Goal: Information Seeking & Learning: Check status

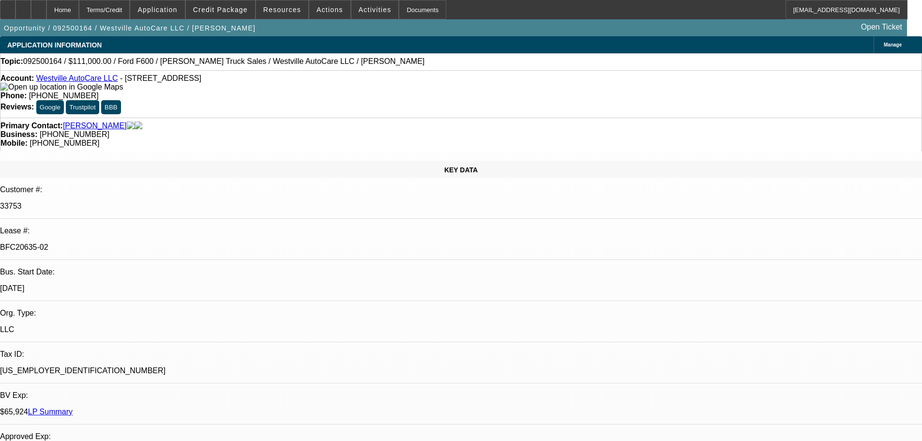
select select "0"
select select "2"
select select "0"
select select "6"
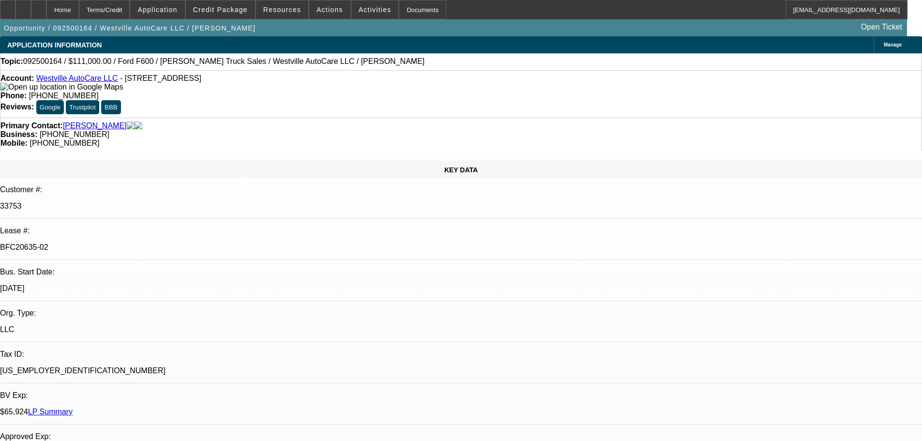
select select "0"
select select "2"
select select "0"
select select "6"
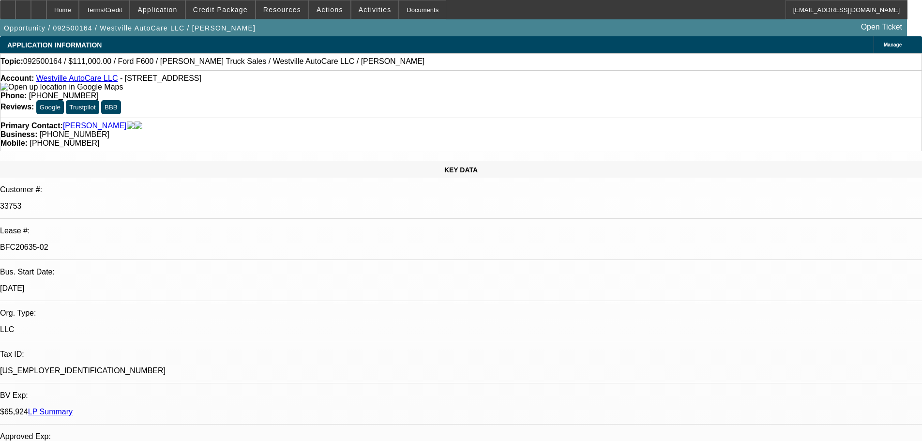
select select "0"
select select "2"
select select "0"
select select "6"
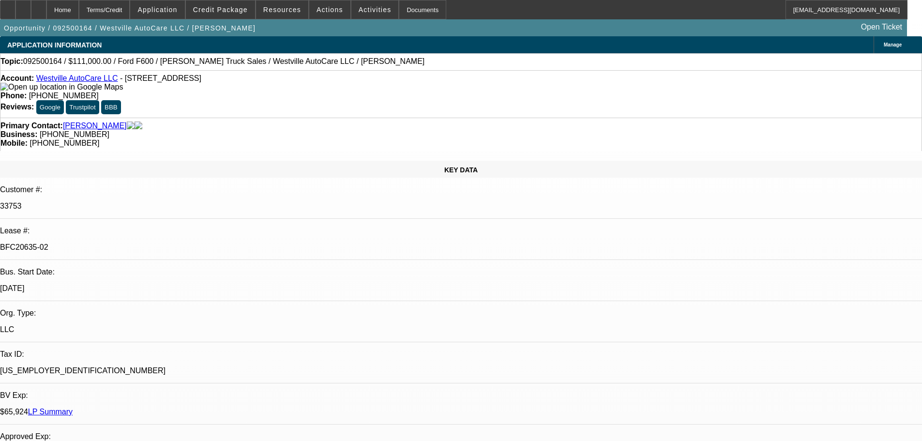
select select "0"
select select "2"
select select "0"
select select "6"
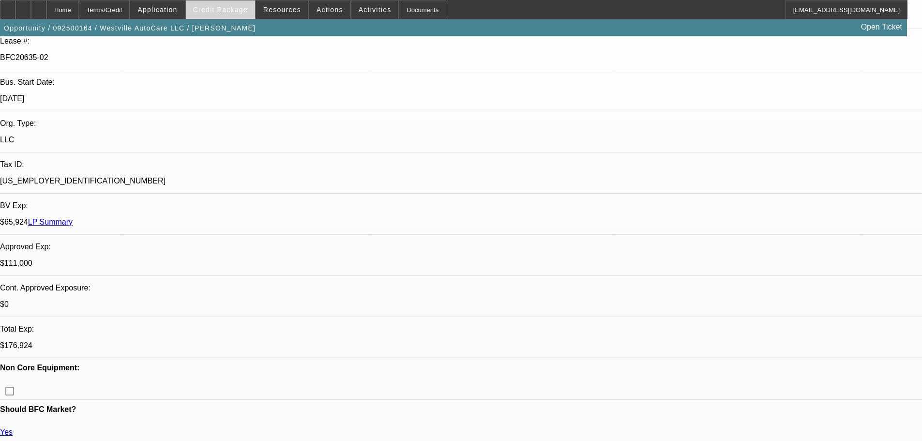
scroll to position [194, 0]
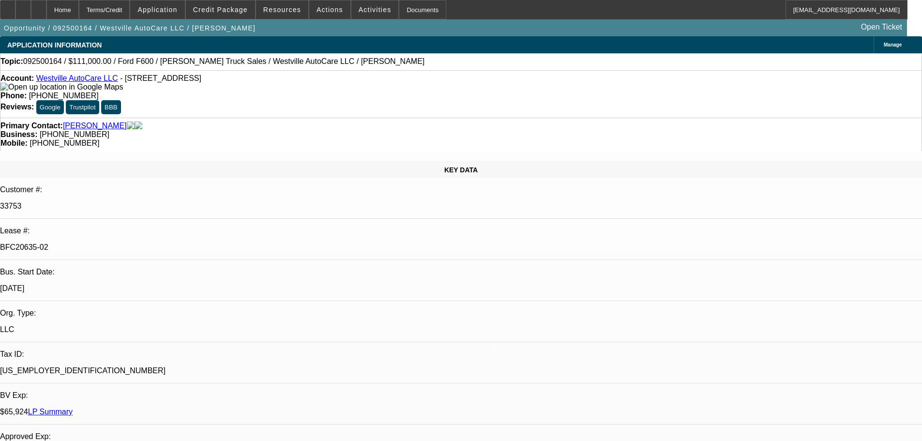
drag, startPoint x: 347, startPoint y: 202, endPoint x: 257, endPoint y: 129, distance: 116.3
drag, startPoint x: 743, startPoint y: 126, endPoint x: 740, endPoint y: 98, distance: 28.3
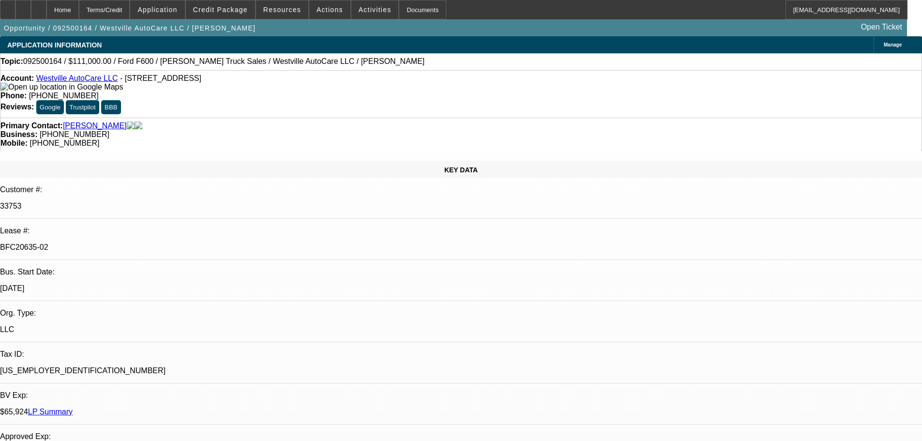
click at [39, 6] on icon at bounding box center [39, 6] width 0 height 0
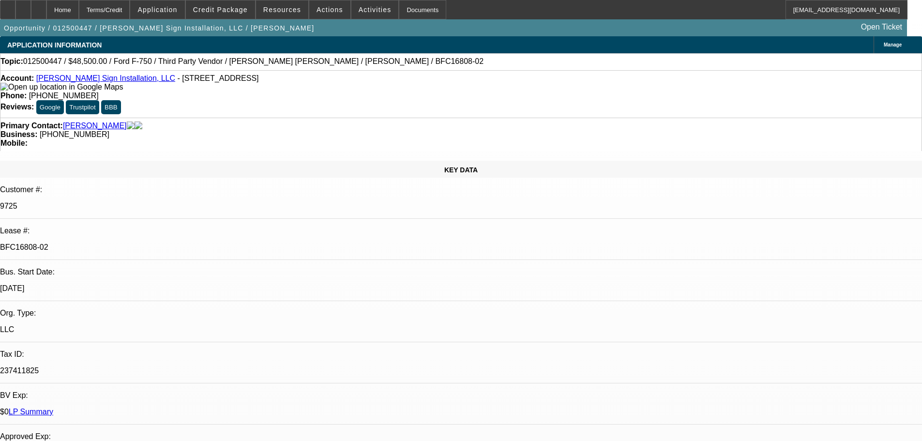
select select "0"
select select "6"
select select "0"
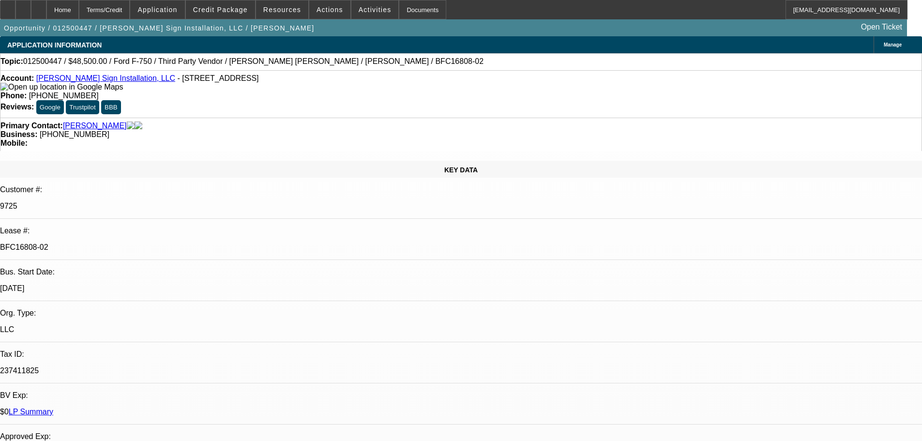
select select "0"
select select "6"
select select "0"
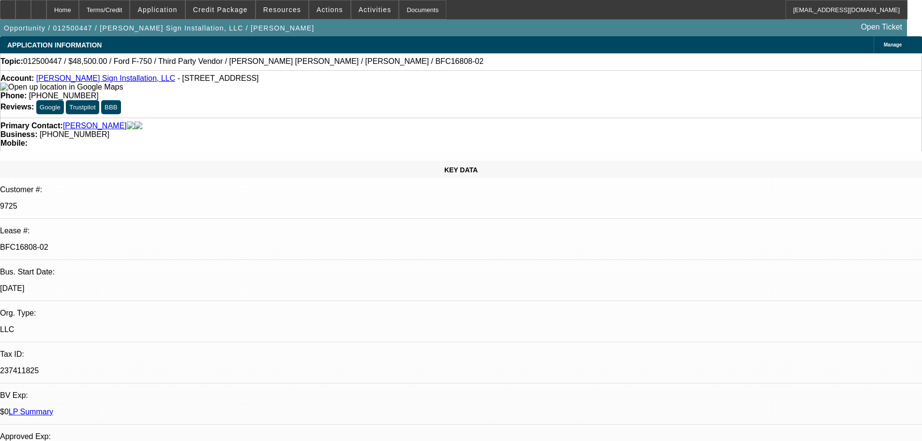
select select "0"
select select "6"
select select "0.1"
select select "2"
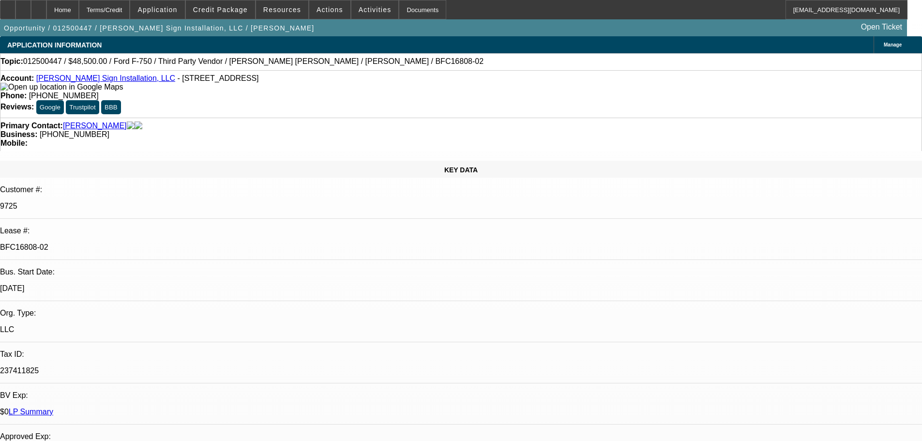
select select "0"
select select "6"
drag, startPoint x: 621, startPoint y: 69, endPoint x: 628, endPoint y: 67, distance: 7.0
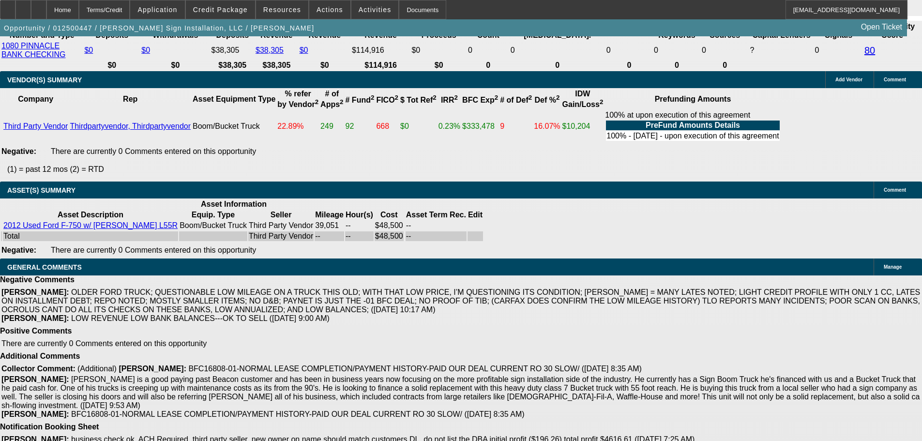
drag, startPoint x: 198, startPoint y: 221, endPoint x: 297, endPoint y: 441, distance: 240.7
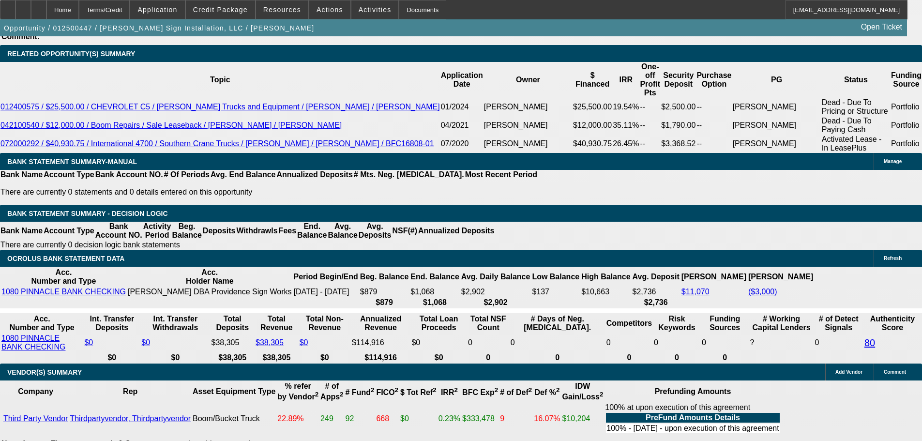
scroll to position [1729, 0]
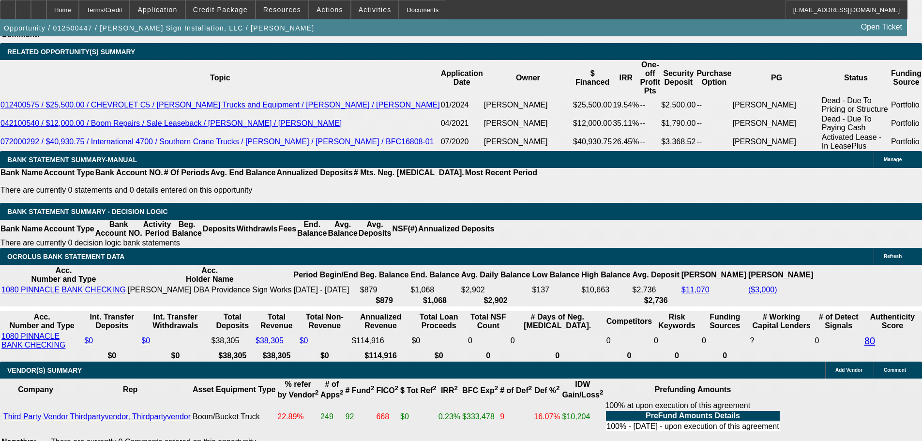
drag, startPoint x: 569, startPoint y: 311, endPoint x: 589, endPoint y: 174, distance: 138.9
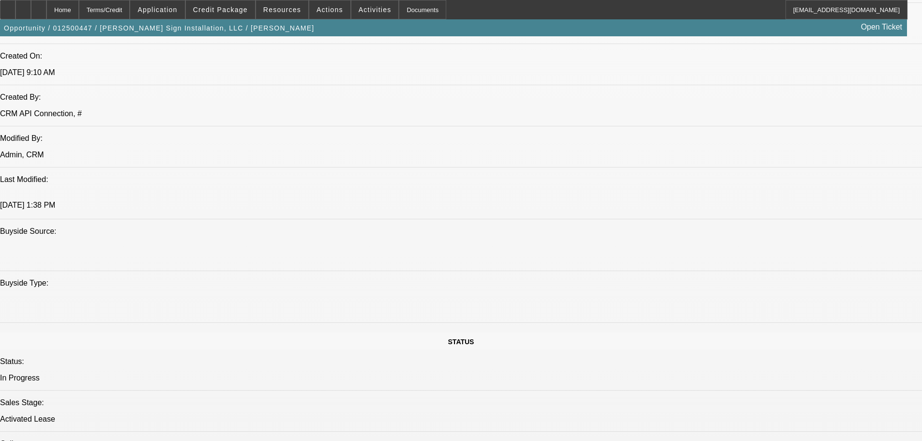
scroll to position [127, 0]
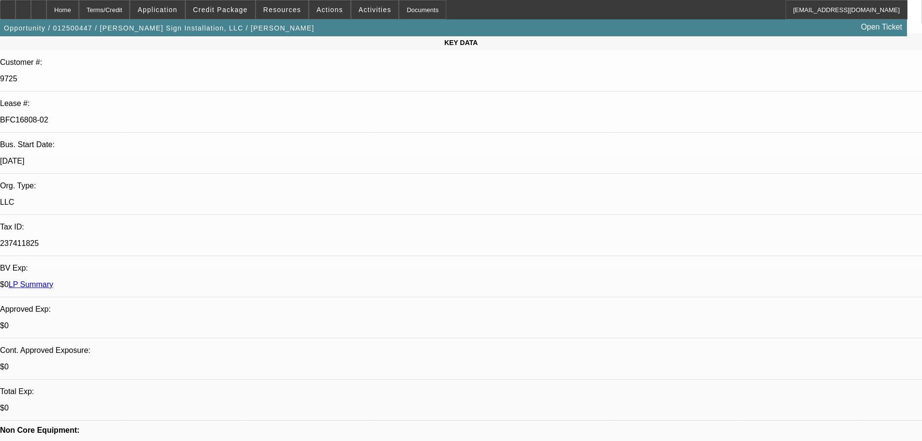
drag, startPoint x: 606, startPoint y: 192, endPoint x: 582, endPoint y: 54, distance: 140.1
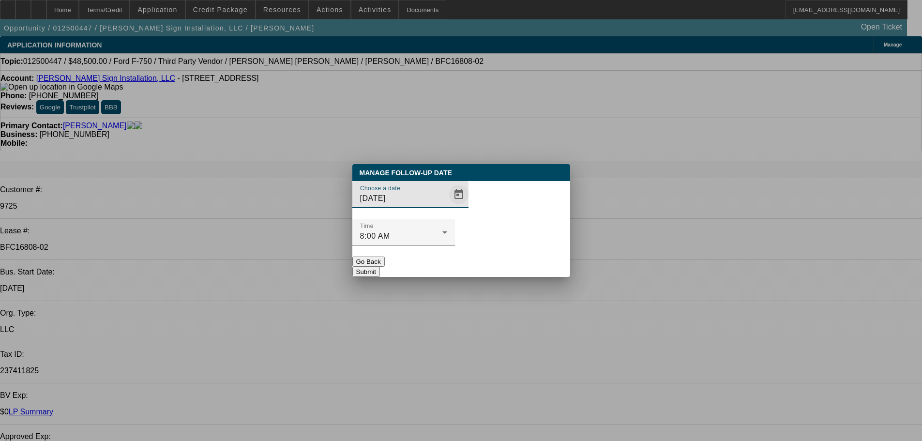
click at [447, 206] on span "Open calendar" at bounding box center [458, 194] width 23 height 23
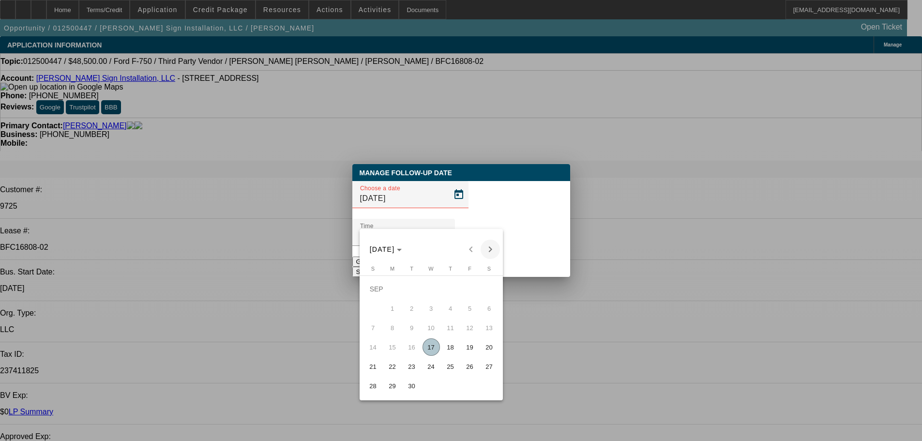
click at [494, 250] on span "Next month" at bounding box center [490, 249] width 19 height 19
click at [494, 250] on div "OCT 2025 OCT 2025" at bounding box center [431, 249] width 138 height 19
click at [467, 330] on span "17" at bounding box center [469, 327] width 17 height 17
type input "10/17/2025"
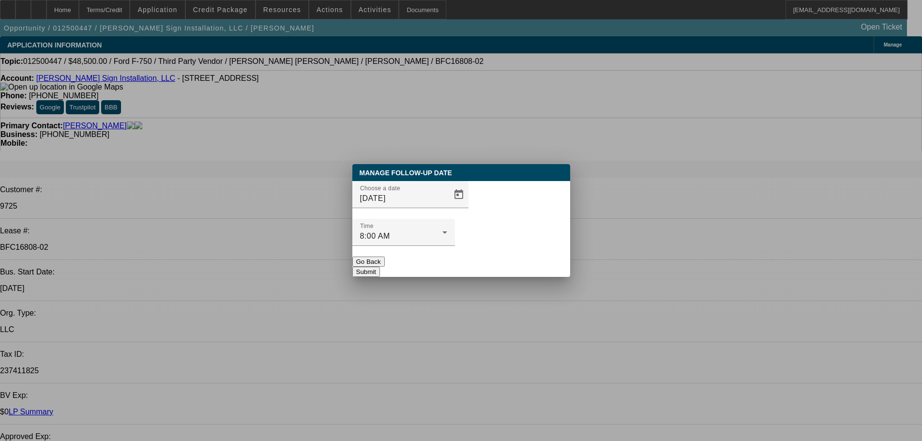
click at [380, 267] on button "Submit" at bounding box center [366, 272] width 28 height 10
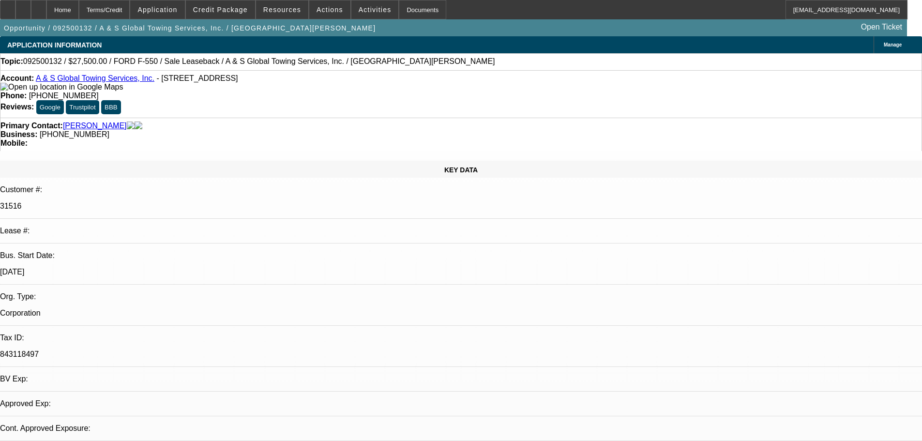
select select "0"
select select "2"
select select "0"
select select "6"
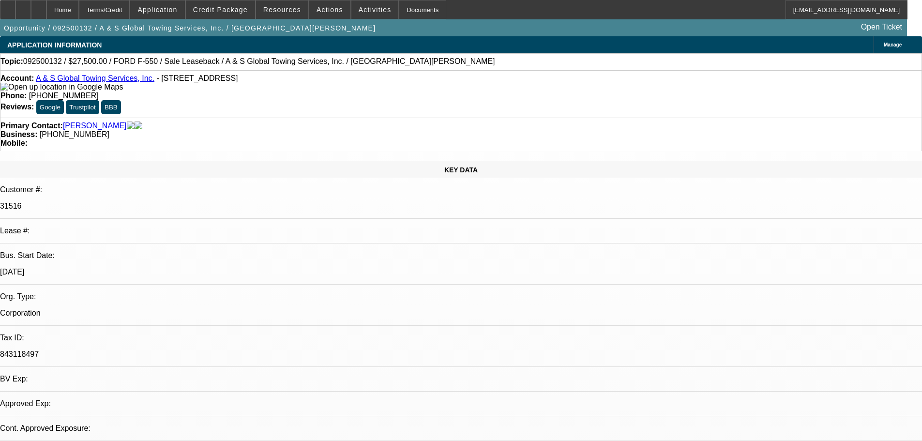
select select "0"
select select "2"
select select "0"
select select "6"
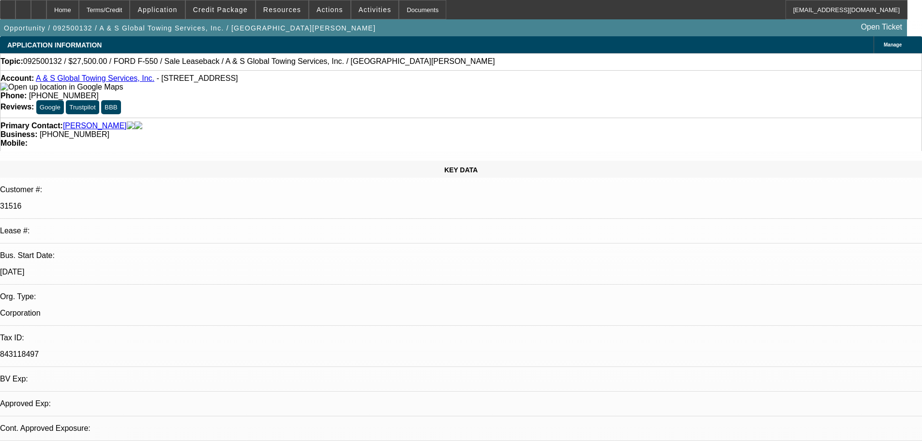
select select "0"
select select "2"
select select "0"
select select "6"
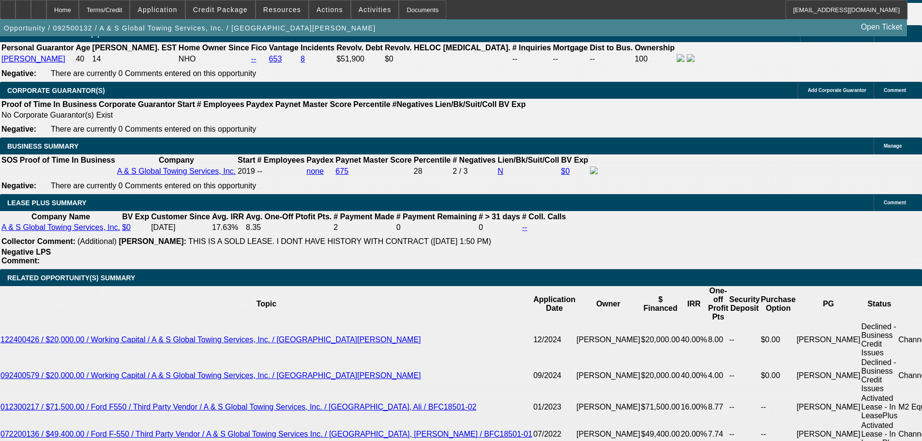
drag, startPoint x: 351, startPoint y: 286, endPoint x: 352, endPoint y: 317, distance: 31.0
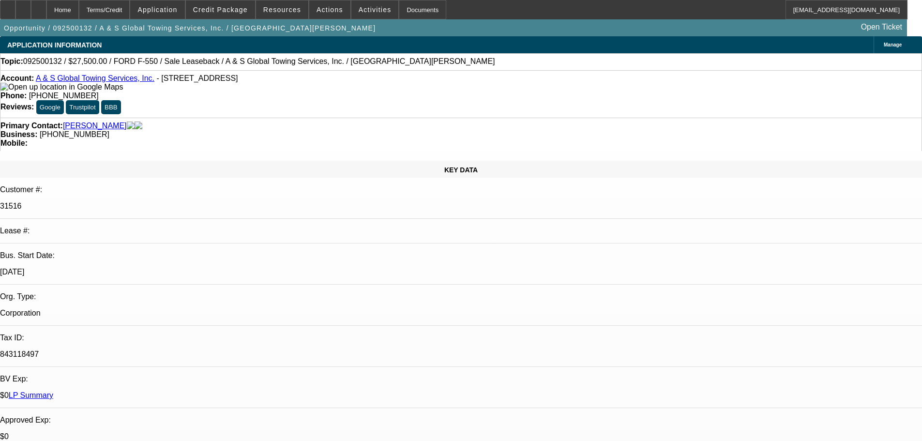
drag, startPoint x: 614, startPoint y: 290, endPoint x: 558, endPoint y: 82, distance: 214.8
drag, startPoint x: 388, startPoint y: 108, endPoint x: 347, endPoint y: 104, distance: 41.4
click at [109, 130] on span "(817) 495-6968" at bounding box center [75, 134] width 70 height 8
copy span "(817) 495-6968"
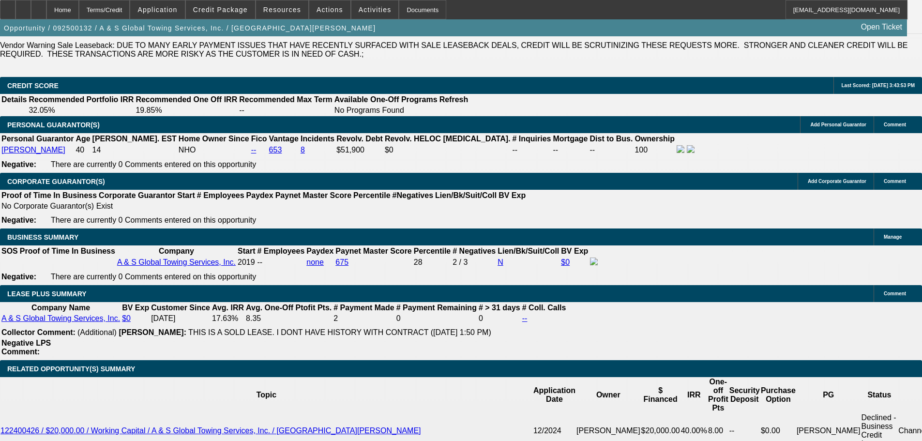
drag, startPoint x: 388, startPoint y: 185, endPoint x: 397, endPoint y: 274, distance: 89.5
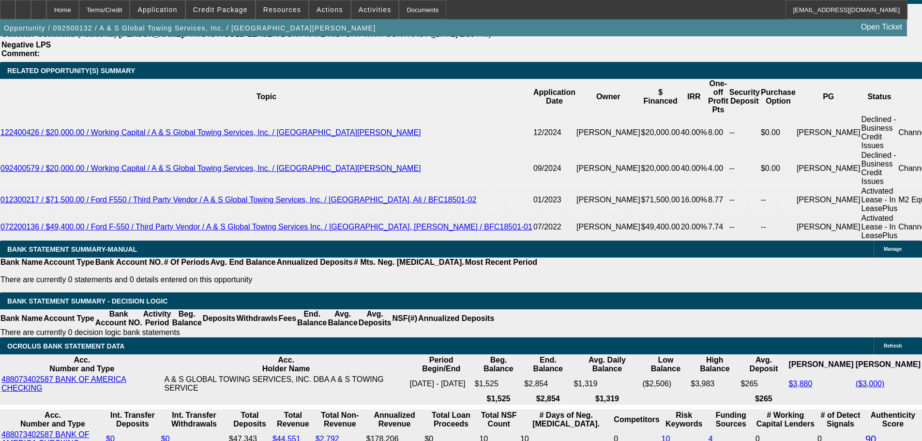
scroll to position [1757, 0]
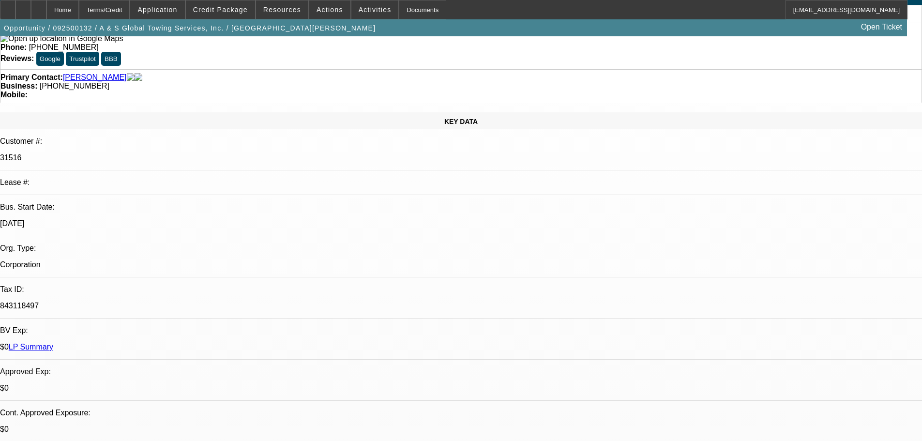
scroll to position [0, 0]
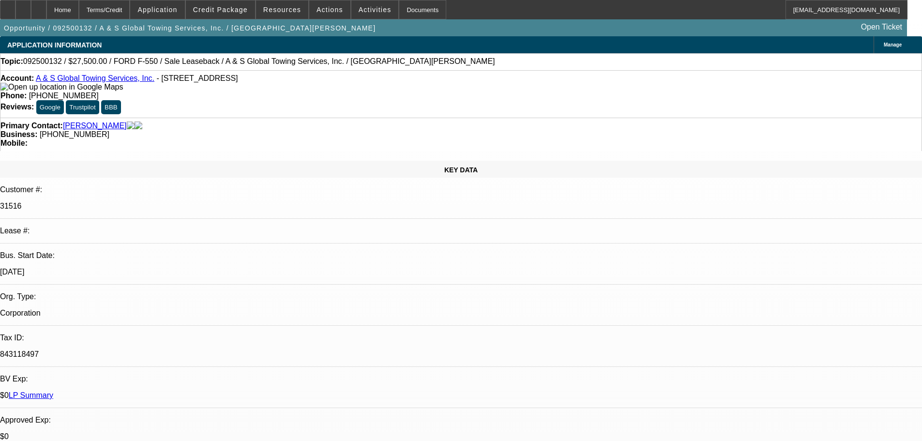
drag, startPoint x: 561, startPoint y: 229, endPoint x: 547, endPoint y: 167, distance: 63.4
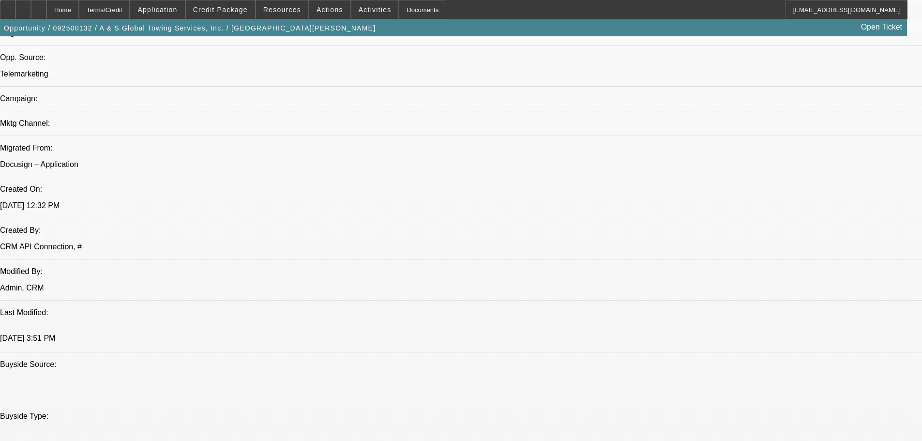
scroll to position [99, 0]
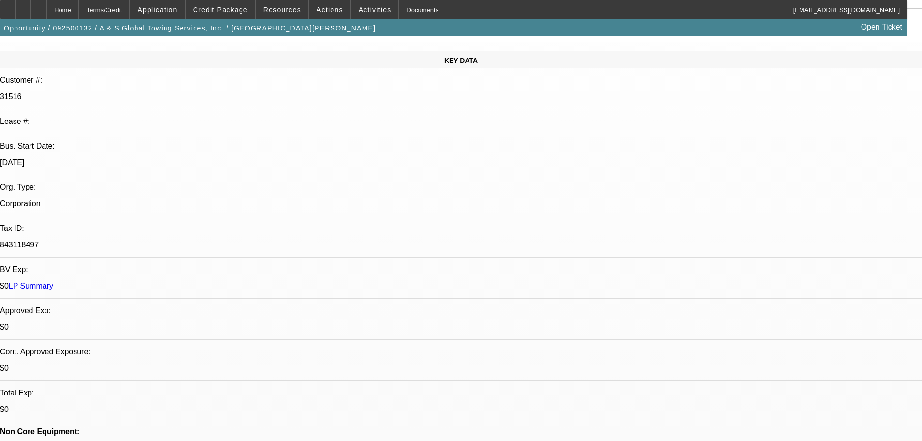
drag, startPoint x: 367, startPoint y: 171, endPoint x: 361, endPoint y: 70, distance: 101.3
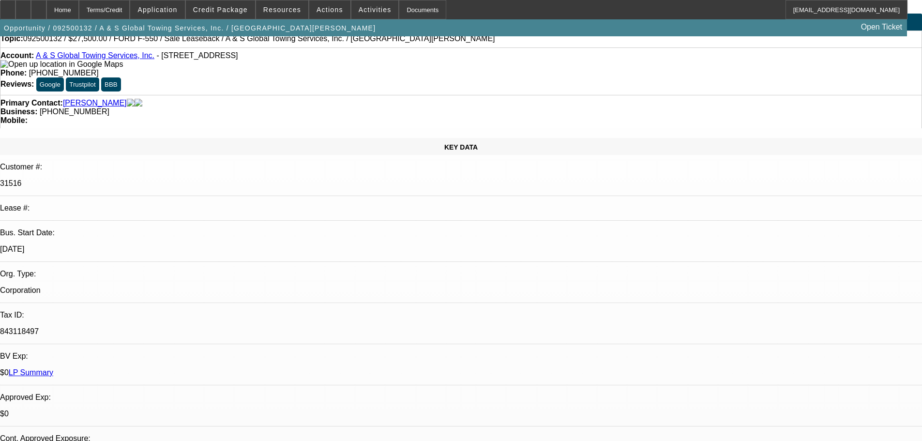
scroll to position [0, 0]
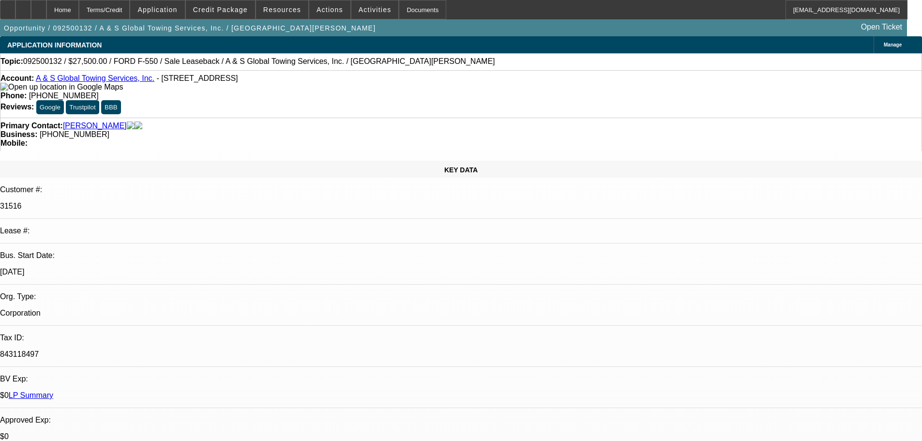
drag, startPoint x: 373, startPoint y: 263, endPoint x: 363, endPoint y: 197, distance: 66.6
drag, startPoint x: 407, startPoint y: 261, endPoint x: 407, endPoint y: 254, distance: 7.3
drag, startPoint x: 409, startPoint y: 243, endPoint x: 408, endPoint y: 230, distance: 12.6
drag, startPoint x: 407, startPoint y: 220, endPoint x: 407, endPoint y: 187, distance: 32.9
drag, startPoint x: 409, startPoint y: 216, endPoint x: 405, endPoint y: 165, distance: 51.5
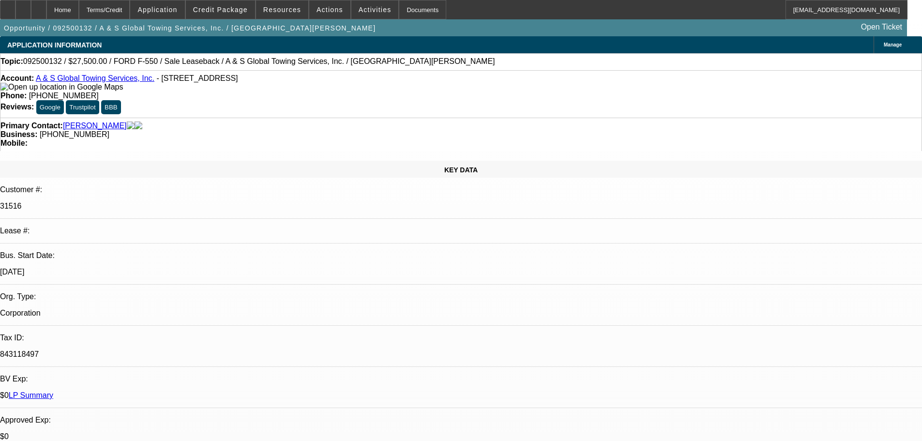
drag, startPoint x: 408, startPoint y: 215, endPoint x: 408, endPoint y: 178, distance: 36.8
drag, startPoint x: 437, startPoint y: 217, endPoint x: 428, endPoint y: 166, distance: 52.5
drag, startPoint x: 435, startPoint y: 222, endPoint x: 435, endPoint y: 173, distance: 48.9
drag, startPoint x: 430, startPoint y: 214, endPoint x: 430, endPoint y: 207, distance: 6.8
drag, startPoint x: 433, startPoint y: 220, endPoint x: 433, endPoint y: 188, distance: 32.0
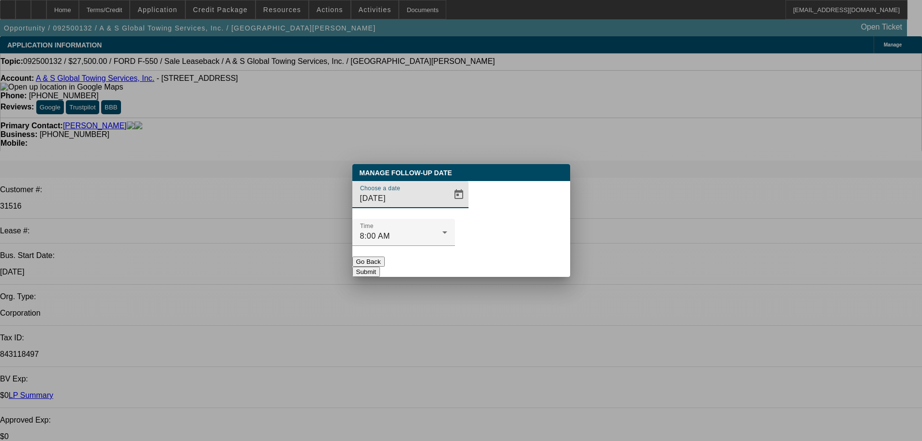
click at [451, 202] on div "Choose a date 9/17/2025" at bounding box center [414, 194] width 108 height 27
click at [449, 206] on span "Open calendar" at bounding box center [458, 194] width 23 height 23
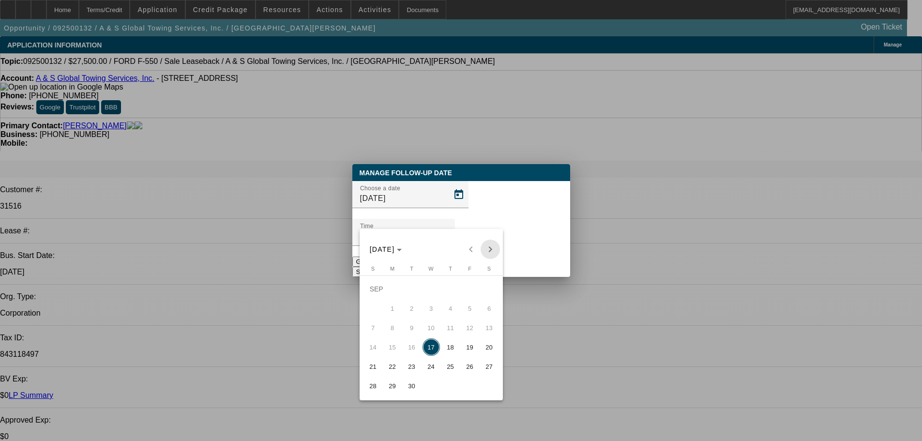
click at [490, 246] on span "Next month" at bounding box center [490, 249] width 19 height 19
click at [471, 327] on span "17" at bounding box center [469, 327] width 17 height 17
type input "10/17/2025"
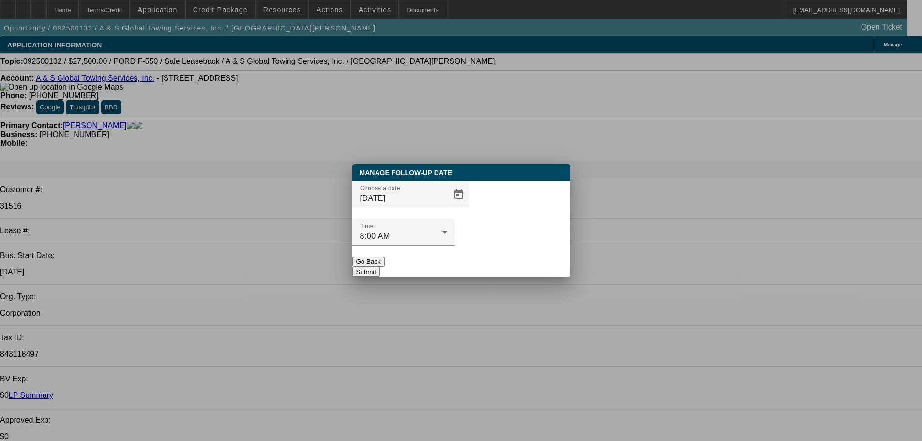
click at [380, 267] on button "Submit" at bounding box center [366, 272] width 28 height 10
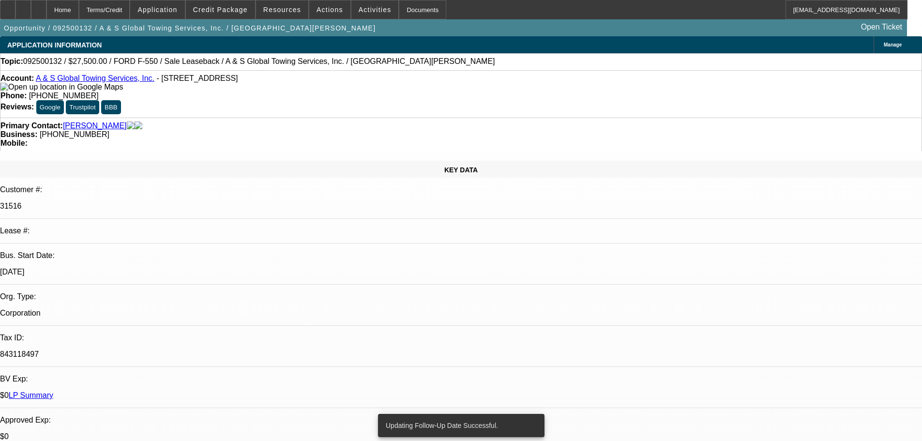
drag, startPoint x: 475, startPoint y: 252, endPoint x: 423, endPoint y: 67, distance: 192.2
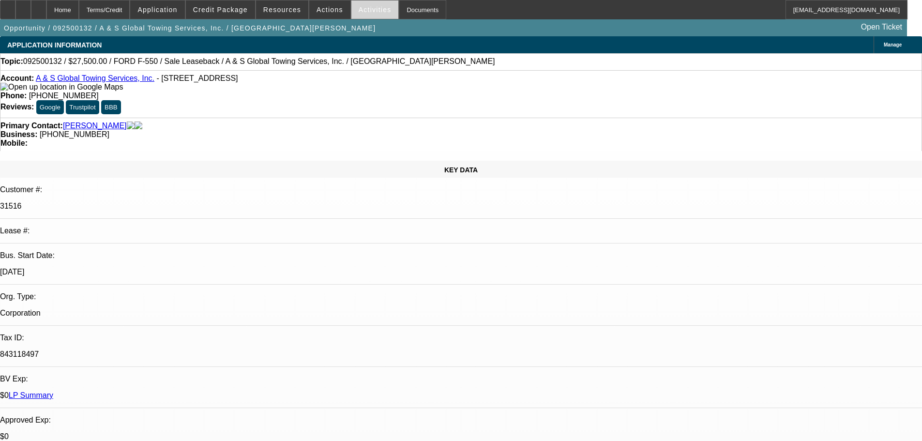
click at [360, 14] on span at bounding box center [374, 9] width 47 height 23
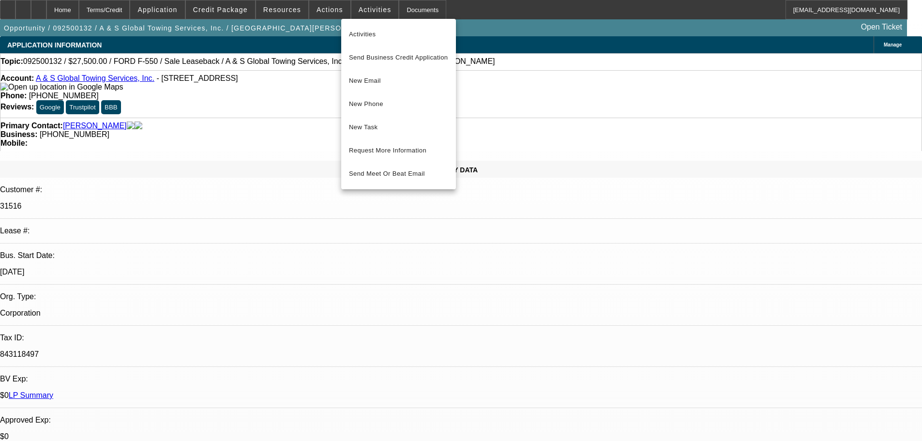
click at [490, 135] on div at bounding box center [461, 220] width 922 height 441
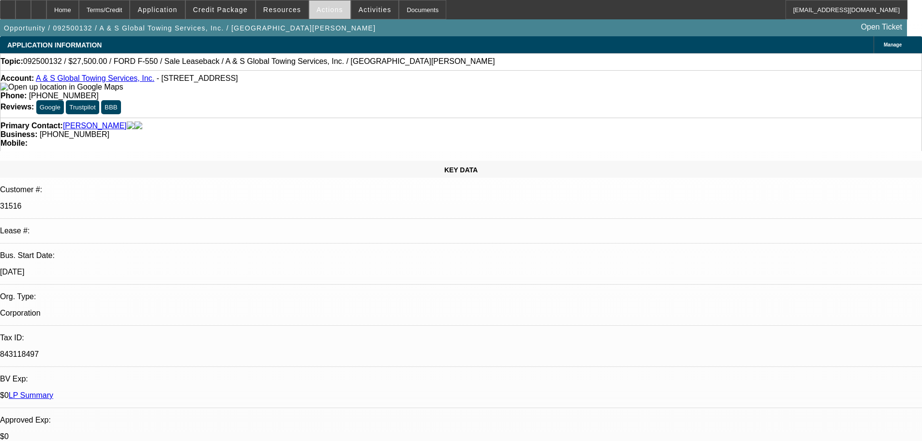
click at [316, 17] on span at bounding box center [329, 9] width 41 height 23
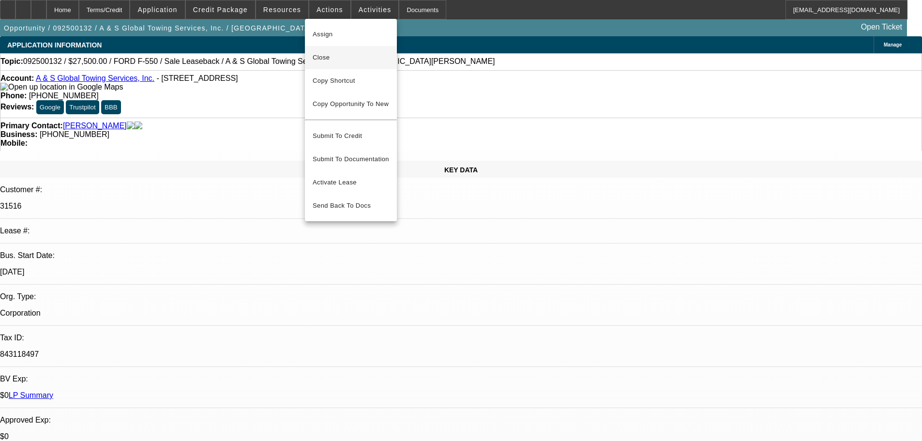
click at [370, 63] on span "Close" at bounding box center [351, 58] width 76 height 12
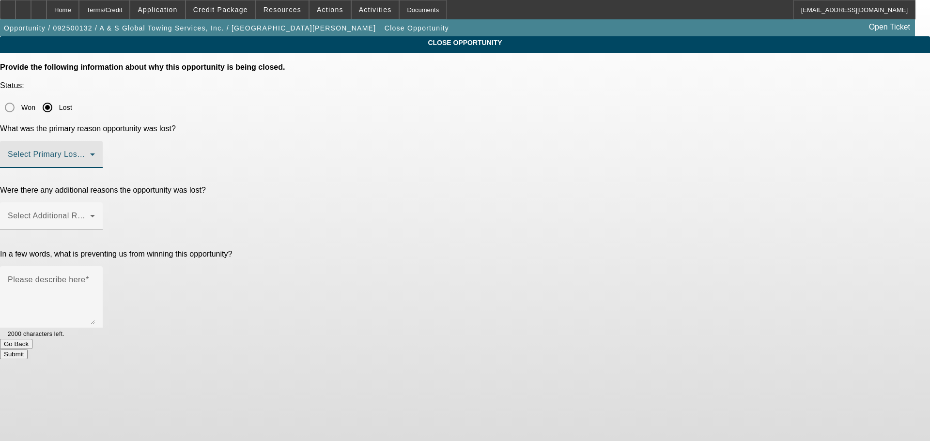
click at [90, 153] on span at bounding box center [49, 159] width 82 height 12
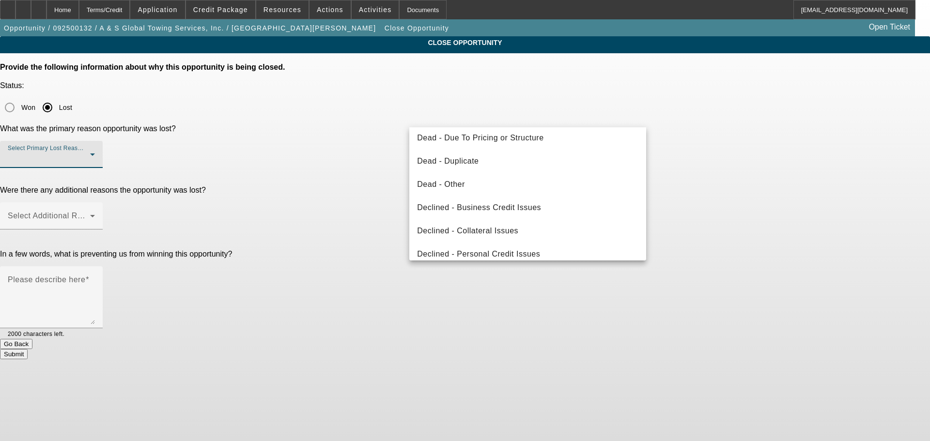
scroll to position [130, 0]
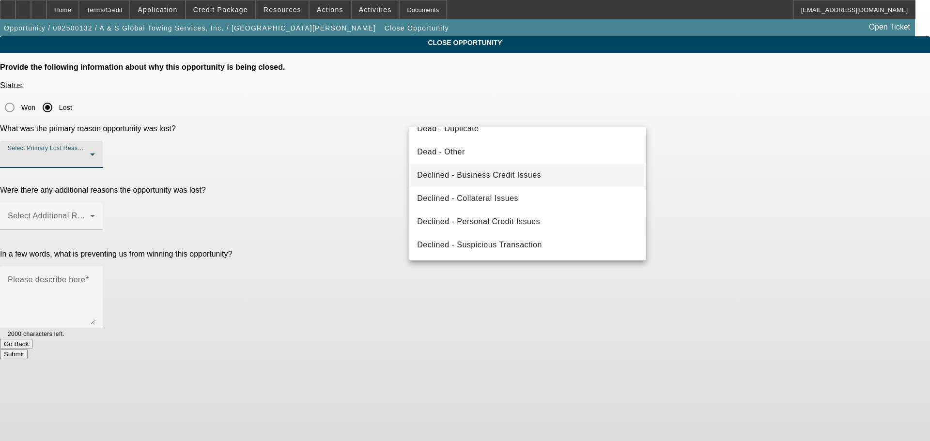
click at [550, 176] on mat-option "Declined - Business Credit Issues" at bounding box center [527, 175] width 237 height 23
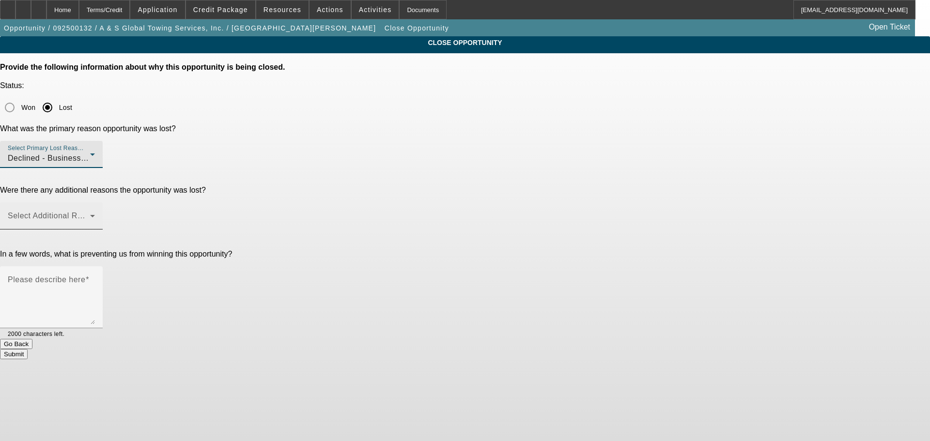
drag, startPoint x: 665, startPoint y: 161, endPoint x: 644, endPoint y: 158, distance: 21.0
click at [660, 160] on div "CLOSE OPPORTUNITY Provide the following information about why this opportunity …" at bounding box center [465, 197] width 930 height 323
click at [90, 214] on span at bounding box center [49, 220] width 82 height 12
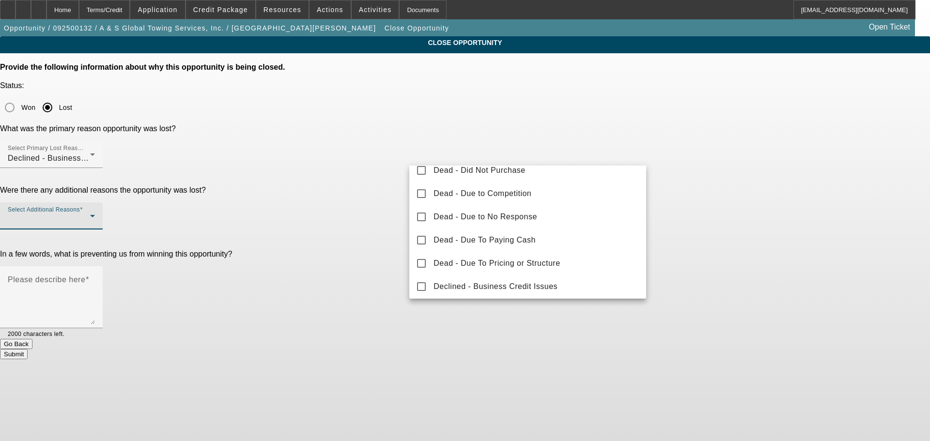
scroll to position [97, 0]
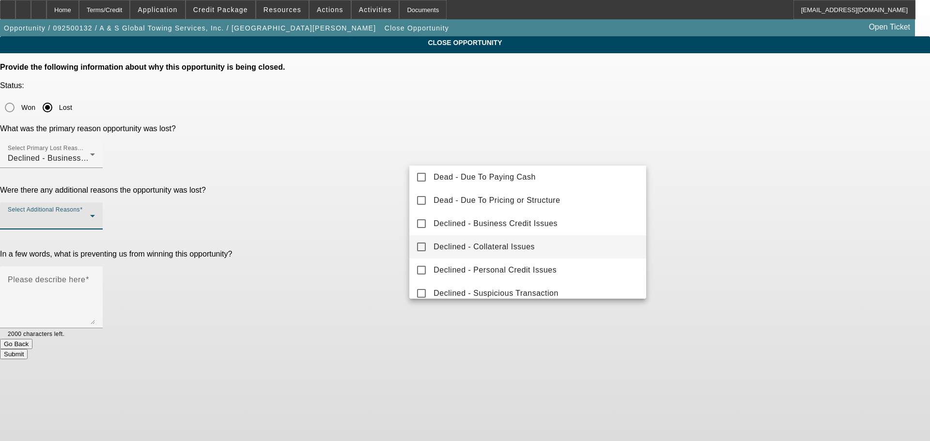
click at [599, 250] on mat-option "Declined - Collateral Issues" at bounding box center [527, 246] width 237 height 23
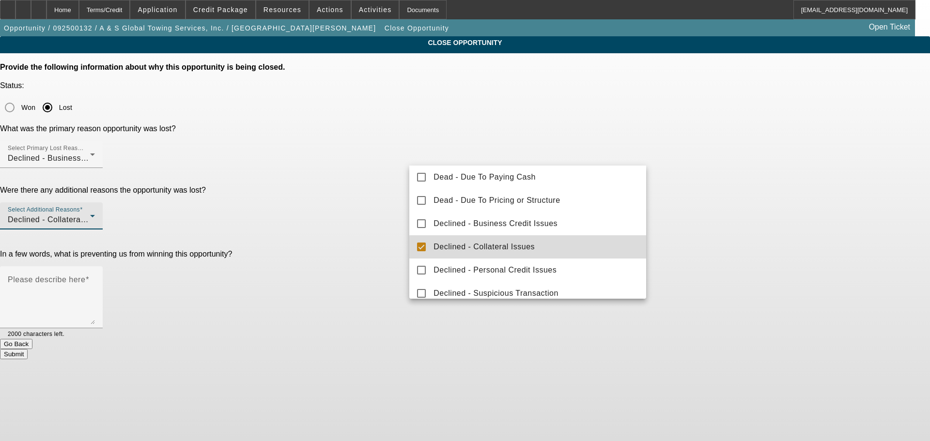
drag, startPoint x: 712, startPoint y: 205, endPoint x: 701, endPoint y: 198, distance: 13.2
click at [711, 205] on div at bounding box center [465, 220] width 930 height 441
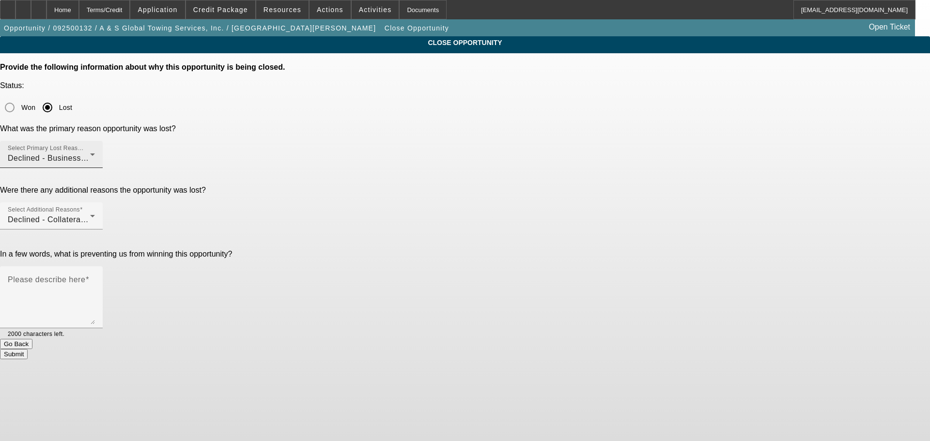
click at [95, 141] on div "Select Primary Lost Reason Declined - Business Credit Issues" at bounding box center [51, 154] width 87 height 27
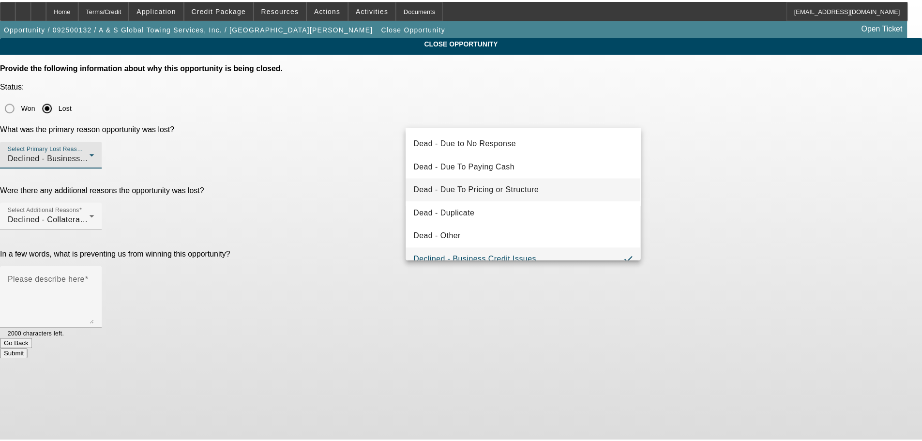
scroll to position [105, 0]
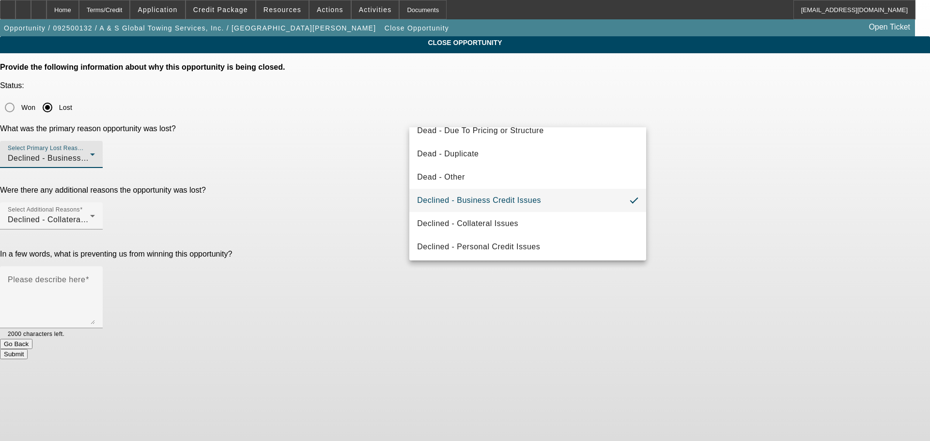
click at [715, 210] on div at bounding box center [465, 220] width 930 height 441
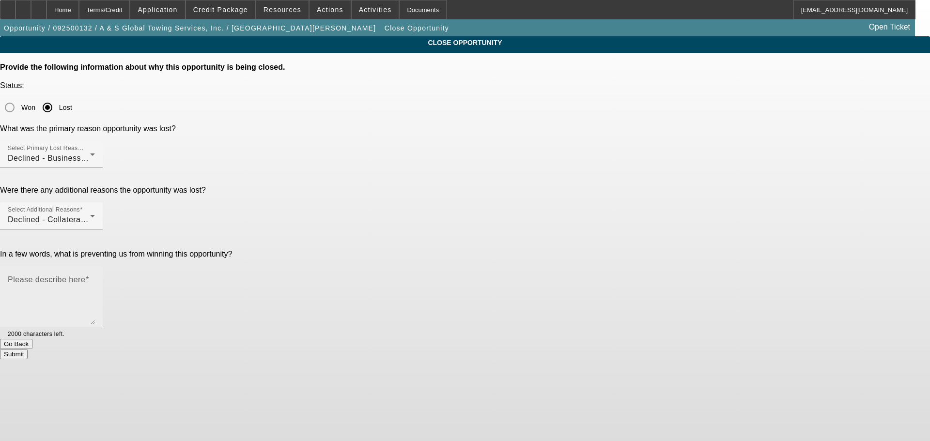
click at [95, 278] on textarea "Please describe here" at bounding box center [51, 301] width 87 height 46
click at [95, 278] on textarea "Declining banks, weak collateral for leaseback" at bounding box center [51, 301] width 87 height 46
type textarea "Declining banks/personal cred, weak collateral for leaseback"
click at [28, 349] on button "Submit" at bounding box center [14, 354] width 28 height 10
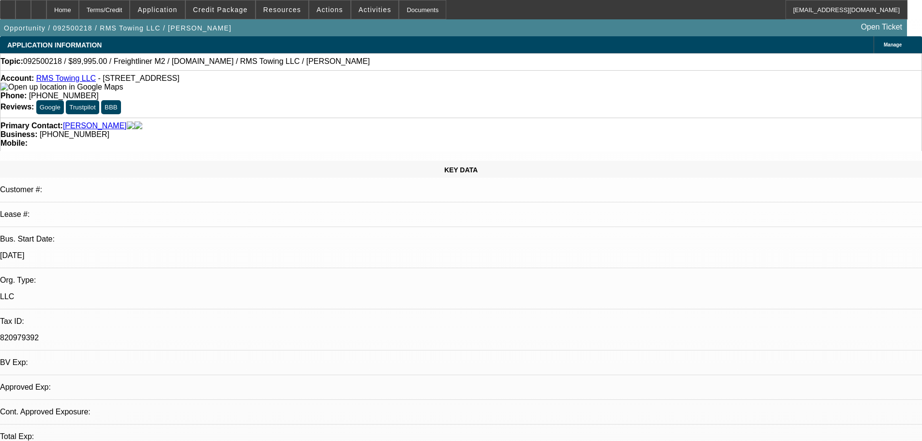
select select "0"
select select "3"
select select "0"
select select "6"
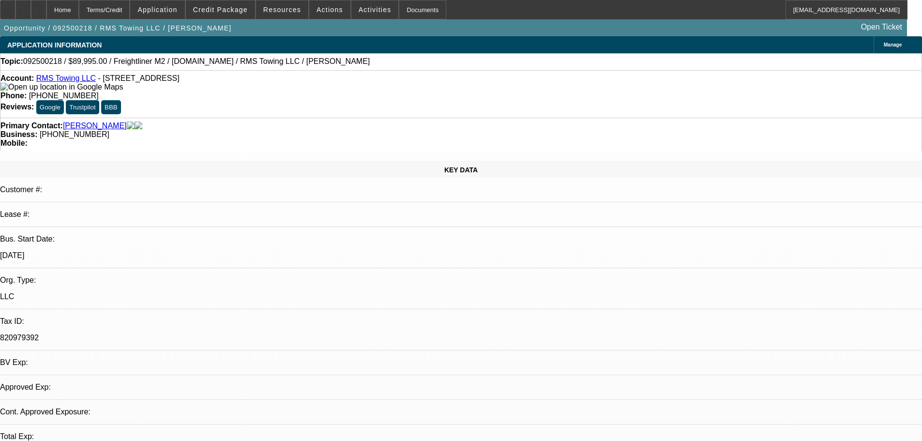
select select "0"
select select "3"
select select "0"
select select "6"
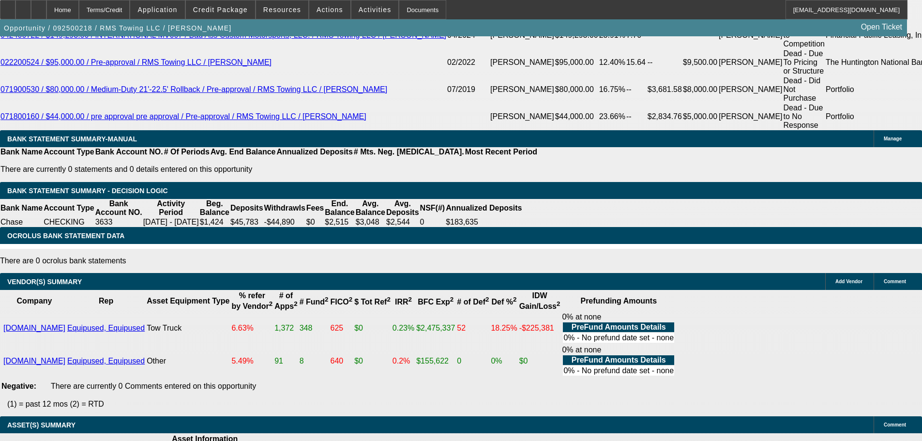
drag, startPoint x: 239, startPoint y: 226, endPoint x: 295, endPoint y: 299, distance: 92.3
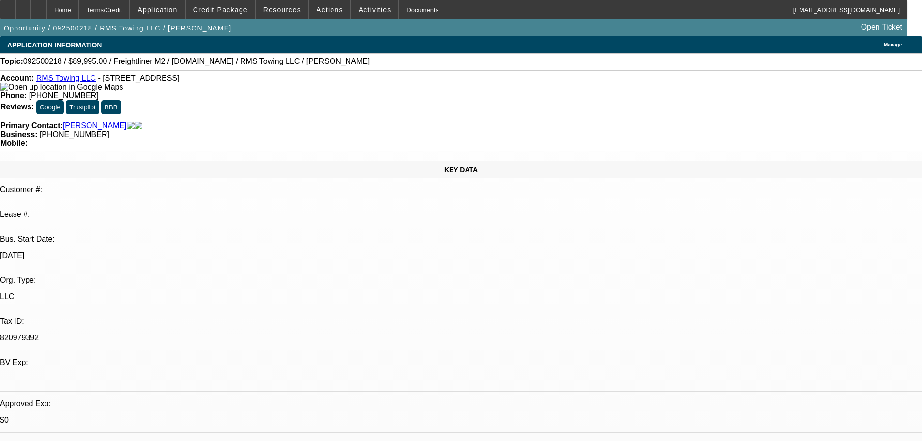
drag, startPoint x: 473, startPoint y: 167, endPoint x: 500, endPoint y: 85, distance: 86.5
drag, startPoint x: 391, startPoint y: 105, endPoint x: 347, endPoint y: 107, distance: 44.6
click at [347, 130] on div "Business: (313) 704-1545" at bounding box center [460, 134] width 921 height 9
click at [255, 122] on div "Primary Contact: Sieg, Raymond" at bounding box center [460, 126] width 921 height 9
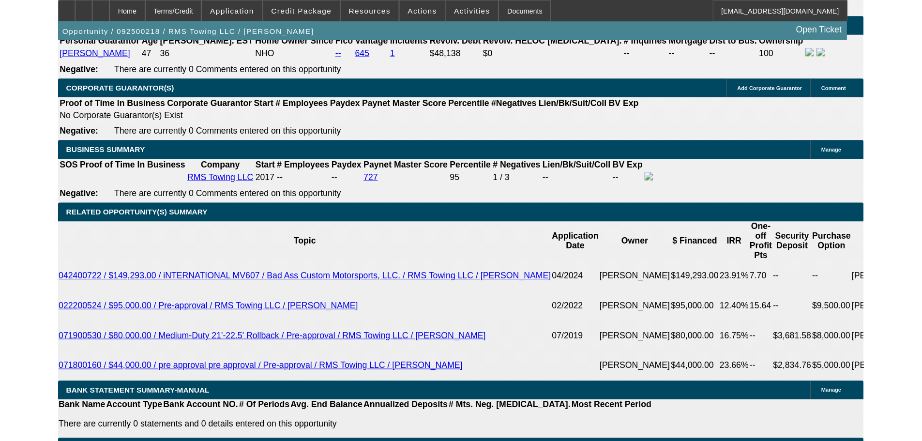
scroll to position [1356, 0]
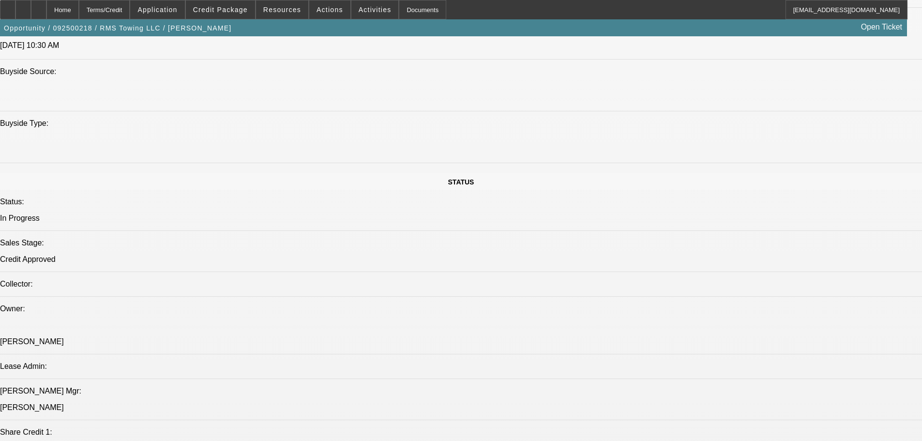
drag, startPoint x: 579, startPoint y: 267, endPoint x: 554, endPoint y: 173, distance: 97.2
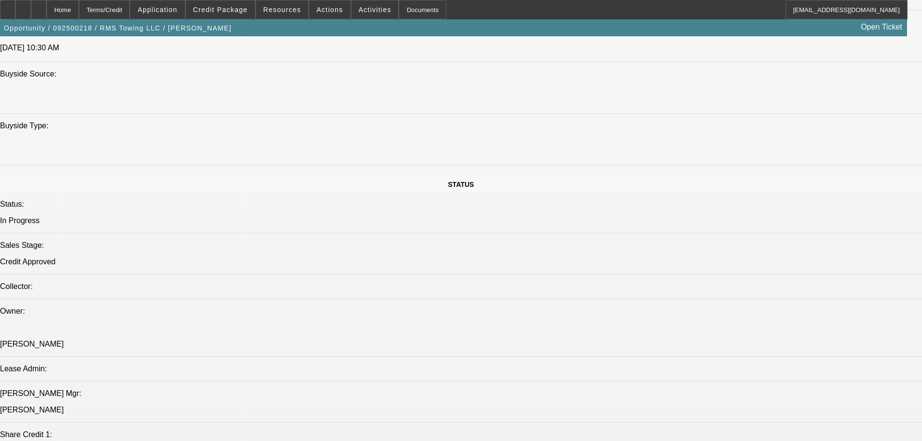
scroll to position [959, 0]
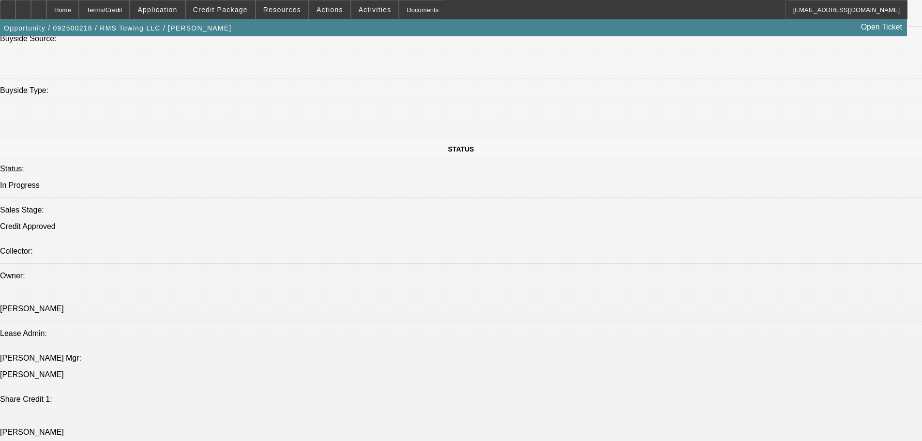
drag, startPoint x: 747, startPoint y: 198, endPoint x: 743, endPoint y: 192, distance: 7.1
drag, startPoint x: 735, startPoint y: 157, endPoint x: 735, endPoint y: 144, distance: 13.6
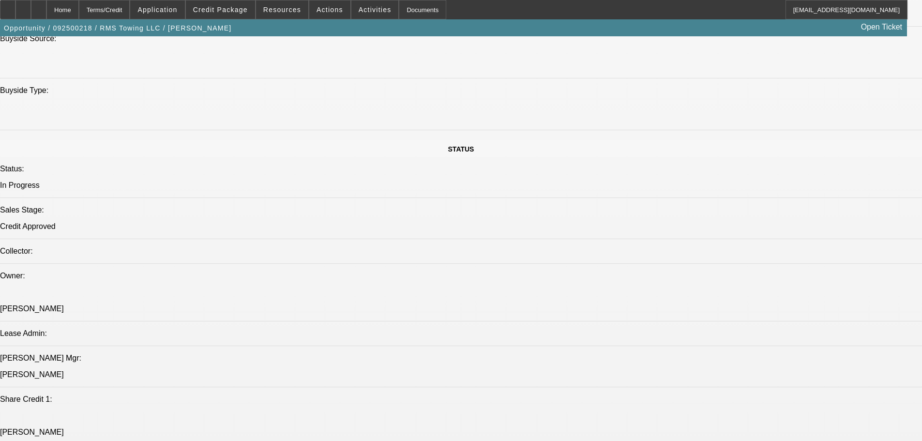
scroll to position [459, 0]
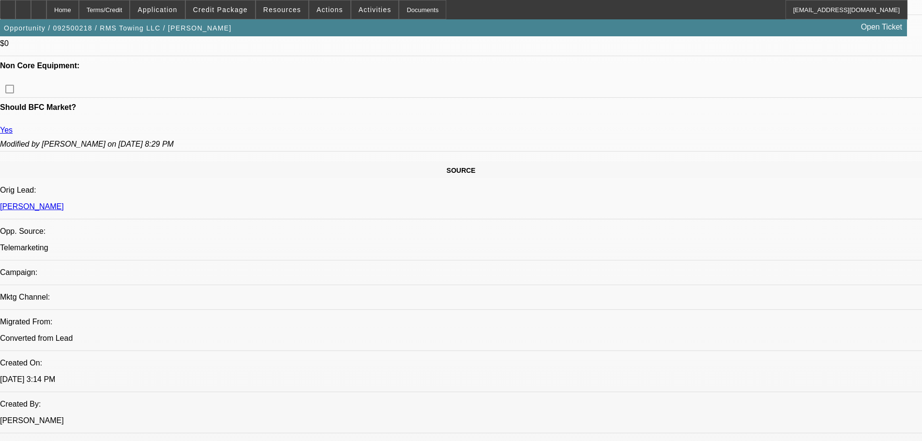
drag, startPoint x: 503, startPoint y: 340, endPoint x: 541, endPoint y: 143, distance: 200.8
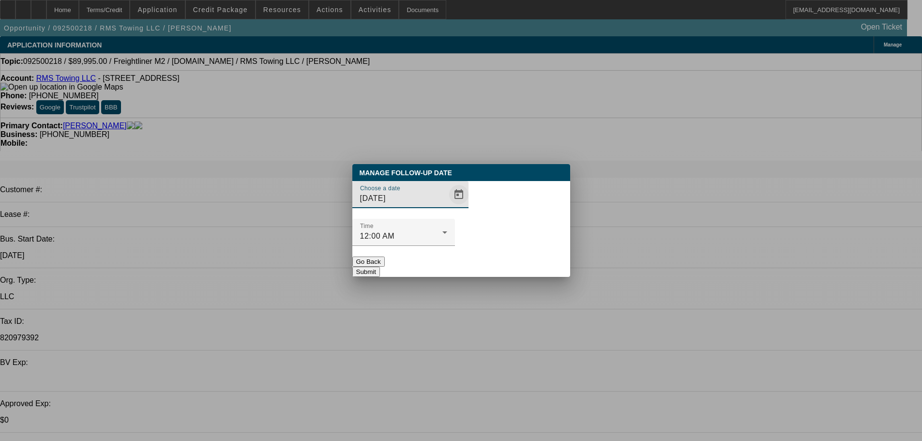
click at [447, 206] on span "Open calendar" at bounding box center [458, 194] width 23 height 23
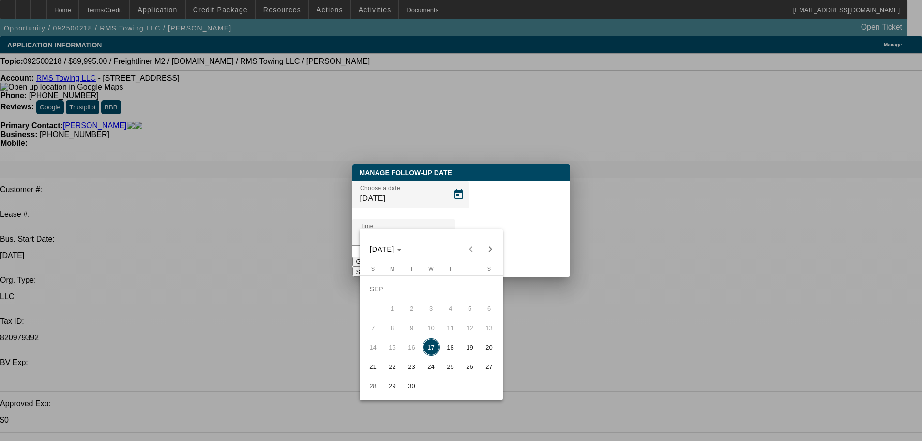
click at [468, 351] on span "19" at bounding box center [469, 346] width 17 height 17
type input "9/19/2025"
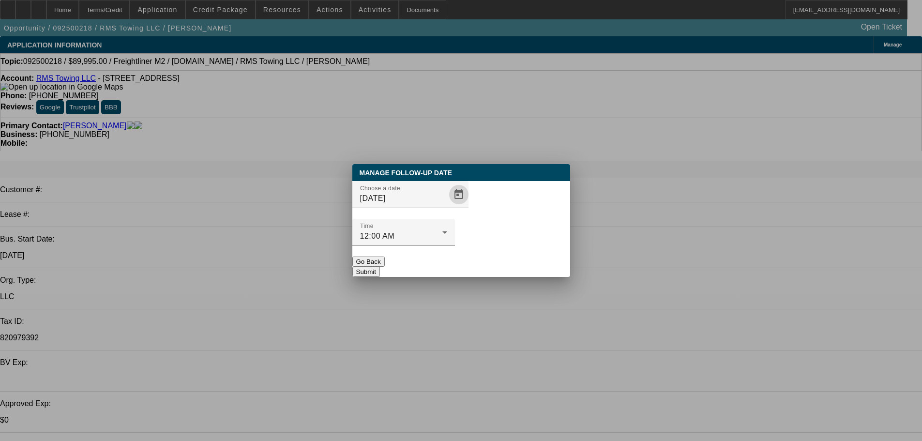
click at [380, 267] on button "Submit" at bounding box center [366, 272] width 28 height 10
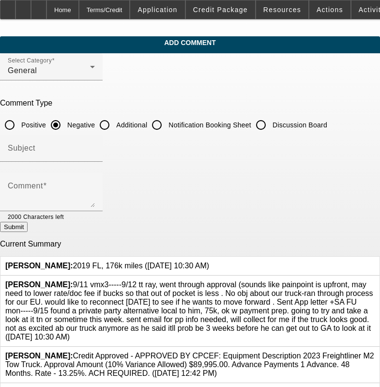
click at [271, 118] on input "Discussion Board" at bounding box center [260, 124] width 19 height 19
radio input "true"
drag, startPoint x: 70, startPoint y: 332, endPoint x: 72, endPoint y: 277, distance: 54.7
click at [72, 280] on span "[PERSON_NAME]: 9/11 vmx3-----9/12 tt ray, went through approval (sounds like pa…" at bounding box center [189, 310] width 368 height 61
copy span "9/11 vmx3-----9/12 tt ray, went through approval (sounds like painpoint is upfr…"
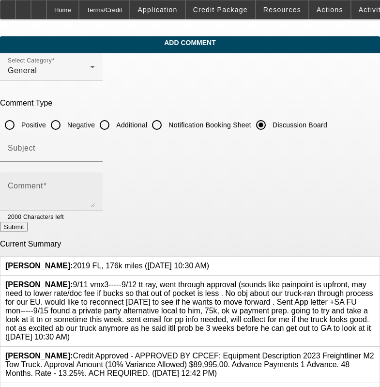
click at [95, 194] on textarea "Comment" at bounding box center [51, 195] width 87 height 23
paste textarea "9/11 vmx3-----9/12 tt ray, went through approval (sounds like painpoint is upfr…"
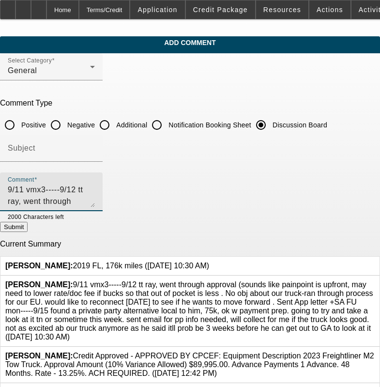
scroll to position [44, 0]
type textarea "9/11 vmx3-----9/12 tt ray, went through approval (sounds like painpoint is upfr…"
click at [375, 280] on link at bounding box center [375, 280] width 0 height 0
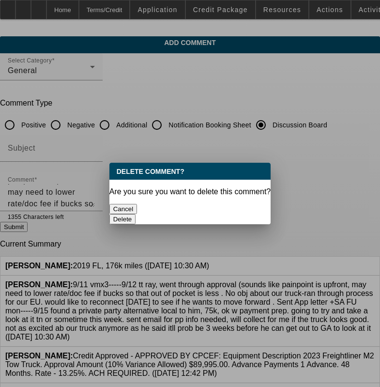
click at [136, 214] on button "Delete" at bounding box center [122, 219] width 27 height 10
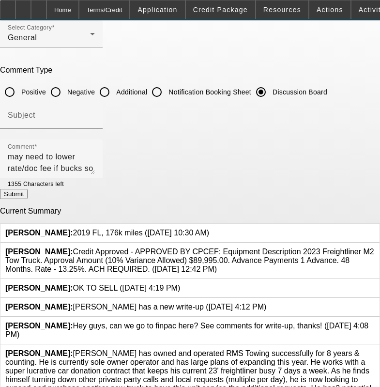
scroll to position [75, 0]
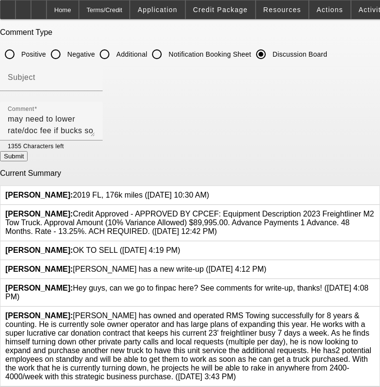
click at [320, 164] on form "Select Category General Comment Type Positive Negative Additional Notification …" at bounding box center [190, 185] width 380 height 404
click at [28, 157] on button "Submit" at bounding box center [14, 156] width 28 height 10
radio input "true"
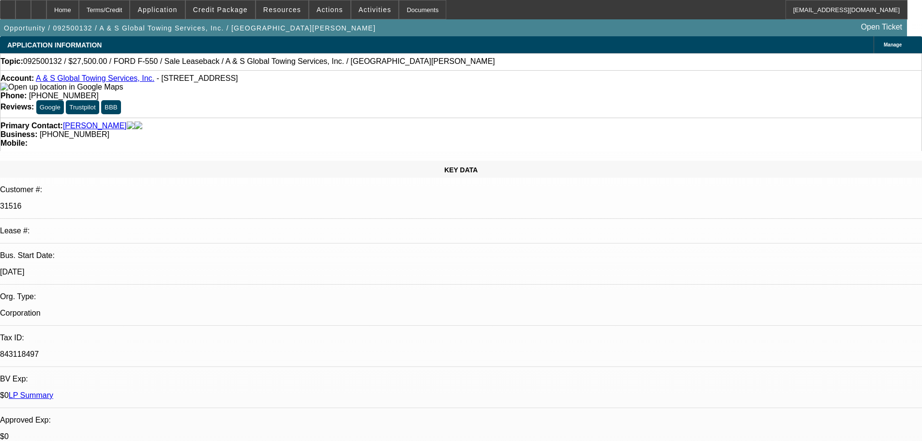
select select "0"
select select "2"
select select "0"
select select "6"
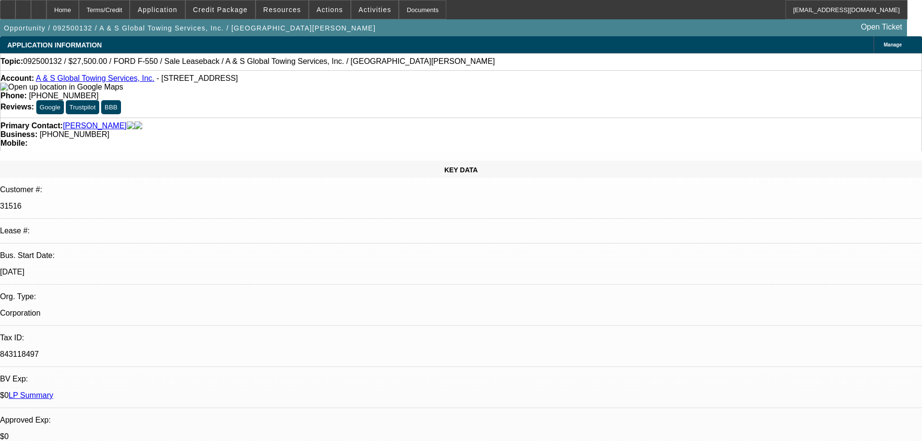
select select "0"
select select "2"
select select "0"
select select "6"
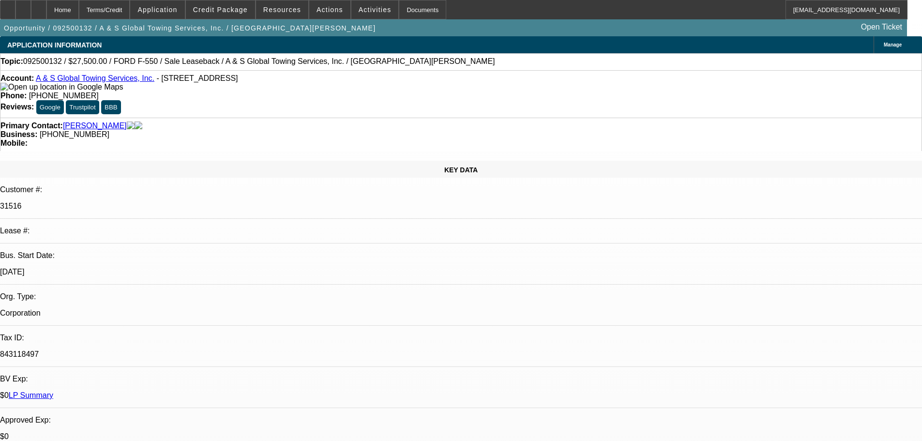
select select "0"
select select "2"
select select "0"
select select "6"
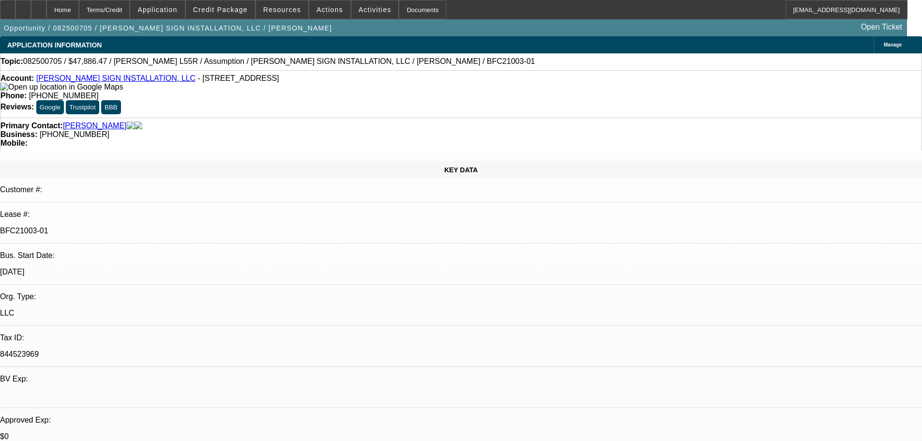
select select "0"
select select "2"
select select "0"
select select "6"
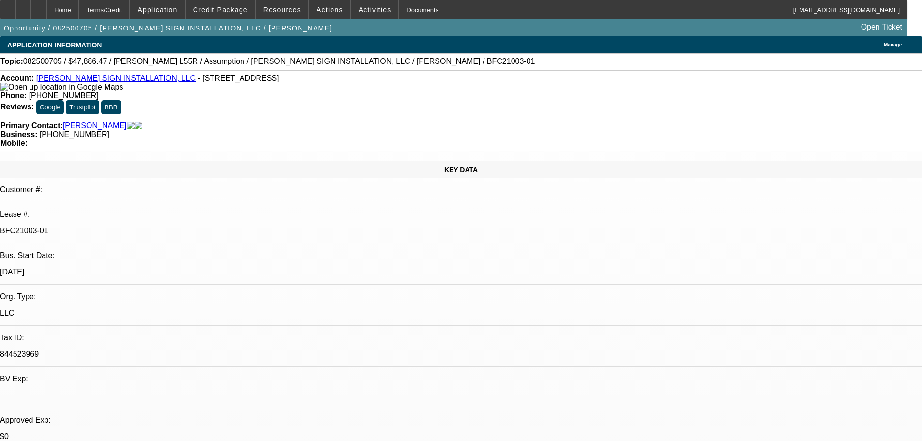
select select "0"
select select "2"
select select "0"
select select "6"
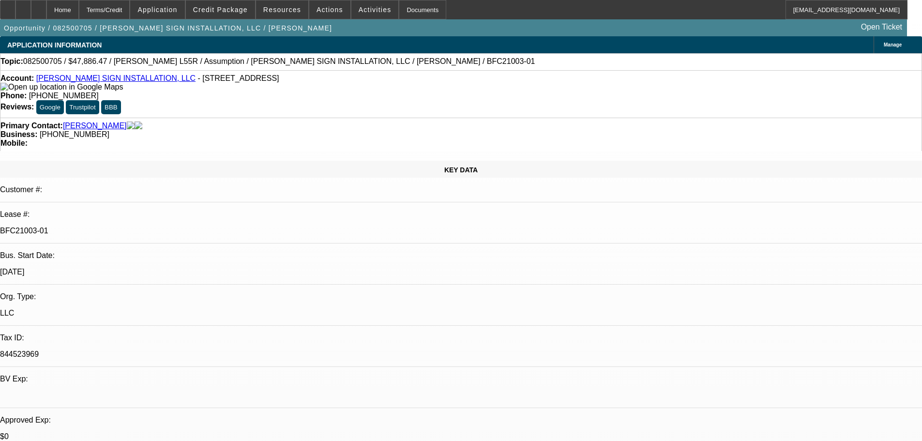
select select "0"
select select "2"
select select "0"
select select "6"
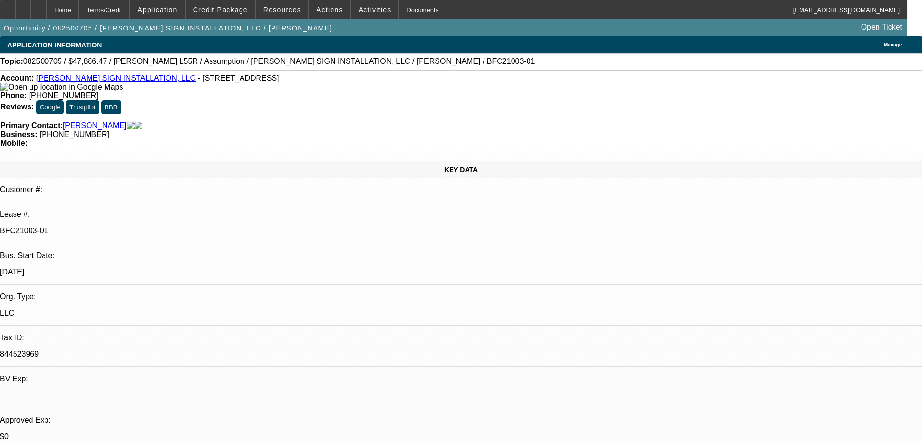
select select "0"
select select "2"
select select "0"
select select "6"
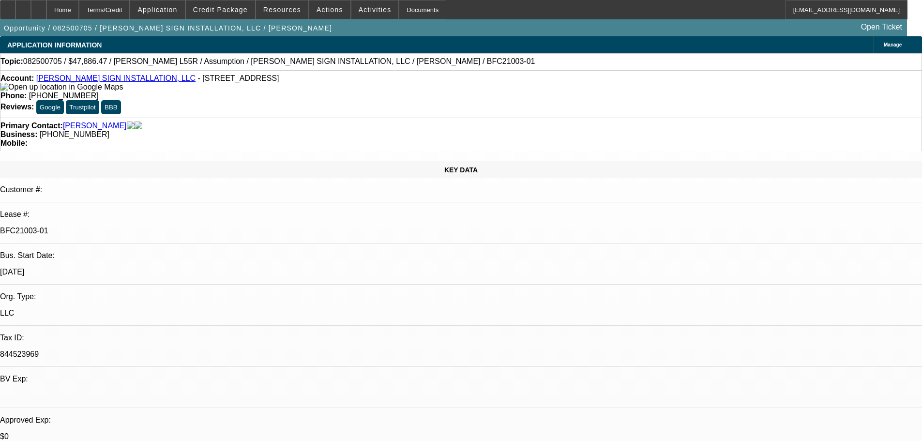
drag, startPoint x: 672, startPoint y: 64, endPoint x: 634, endPoint y: 66, distance: 38.3
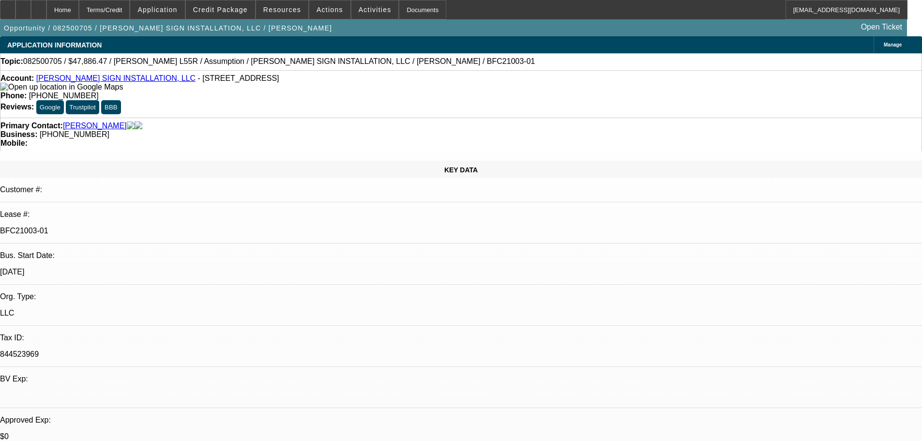
drag, startPoint x: 801, startPoint y: 61, endPoint x: 796, endPoint y: 63, distance: 5.4
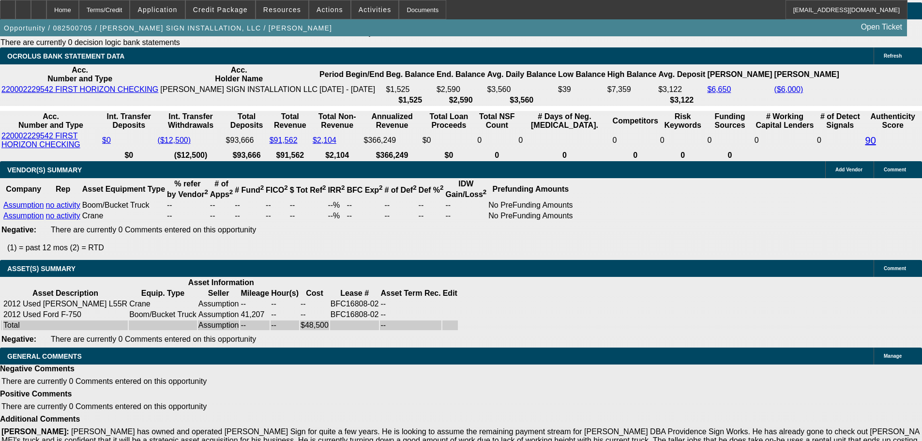
drag, startPoint x: 449, startPoint y: 336, endPoint x: 447, endPoint y: 382, distance: 45.1
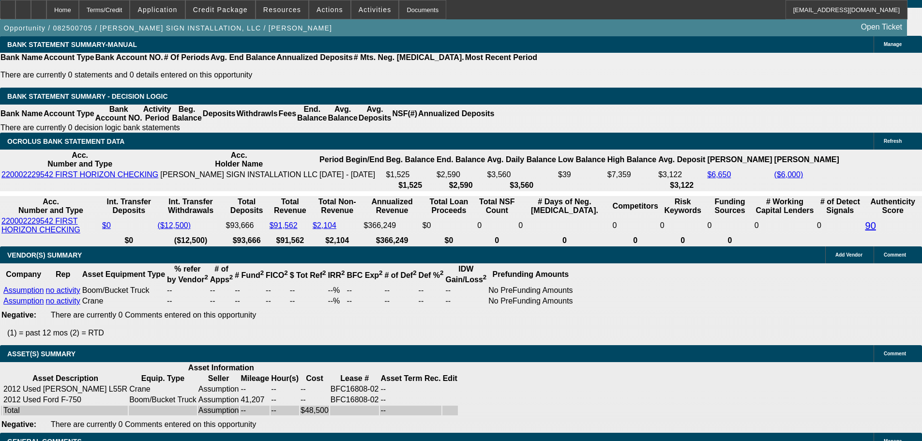
scroll to position [1601, 0]
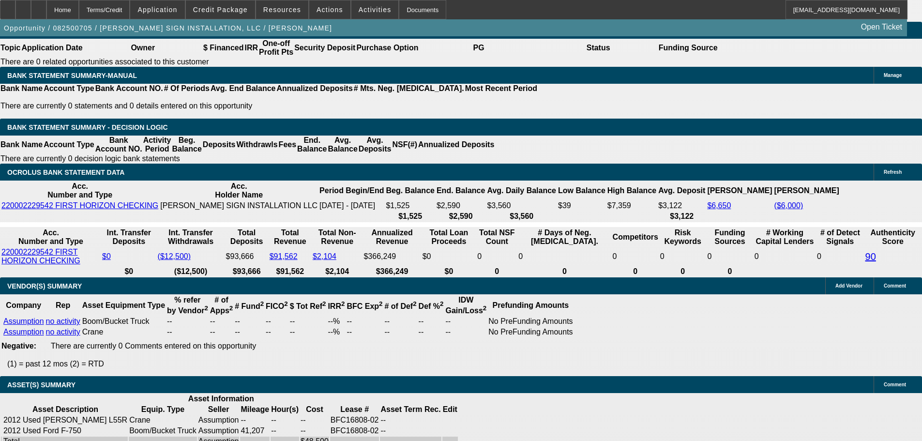
drag, startPoint x: 749, startPoint y: 129, endPoint x: 751, endPoint y: 115, distance: 14.7
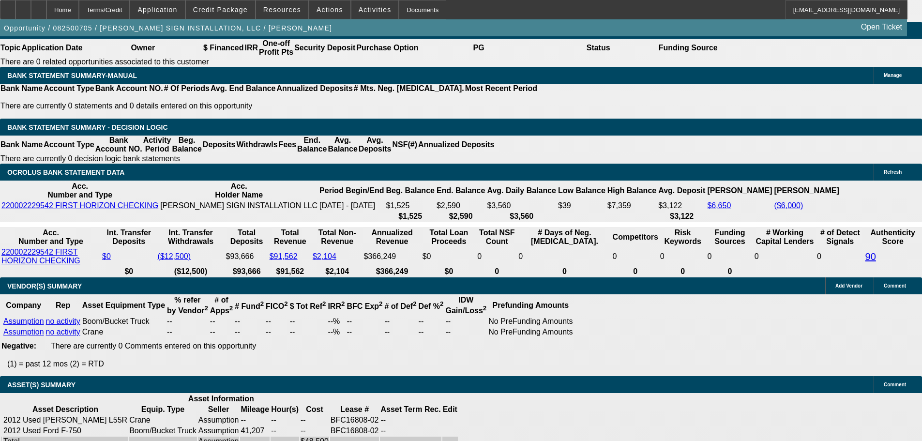
scroll to position [97, 0]
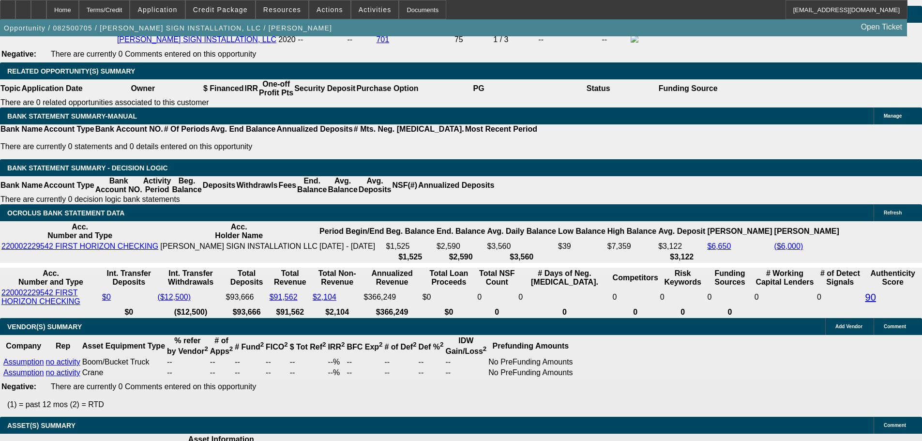
drag, startPoint x: 611, startPoint y: 238, endPoint x: 608, endPoint y: 188, distance: 49.5
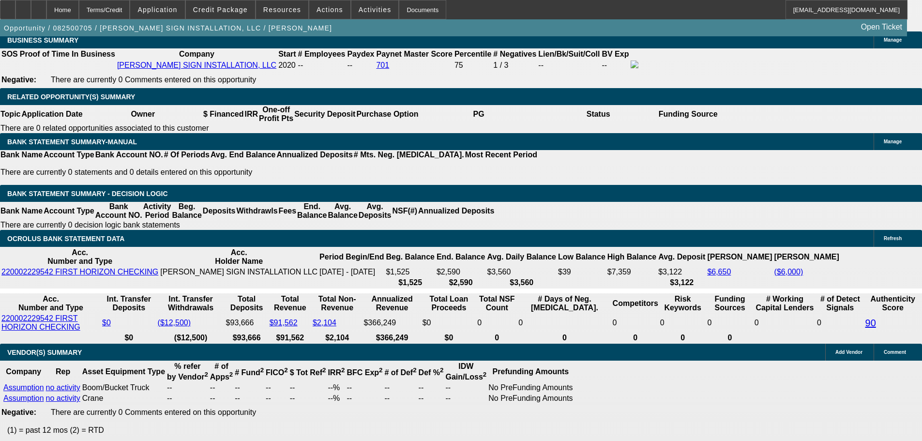
drag, startPoint x: 624, startPoint y: 211, endPoint x: 610, endPoint y: 150, distance: 62.2
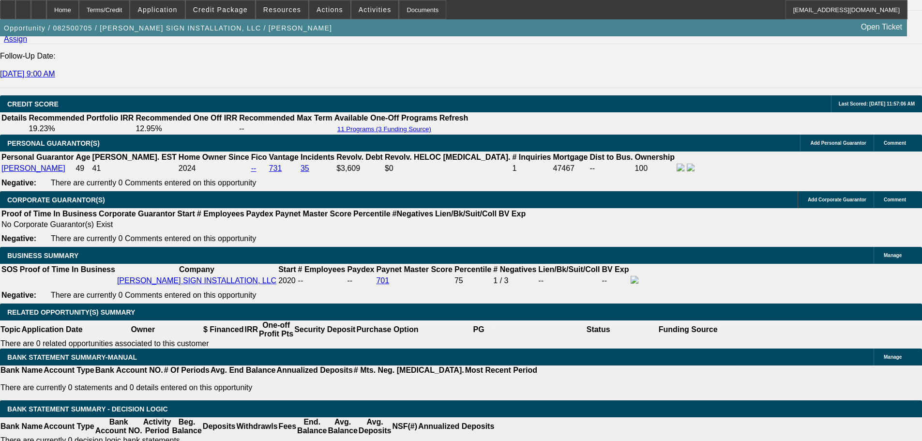
drag, startPoint x: 616, startPoint y: 208, endPoint x: 610, endPoint y: 140, distance: 68.6
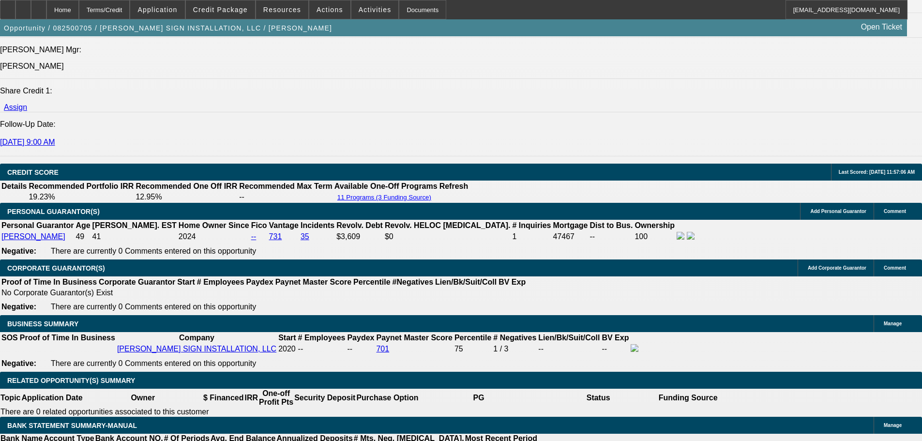
scroll to position [1155, 0]
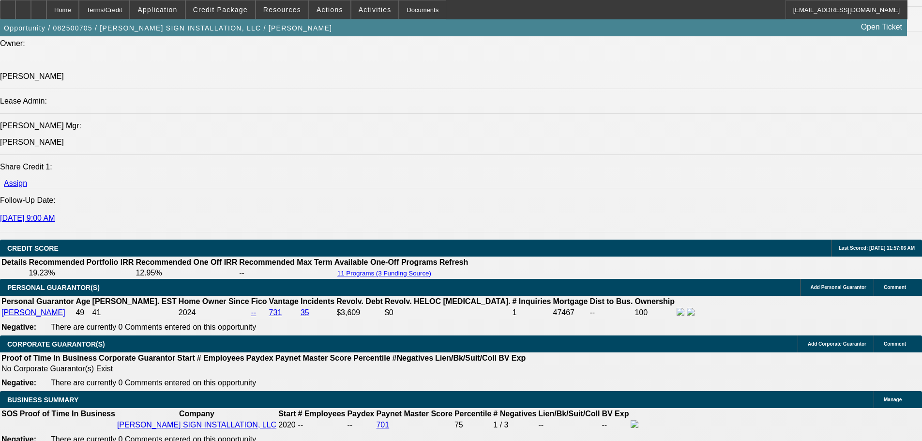
drag, startPoint x: 611, startPoint y: 176, endPoint x: 603, endPoint y: 117, distance: 60.1
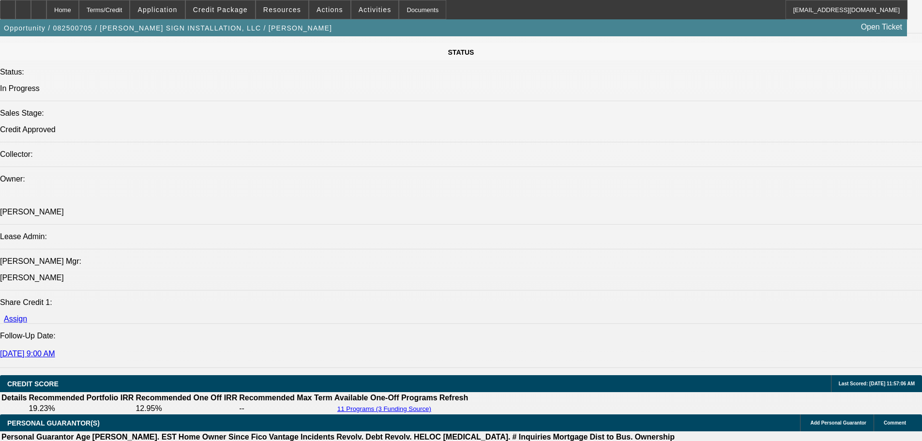
drag, startPoint x: 374, startPoint y: 201, endPoint x: 378, endPoint y: 99, distance: 102.2
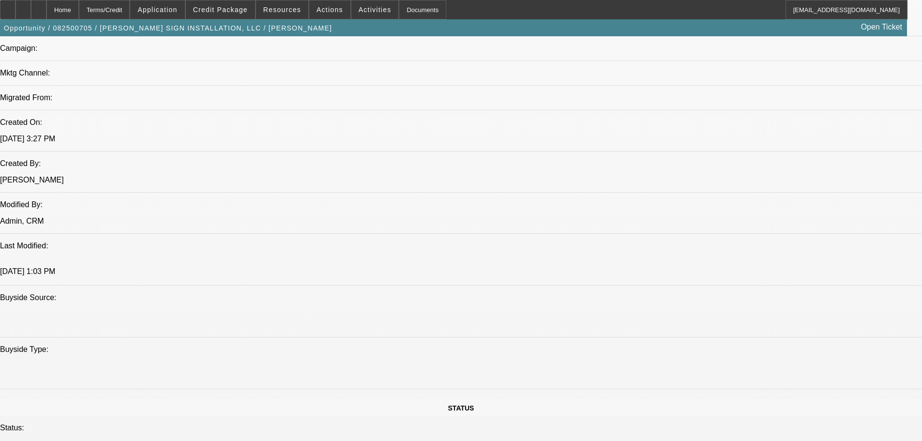
drag, startPoint x: 395, startPoint y: 183, endPoint x: 365, endPoint y: 72, distance: 115.3
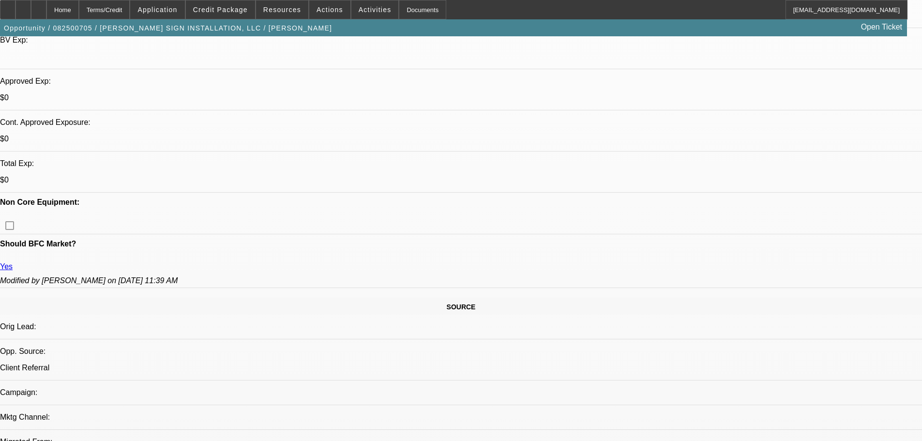
scroll to position [0, 0]
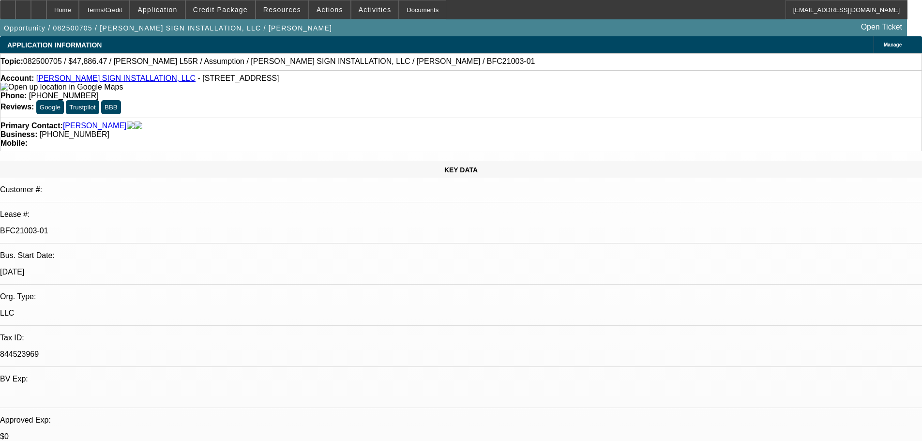
drag, startPoint x: 393, startPoint y: 168, endPoint x: 390, endPoint y: 73, distance: 95.9
drag, startPoint x: 385, startPoint y: 175, endPoint x: 380, endPoint y: 196, distance: 21.6
drag, startPoint x: 121, startPoint y: 196, endPoint x: 92, endPoint y: 71, distance: 128.5
drag, startPoint x: 105, startPoint y: 269, endPoint x: 84, endPoint y: 154, distance: 116.1
drag, startPoint x: 112, startPoint y: 327, endPoint x: 86, endPoint y: 151, distance: 177.6
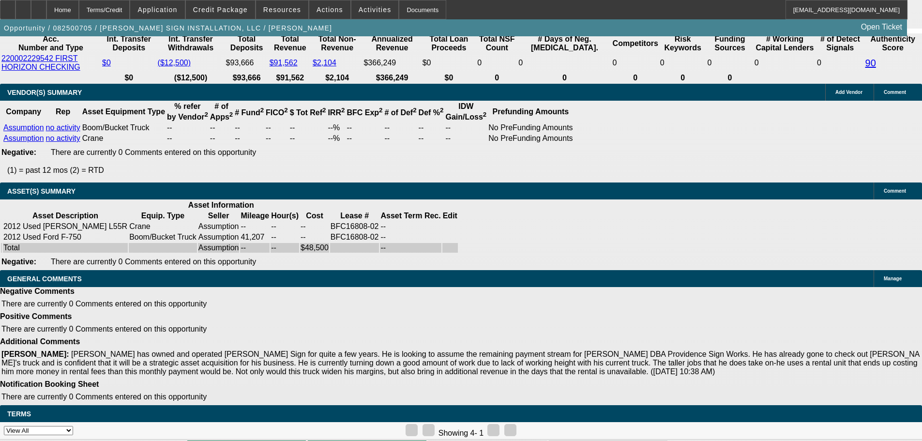
drag, startPoint x: 382, startPoint y: 195, endPoint x: 390, endPoint y: 351, distance: 156.1
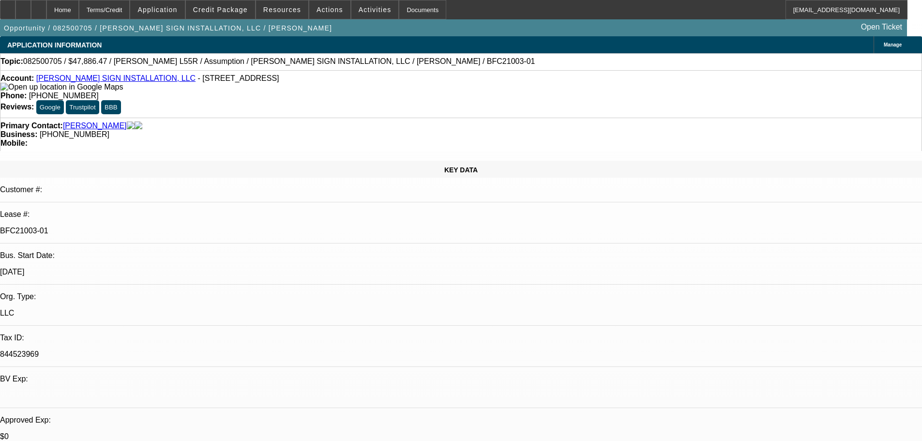
drag, startPoint x: 410, startPoint y: 317, endPoint x: 391, endPoint y: 160, distance: 158.4
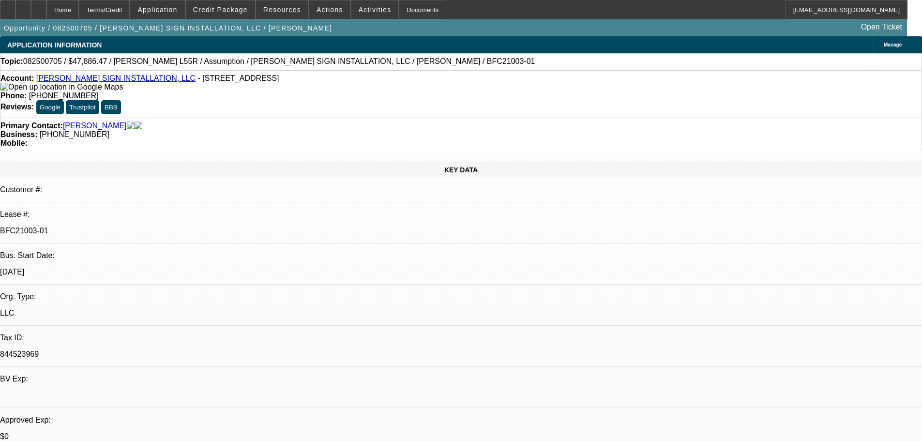
drag, startPoint x: 376, startPoint y: 211, endPoint x: 359, endPoint y: 29, distance: 183.4
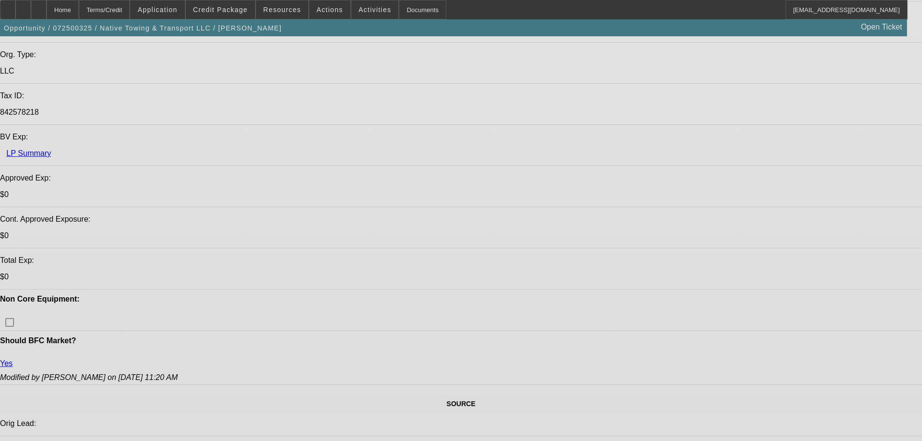
select select "0.1"
select select "0"
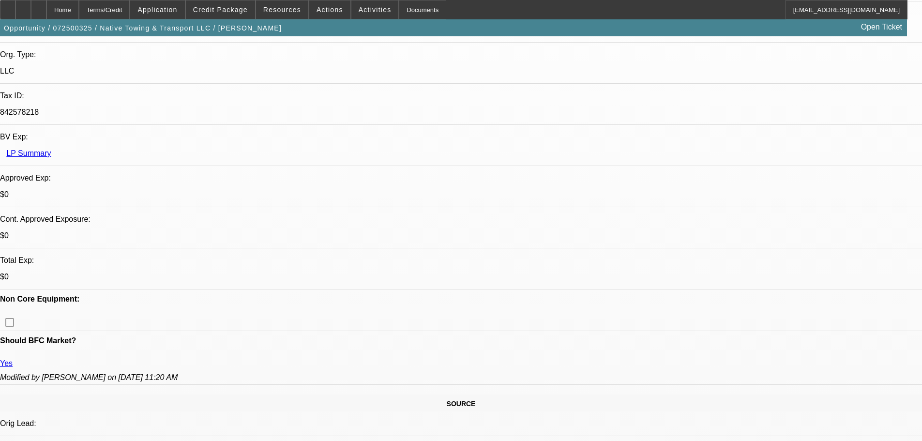
select select "0"
select select "6"
select select "0"
select select "6"
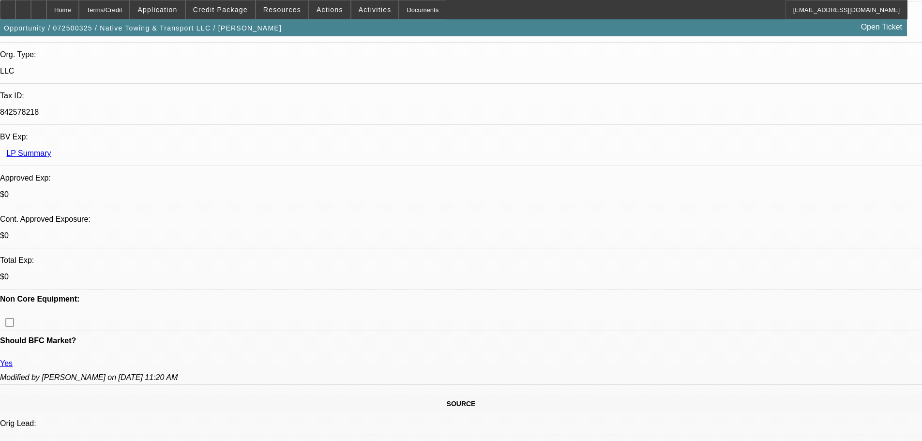
select select "0"
select select "6"
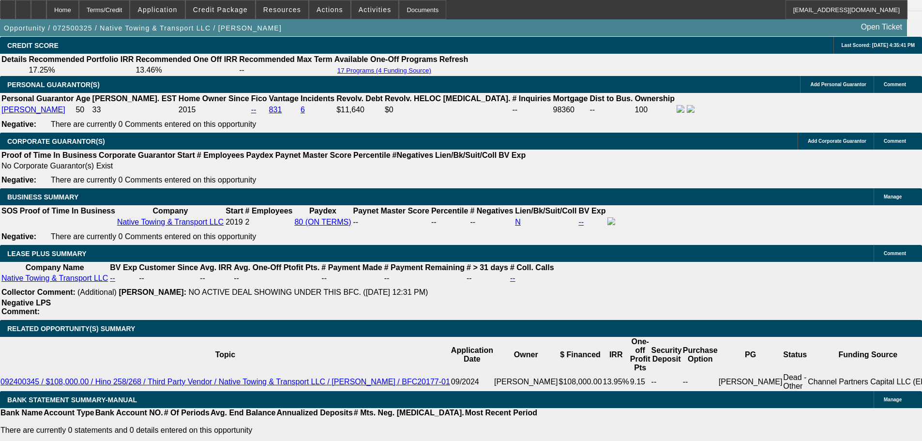
scroll to position [1501, 0]
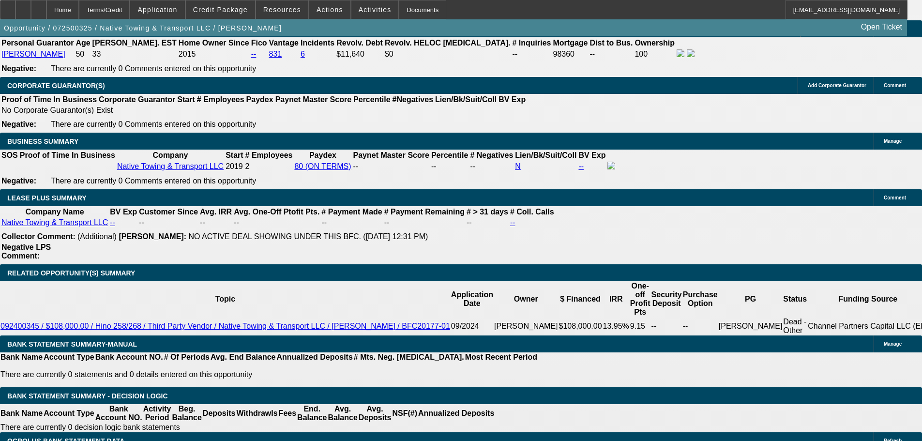
drag, startPoint x: 197, startPoint y: 239, endPoint x: 187, endPoint y: 188, distance: 51.3
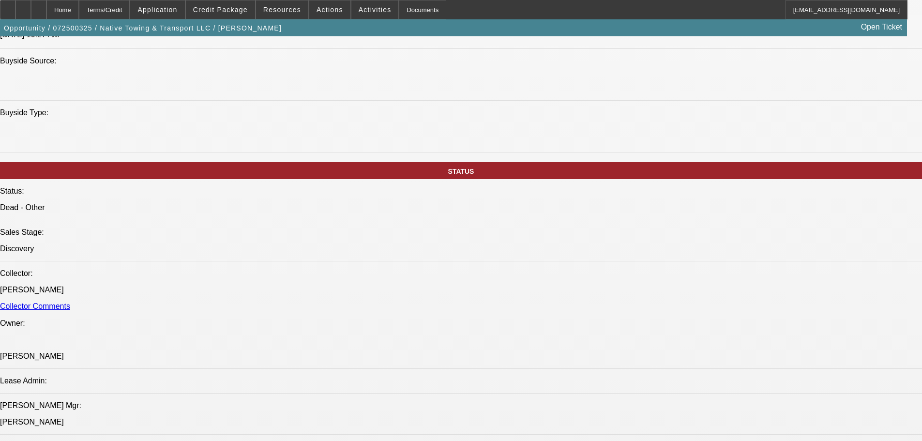
scroll to position [237, 0]
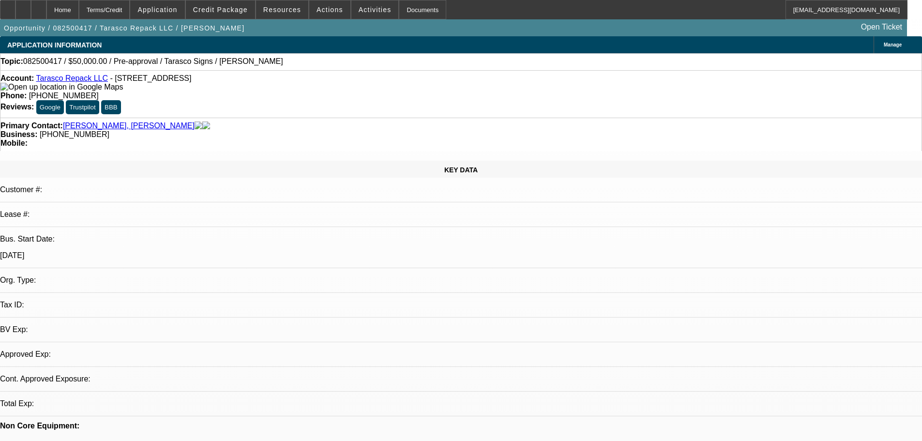
select select "0"
select select "2"
select select "0.1"
select select "4"
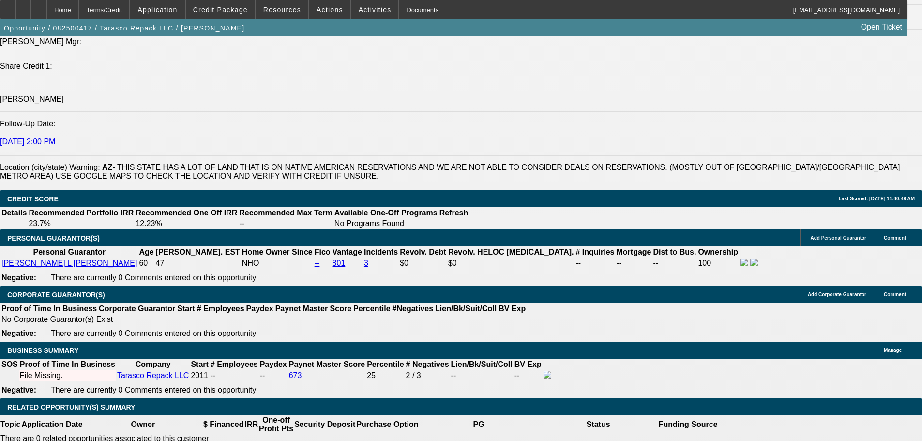
scroll to position [1307, 0]
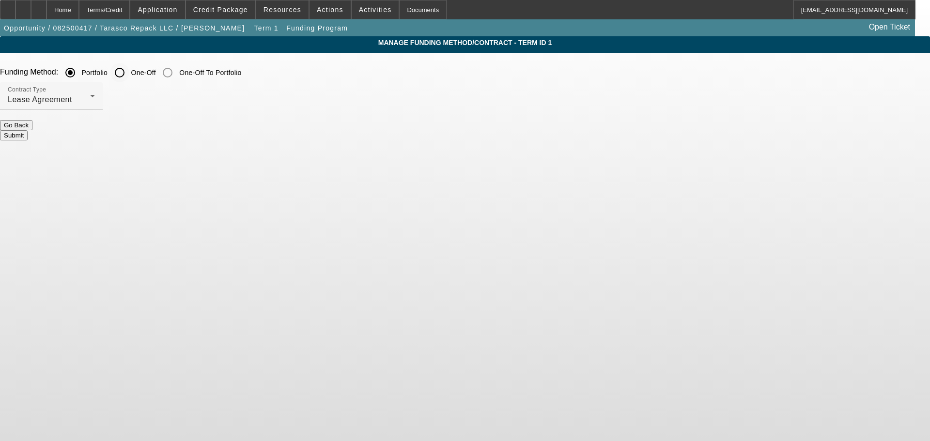
click at [129, 73] on input "One-Off" at bounding box center [119, 72] width 19 height 19
radio input "true"
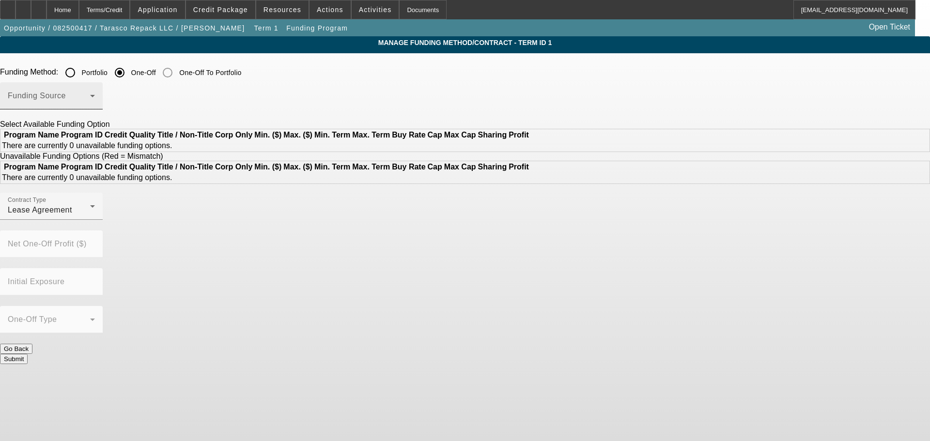
click at [90, 102] on span at bounding box center [49, 100] width 82 height 12
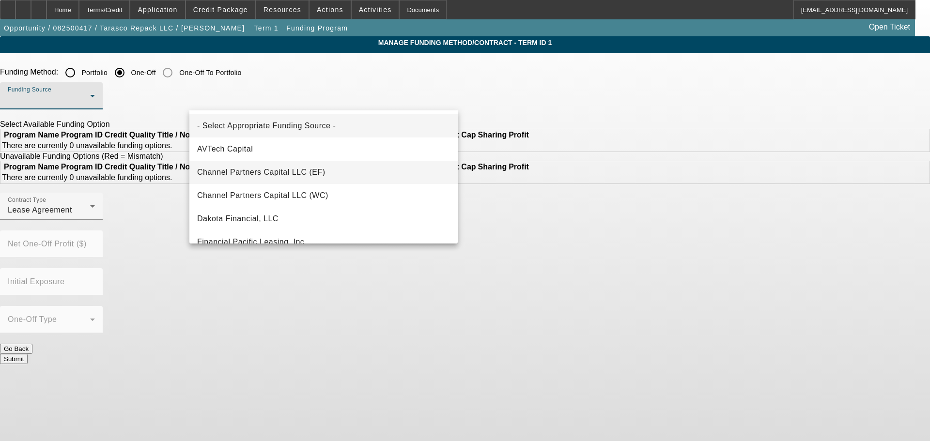
click at [381, 181] on mat-option "Channel Partners Capital LLC (EF)" at bounding box center [323, 172] width 268 height 23
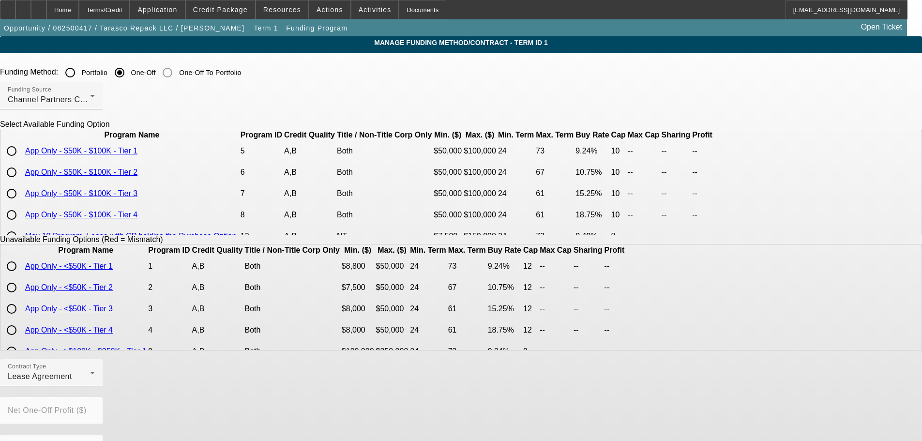
click at [21, 161] on input "radio" at bounding box center [11, 150] width 19 height 19
radio input "true"
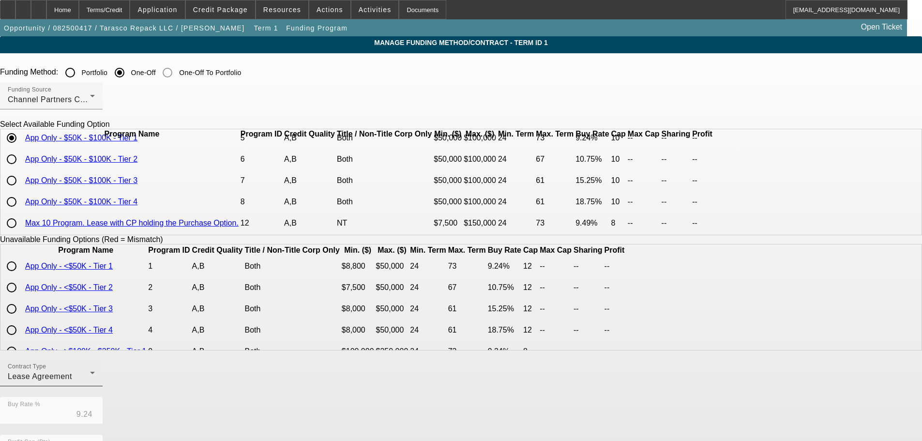
click at [95, 386] on div "Contract Type Lease Agreement" at bounding box center [51, 372] width 87 height 27
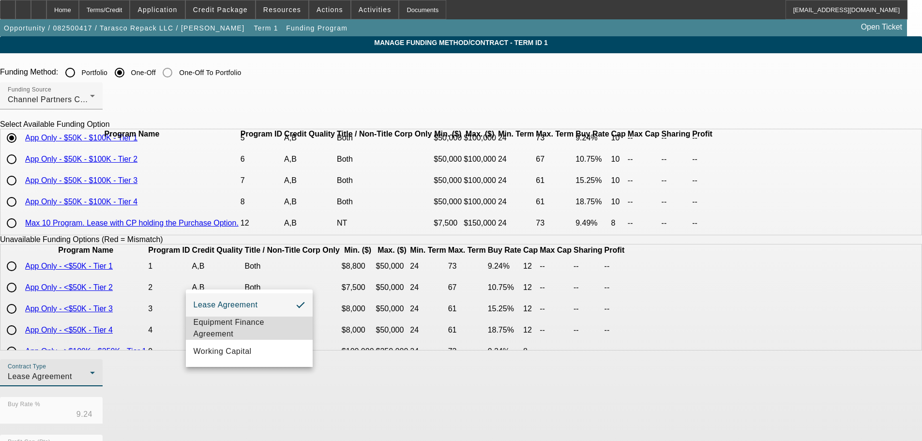
click at [251, 335] on span "Equipment Finance Agreement" at bounding box center [249, 328] width 111 height 23
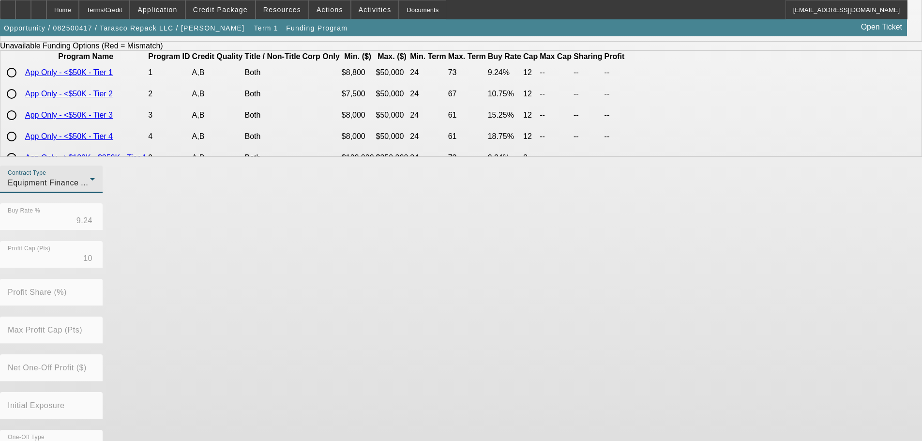
scroll to position [220, 0]
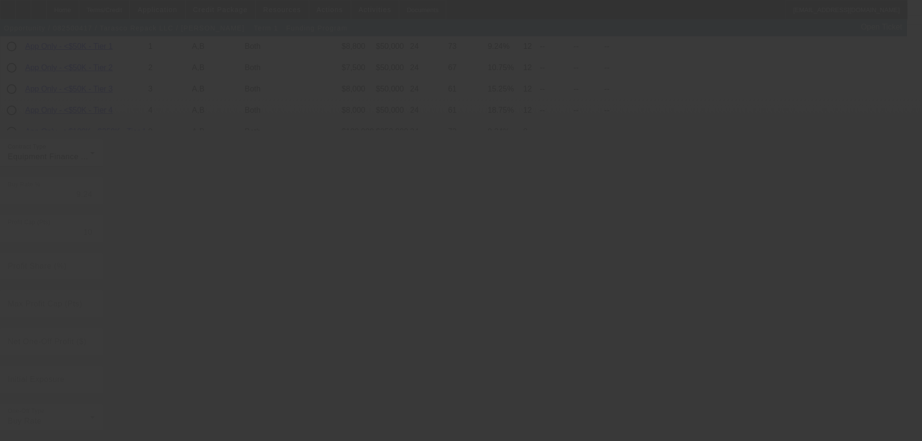
radio input "true"
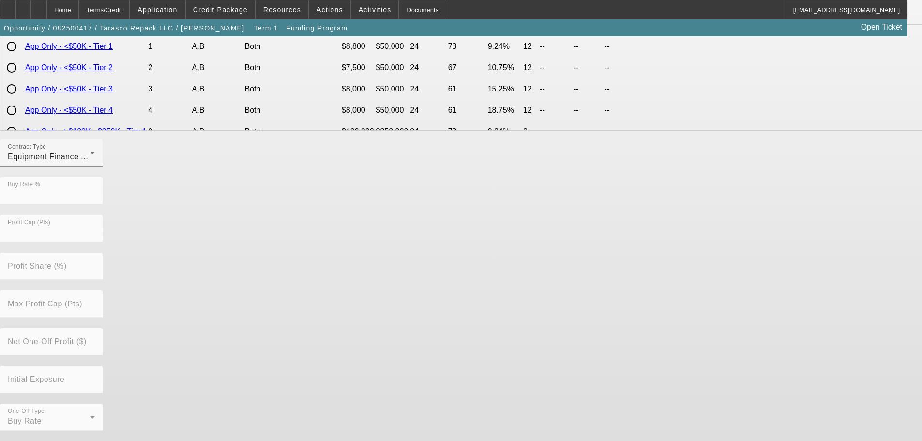
scroll to position [0, 0]
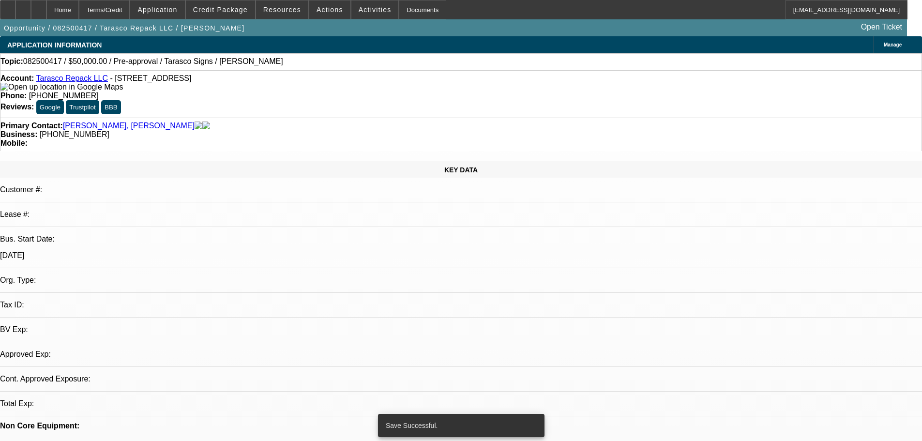
select select "0"
select select "2"
select select "0"
select select "6"
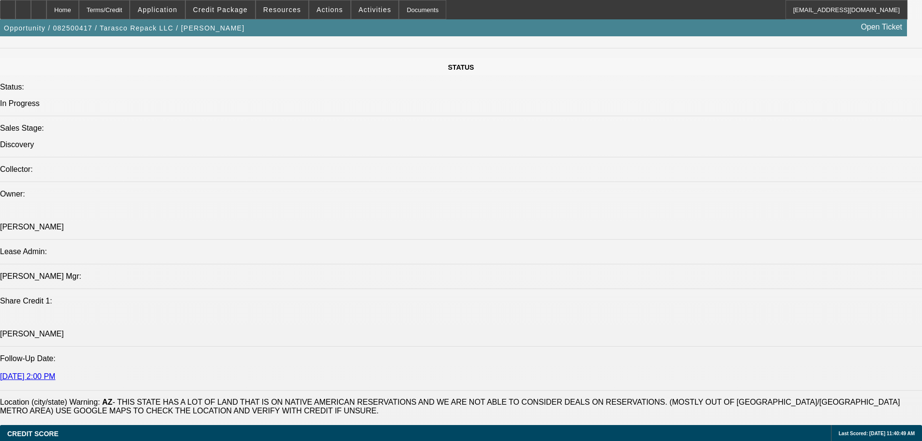
scroll to position [1114, 0]
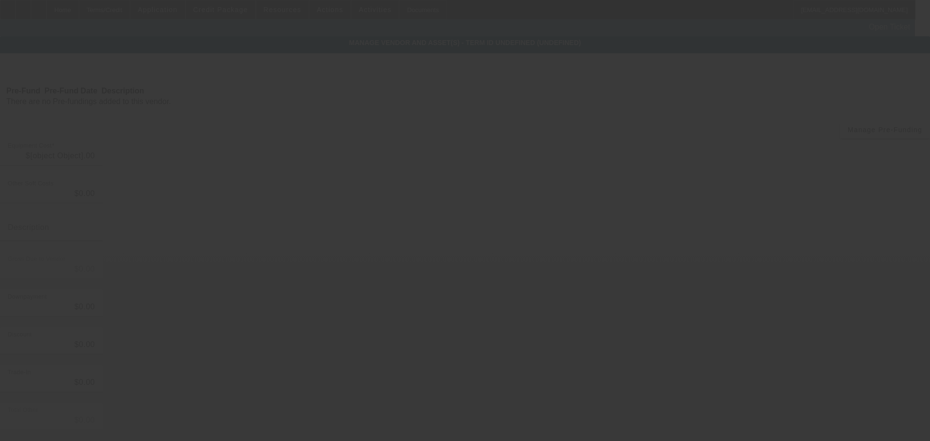
type input "$50,000.00"
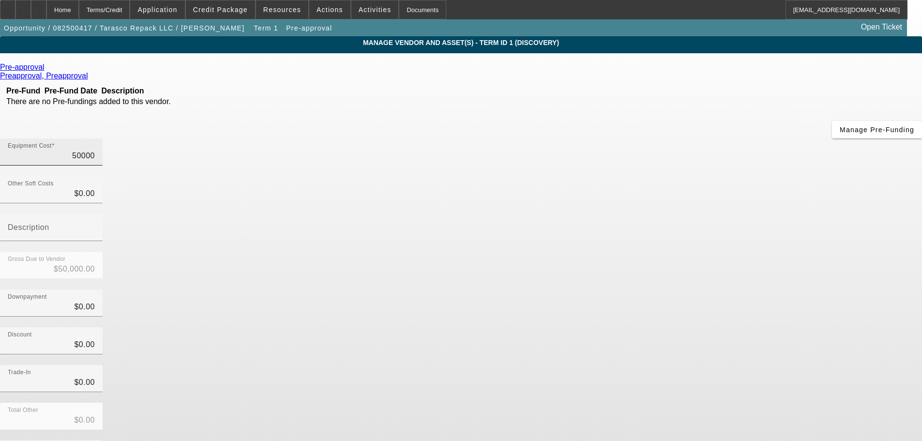
click at [95, 150] on input "50000" at bounding box center [51, 156] width 87 height 12
type input "5000"
type input "$5,000.00"
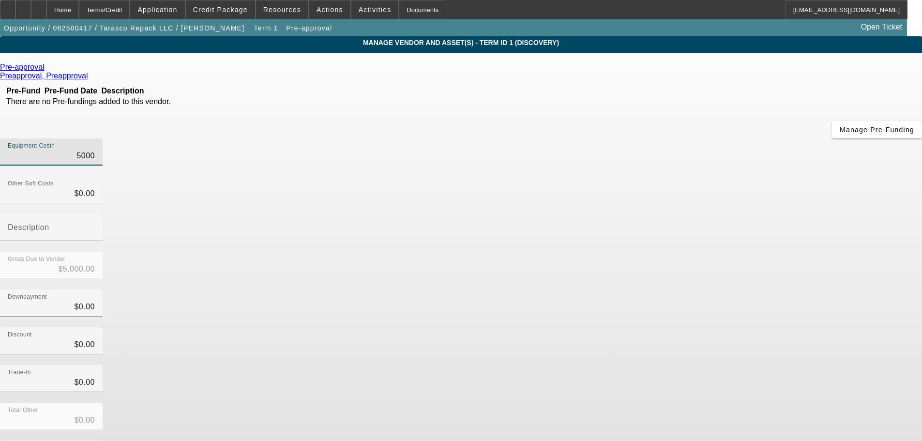
type input "59000"
type input "$59,000.00"
click at [630, 365] on div "Trade-In $0.00" at bounding box center [461, 384] width 922 height 38
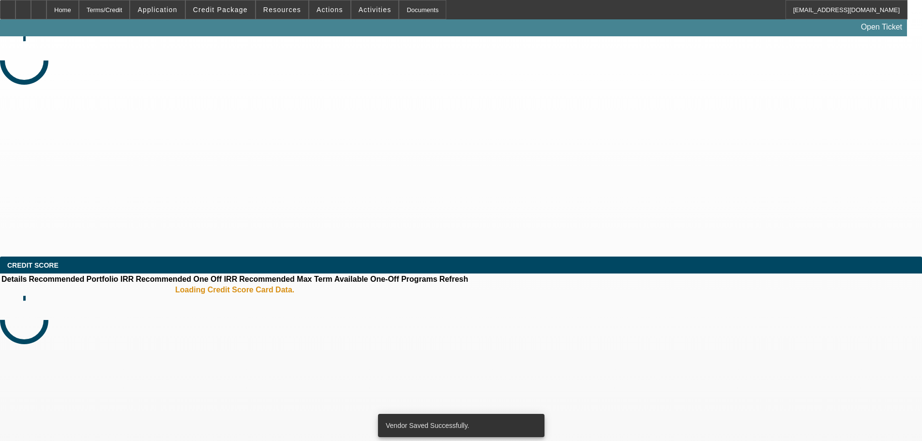
select select "0"
select select "2"
select select "0"
select select "6"
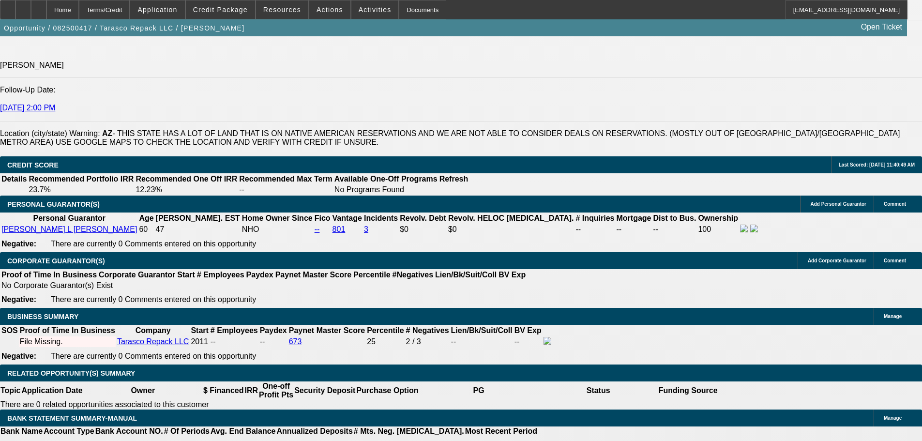
scroll to position [1307, 0]
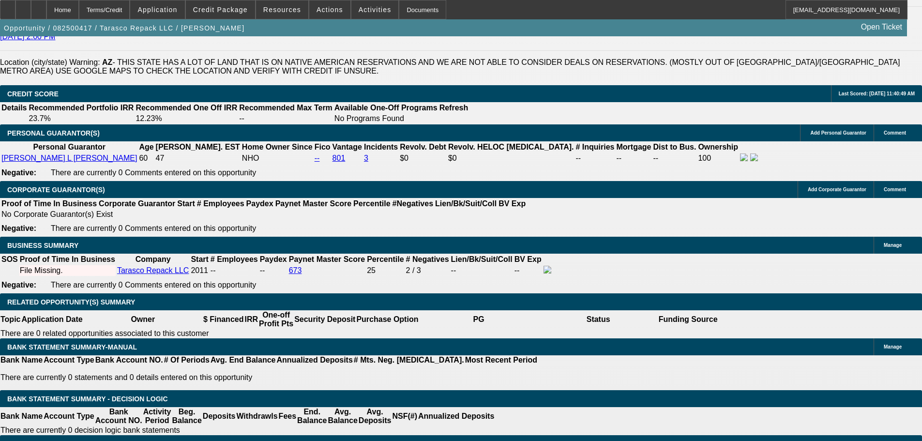
select select "0.05"
type input "$2,950.00"
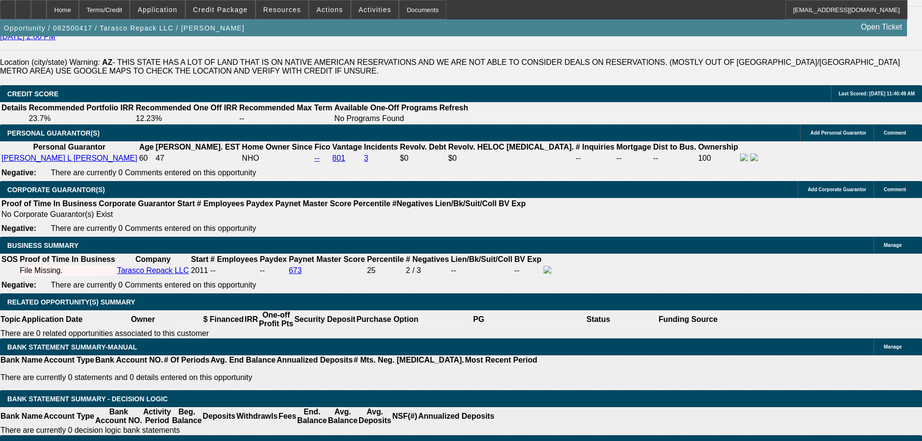
select select "0"
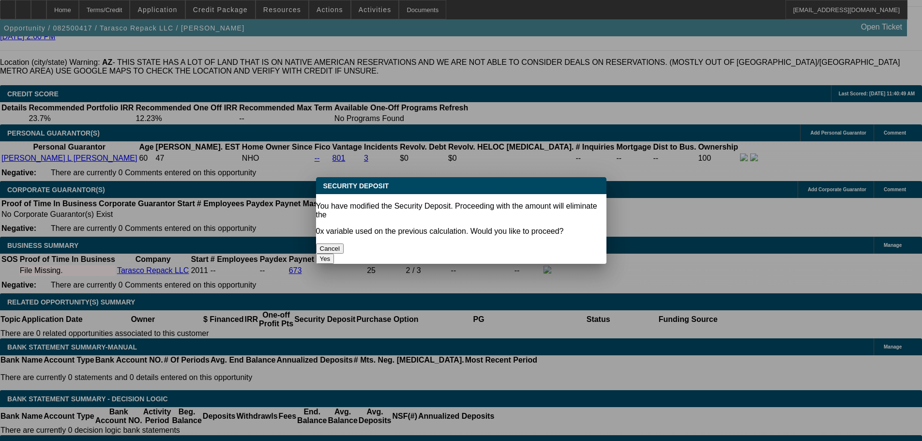
click at [494, 254] on div "Yes" at bounding box center [461, 259] width 290 height 10
click at [335, 254] on button "Yes" at bounding box center [325, 259] width 18 height 10
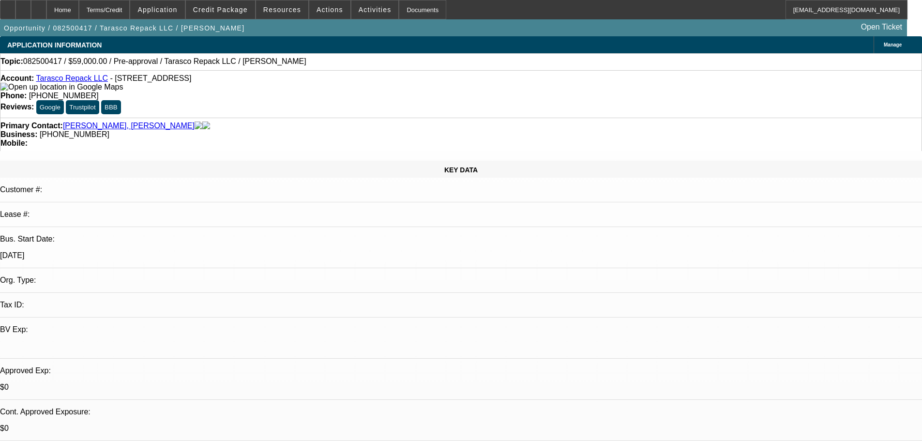
type input "$0.00"
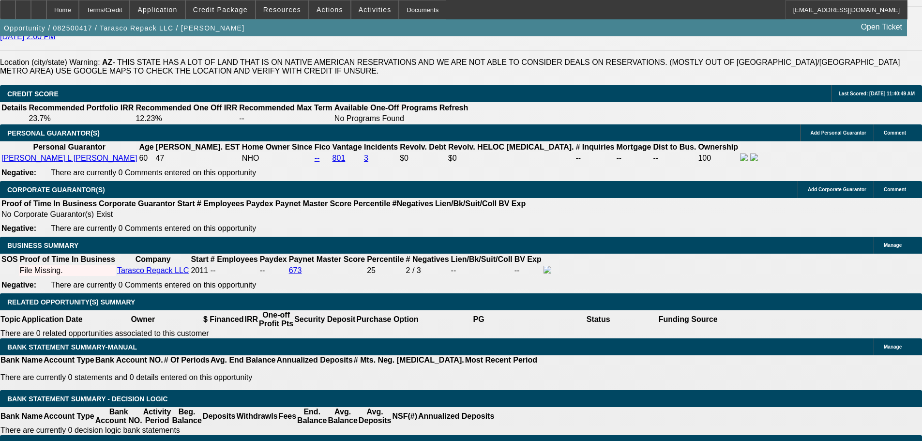
select select "1"
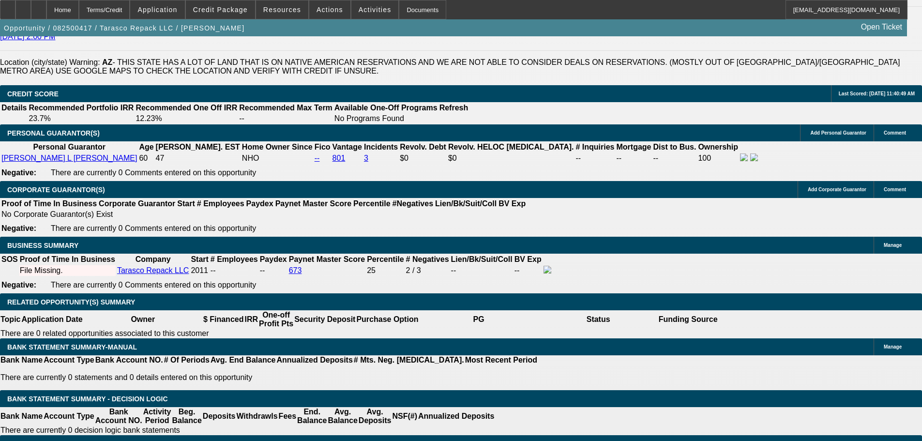
type input "45"
type input "13"
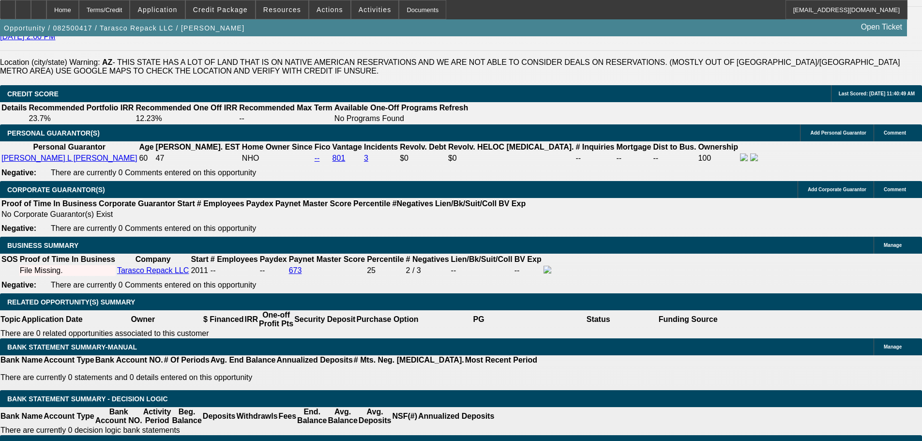
type input "$1,580.33"
type input "13"
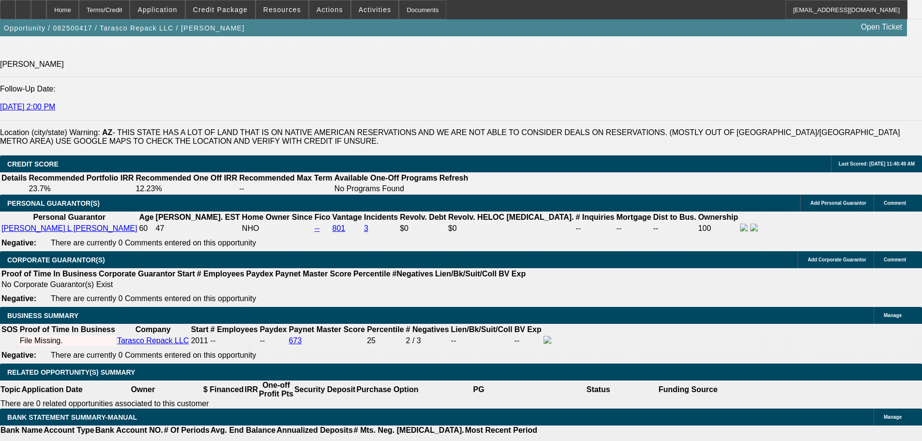
scroll to position [1162, 0]
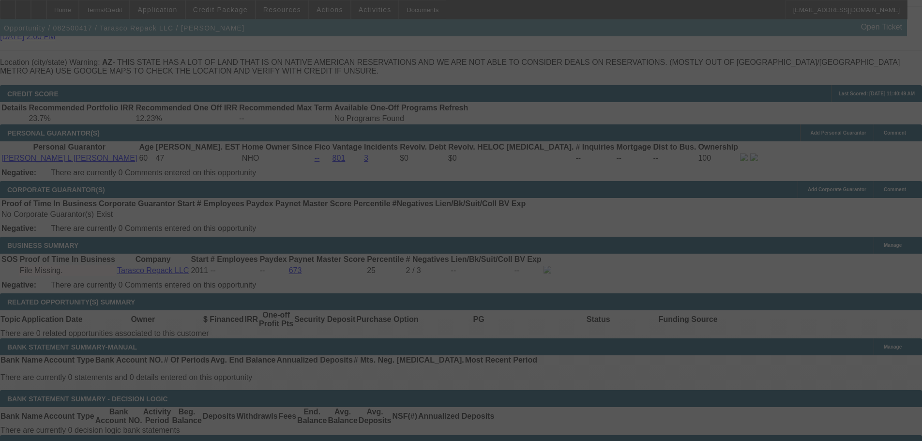
scroll to position [1302, 0]
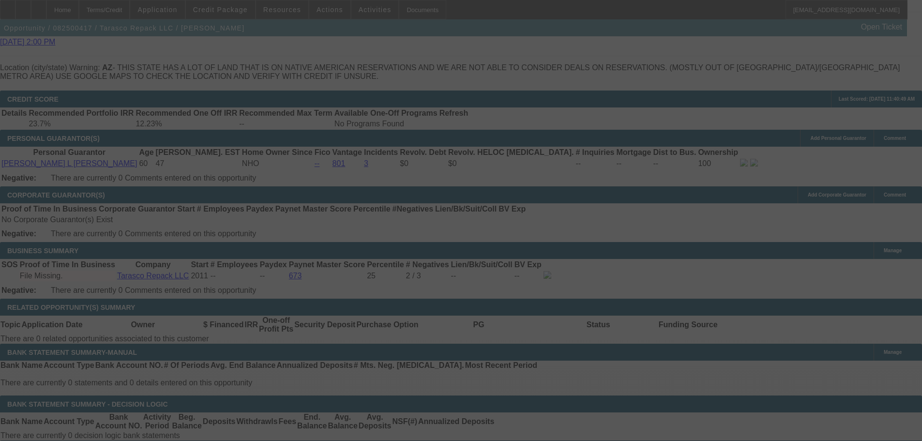
select select "0"
select select "6"
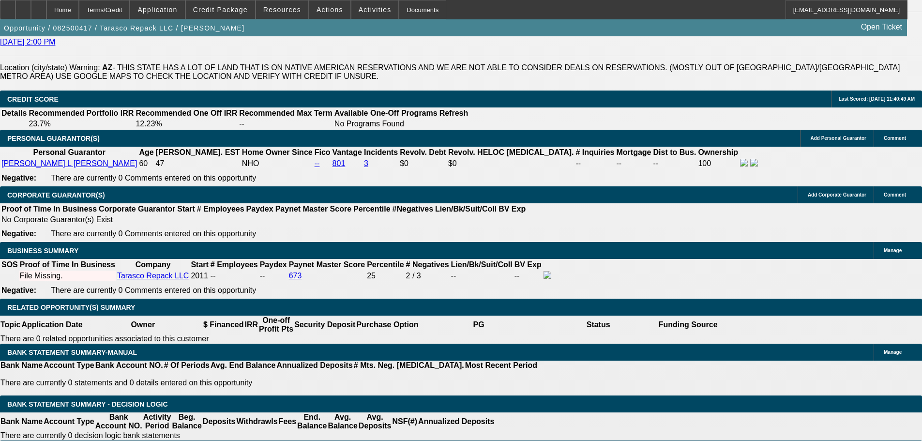
type input "13.5"
type input "UNKNOWN"
type input "$1,594.17"
type input "13.5"
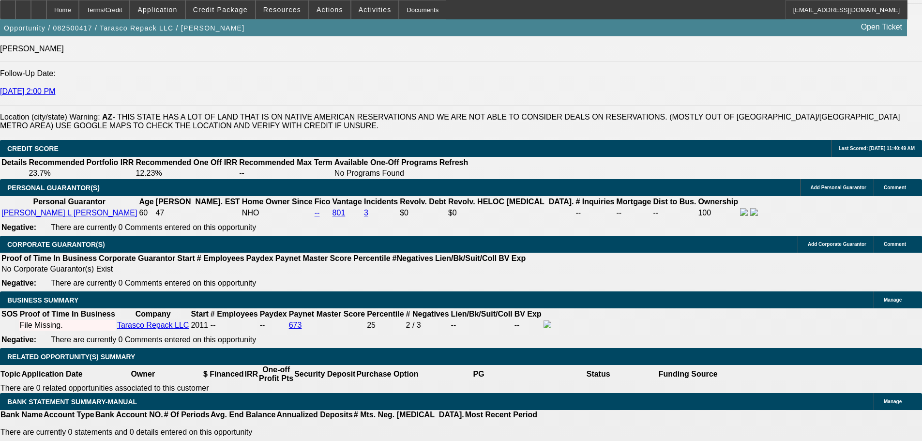
scroll to position [1205, 0]
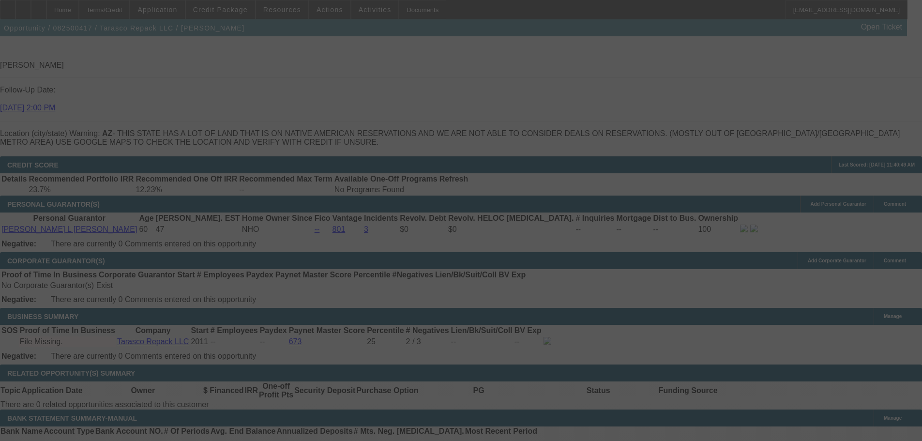
scroll to position [1253, 0]
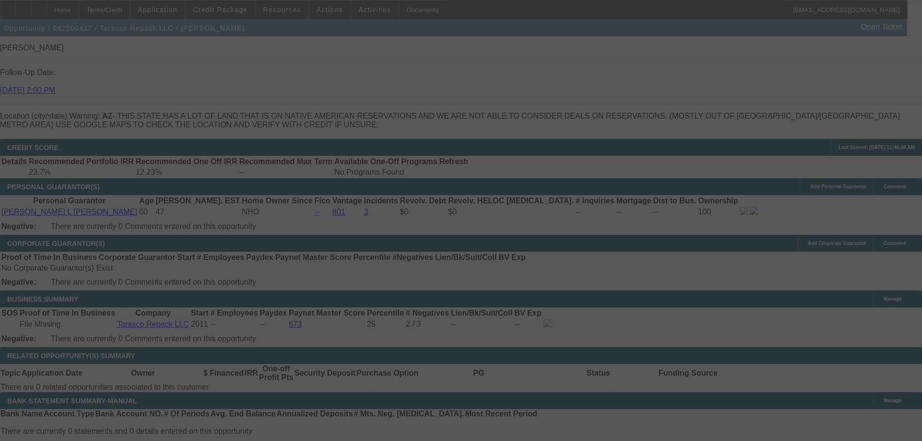
select select "0"
select select "6"
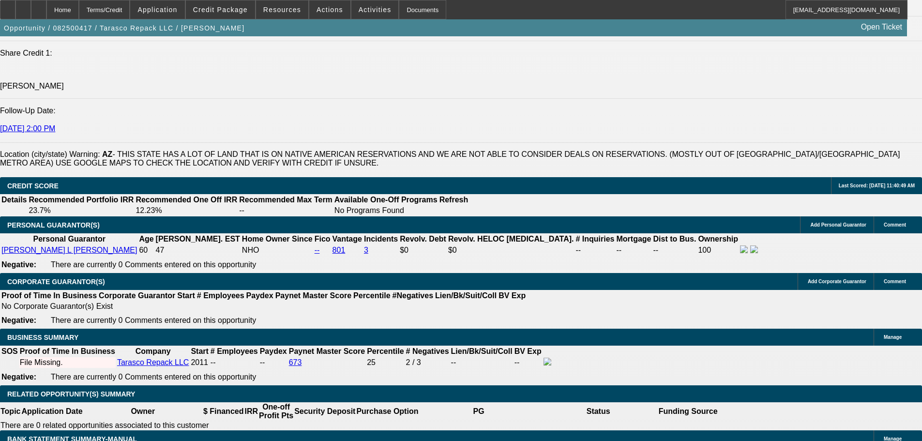
scroll to position [1108, 0]
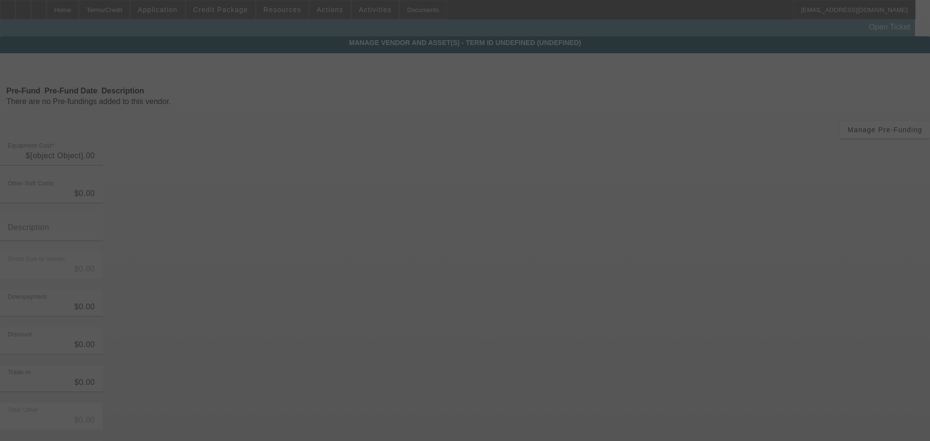
type input "$59,000.00"
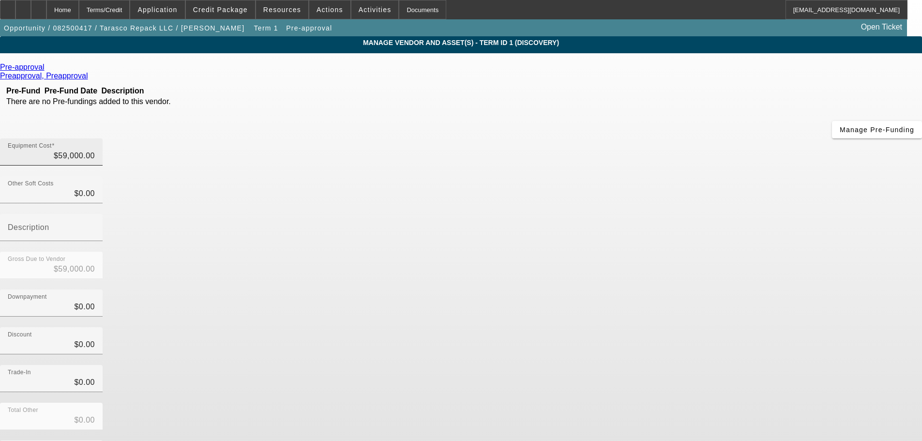
click at [103, 138] on div "Equipment Cost $59,000.00" at bounding box center [51, 151] width 103 height 27
click at [95, 150] on input "59000" at bounding box center [51, 156] width 87 height 12
type input "$59,000.00"
click at [79, 4] on div "Home" at bounding box center [62, 9] width 32 height 19
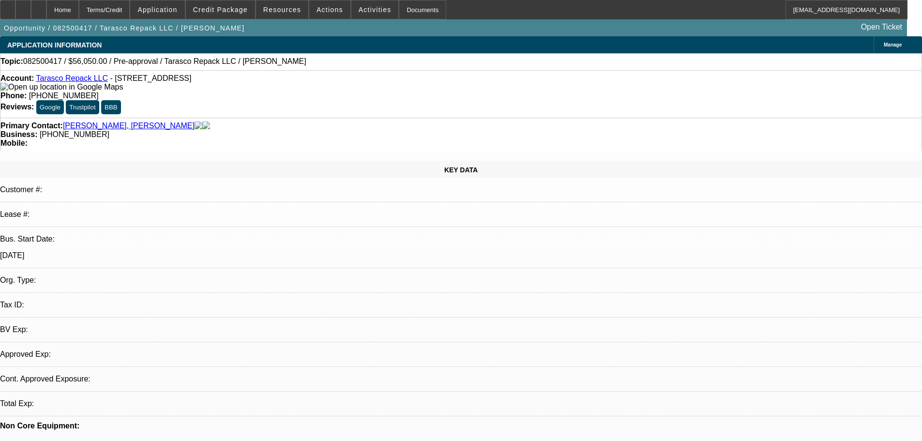
select select "0"
select select "6"
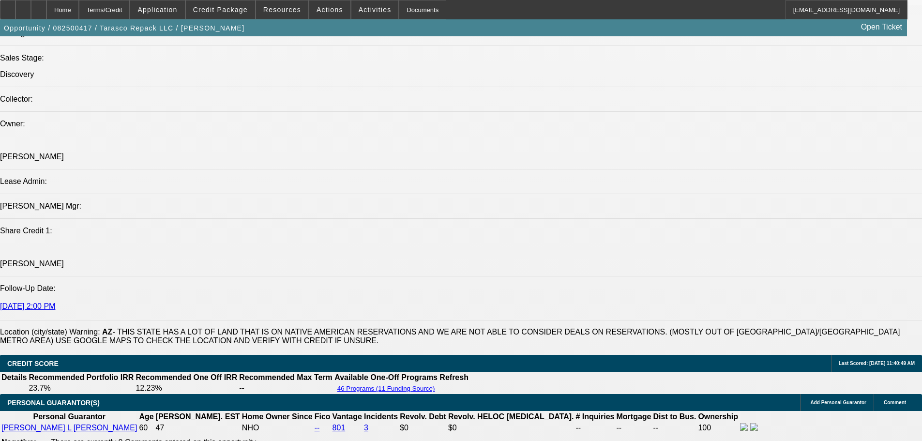
scroll to position [1162, 0]
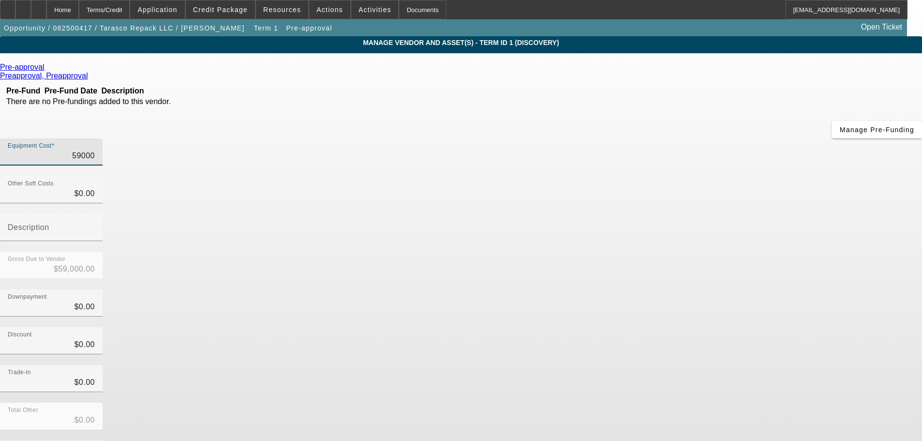
click at [95, 150] on input "59000" at bounding box center [51, 156] width 87 height 12
type input "5000"
type input "$5,000.00"
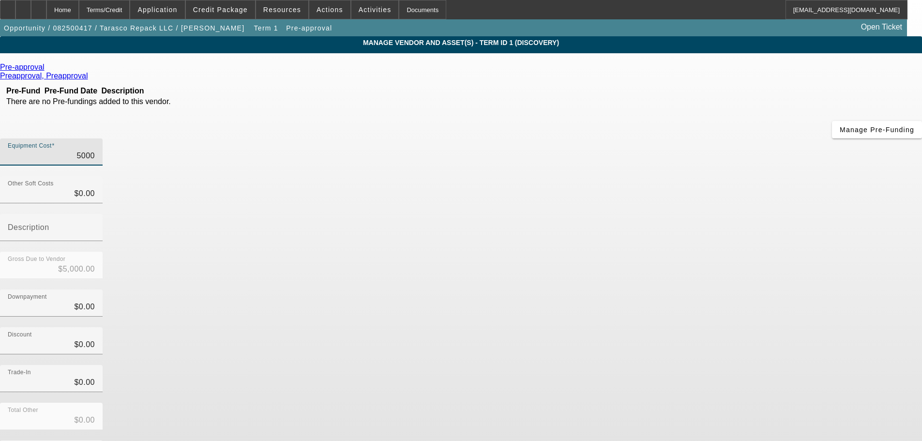
type input "000"
type input "$0.00"
type input "6000"
type input "$6,000.00"
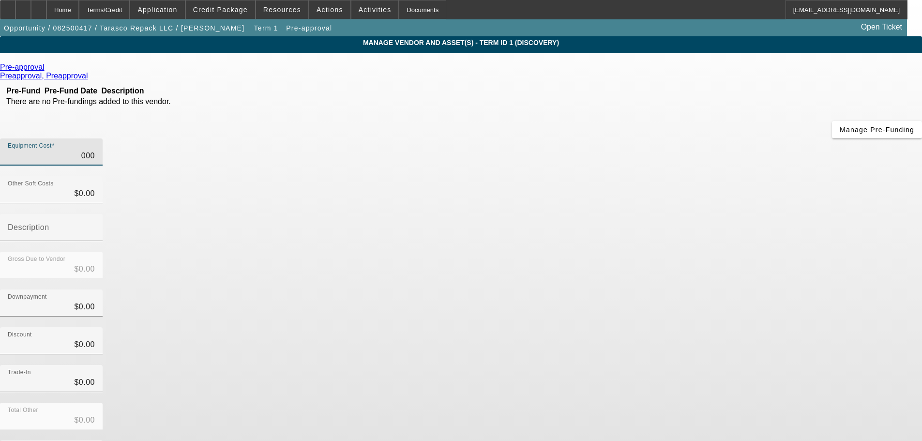
type input "$6,000.00"
type input "64000"
type input "$64,000.00"
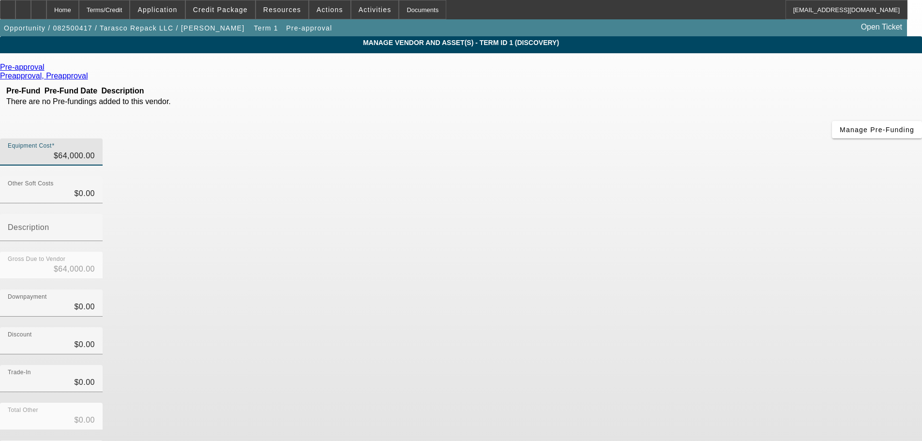
click at [725, 252] on div "Gross Due to Vendor $64,000.00" at bounding box center [461, 271] width 922 height 38
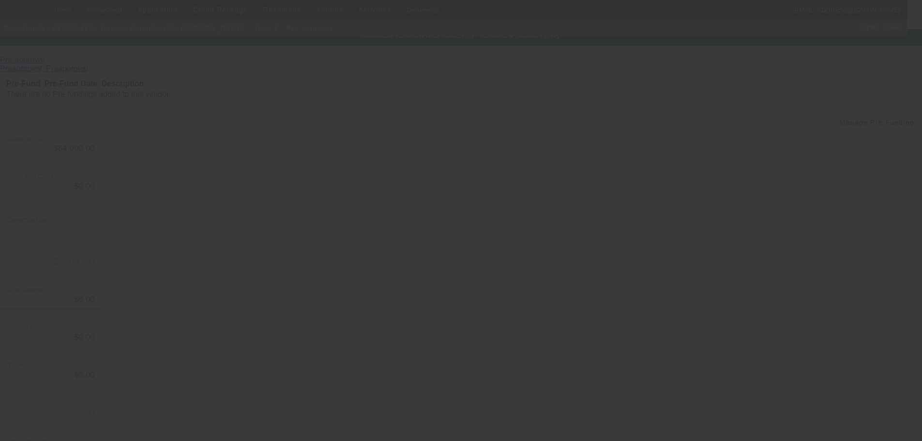
scroll to position [9, 0]
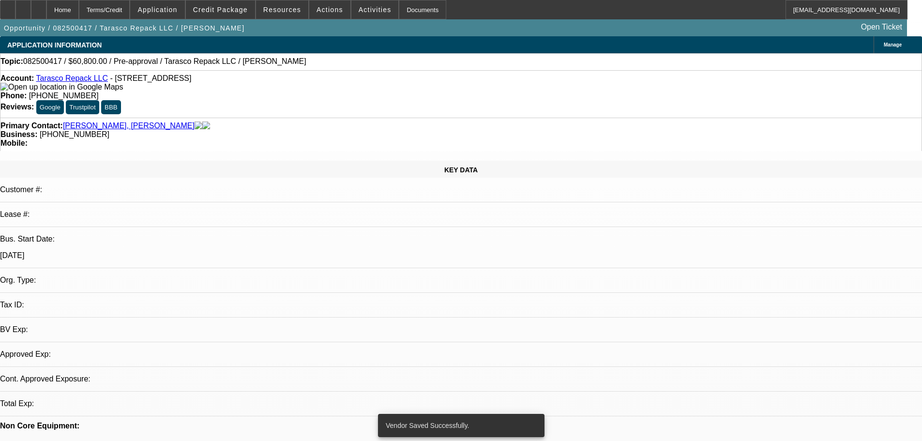
select select "0"
select select "6"
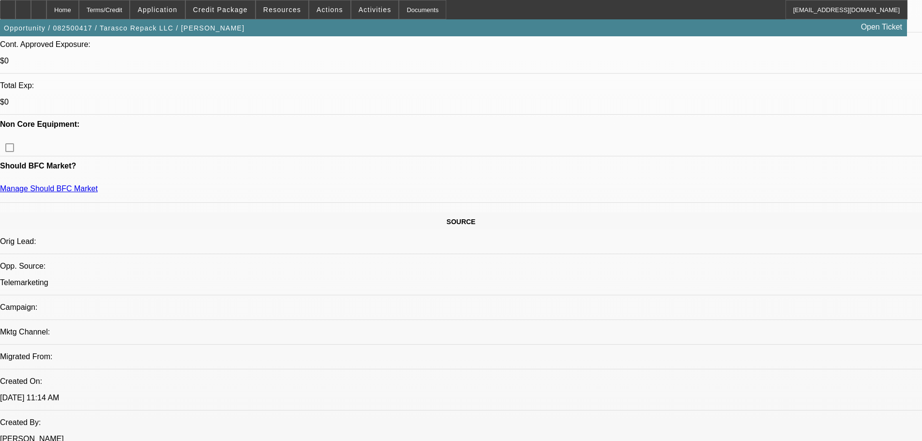
drag, startPoint x: 374, startPoint y: 184, endPoint x: 391, endPoint y: 394, distance: 209.8
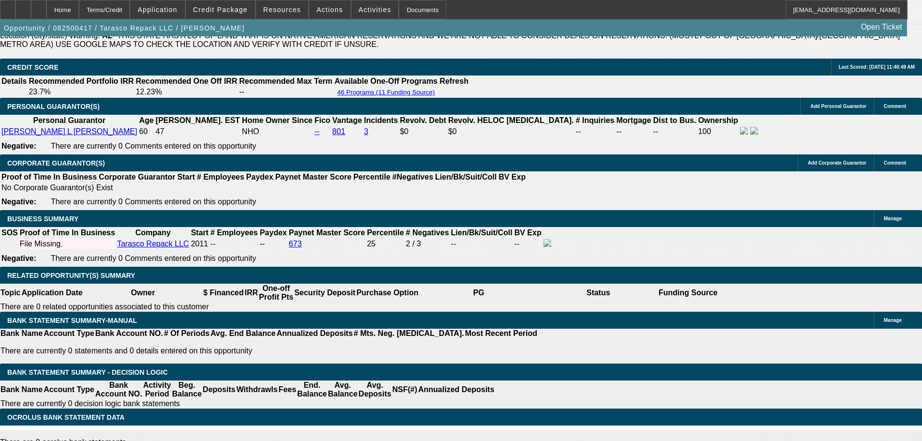
scroll to position [1270, 0]
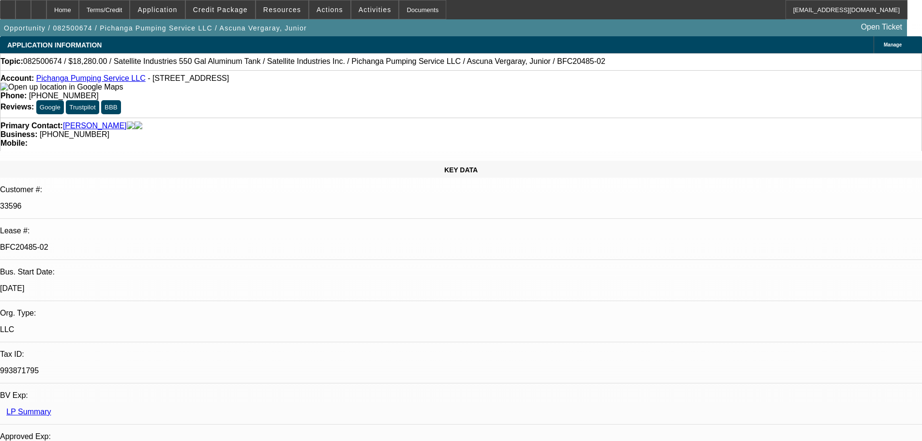
select select "0"
select select "2"
select select "0.1"
select select "4"
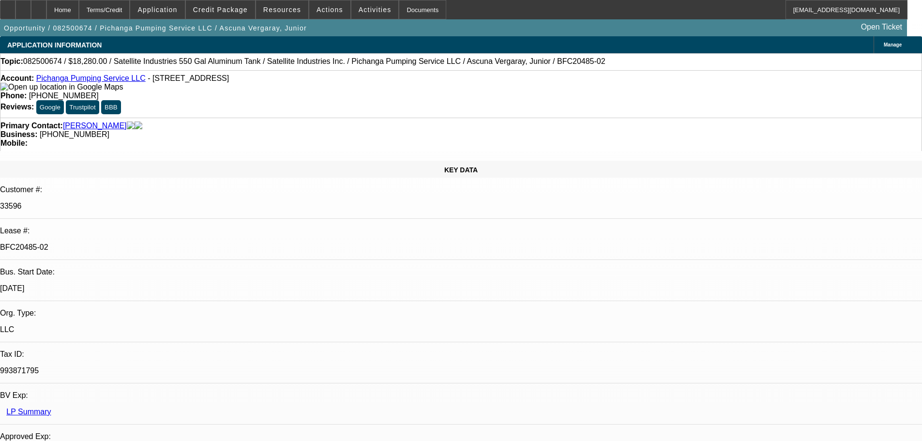
select select "0"
select select "2"
select select "0.1"
select select "4"
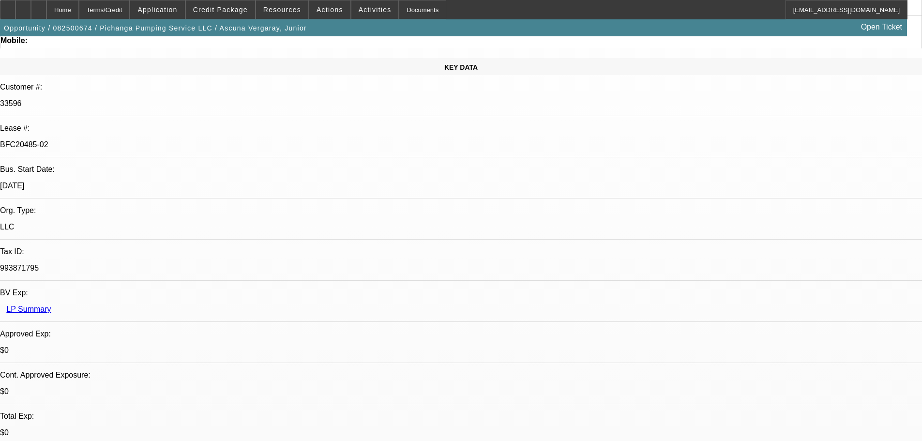
drag, startPoint x: 264, startPoint y: 239, endPoint x: 262, endPoint y: 251, distance: 11.7
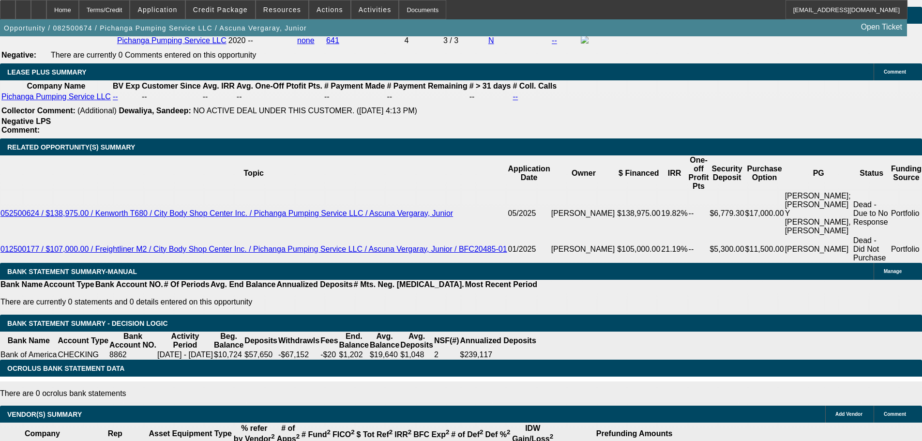
drag, startPoint x: 412, startPoint y: 187, endPoint x: 446, endPoint y: 361, distance: 177.2
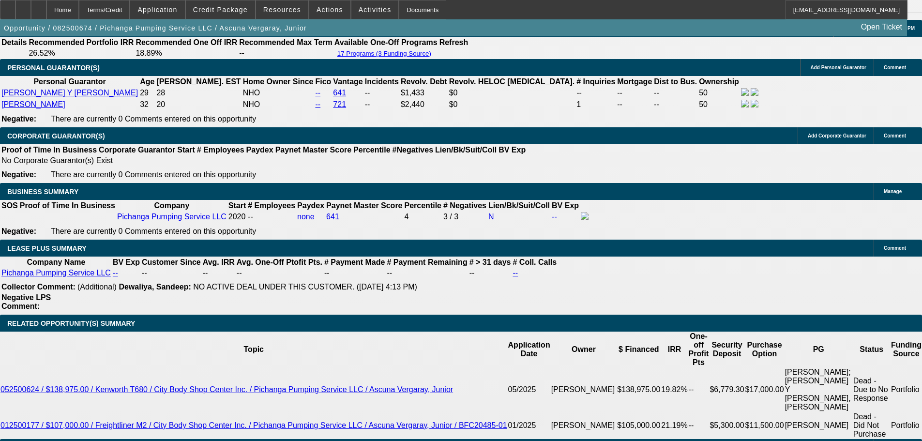
scroll to position [145, 0]
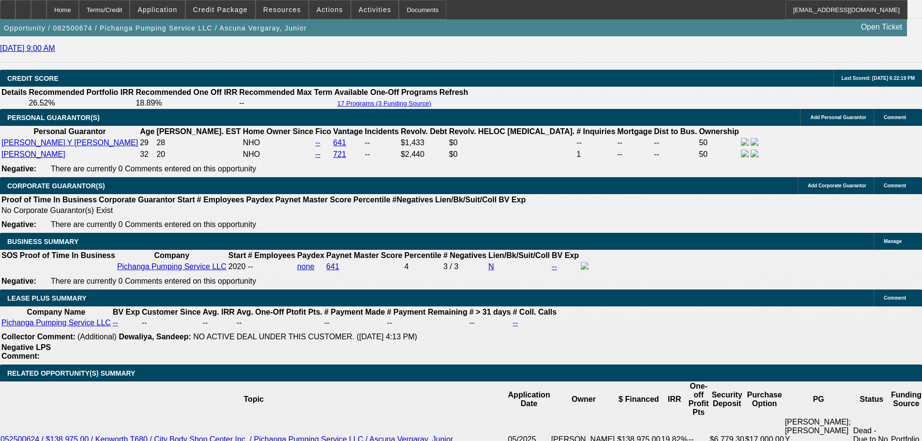
scroll to position [1380, 0]
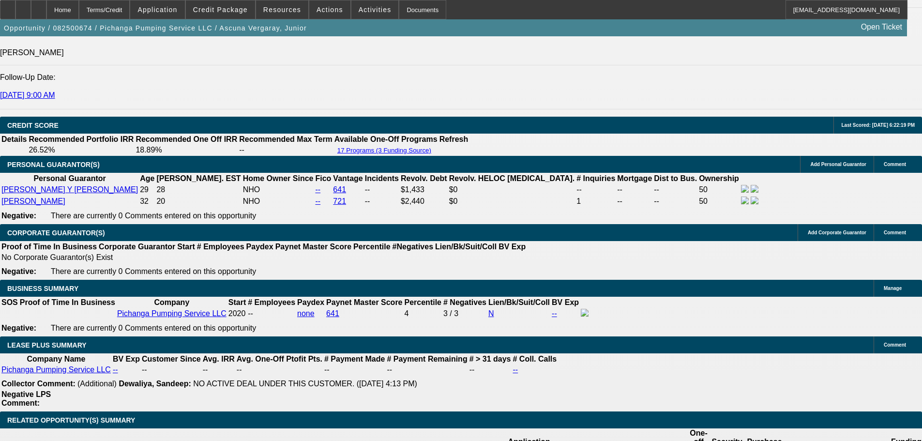
scroll to position [194, 0]
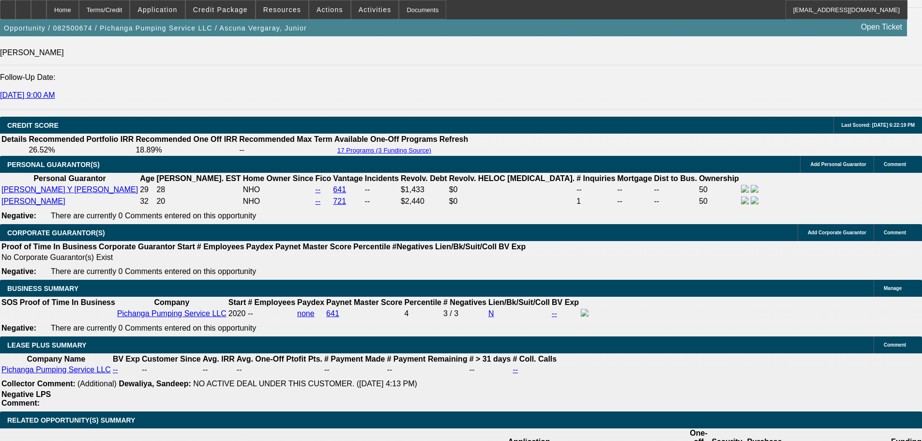
scroll to position [48, 0]
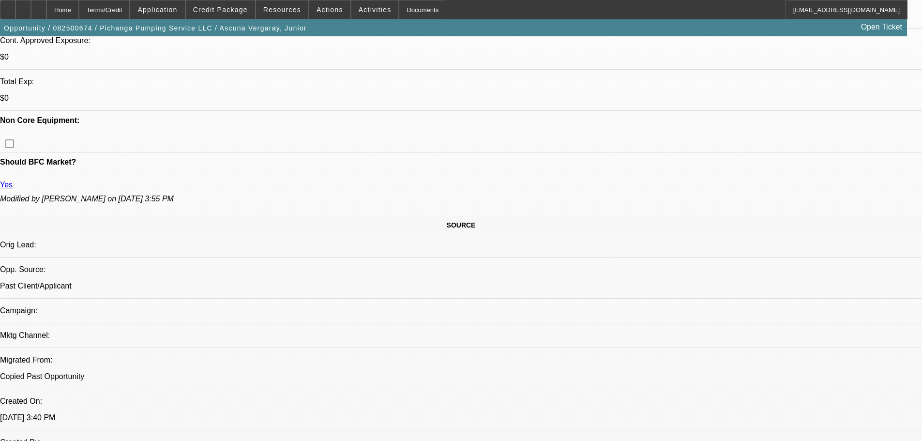
scroll to position [508, 0]
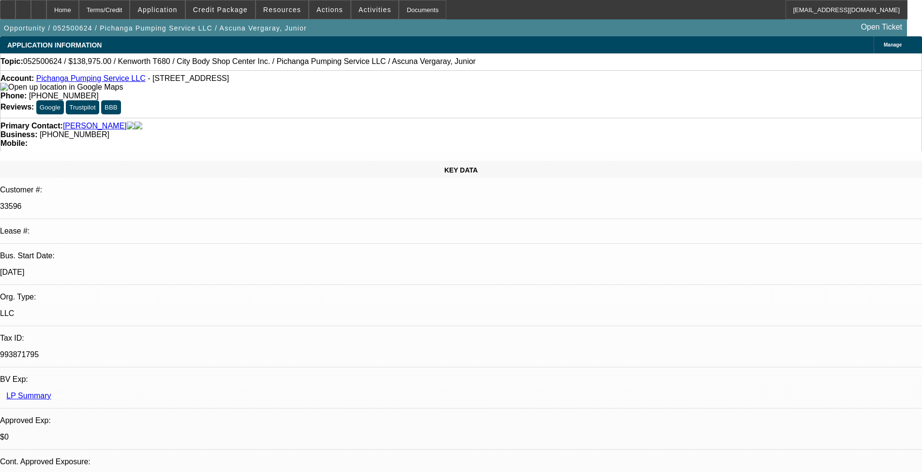
select select "0.15"
select select "2"
select select "0.1"
select select "4"
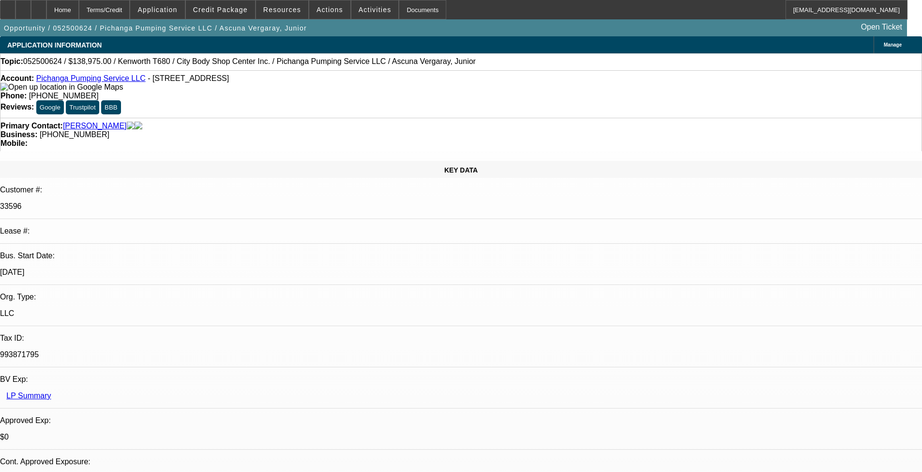
select select "0.15"
select select "2"
select select "0.1"
select select "4"
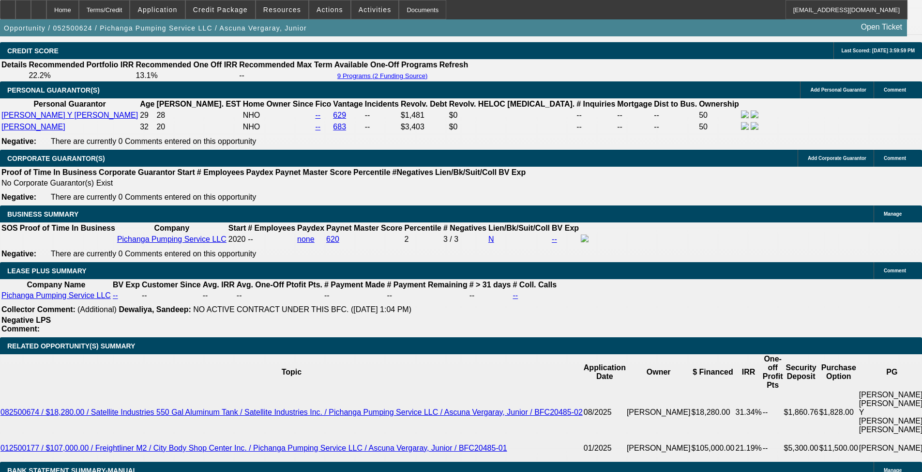
drag, startPoint x: 397, startPoint y: 298, endPoint x: 404, endPoint y: 415, distance: 117.3
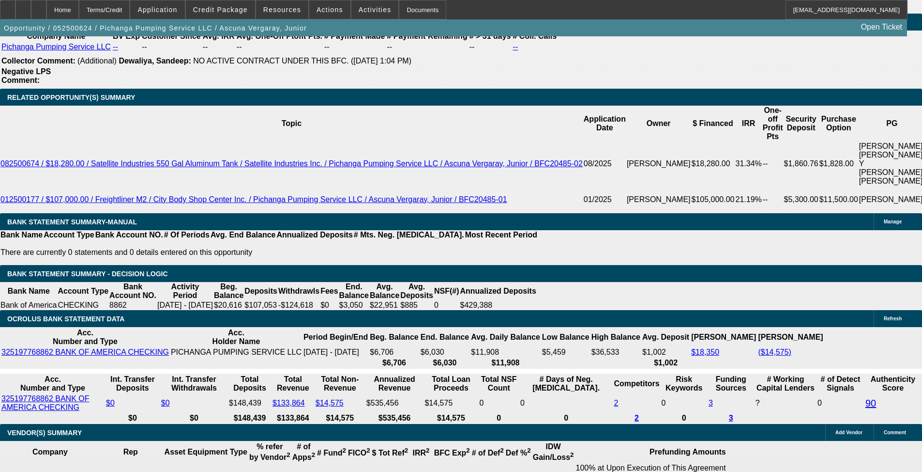
scroll to position [1646, 0]
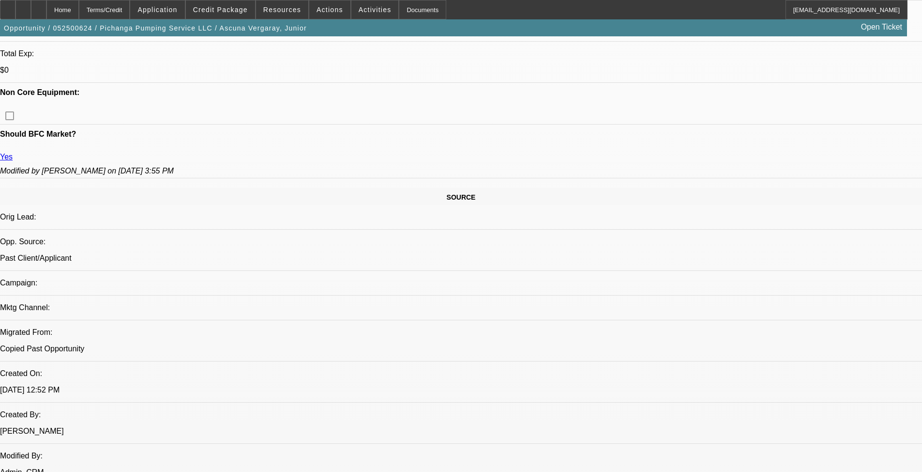
scroll to position [352, 0]
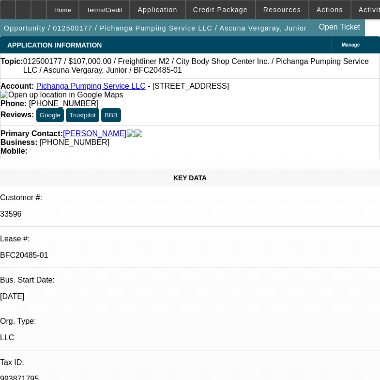
select select "0"
select select "1.5"
select select "2"
select select "0.1"
select select "4"
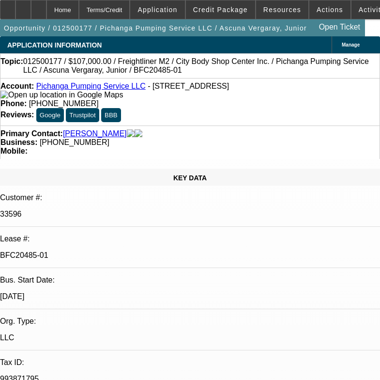
select select "0"
select select "2"
select select "0.1"
select select "4"
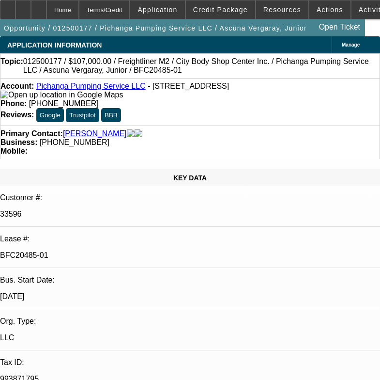
select select "0"
select select "2"
select select "0.1"
select select "4"
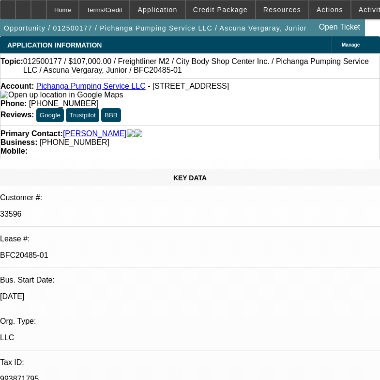
select select "0"
select select "3"
select select "0.1"
select select "4"
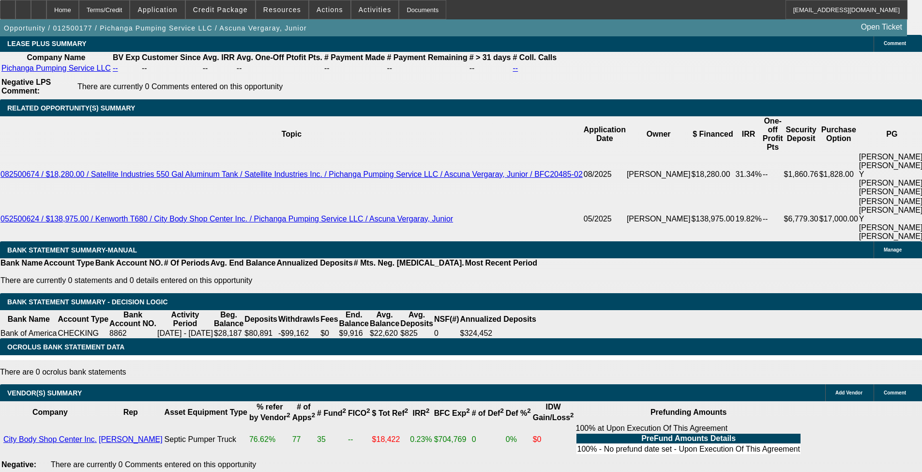
drag, startPoint x: 399, startPoint y: 242, endPoint x: 416, endPoint y: 368, distance: 127.6
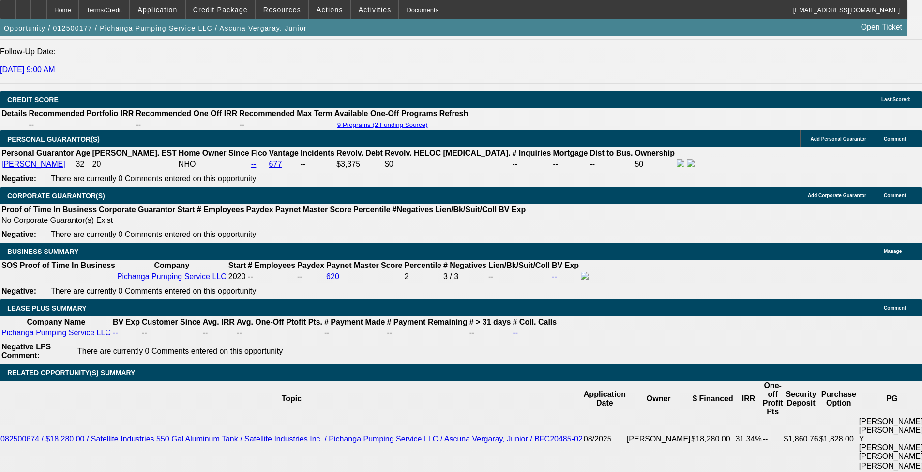
scroll to position [1394, 0]
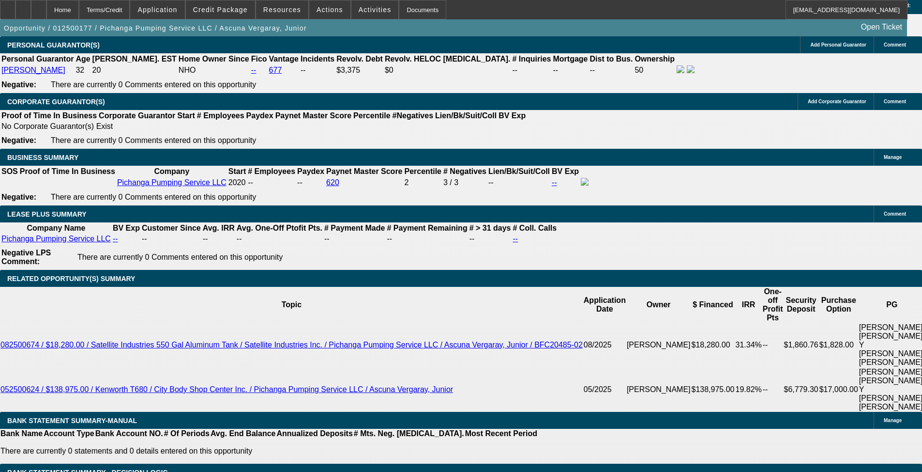
scroll to position [1491, 0]
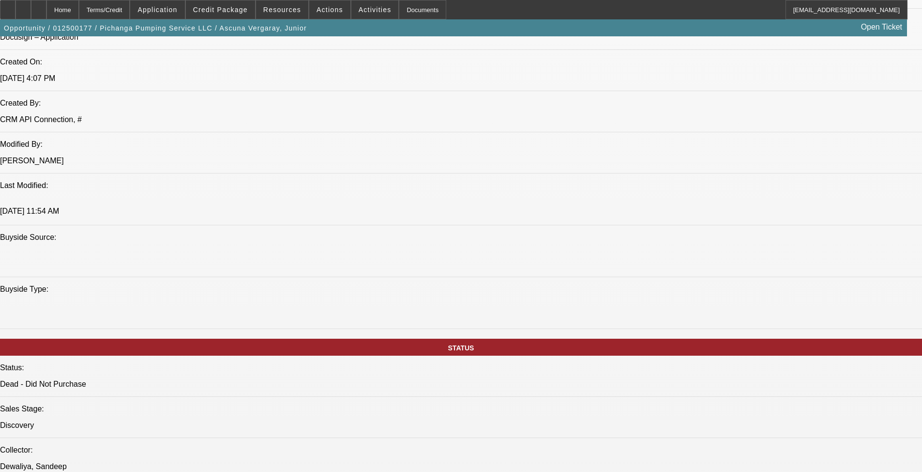
drag, startPoint x: 504, startPoint y: 297, endPoint x: 497, endPoint y: 130, distance: 167.2
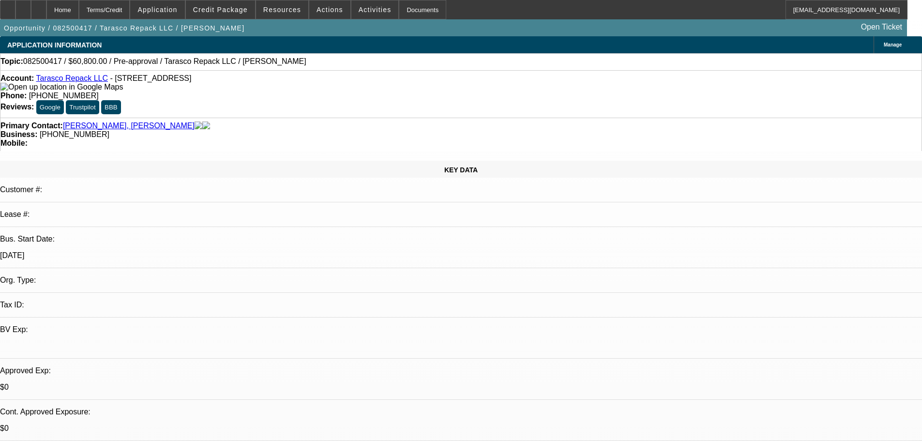
select select "0"
select select "6"
drag, startPoint x: 535, startPoint y: 350, endPoint x: 530, endPoint y: 213, distance: 136.6
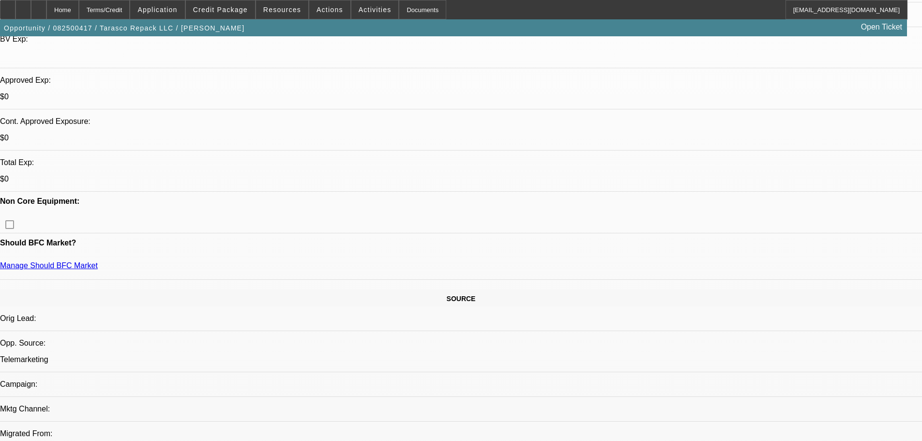
scroll to position [187, 0]
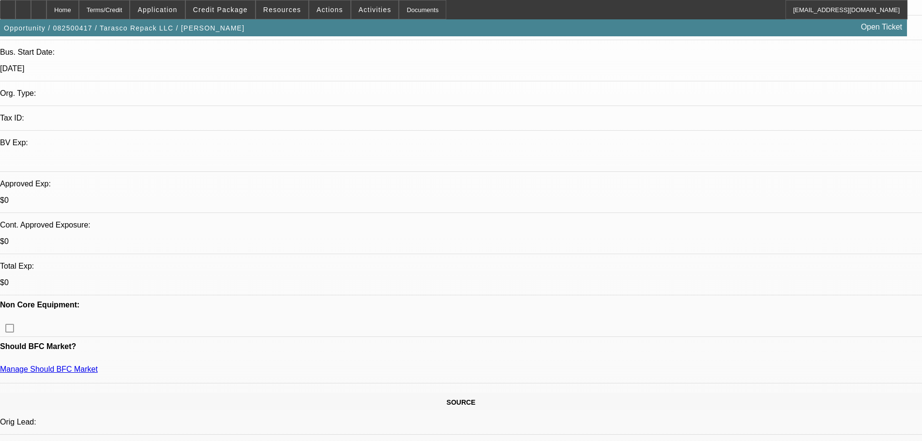
drag, startPoint x: 458, startPoint y: 306, endPoint x: 462, endPoint y: 218, distance: 87.7
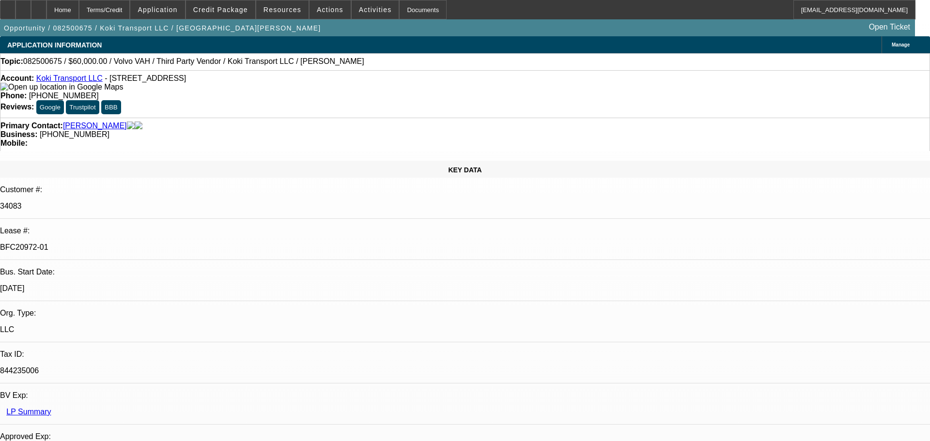
select select "0.2"
select select "2"
select select "0"
select select "6"
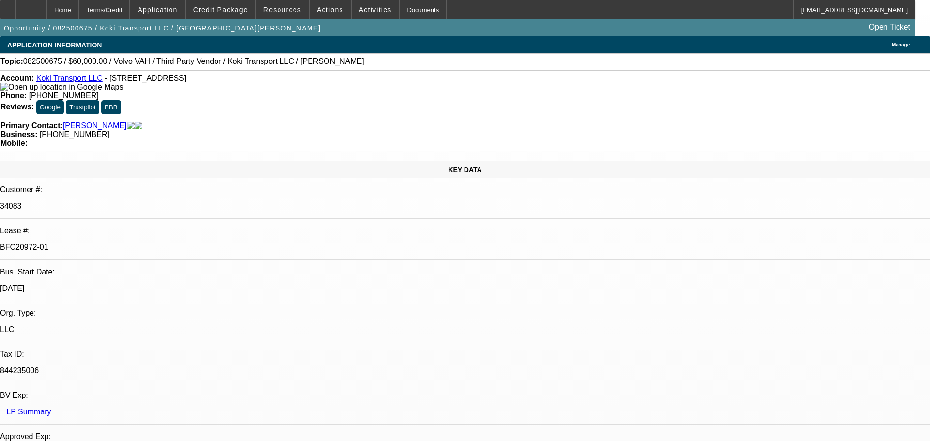
select select "0"
select select "2"
select select "0.1"
select select "4"
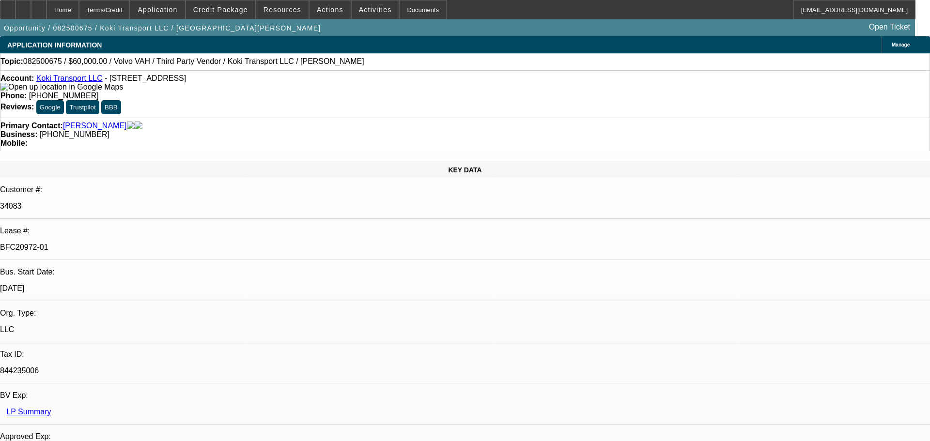
select select "0.2"
select select "2"
select select "0.1"
select select "4"
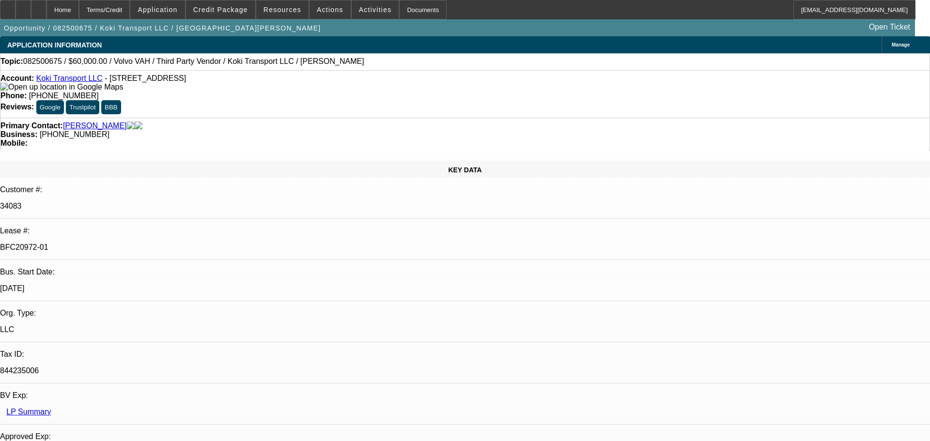
select select "0.15"
select select "2"
select select "0.1"
select select "4"
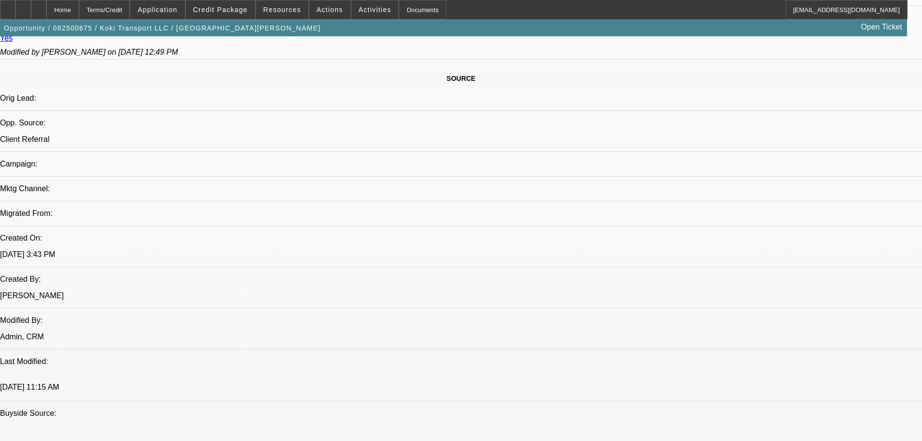
scroll to position [932, 0]
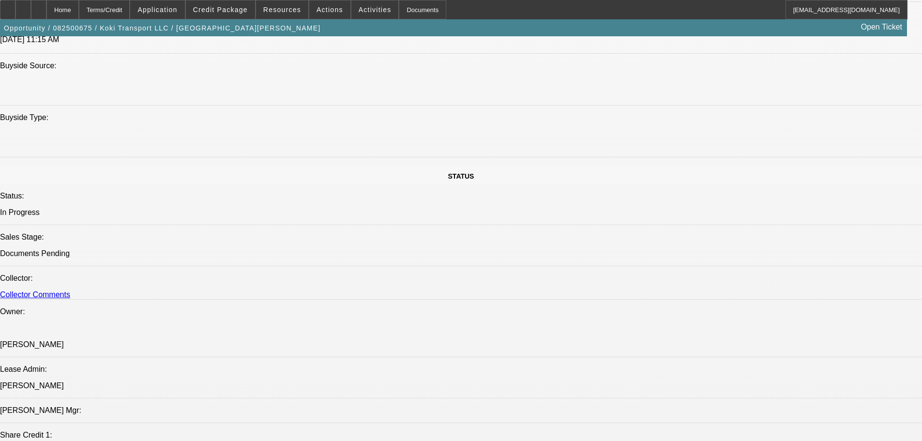
drag, startPoint x: 408, startPoint y: 219, endPoint x: 427, endPoint y: 329, distance: 112.1
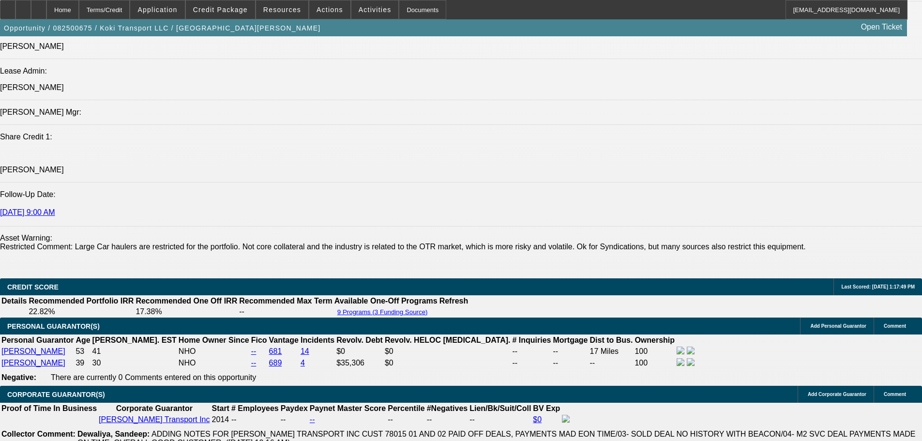
drag, startPoint x: 428, startPoint y: 391, endPoint x: 427, endPoint y: 462, distance: 71.2
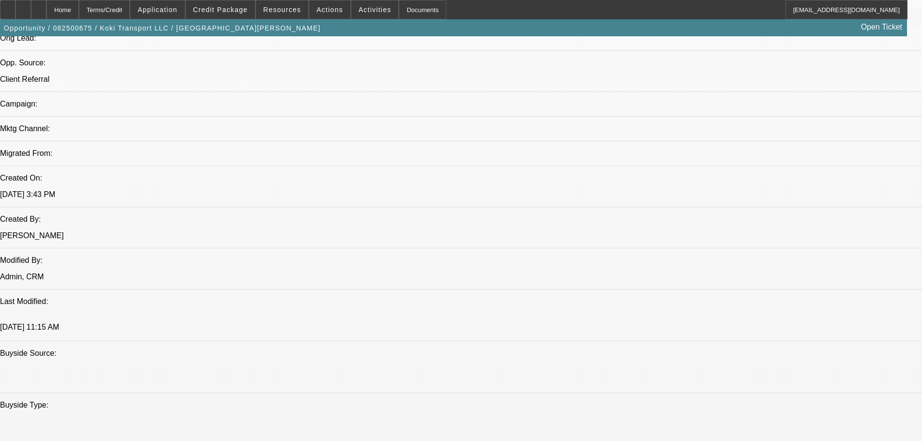
scroll to position [0, 0]
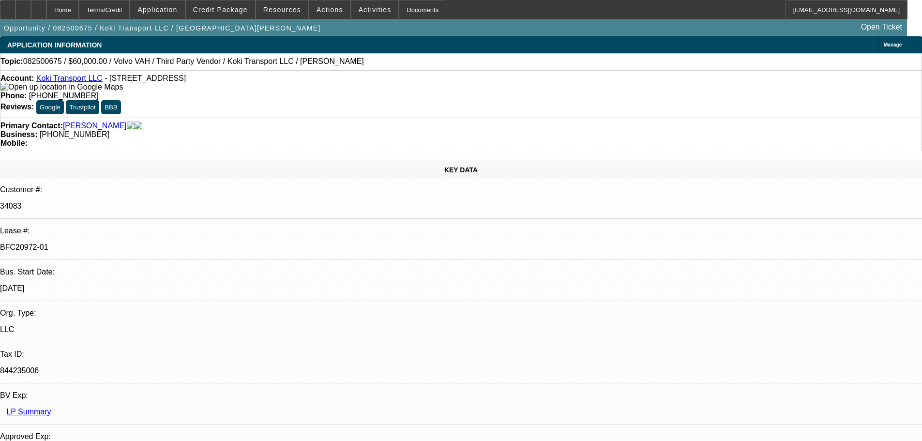
drag, startPoint x: 404, startPoint y: 316, endPoint x: 365, endPoint y: 132, distance: 188.1
drag, startPoint x: 388, startPoint y: 107, endPoint x: 346, endPoint y: 109, distance: 42.2
click at [346, 130] on div "Business: (908) 410-6456" at bounding box center [460, 134] width 921 height 9
drag, startPoint x: 363, startPoint y: 111, endPoint x: 379, endPoint y: 116, distance: 16.7
drag, startPoint x: 379, startPoint y: 116, endPoint x: 379, endPoint y: 107, distance: 8.7
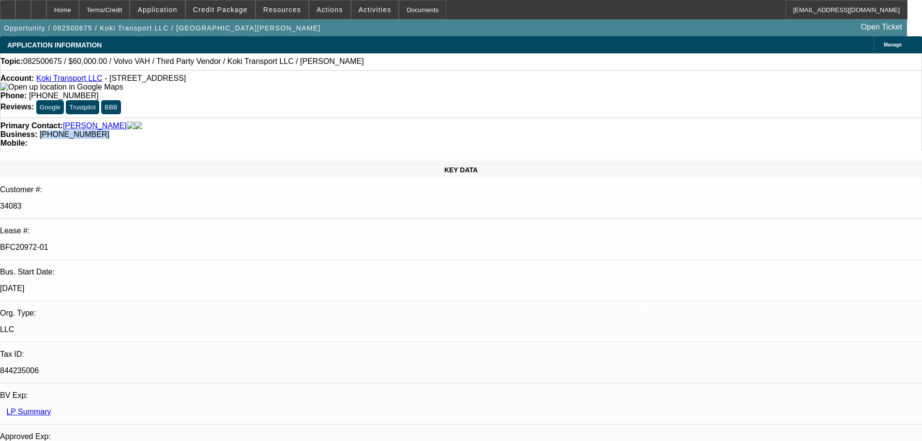
copy span "(908) 410-6456"
click at [301, 122] on div "Primary Contact: Ramirez, Ramon" at bounding box center [460, 126] width 921 height 9
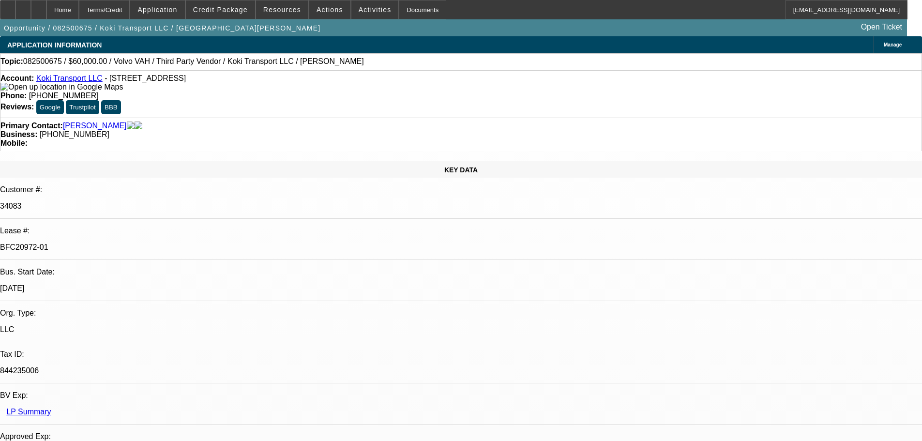
drag, startPoint x: 694, startPoint y: 325, endPoint x: 624, endPoint y: 313, distance: 71.3
copy div "9/16 let ramon know to connect w Raidy so he can cancel his insurance & Ramon c…"
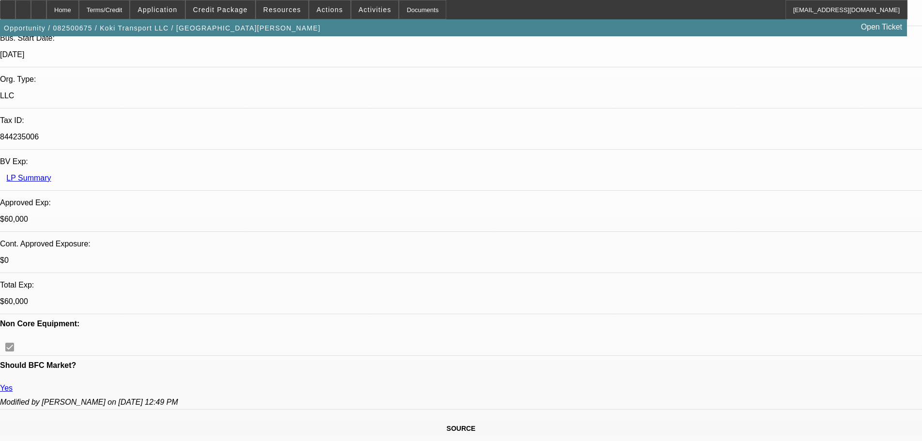
drag, startPoint x: 568, startPoint y: 449, endPoint x: 567, endPoint y: 440, distance: 9.2
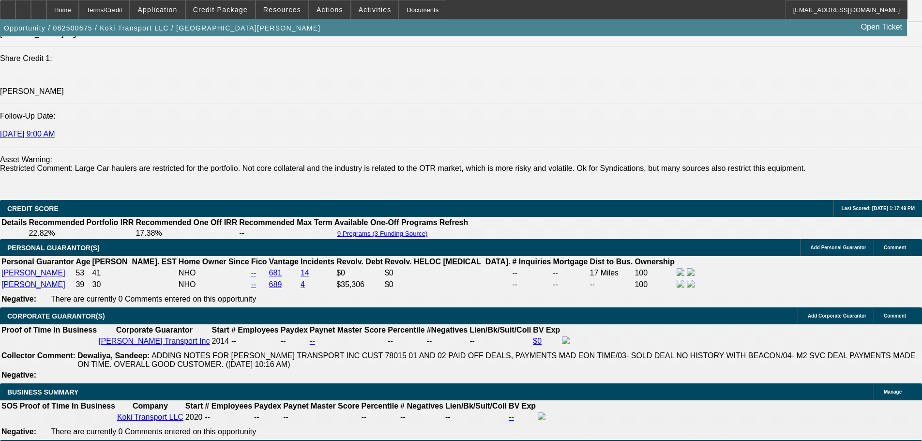
scroll to position [1365, 0]
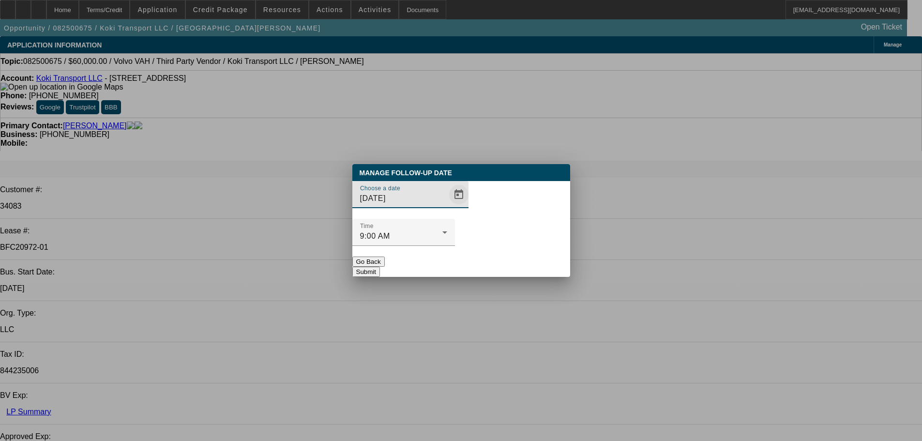
click at [447, 206] on span "Open calendar" at bounding box center [458, 194] width 23 height 23
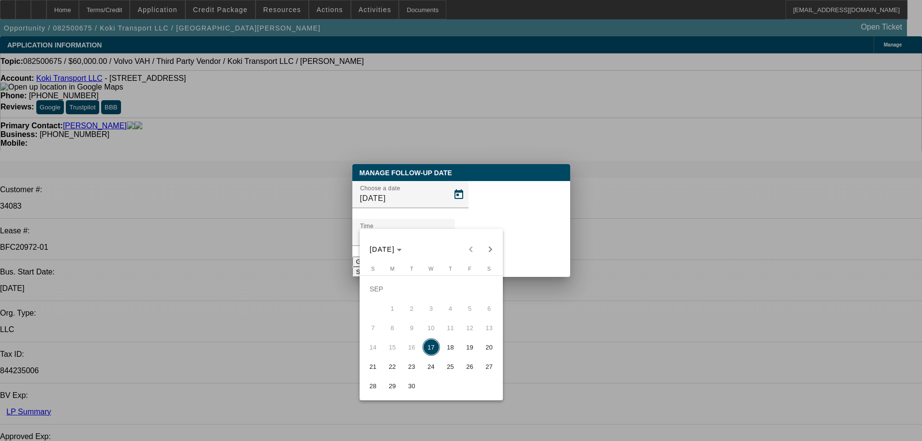
click at [465, 354] on span "19" at bounding box center [469, 346] width 17 height 17
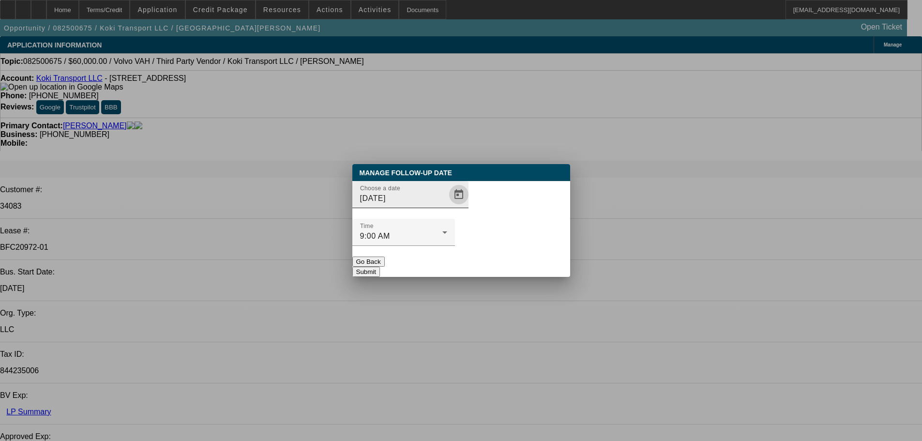
click at [447, 206] on span "Open calendar" at bounding box center [458, 194] width 23 height 23
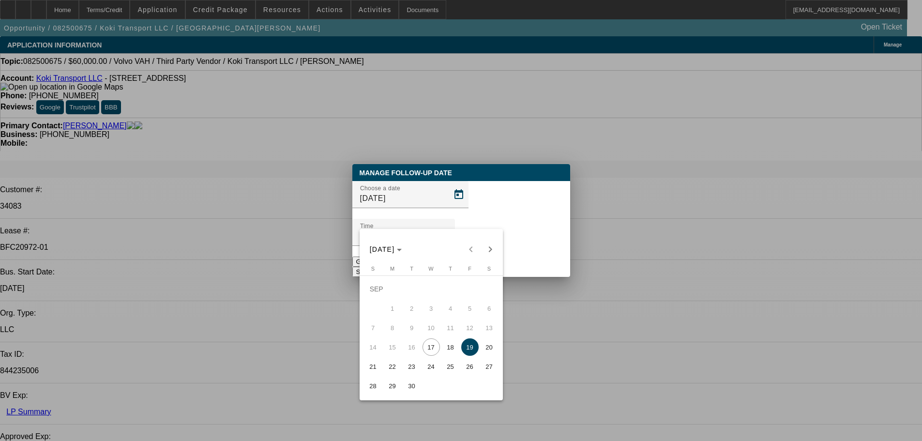
click at [446, 355] on span "18" at bounding box center [450, 346] width 17 height 17
type input "9/18/2025"
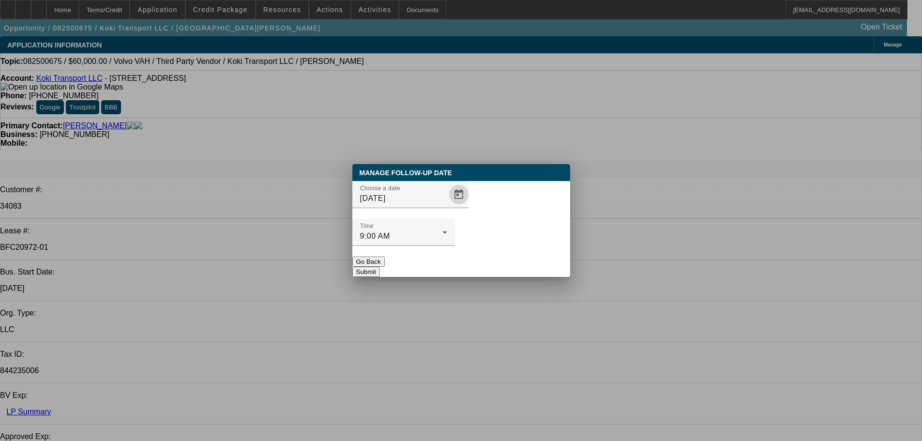
click at [380, 267] on button "Submit" at bounding box center [366, 272] width 28 height 10
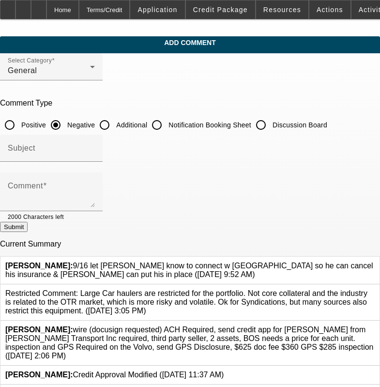
click at [271, 120] on input "Discussion Board" at bounding box center [260, 124] width 19 height 19
radio input "true"
click at [214, 229] on div "Submit" at bounding box center [190, 227] width 380 height 10
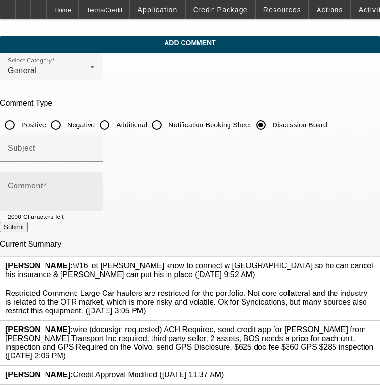
click at [95, 201] on textarea "Comment" at bounding box center [51, 195] width 87 height 23
paste textarea "9/16 let [PERSON_NAME] know to connect w [GEOGRAPHIC_DATA] so he can cancel his…"
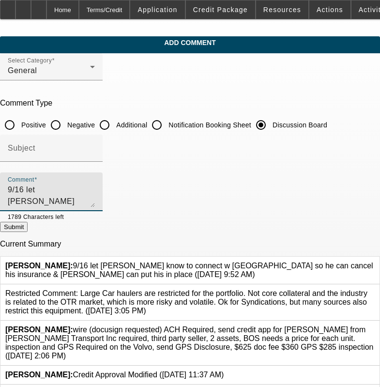
type textarea "9/16 let [PERSON_NAME] know to connect w [GEOGRAPHIC_DATA] so he can cancel his…"
click at [375, 261] on icon at bounding box center [375, 261] width 0 height 0
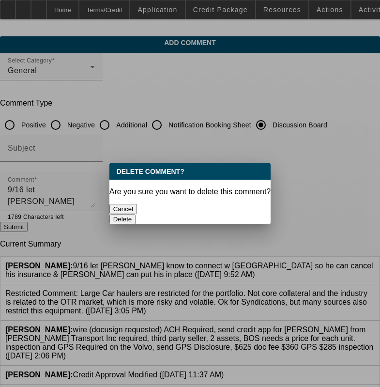
drag, startPoint x: 212, startPoint y: 202, endPoint x: 268, endPoint y: 224, distance: 60.0
click at [136, 214] on button "Delete" at bounding box center [122, 219] width 27 height 10
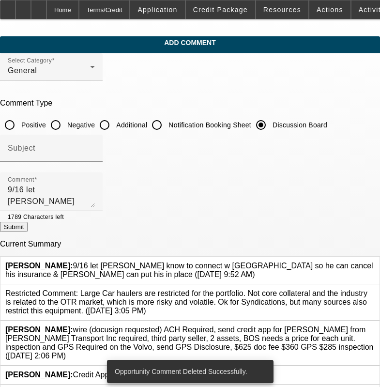
click at [28, 232] on button "Submit" at bounding box center [14, 227] width 28 height 10
radio input "true"
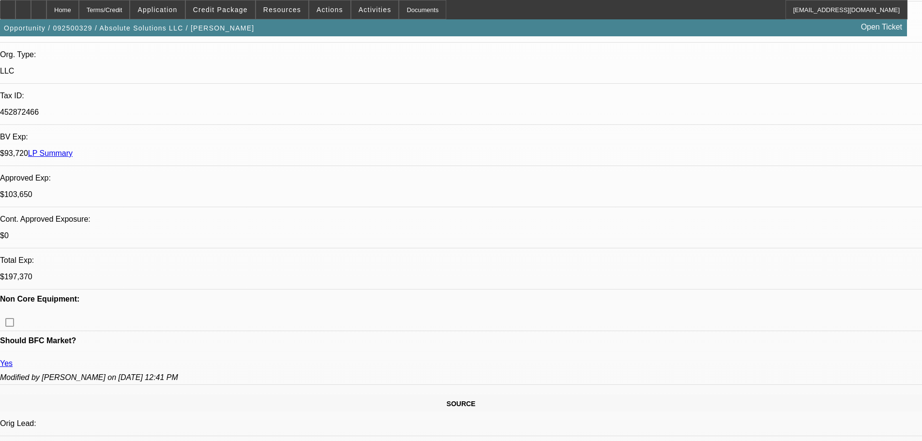
select select "0"
select select "6"
select select "0"
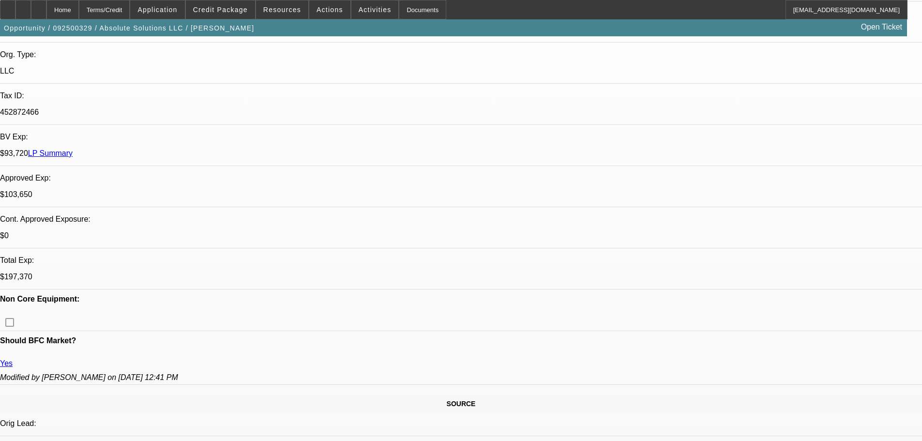
select select "0"
select select "6"
select select "0"
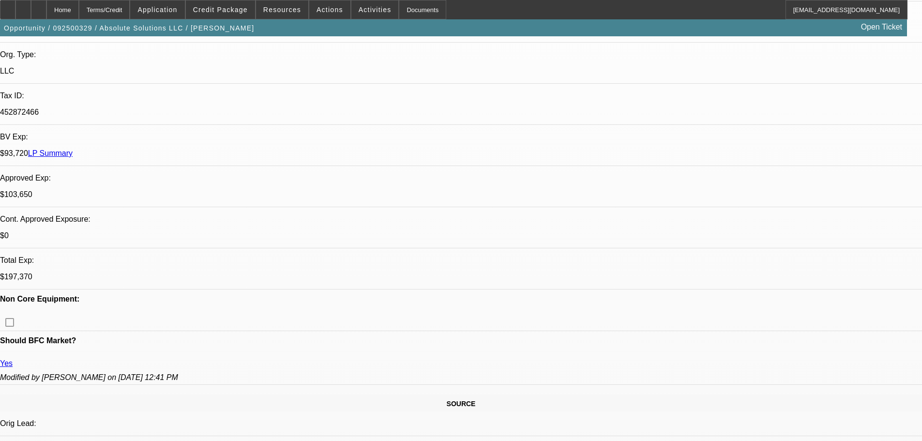
select select "0"
select select "6"
select select "0"
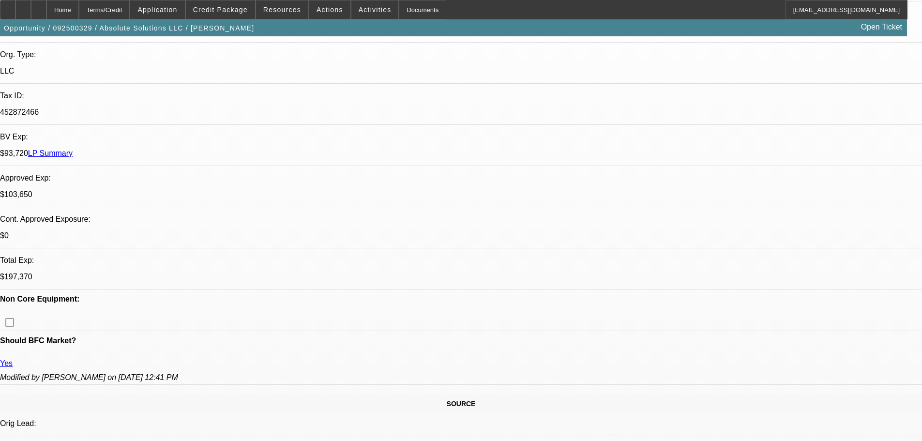
select select "5"
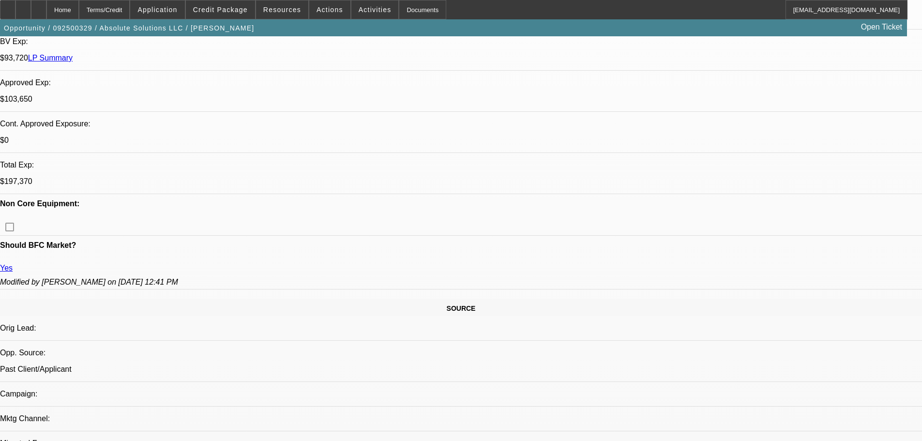
scroll to position [436, 0]
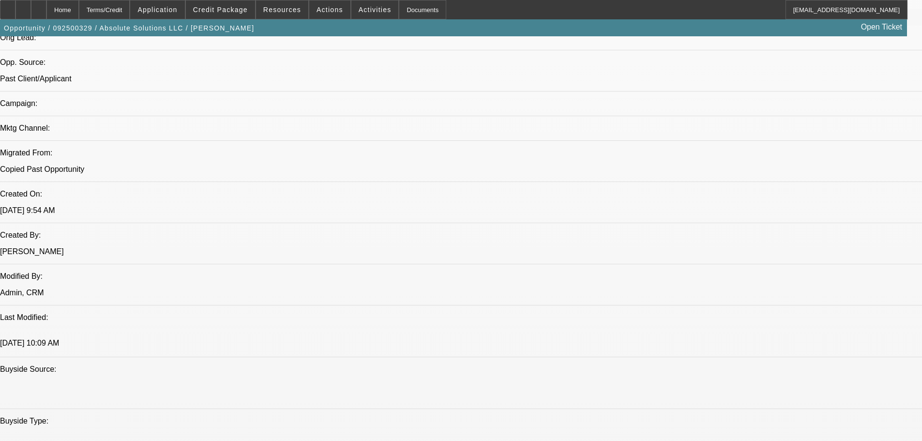
scroll to position [629, 0]
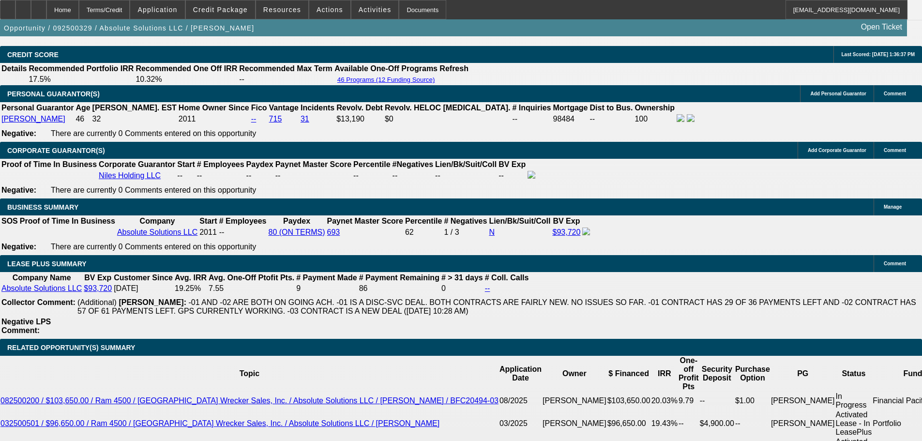
scroll to position [97, 0]
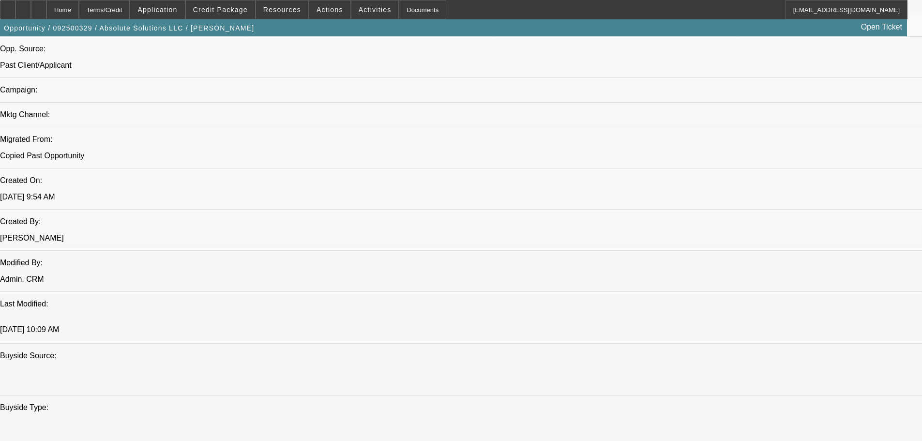
scroll to position [581, 0]
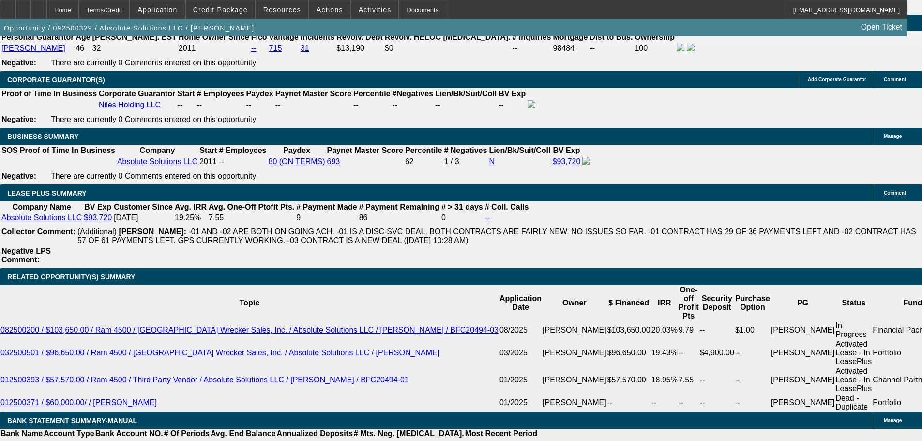
drag, startPoint x: 351, startPoint y: 233, endPoint x: 361, endPoint y: 321, distance: 88.6
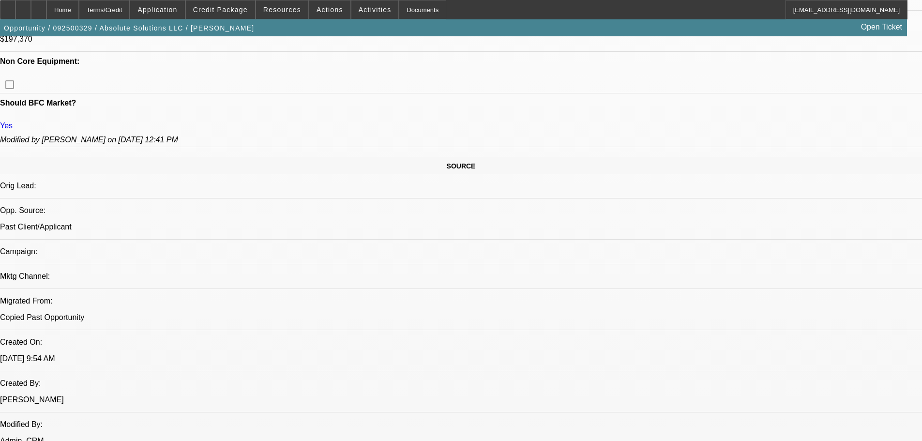
scroll to position [415, 0]
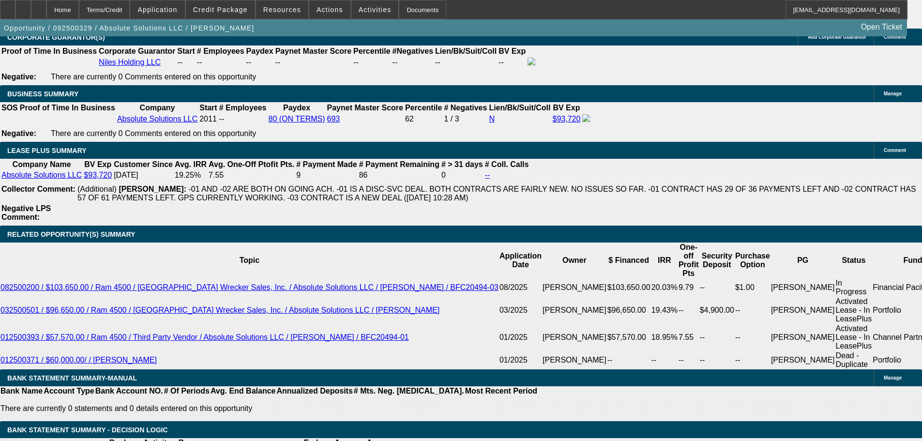
scroll to position [1481, 0]
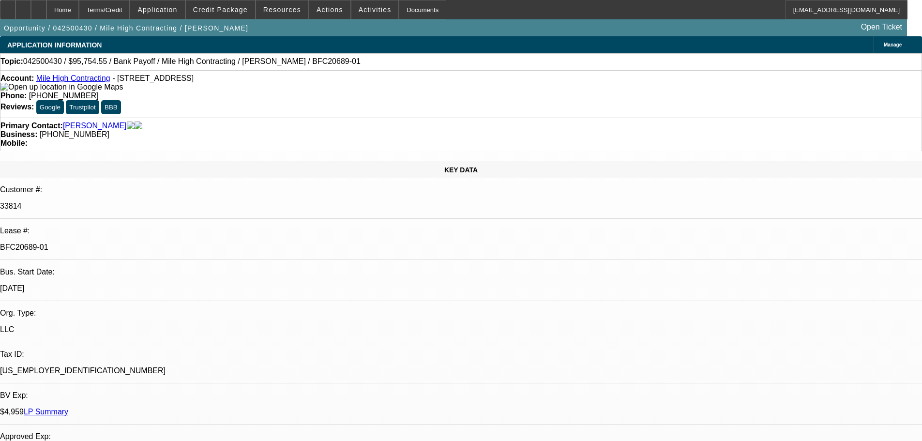
select select "0"
select select "0.1"
select select "4"
select select "0"
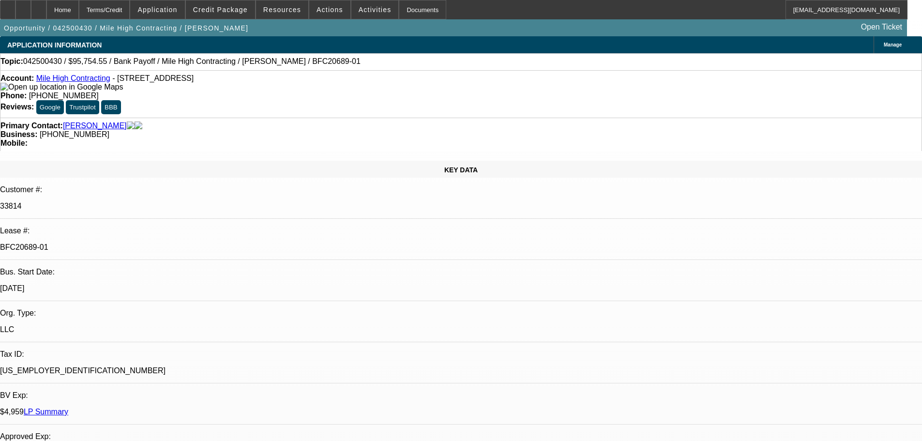
select select "0"
select select "0.1"
select select "4"
select select "0"
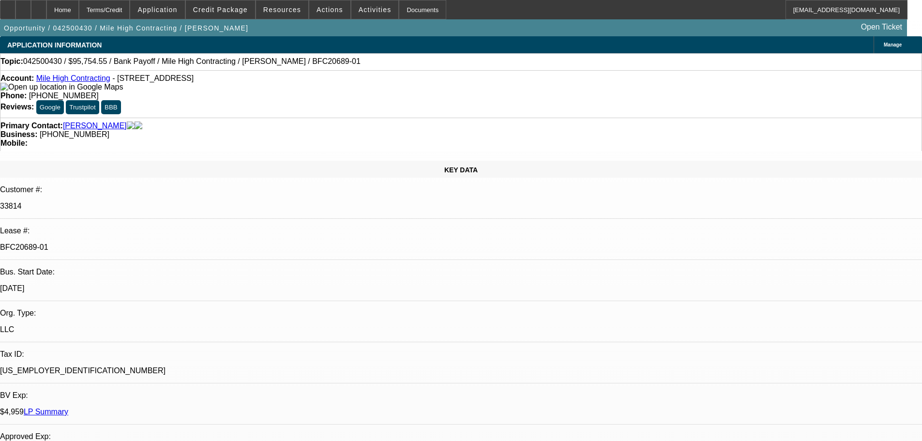
select select "0.1"
select select "4"
select select "0"
select select "0.1"
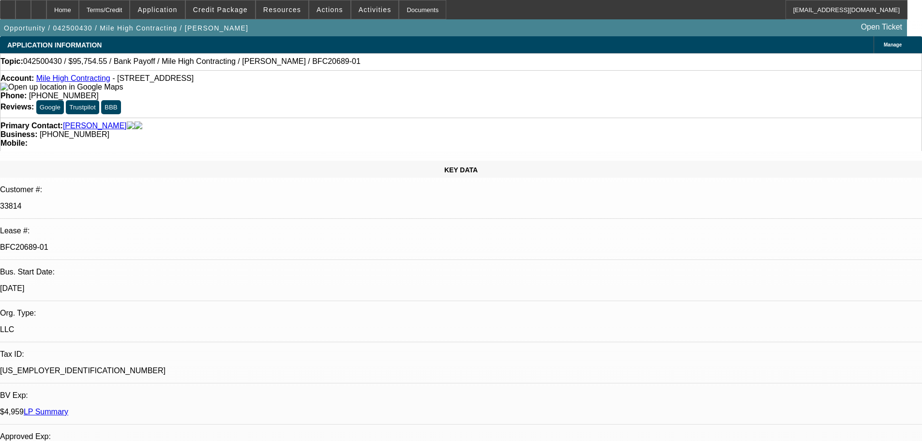
select select "4"
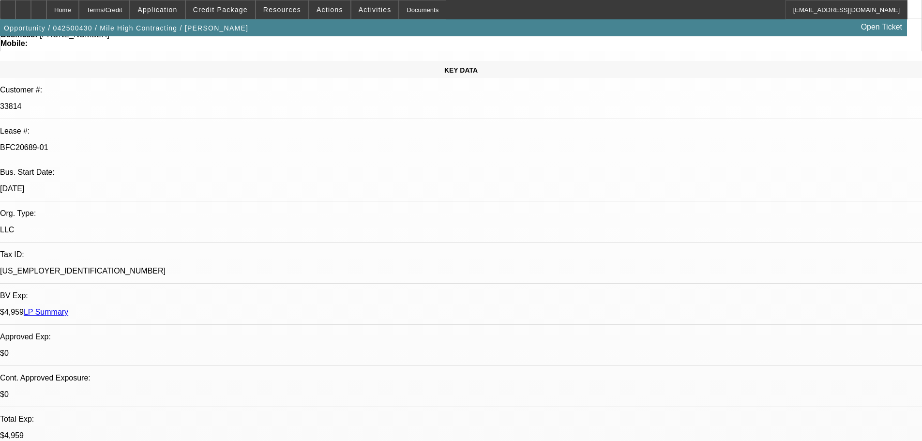
drag, startPoint x: 405, startPoint y: 315, endPoint x: 411, endPoint y: 334, distance: 20.4
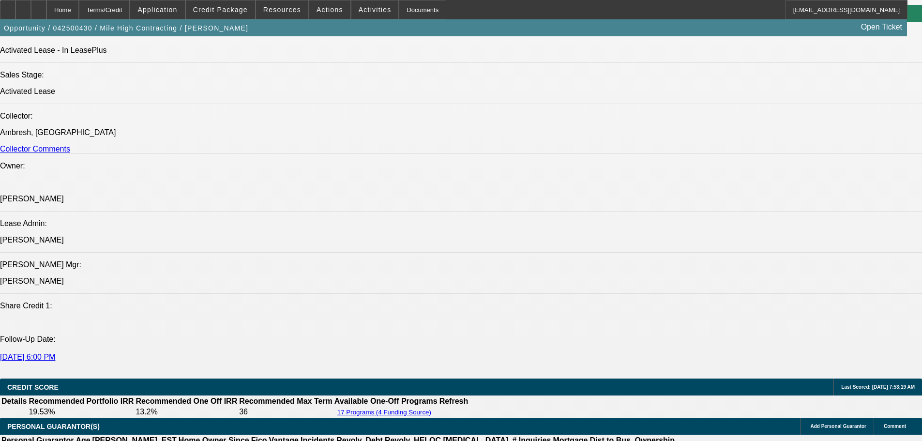
drag, startPoint x: 509, startPoint y: 374, endPoint x: 506, endPoint y: 367, distance: 8.1
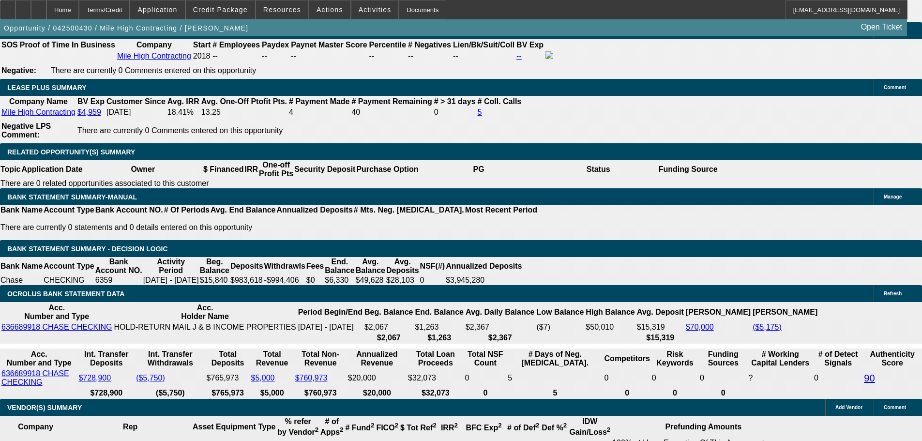
drag, startPoint x: 482, startPoint y: 232, endPoint x: 486, endPoint y: 335, distance: 103.2
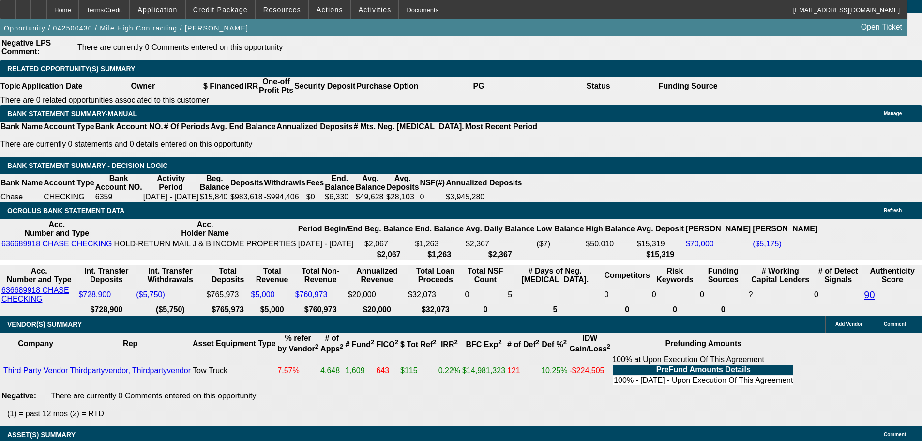
drag, startPoint x: 497, startPoint y: 318, endPoint x: 487, endPoint y: 222, distance: 96.3
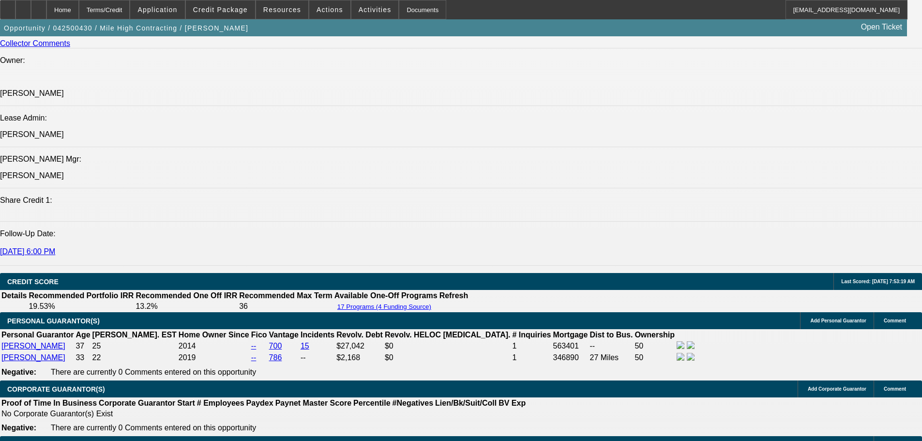
scroll to position [0, 0]
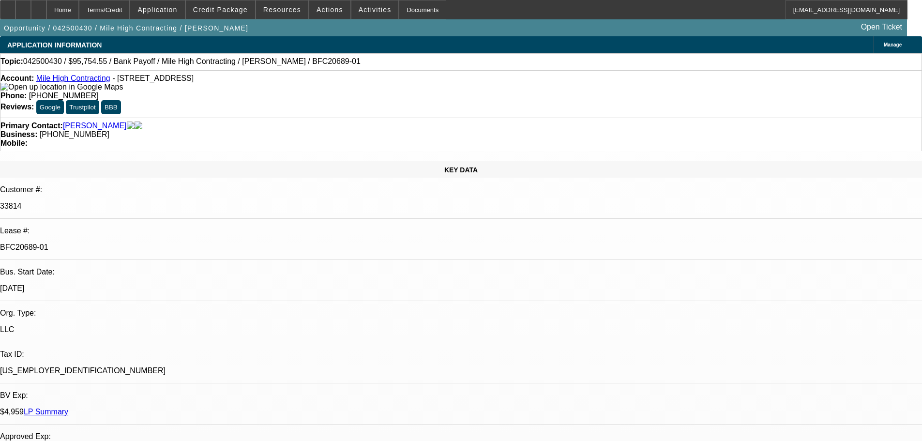
drag, startPoint x: 405, startPoint y: 199, endPoint x: 389, endPoint y: 106, distance: 94.2
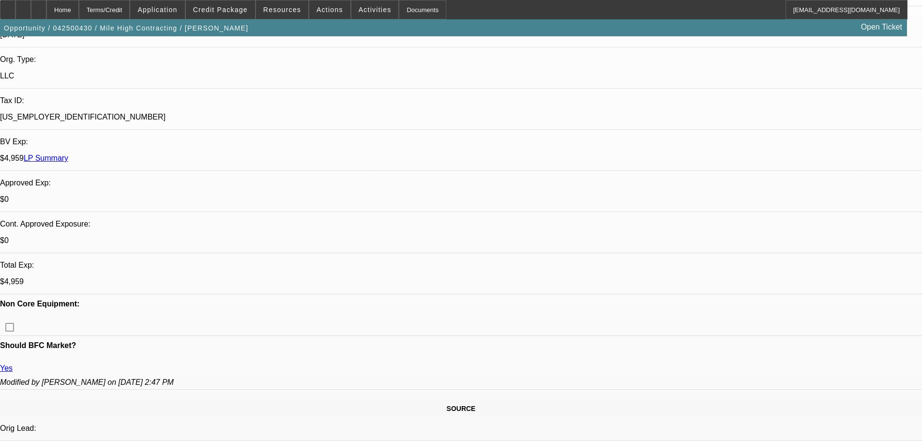
scroll to position [339, 0]
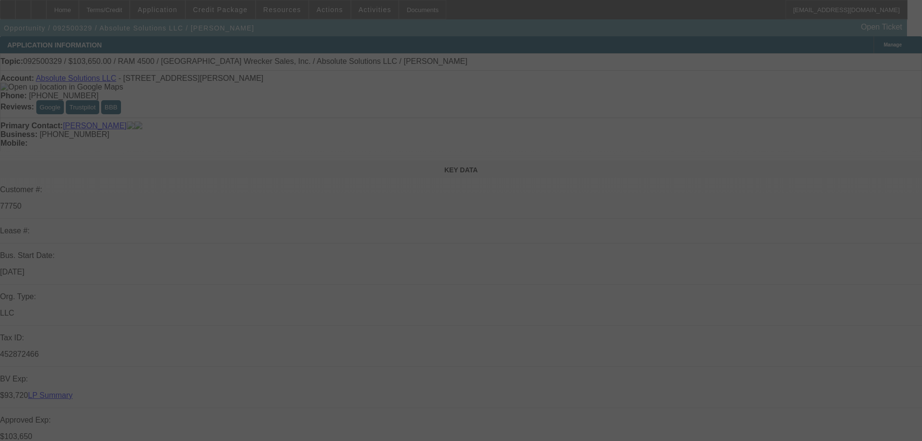
select select "0"
select select "6"
select select "0"
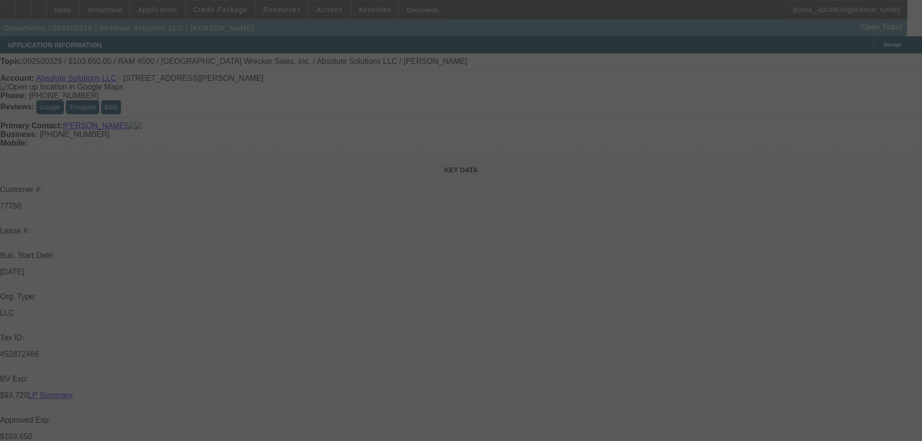
select select "0"
select select "6"
select select "0"
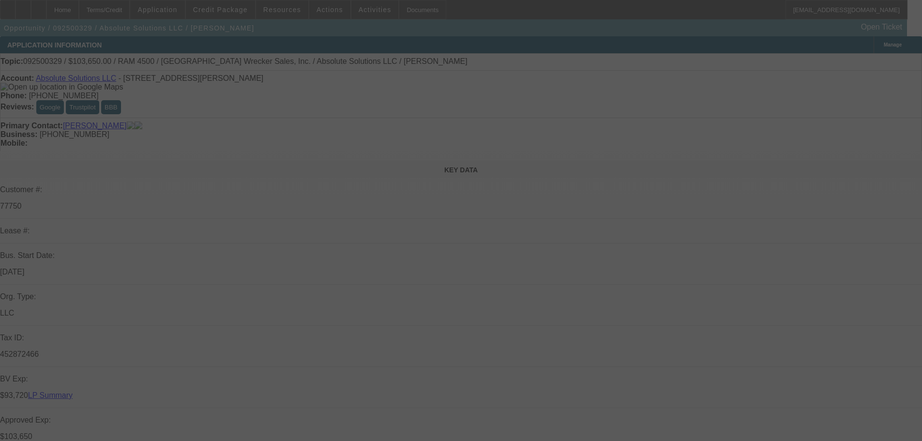
select select "0"
select select "6"
select select "0"
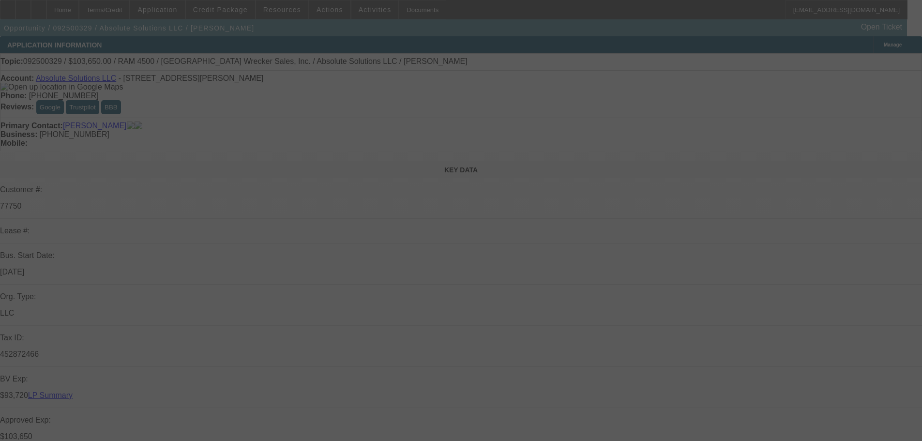
select select "6"
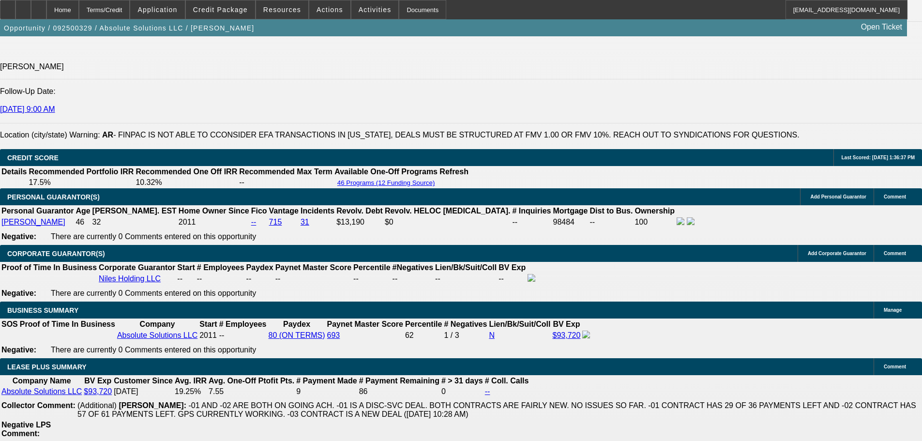
scroll to position [1452, 0]
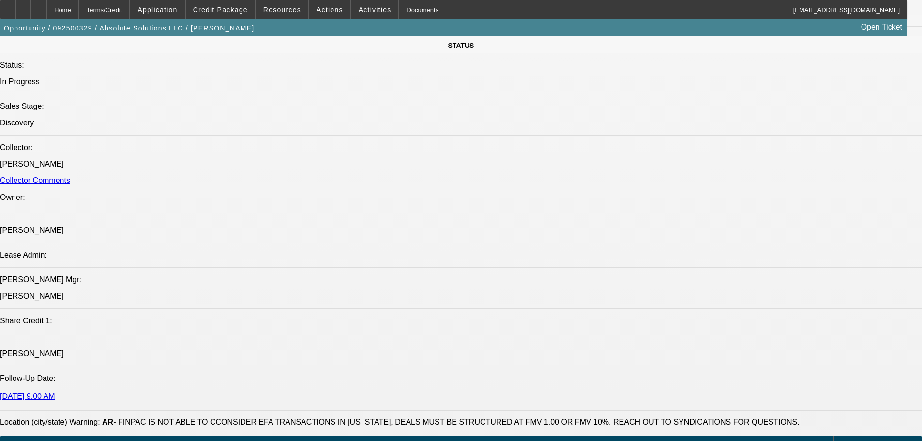
drag, startPoint x: 601, startPoint y: 252, endPoint x: 594, endPoint y: 139, distance: 113.5
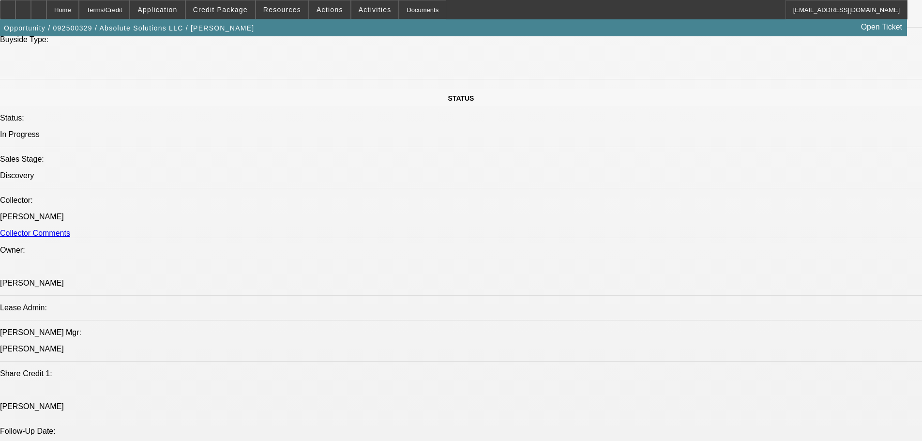
drag, startPoint x: 909, startPoint y: 341, endPoint x: 875, endPoint y: 342, distance: 33.4
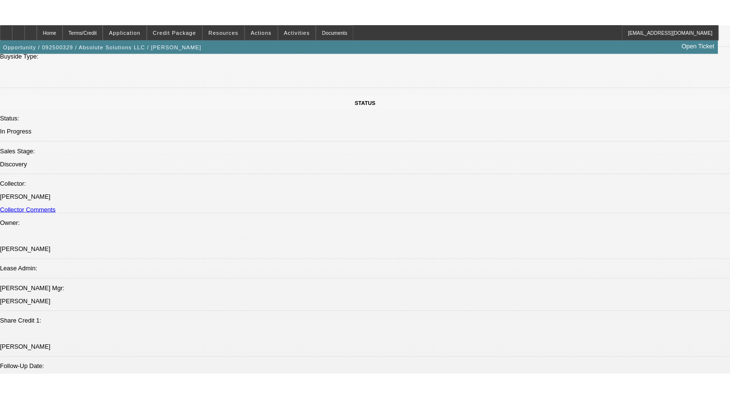
scroll to position [1141, 0]
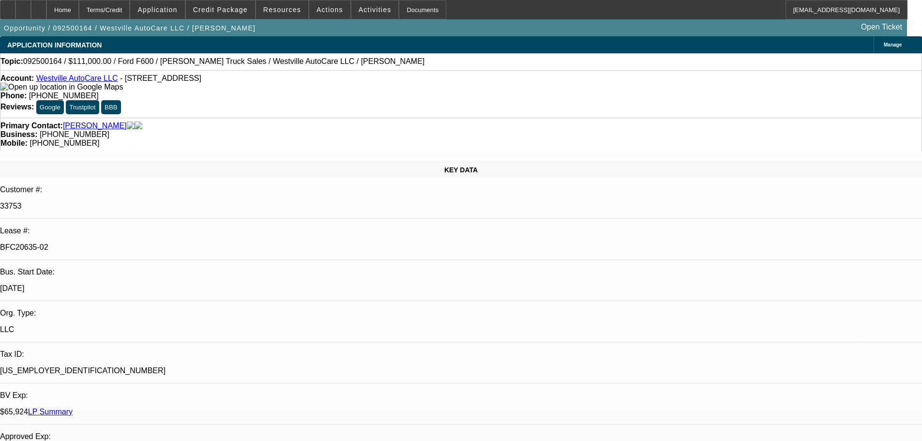
select select "0"
select select "2"
select select "0"
select select "6"
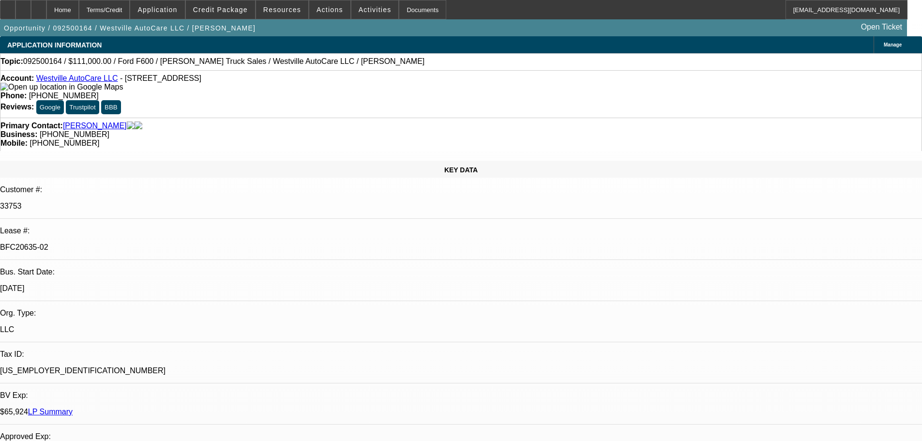
select select "0"
select select "2"
select select "0"
select select "6"
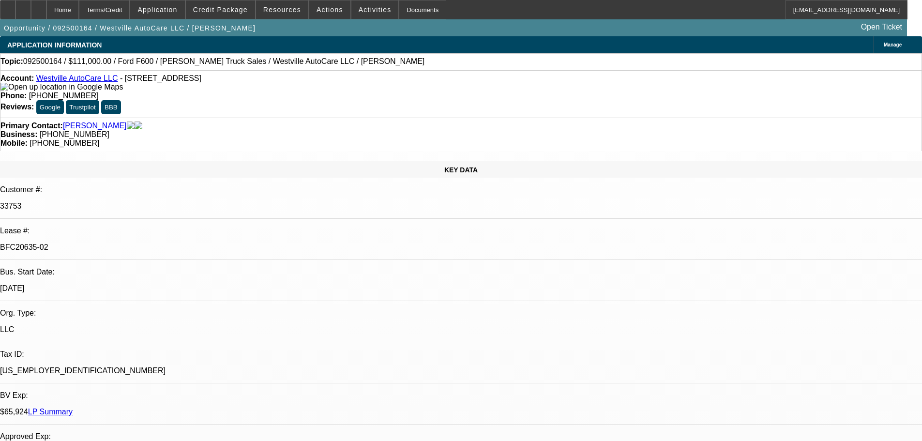
select select "0"
select select "2"
select select "0"
select select "6"
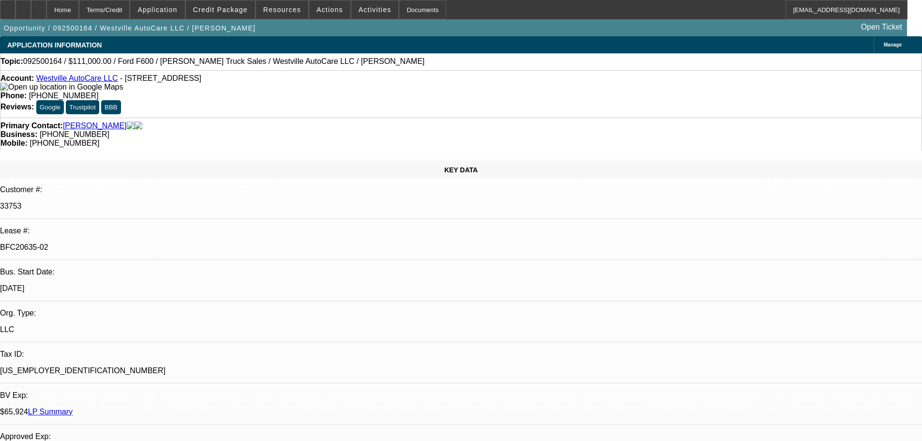
select select "0"
select select "2"
select select "0"
select select "6"
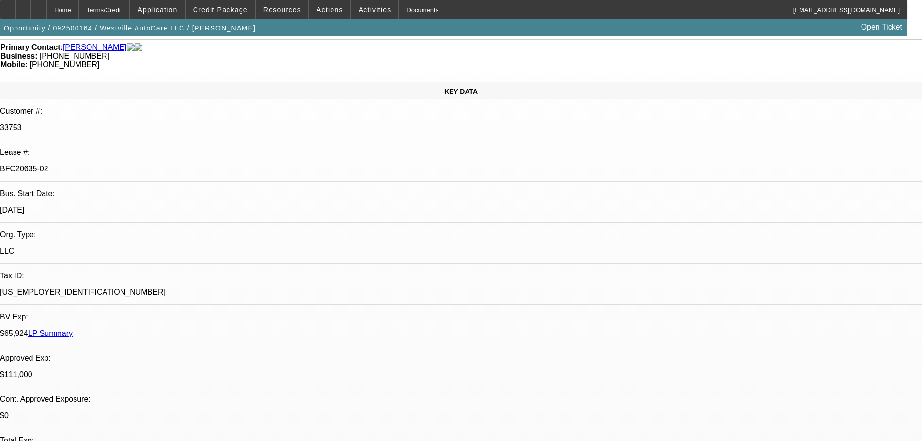
scroll to position [194, 0]
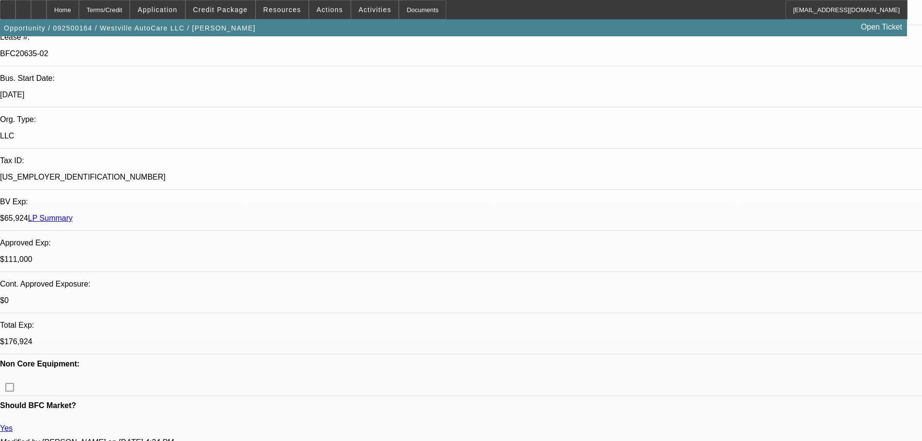
drag, startPoint x: 764, startPoint y: 157, endPoint x: 763, endPoint y: 146, distance: 10.7
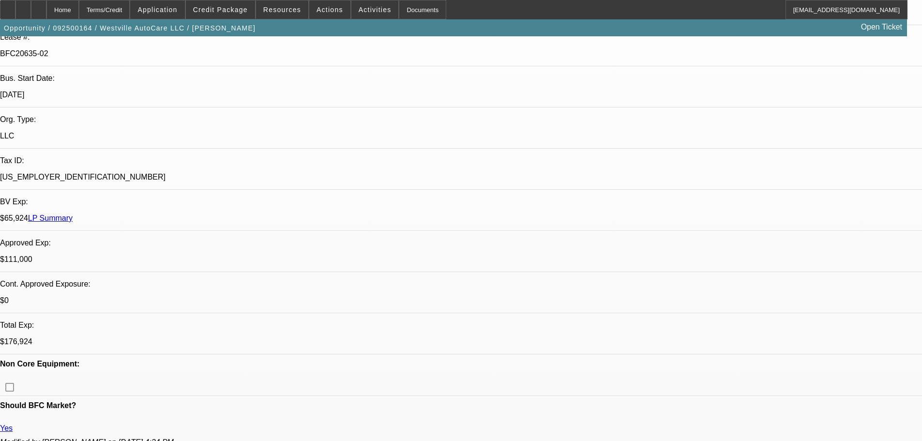
click at [46, 12] on div at bounding box center [38, 9] width 15 height 19
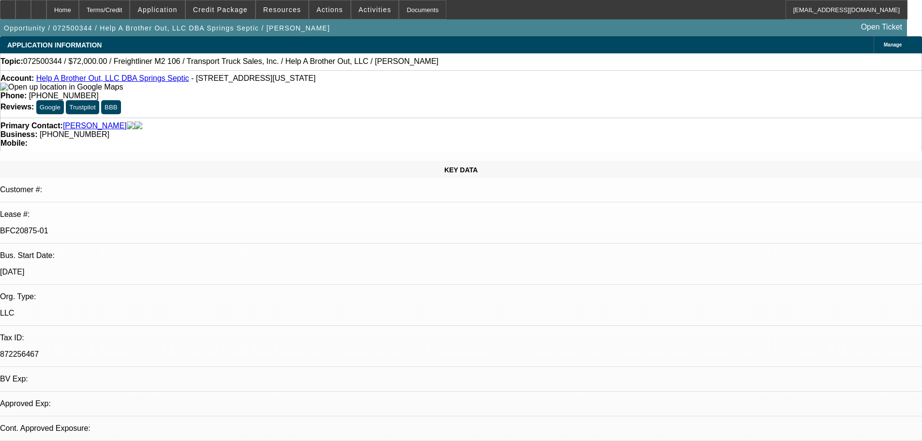
select select "0"
select select "2"
select select "0"
select select "6"
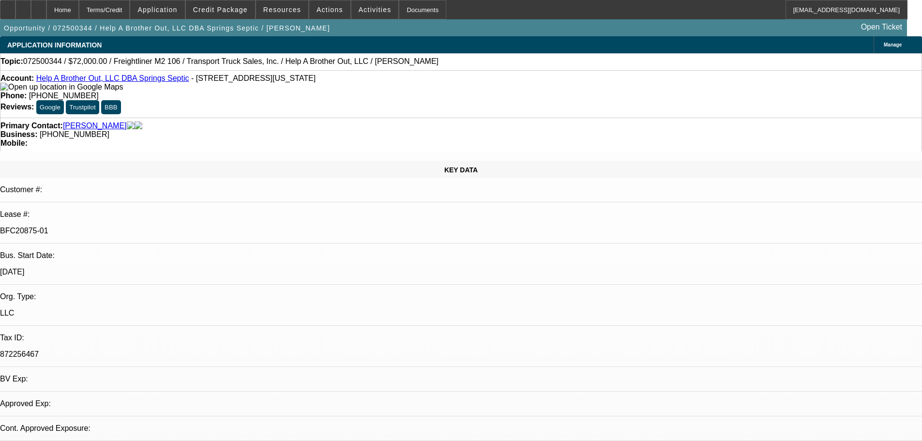
select select "0"
select select "2"
select select "0.1"
select select "4"
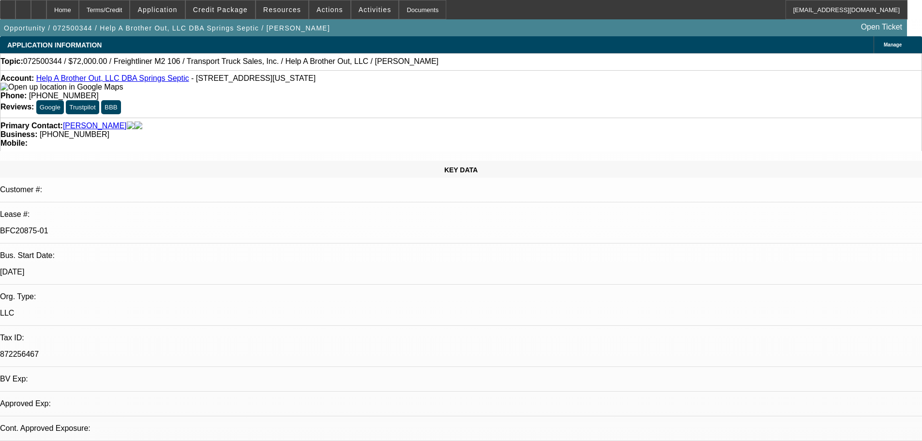
select select "0.15"
select select "2"
select select "0"
select select "6"
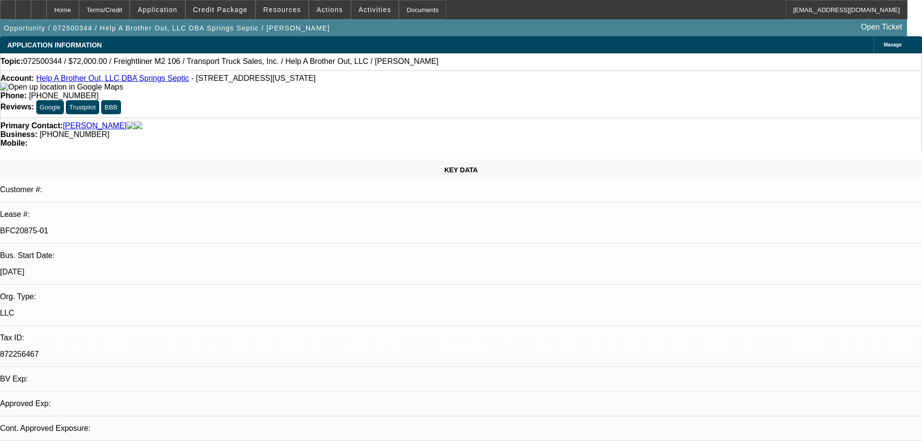
select select "0.15"
select select "2"
select select "0.1"
select select "4"
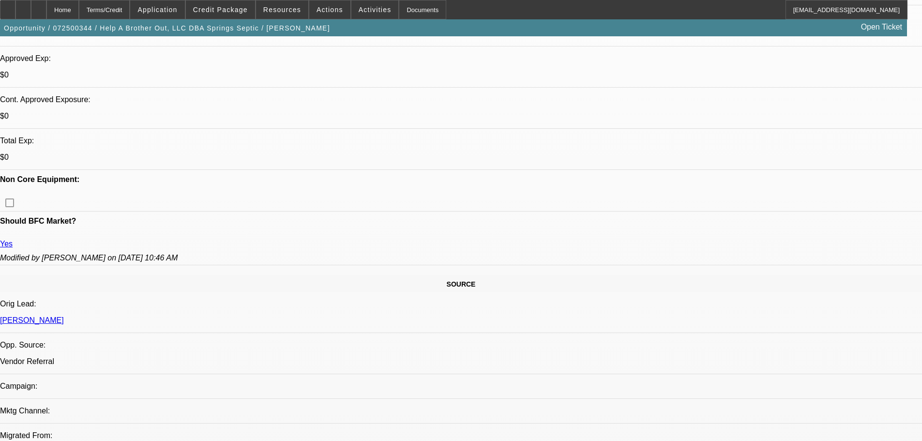
scroll to position [290, 0]
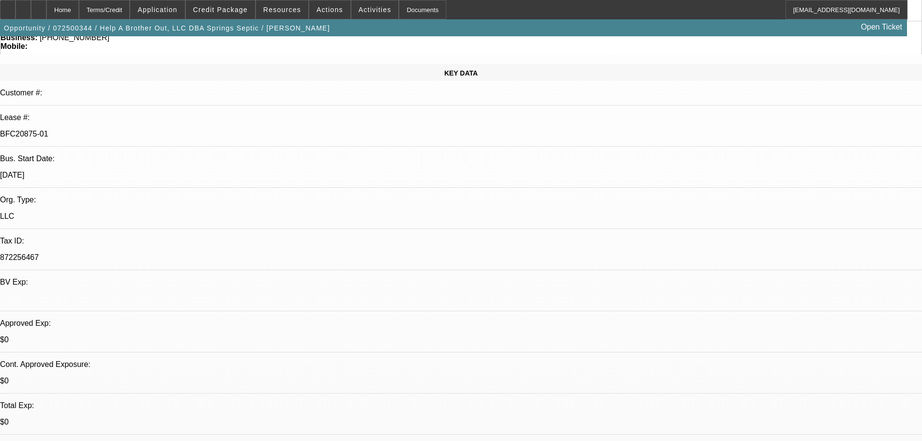
drag, startPoint x: 717, startPoint y: 110, endPoint x: 722, endPoint y: 130, distance: 20.6
drag, startPoint x: 744, startPoint y: 191, endPoint x: 744, endPoint y: 207, distance: 15.5
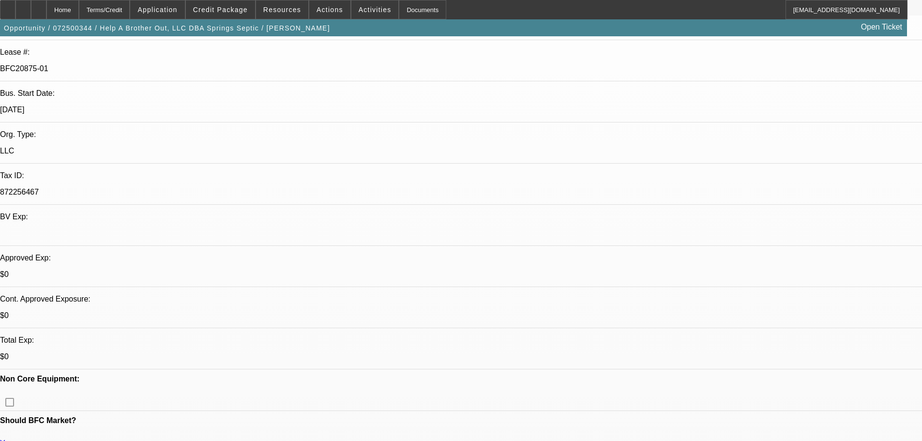
drag, startPoint x: 427, startPoint y: 188, endPoint x: 433, endPoint y: 352, distance: 164.7
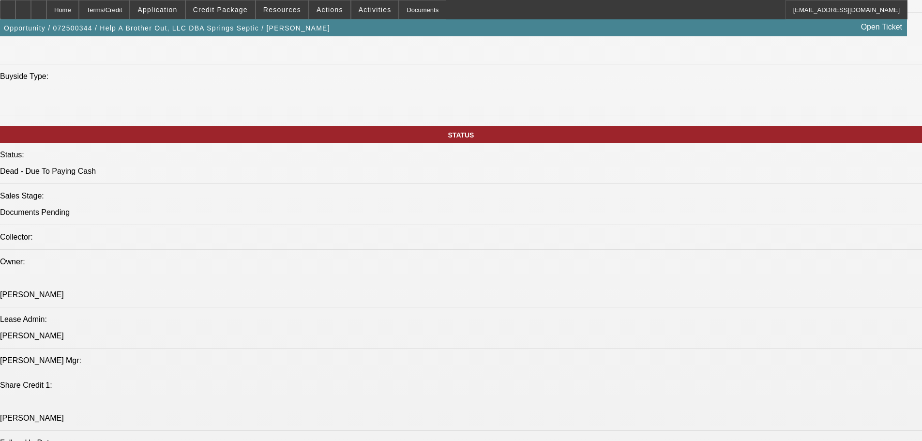
drag, startPoint x: 328, startPoint y: 243, endPoint x: 328, endPoint y: 293, distance: 50.4
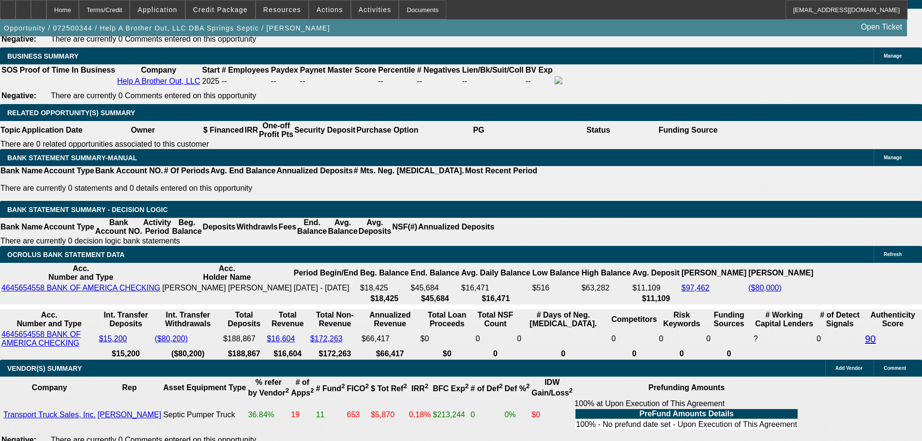
scroll to position [1198, 0]
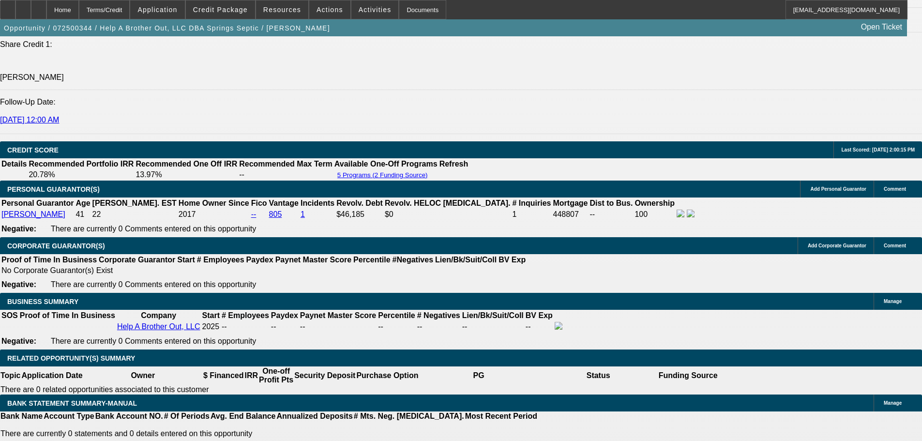
drag, startPoint x: 336, startPoint y: 258, endPoint x: 333, endPoint y: 186, distance: 71.7
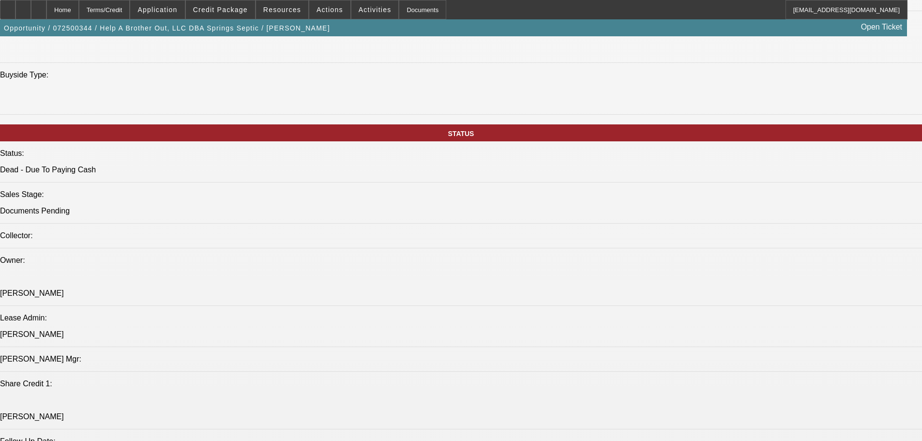
drag, startPoint x: 314, startPoint y: 272, endPoint x: 314, endPoint y: 203, distance: 68.8
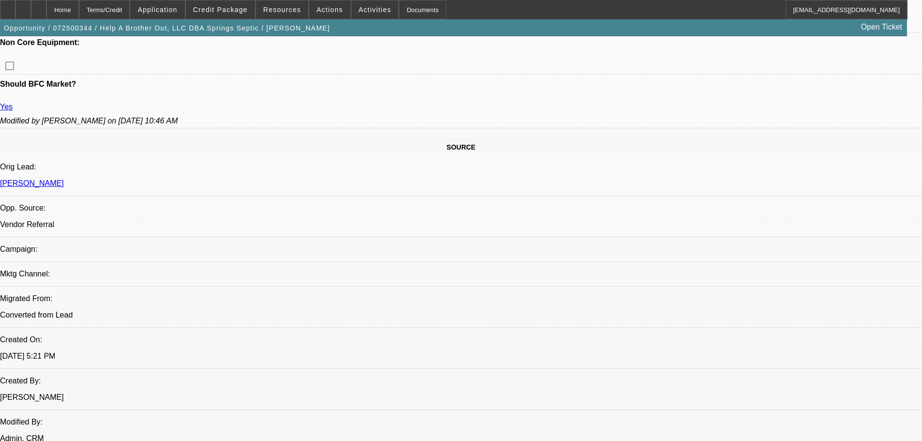
drag, startPoint x: 334, startPoint y: 237, endPoint x: 334, endPoint y: 134, distance: 103.1
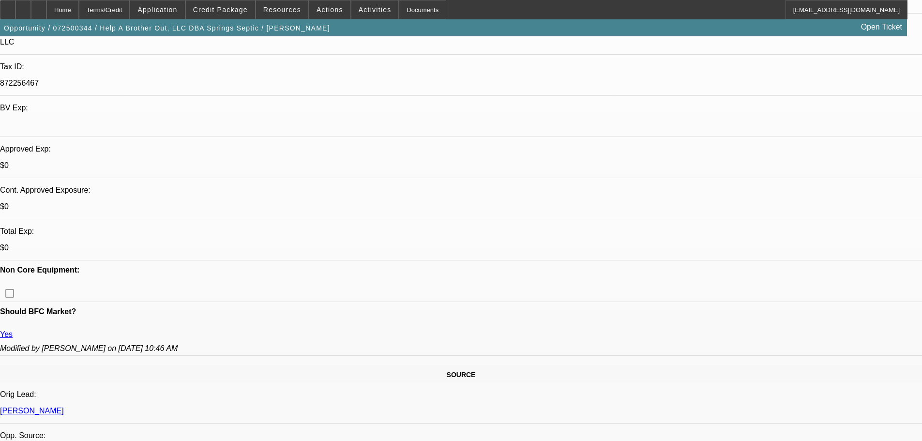
scroll to position [0, 0]
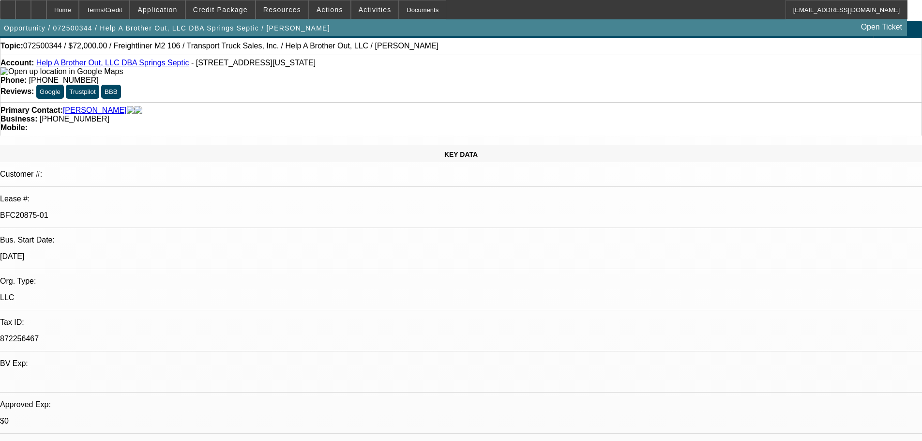
drag, startPoint x: 365, startPoint y: 237, endPoint x: 342, endPoint y: 130, distance: 109.0
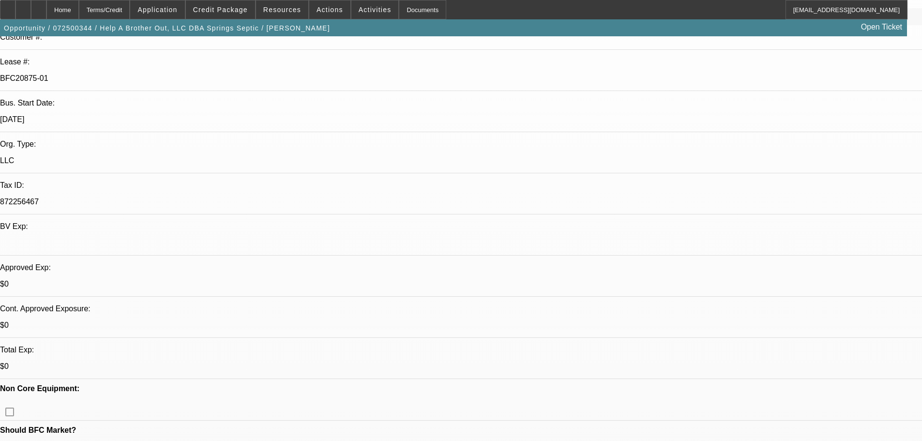
drag, startPoint x: 357, startPoint y: 164, endPoint x: 353, endPoint y: 212, distance: 48.1
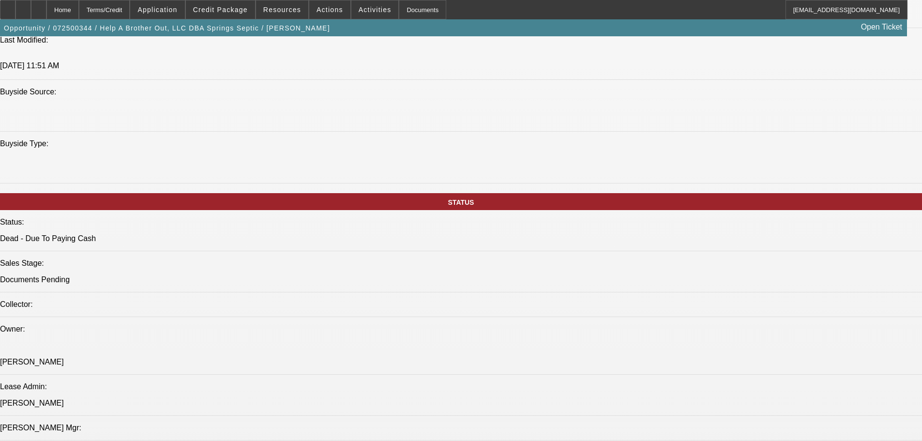
scroll to position [867, 0]
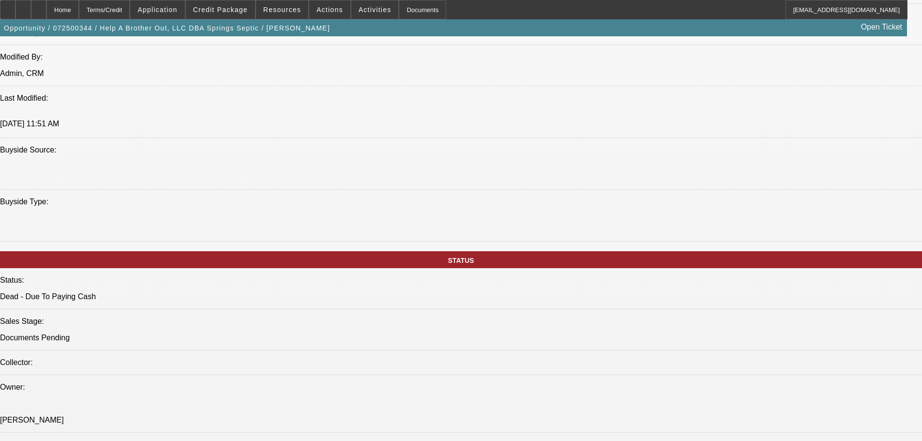
drag, startPoint x: 398, startPoint y: 70, endPoint x: 436, endPoint y: 304, distance: 236.8
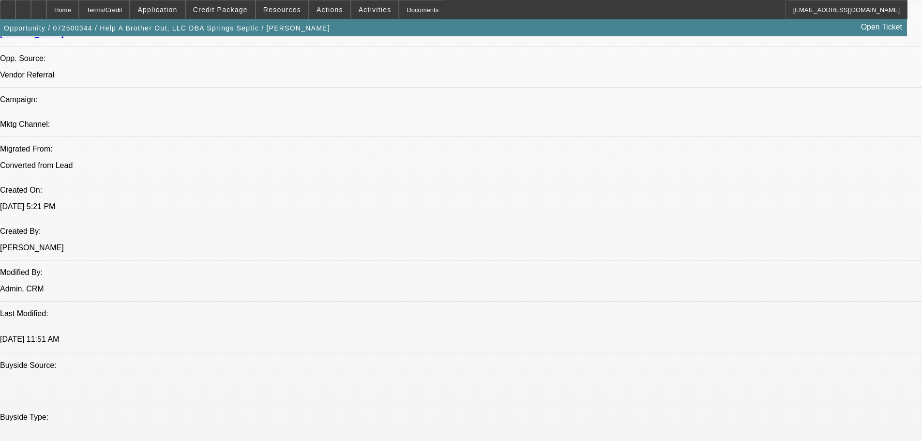
drag, startPoint x: 426, startPoint y: 310, endPoint x: 128, endPoint y: 119, distance: 353.6
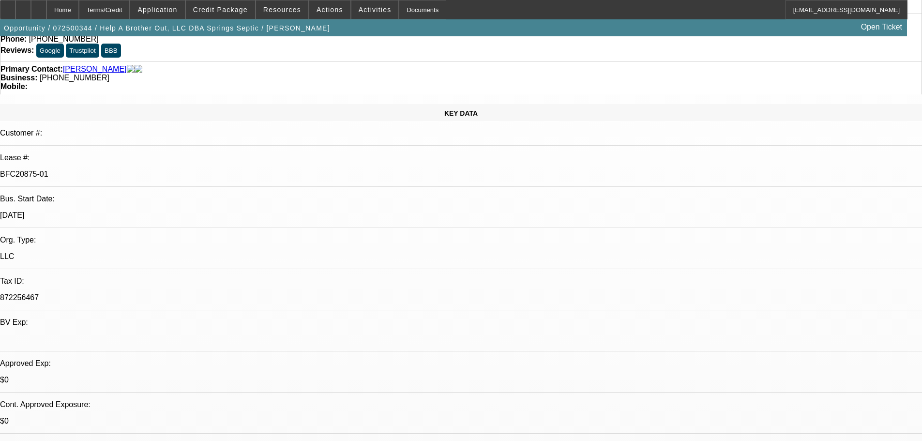
scroll to position [153, 0]
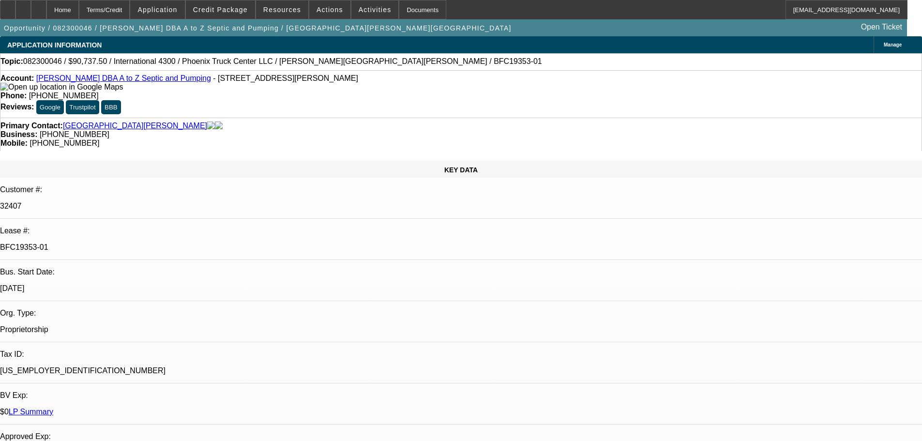
select select "0"
select select "6"
select select "0"
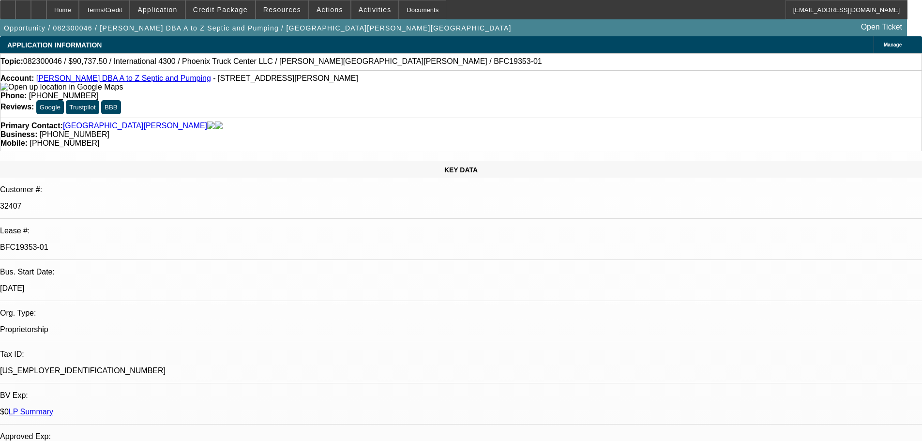
select select "0"
select select "0.1"
select select "4"
select select "0"
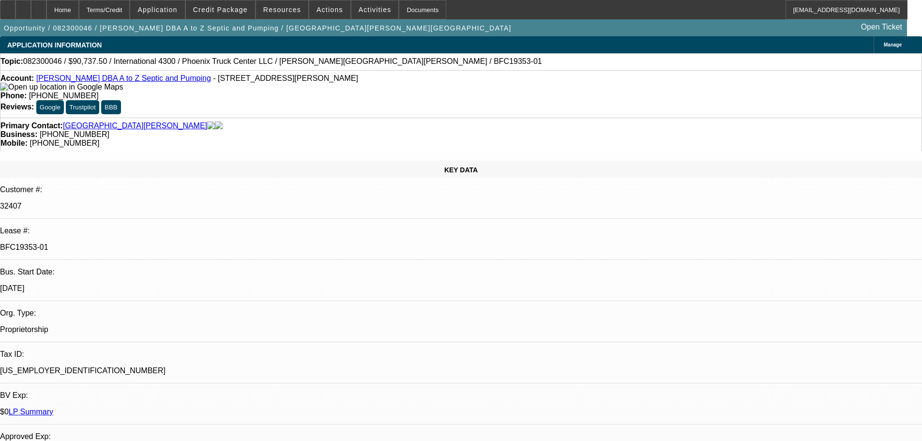
select select "0"
select select "4"
select select "0"
select select "0.1"
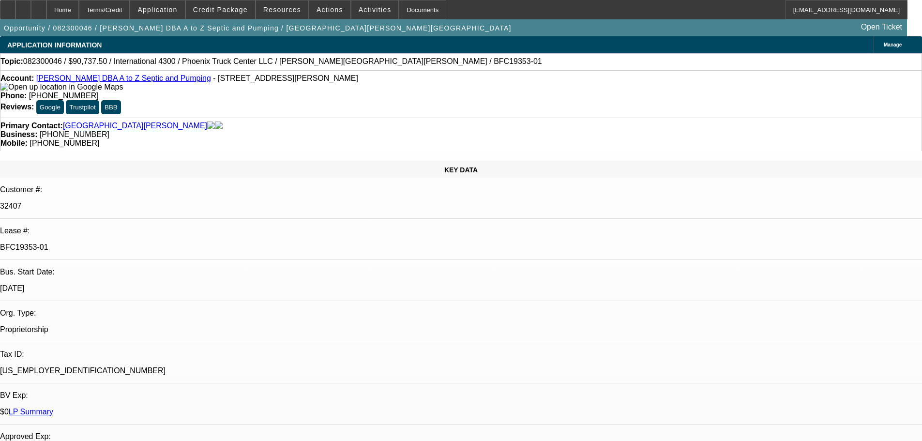
select select "4"
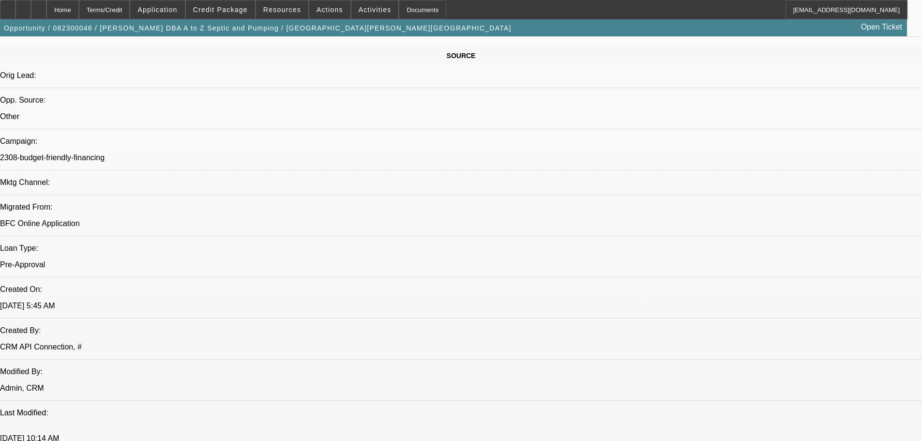
scroll to position [629, 0]
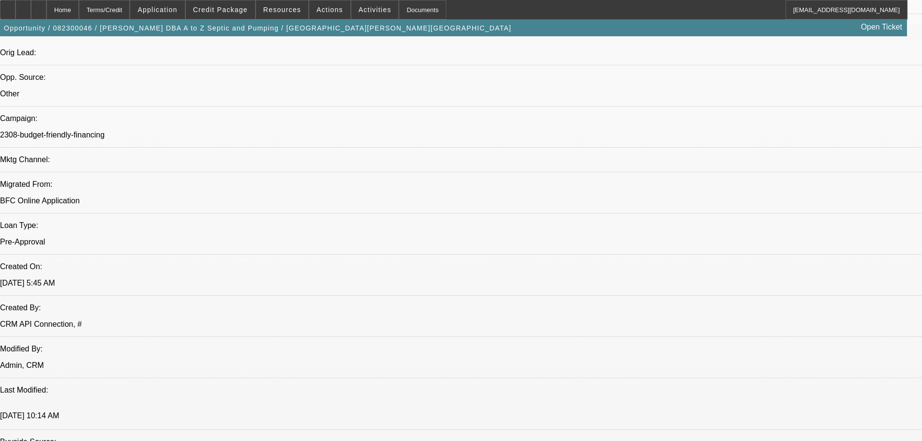
drag, startPoint x: 373, startPoint y: 105, endPoint x: 348, endPoint y: 105, distance: 25.7
drag, startPoint x: 393, startPoint y: 179, endPoint x: 404, endPoint y: 211, distance: 33.7
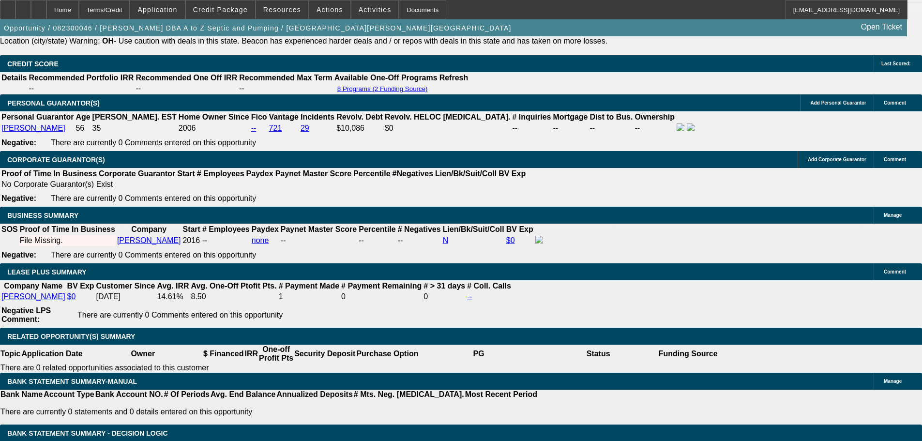
drag, startPoint x: 417, startPoint y: 308, endPoint x: 418, endPoint y: 320, distance: 12.1
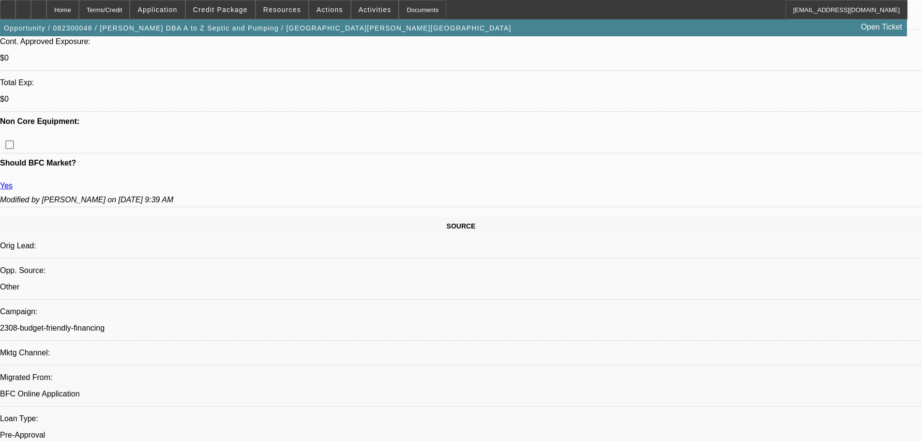
scroll to position [0, 0]
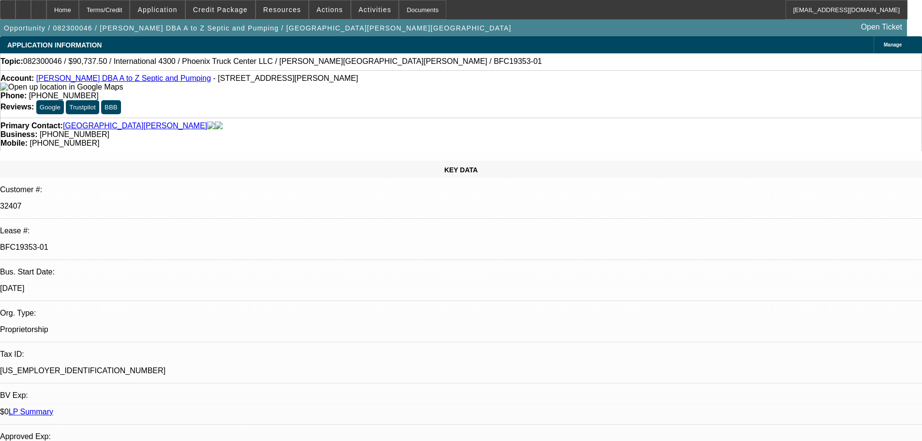
drag, startPoint x: 394, startPoint y: 267, endPoint x: 391, endPoint y: 128, distance: 139.0
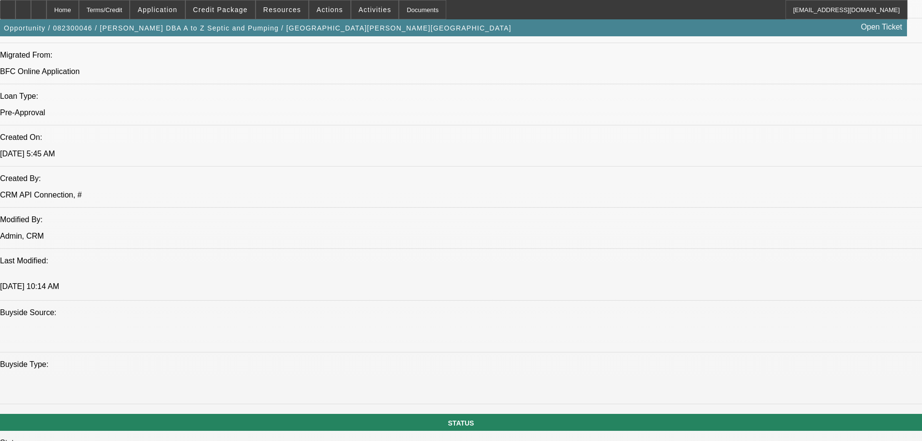
scroll to position [1349, 0]
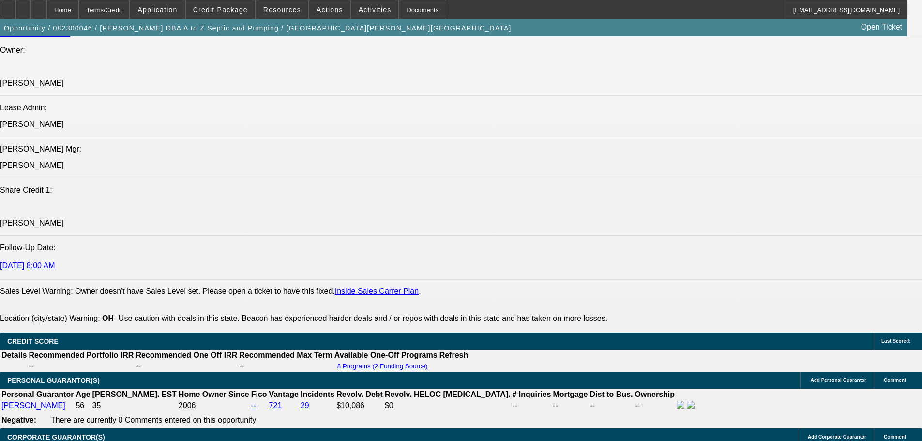
drag, startPoint x: 328, startPoint y: 355, endPoint x: 328, endPoint y: 363, distance: 7.7
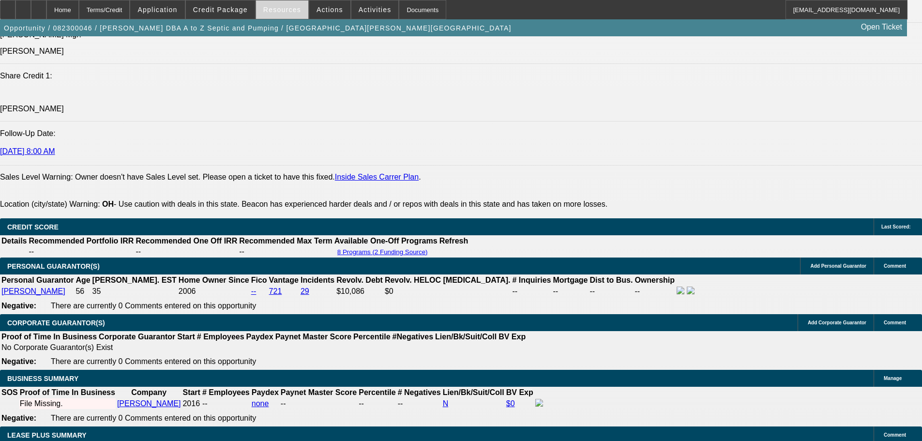
scroll to position [484, 0]
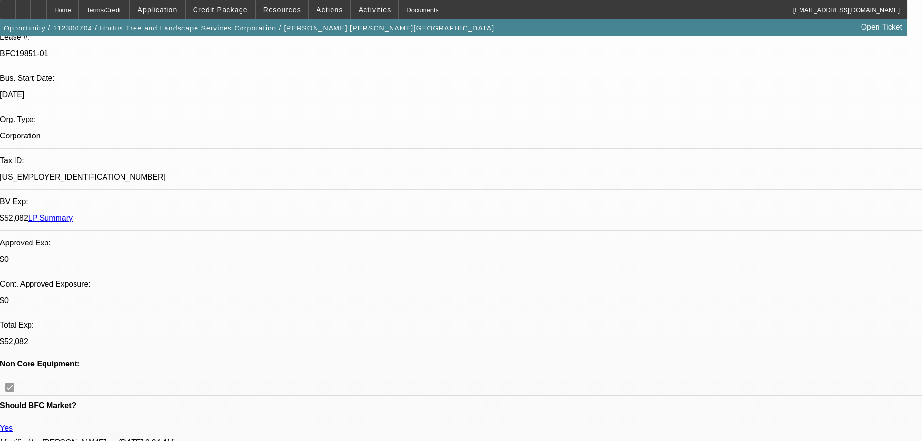
select select "0"
select select "2"
select select "0"
select select "6"
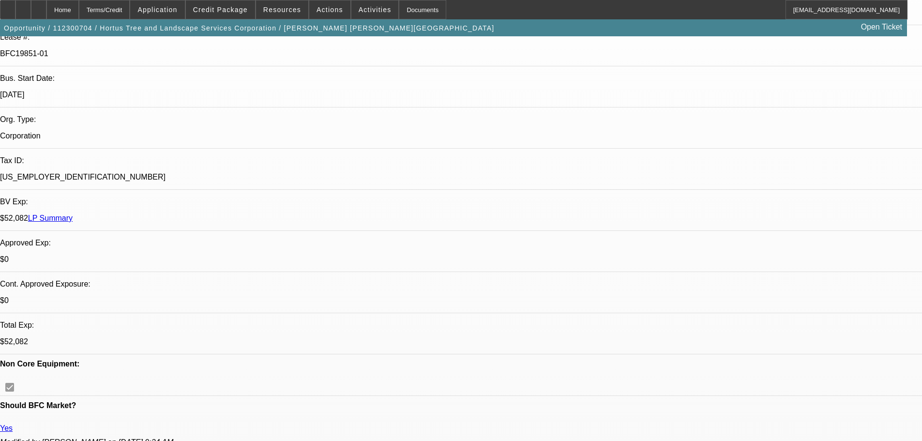
select select "0"
select select "6"
select select "0"
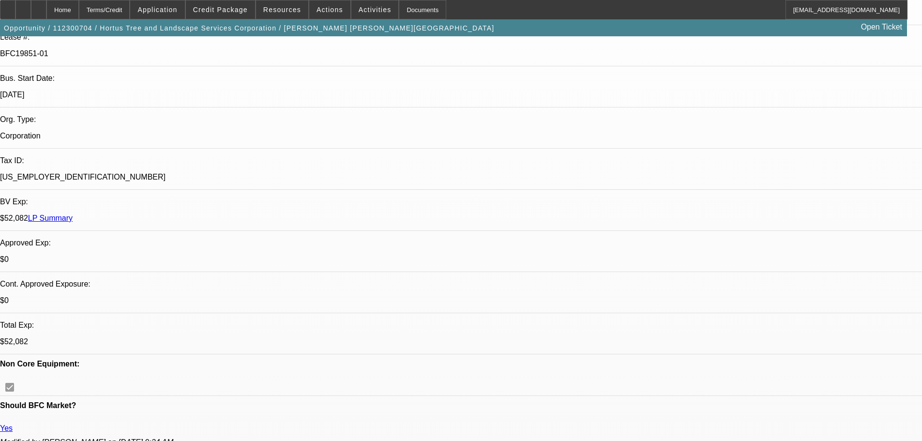
select select "2"
select select "0"
select select "6"
select select "0"
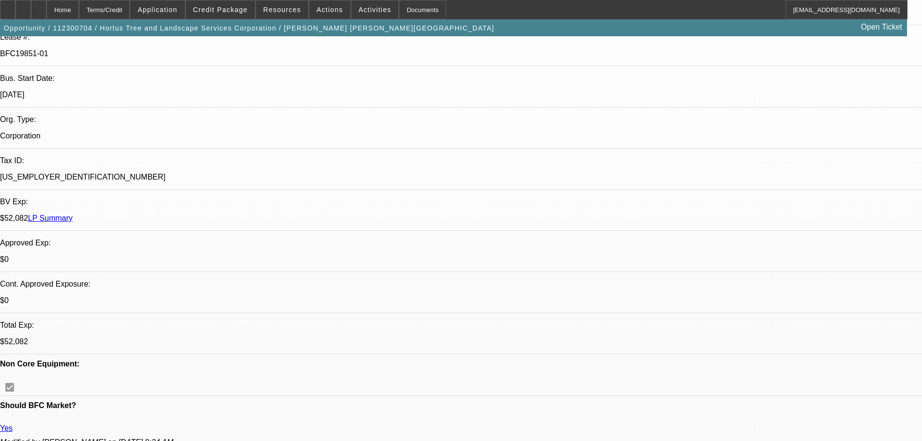
select select "2"
select select "0"
select select "6"
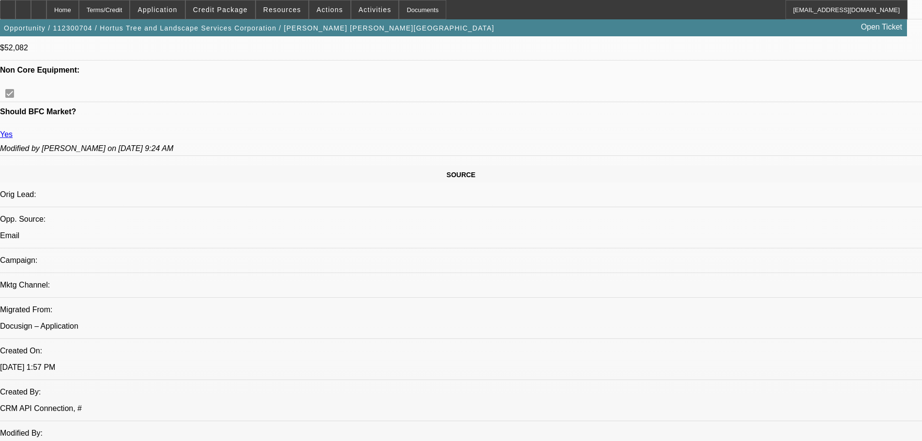
scroll to position [436, 0]
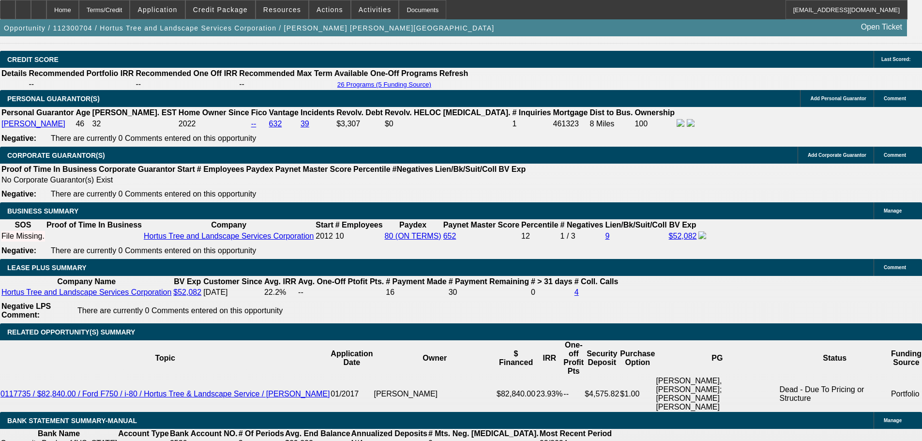
scroll to position [1452, 0]
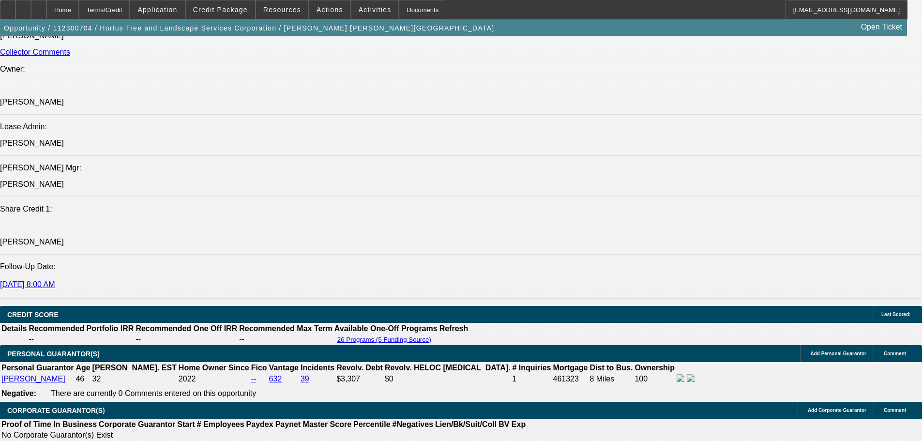
drag, startPoint x: 419, startPoint y: 147, endPoint x: 419, endPoint y: 46, distance: 101.2
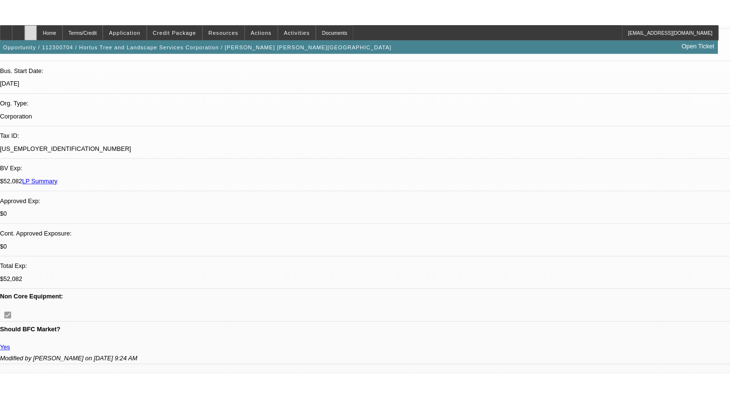
scroll to position [215, 0]
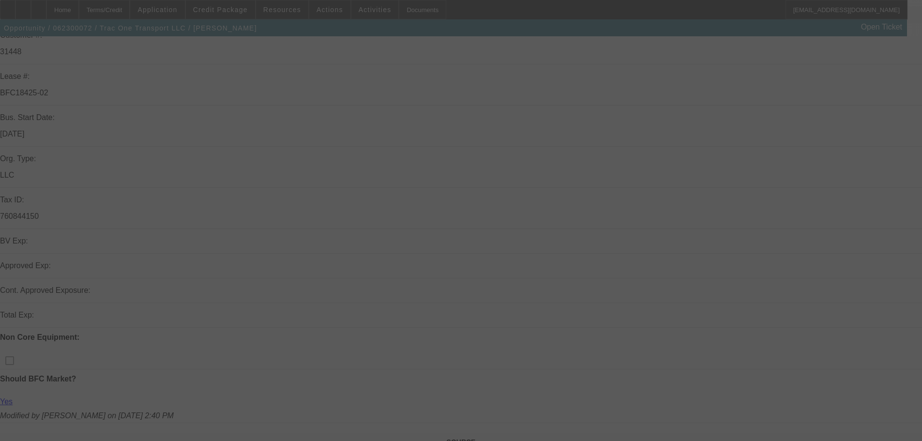
scroll to position [194, 0]
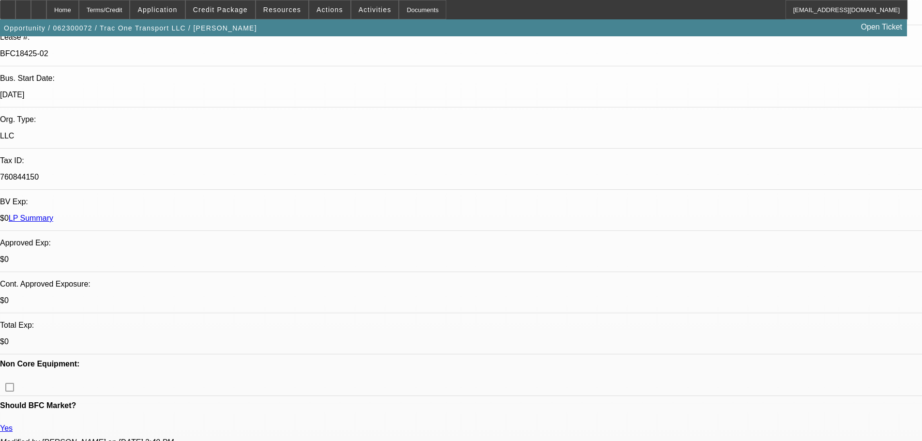
select select "0"
select select "2"
select select "0"
select select "6"
select select "0"
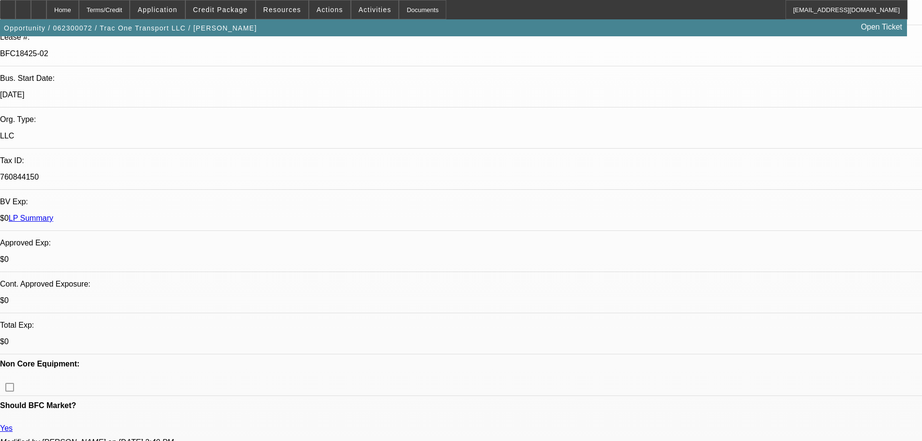
select select "2"
select select "0"
select select "6"
select select "0"
select select "2"
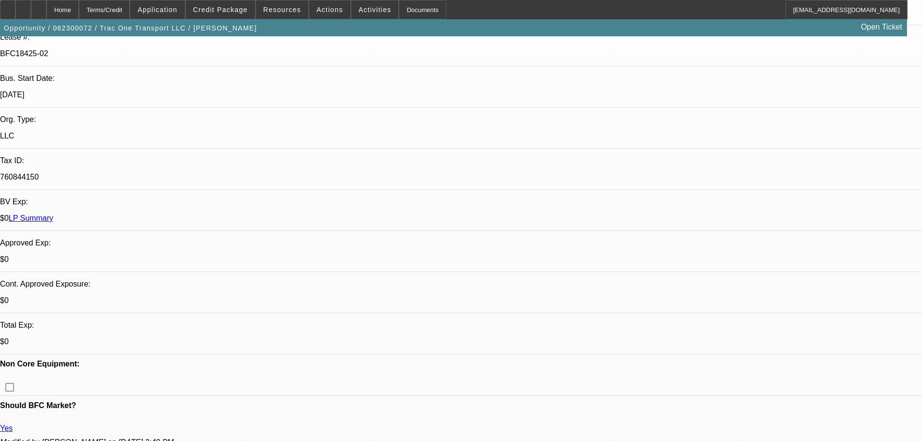
select select "0"
select select "6"
select select "0"
select select "3"
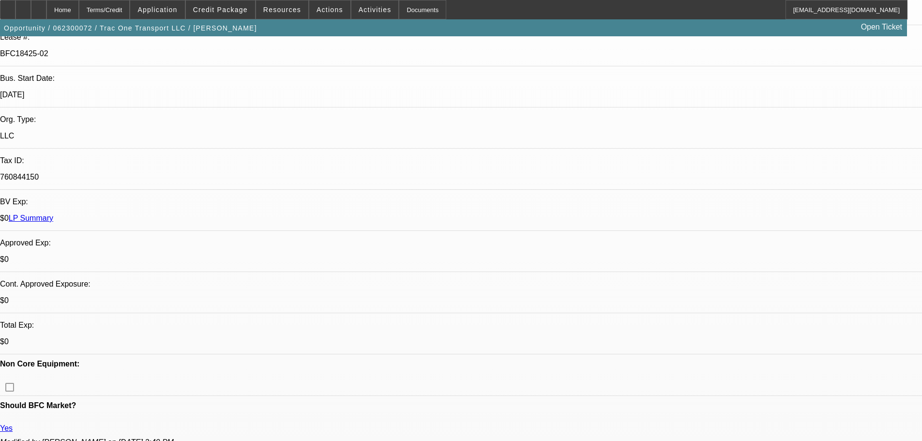
select select "0"
select select "6"
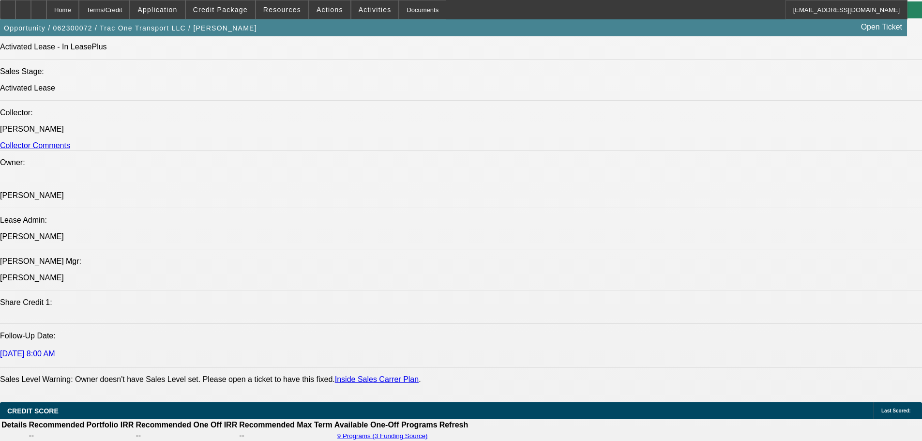
scroll to position [1307, 0]
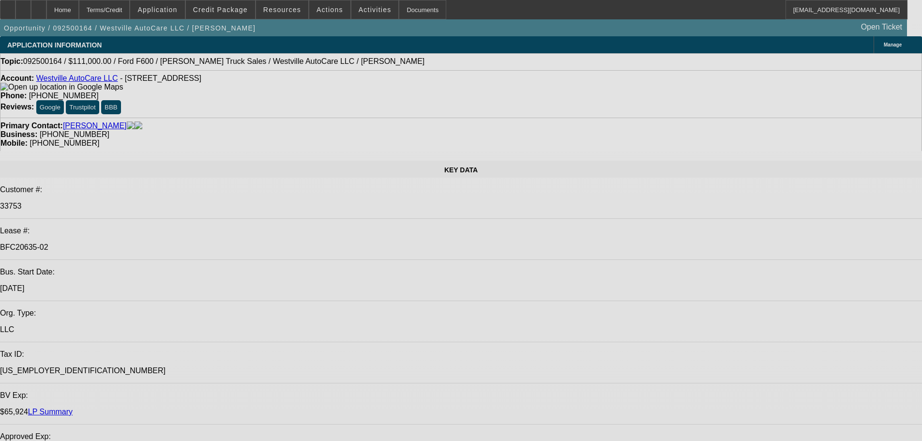
select select "0"
select select "2"
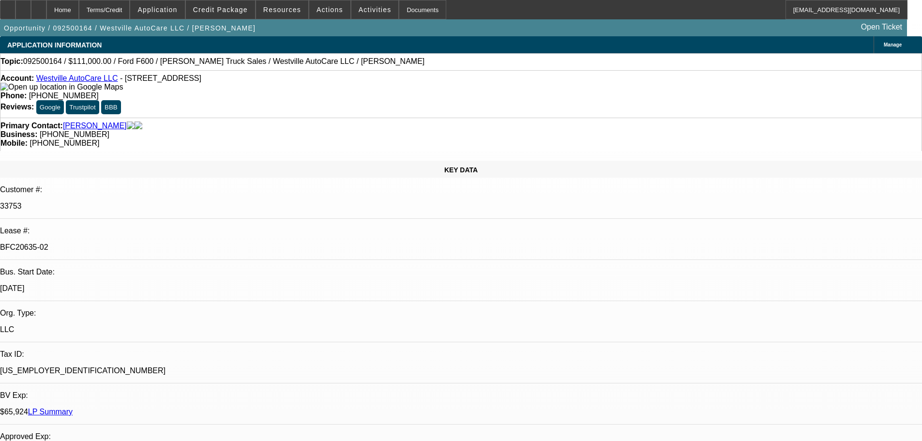
select select "2"
select select "0"
select select "6"
select select "0"
select select "2"
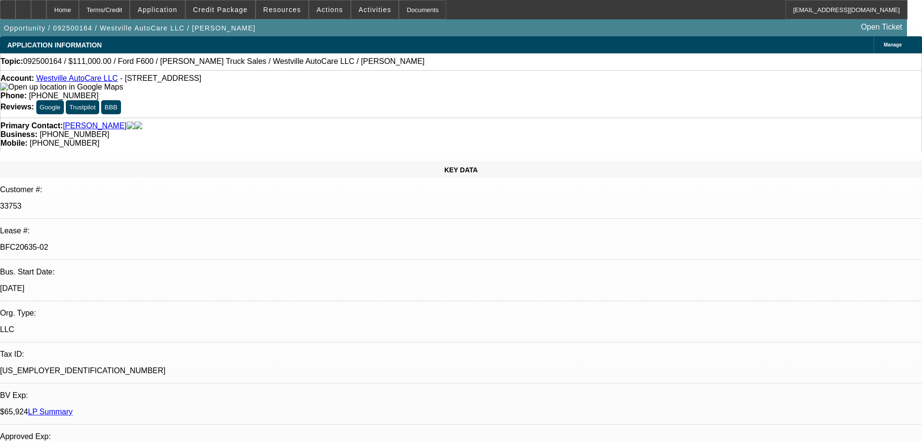
select select "2"
select select "0"
select select "6"
select select "0"
select select "2"
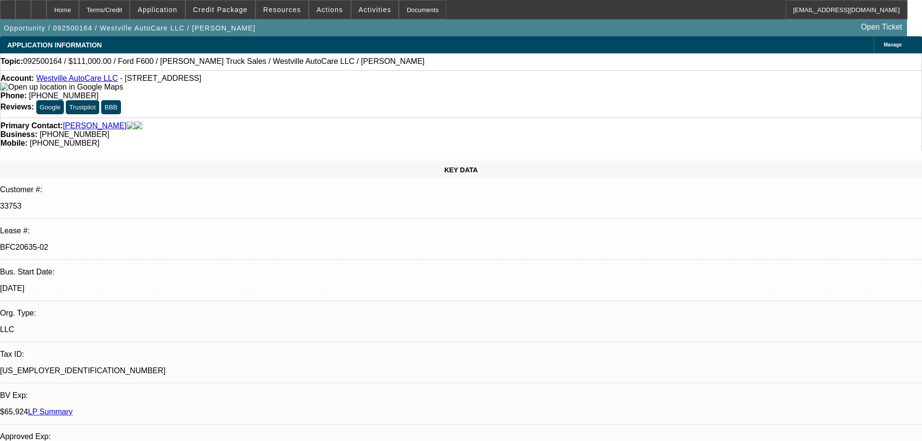
select select "2"
select select "0"
select select "6"
select select "0"
select select "2"
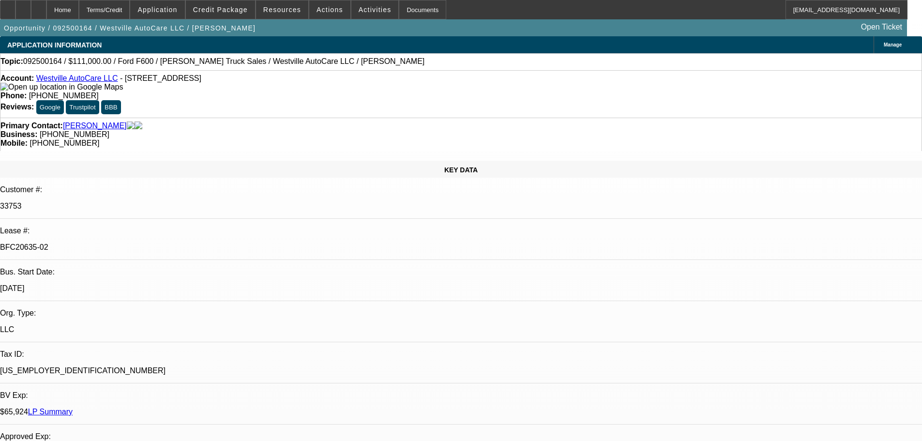
select select "2"
select select "0"
select select "6"
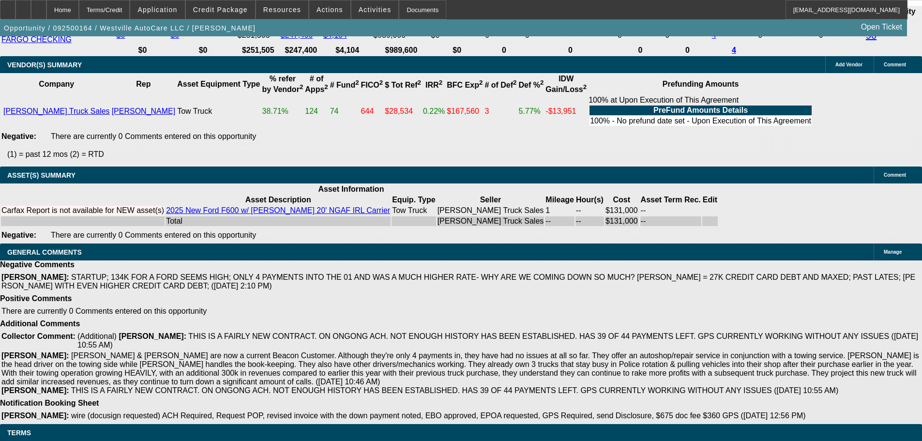
drag, startPoint x: 389, startPoint y: 394, endPoint x: 389, endPoint y: 419, distance: 25.2
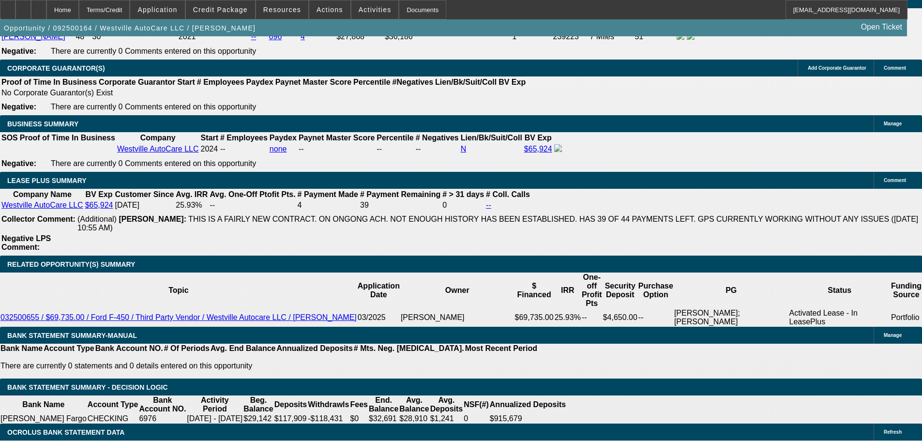
drag, startPoint x: 429, startPoint y: 402, endPoint x: 424, endPoint y: 304, distance: 98.0
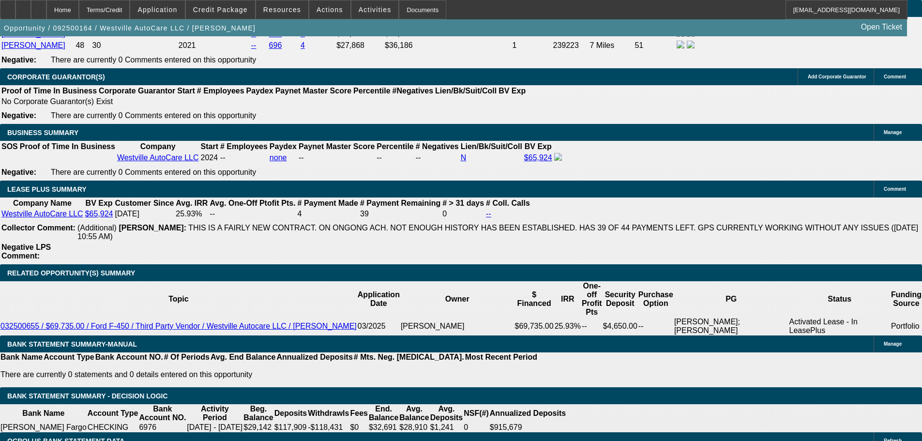
drag, startPoint x: 438, startPoint y: 378, endPoint x: 438, endPoint y: 383, distance: 5.3
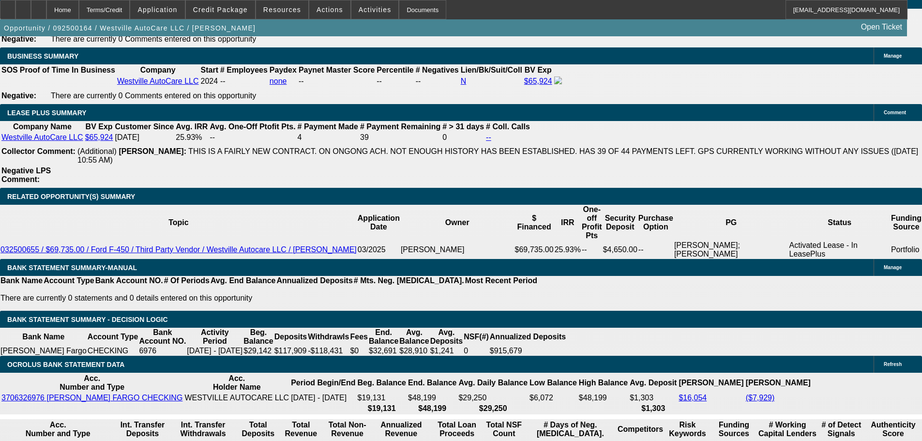
scroll to position [1742, 0]
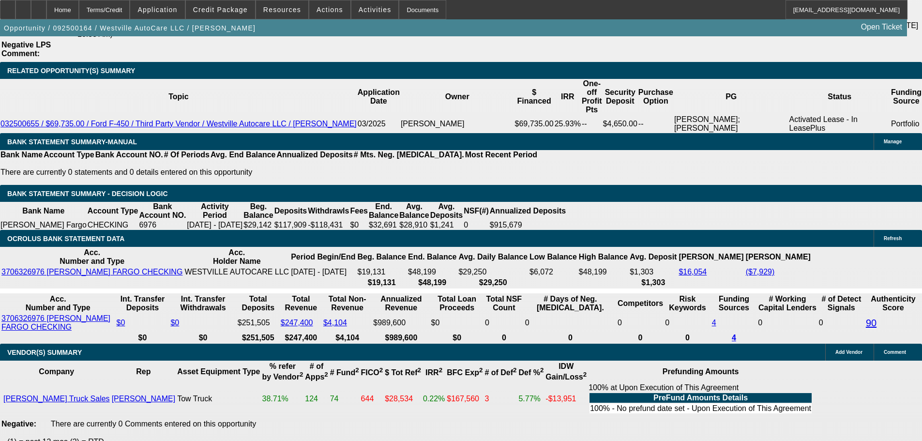
drag, startPoint x: 432, startPoint y: 361, endPoint x: 435, endPoint y: 410, distance: 48.5
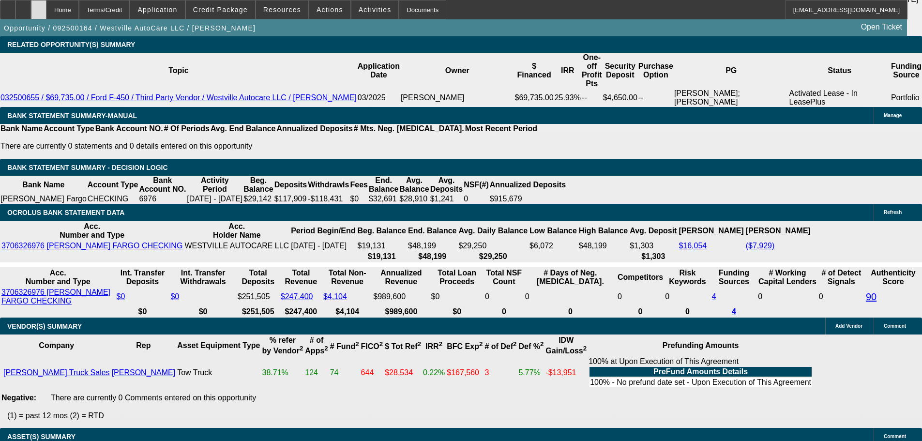
click at [46, 4] on div at bounding box center [38, 9] width 15 height 19
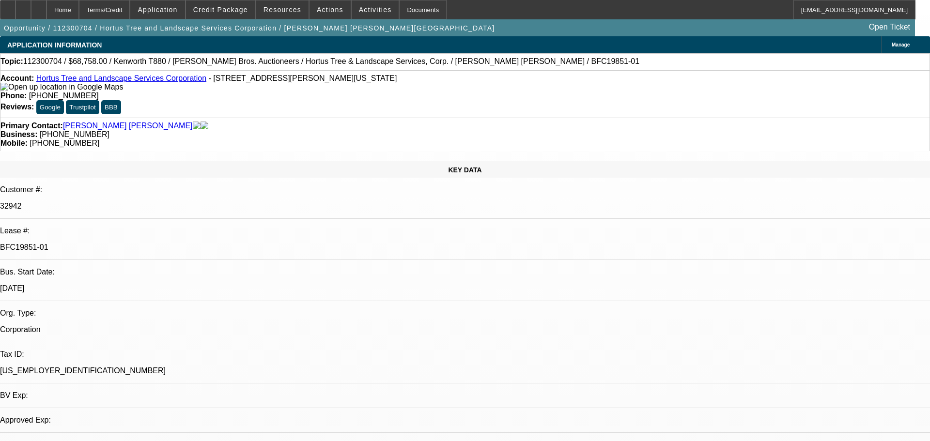
select select "0"
select select "2"
select select "0"
select select "6"
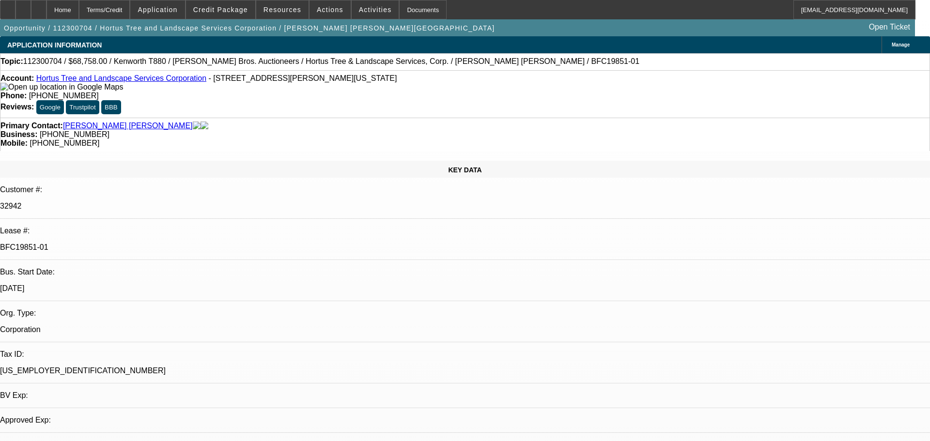
select select "0"
select select "6"
select select "0"
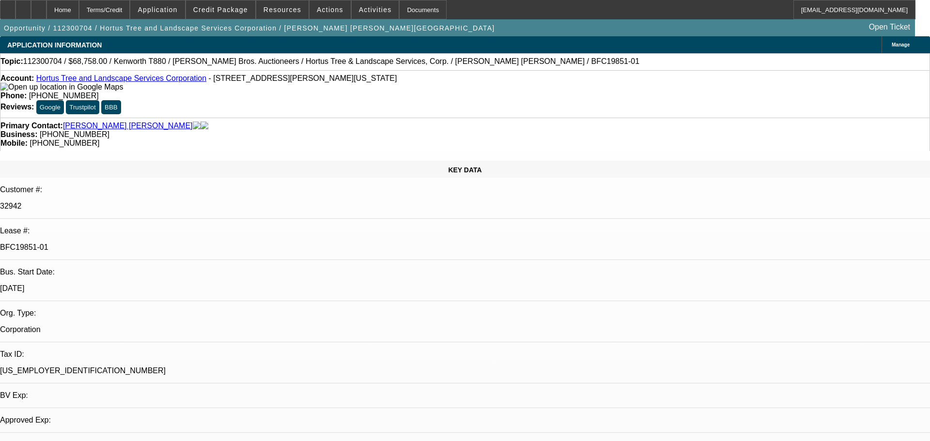
select select "2"
select select "0"
select select "6"
select select "0"
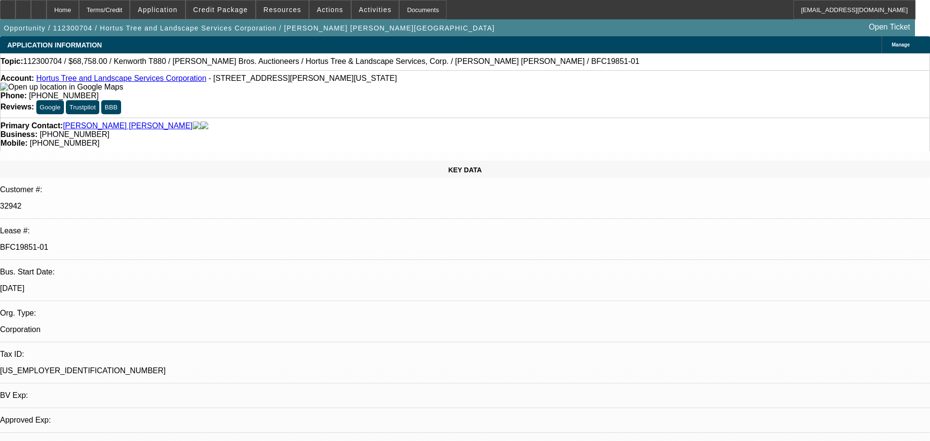
select select "2"
select select "0"
select select "6"
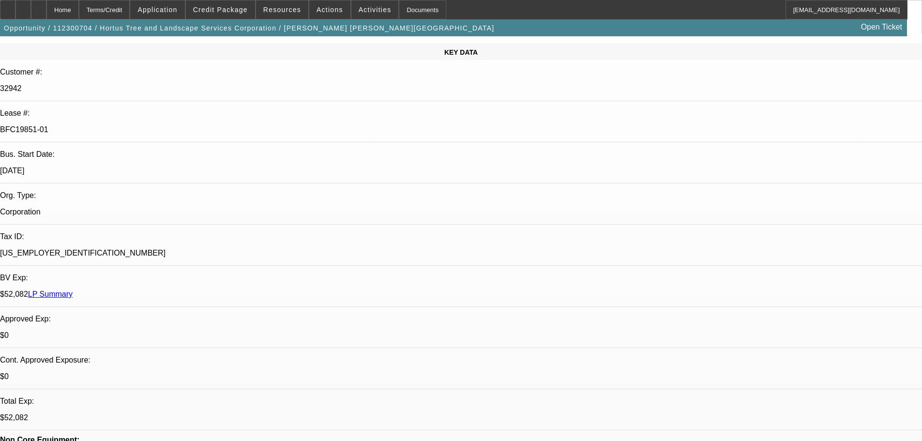
scroll to position [194, 0]
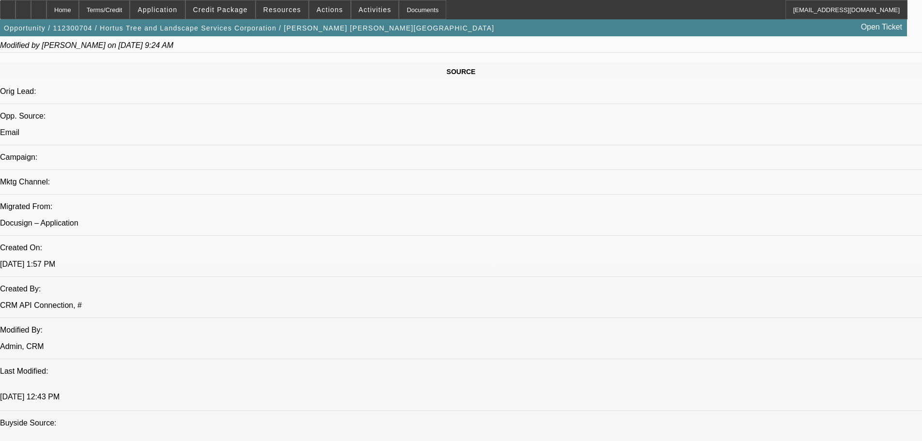
drag, startPoint x: 331, startPoint y: 224, endPoint x: 317, endPoint y: 366, distance: 142.1
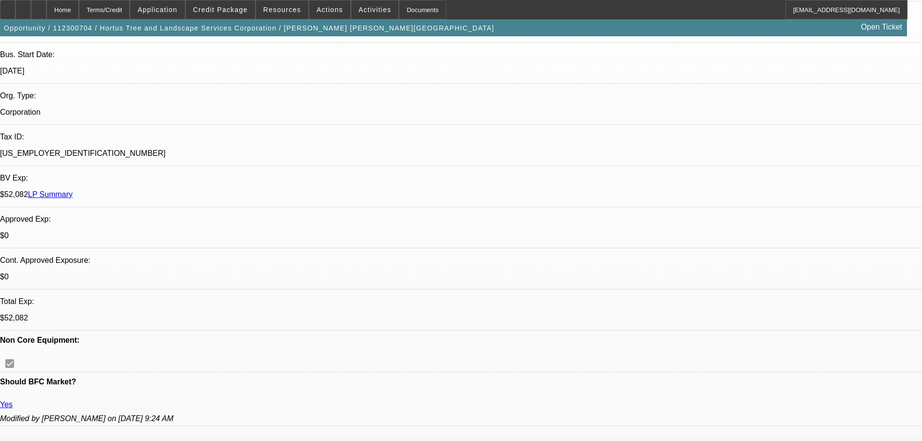
scroll to position [0, 0]
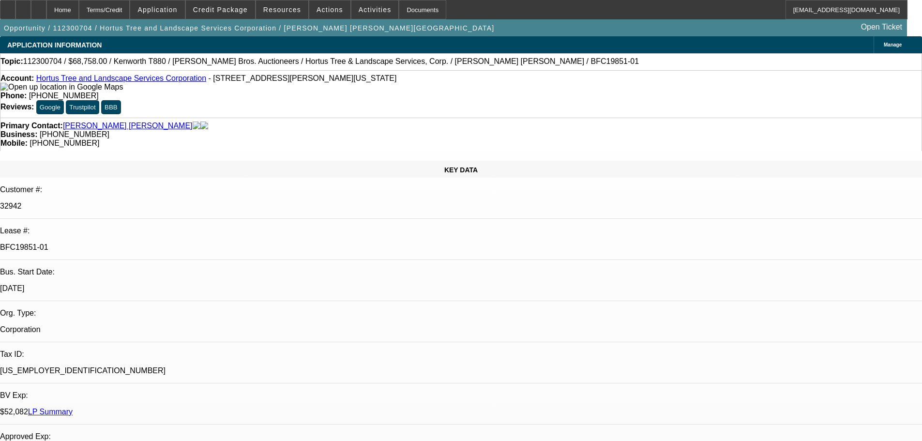
drag, startPoint x: 339, startPoint y: 289, endPoint x: 352, endPoint y: 165, distance: 124.6
drag, startPoint x: 348, startPoint y: 200, endPoint x: 348, endPoint y: 132, distance: 67.8
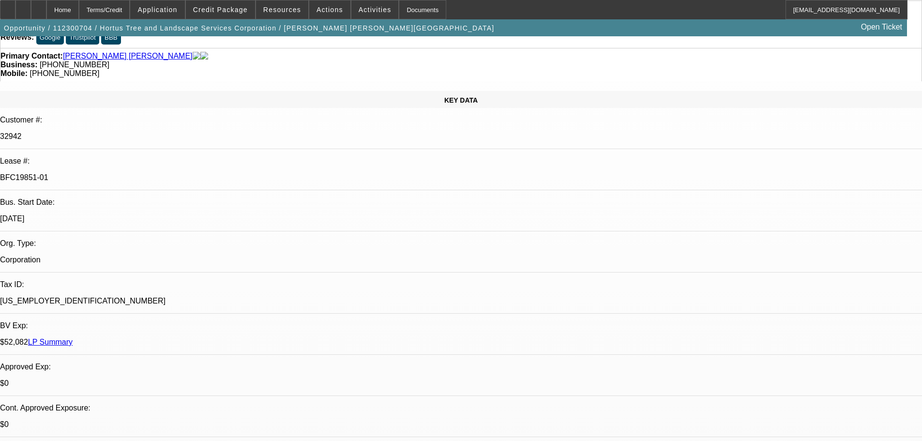
drag, startPoint x: 361, startPoint y: 200, endPoint x: 357, endPoint y: 273, distance: 72.2
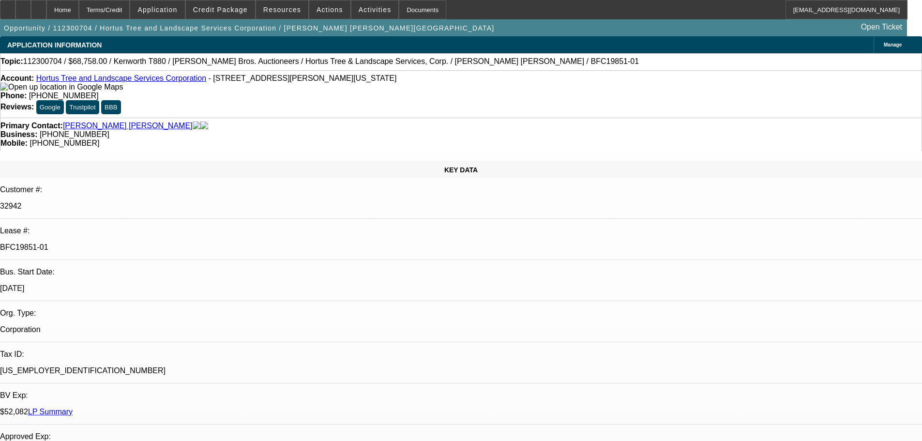
drag, startPoint x: 359, startPoint y: 190, endPoint x: 353, endPoint y: 95, distance: 95.1
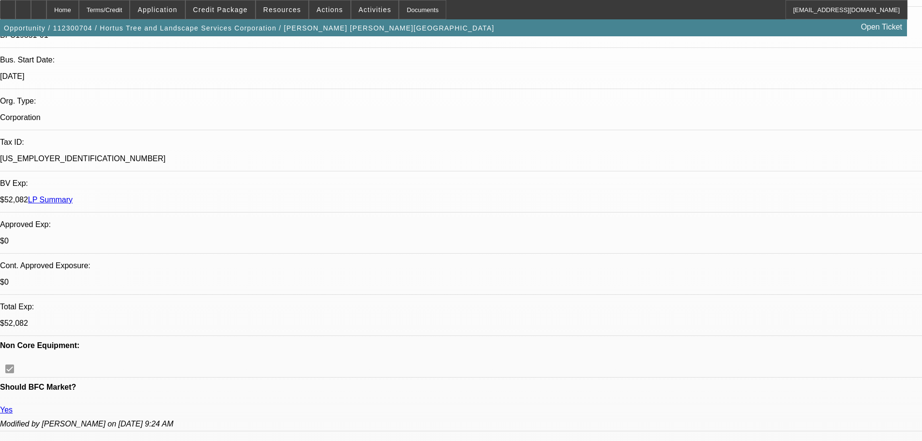
drag, startPoint x: 386, startPoint y: 194, endPoint x: 387, endPoint y: 294, distance: 100.2
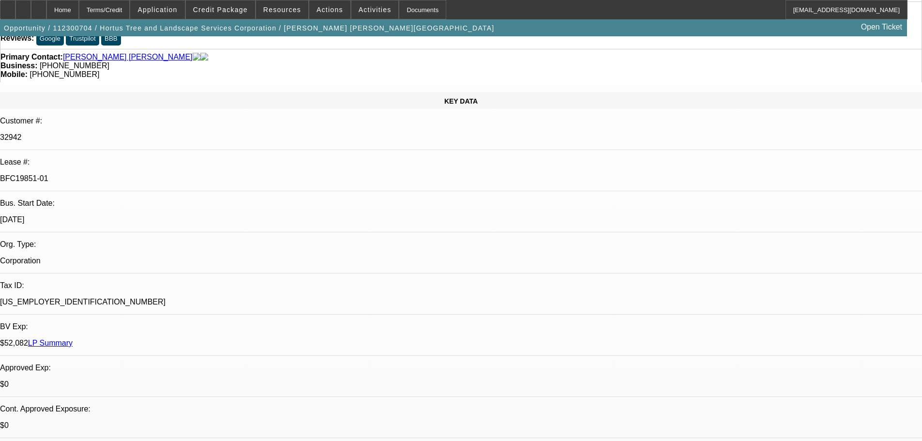
drag, startPoint x: 341, startPoint y: 264, endPoint x: 340, endPoint y: 153, distance: 110.9
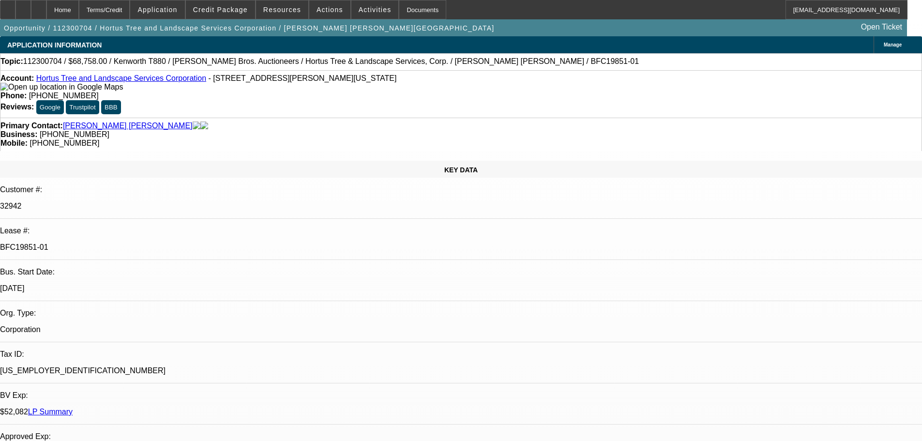
drag, startPoint x: 361, startPoint y: 255, endPoint x: 361, endPoint y: 177, distance: 78.4
drag, startPoint x: 360, startPoint y: 206, endPoint x: 357, endPoint y: 144, distance: 62.0
drag, startPoint x: 385, startPoint y: 193, endPoint x: 385, endPoint y: 155, distance: 38.2
drag, startPoint x: 405, startPoint y: 215, endPoint x: 404, endPoint y: 194, distance: 21.4
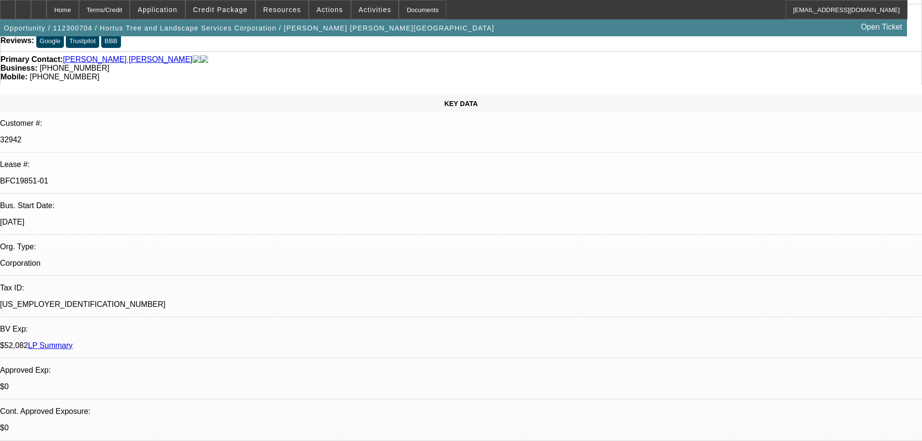
drag, startPoint x: 394, startPoint y: 251, endPoint x: 387, endPoint y: 302, distance: 51.3
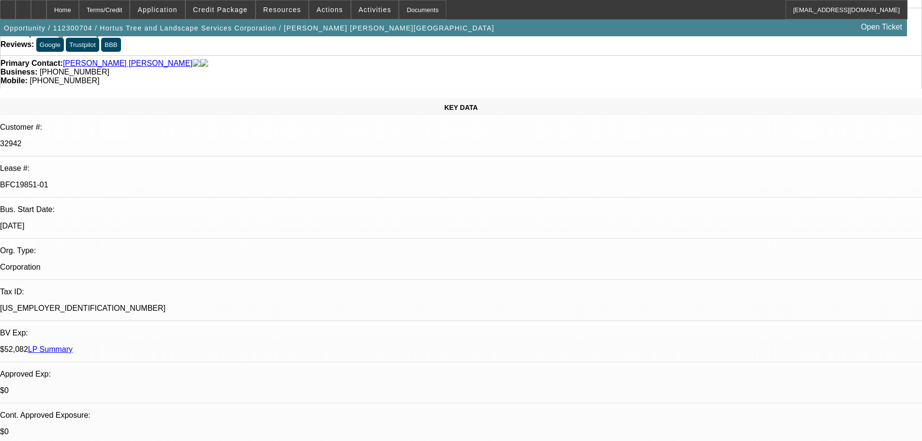
drag, startPoint x: 387, startPoint y: 302, endPoint x: 387, endPoint y: 67, distance: 234.8
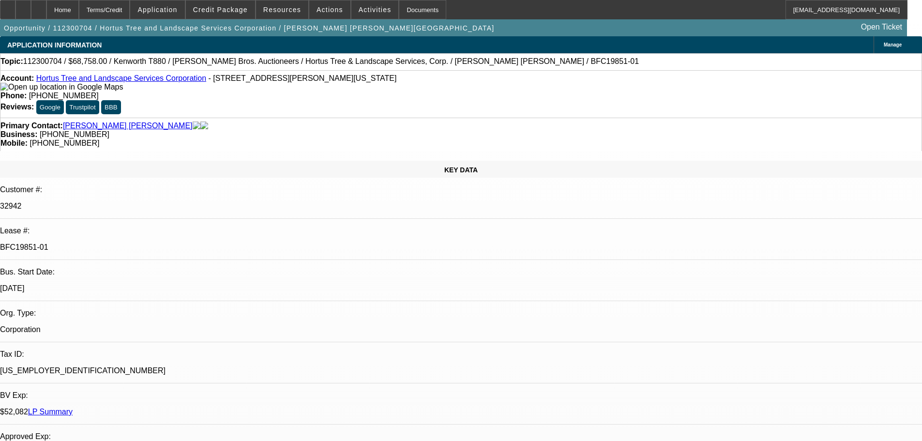
drag, startPoint x: 405, startPoint y: 211, endPoint x: 396, endPoint y: 129, distance: 82.3
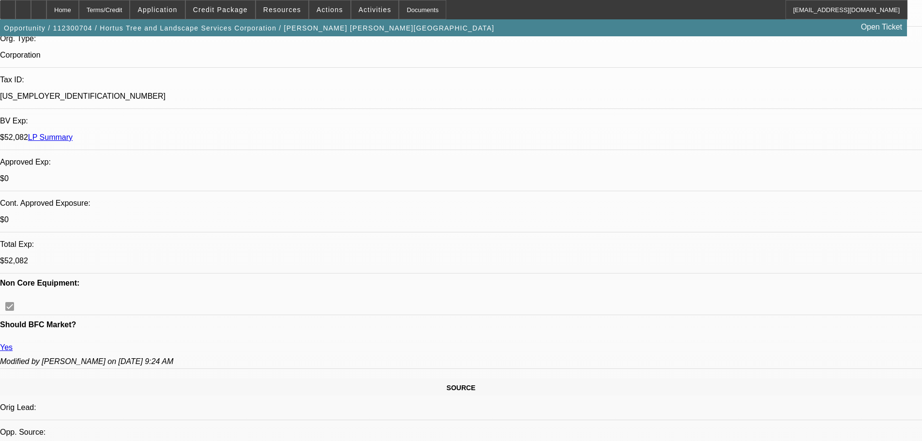
scroll to position [436, 0]
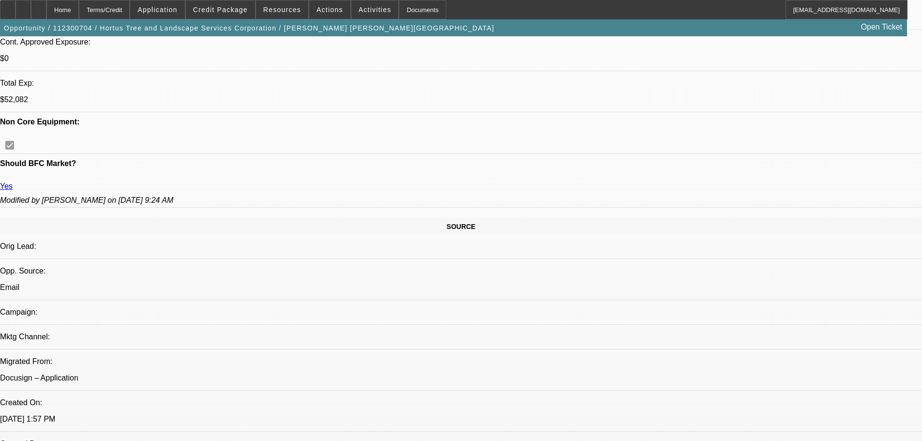
click at [244, 15] on span at bounding box center [220, 9] width 69 height 23
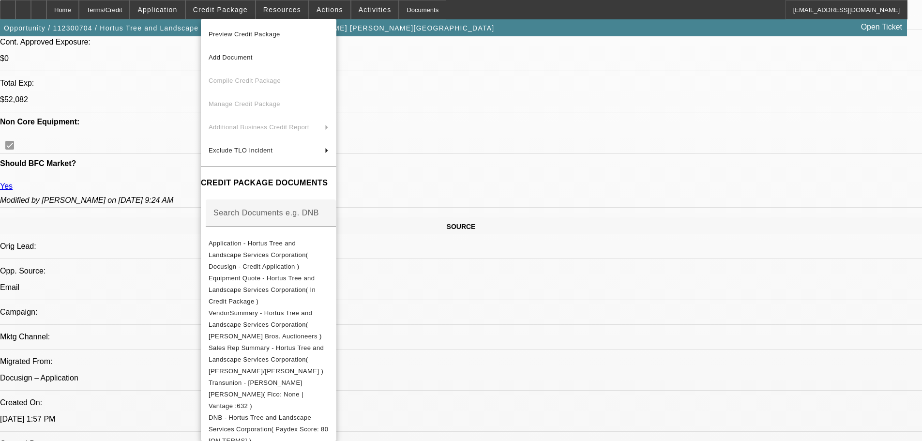
click at [297, 35] on span "Preview Credit Package" at bounding box center [269, 35] width 120 height 12
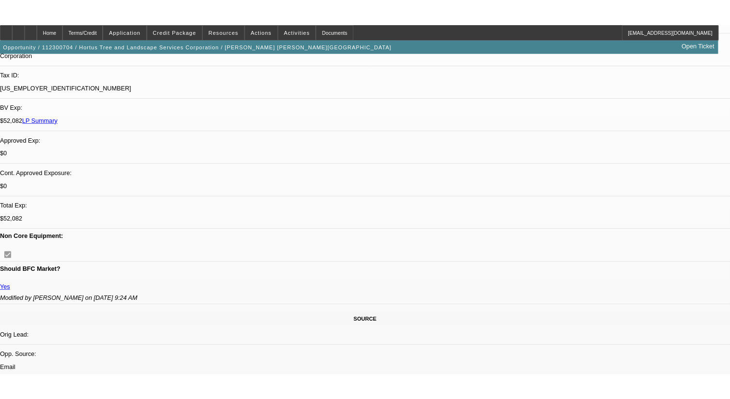
scroll to position [305, 0]
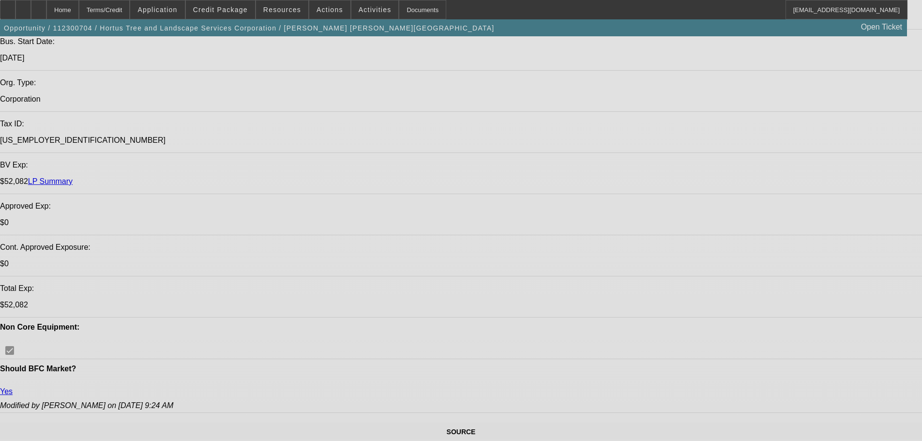
select select "0"
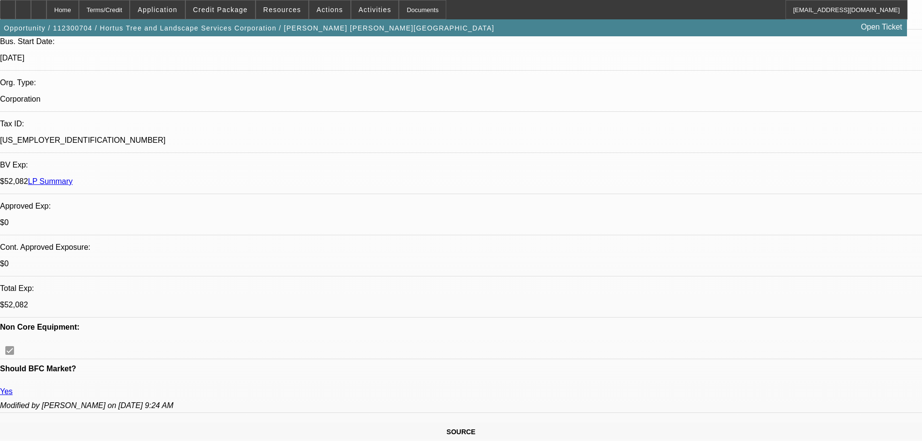
select select "2"
select select "0"
select select "6"
select select "0"
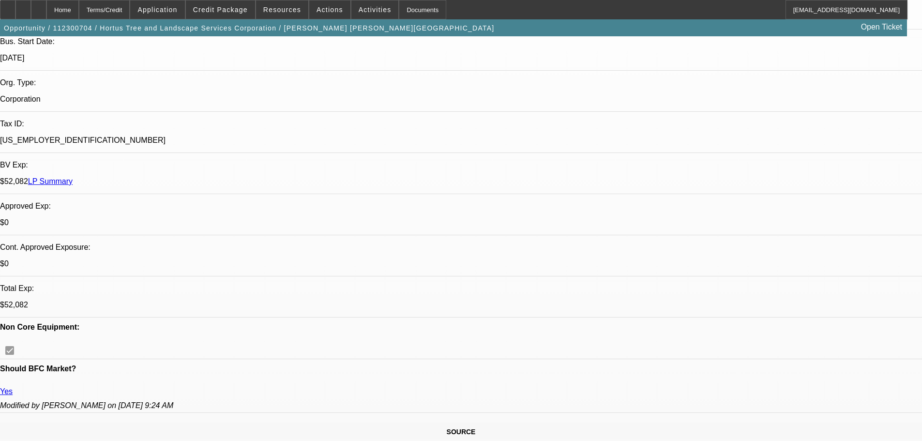
select select "0"
select select "6"
select select "0"
select select "2"
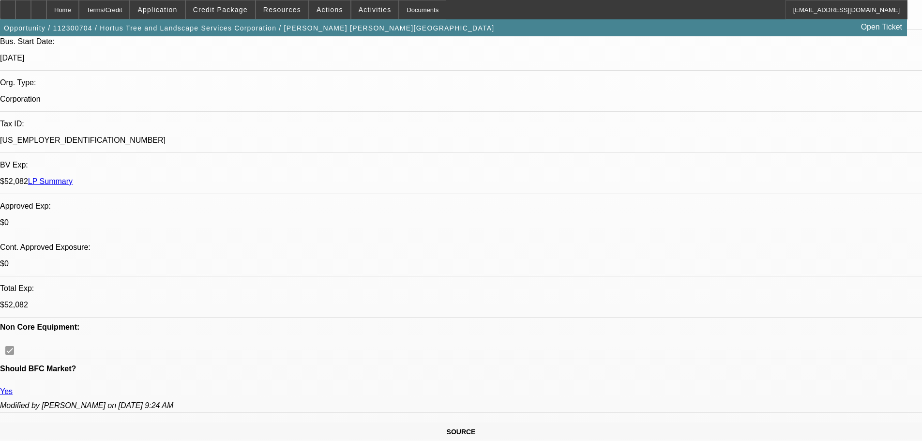
select select "2"
select select "0"
select select "6"
select select "0"
select select "2"
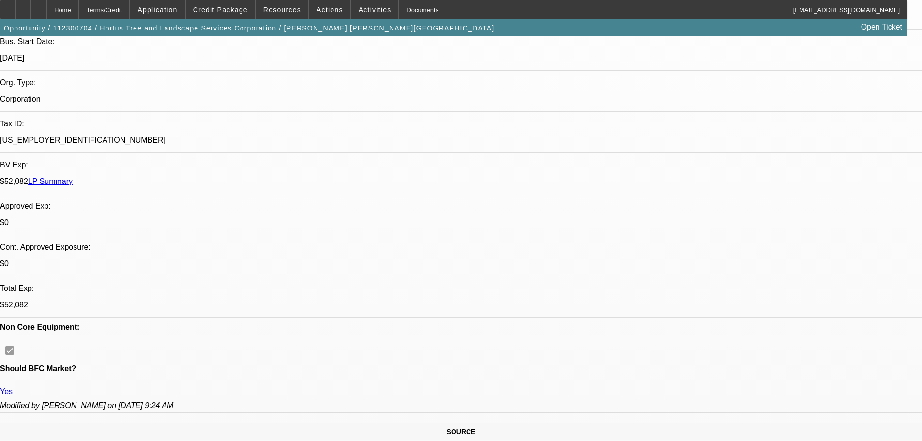
select select "2"
select select "0"
select select "6"
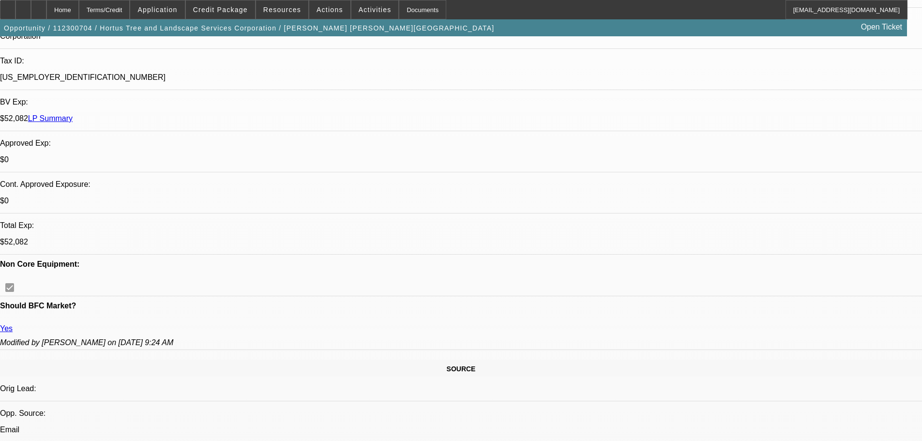
scroll to position [242, 0]
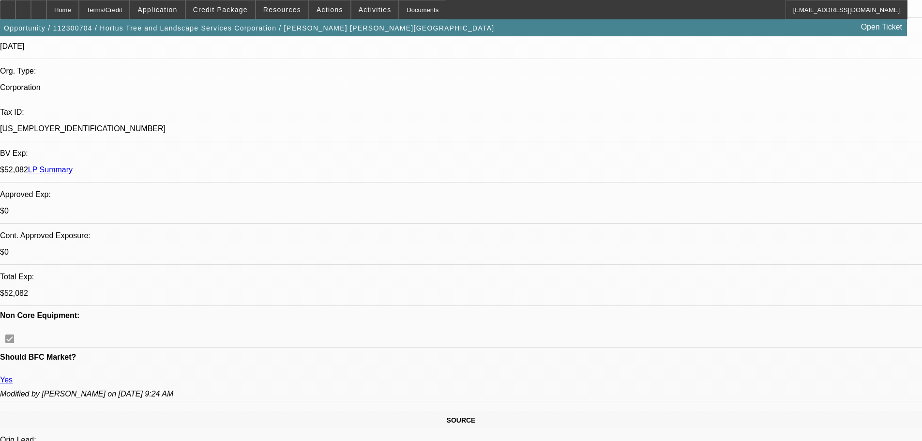
click at [226, 2] on span at bounding box center [220, 9] width 69 height 23
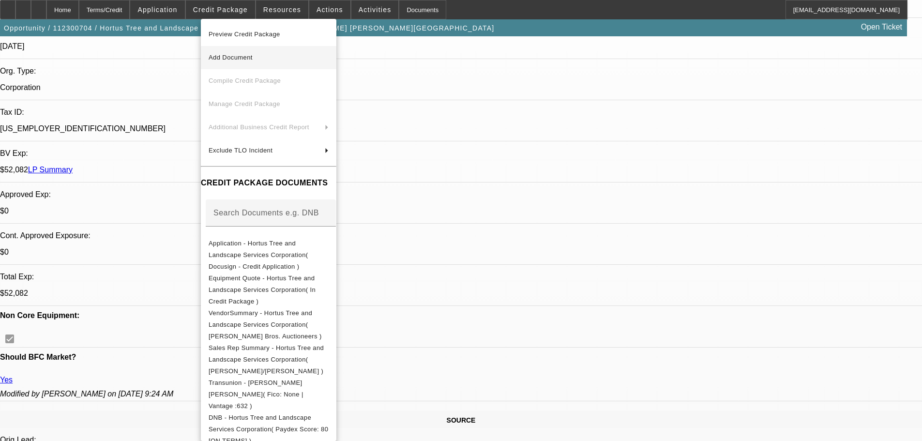
click at [280, 37] on span "Preview Credit Package" at bounding box center [245, 34] width 72 height 7
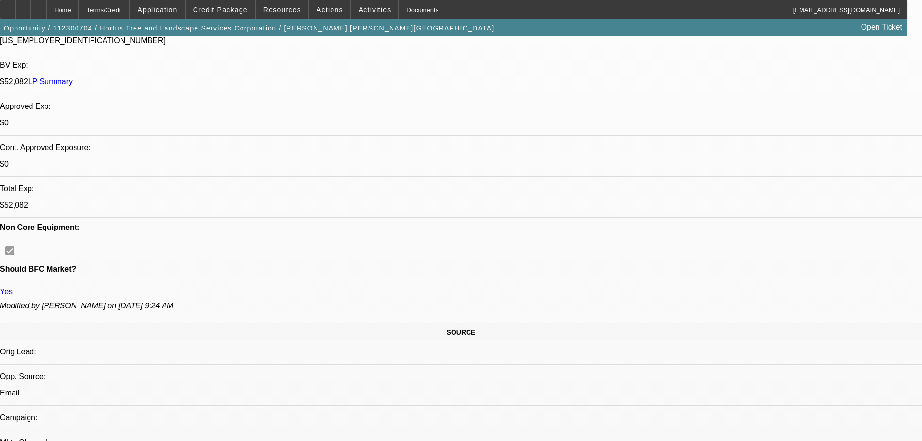
scroll to position [339, 0]
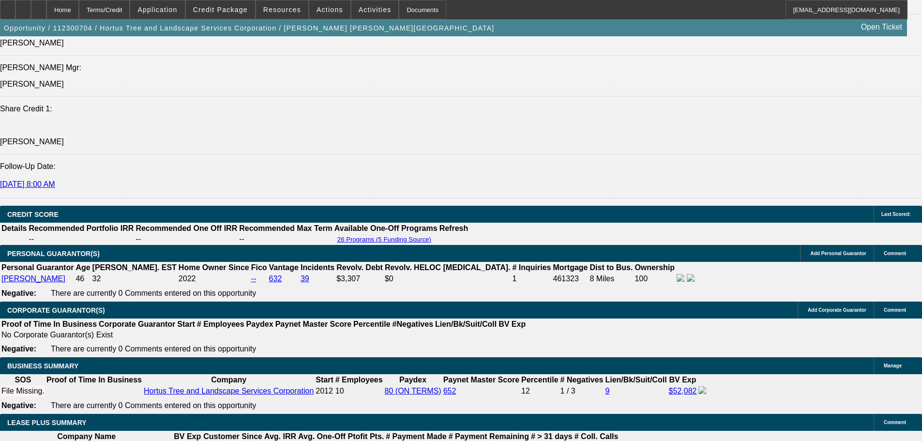
scroll to position [97, 0]
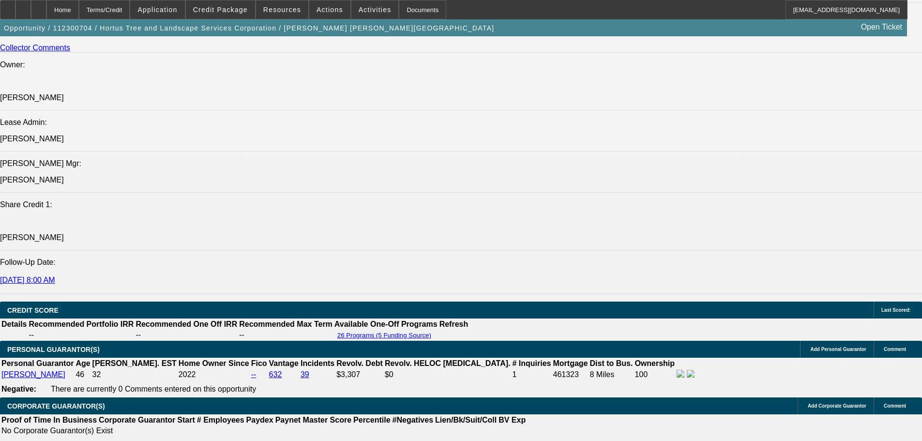
scroll to position [1210, 0]
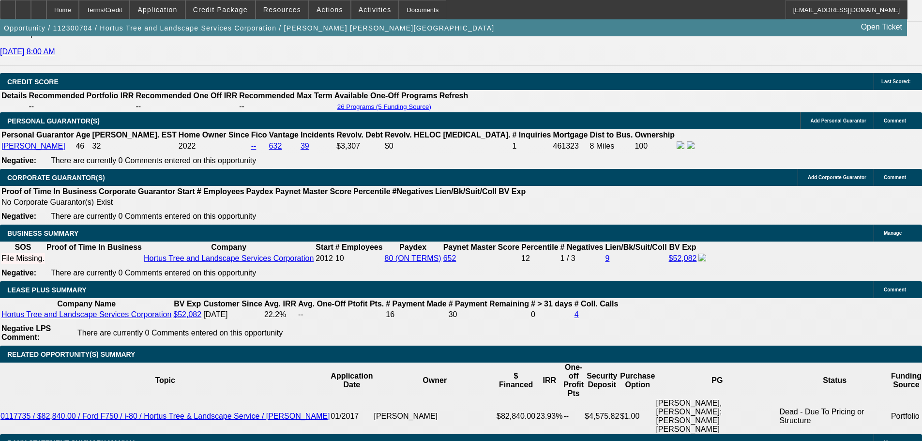
drag, startPoint x: 336, startPoint y: 250, endPoint x: 310, endPoint y: 362, distance: 114.7
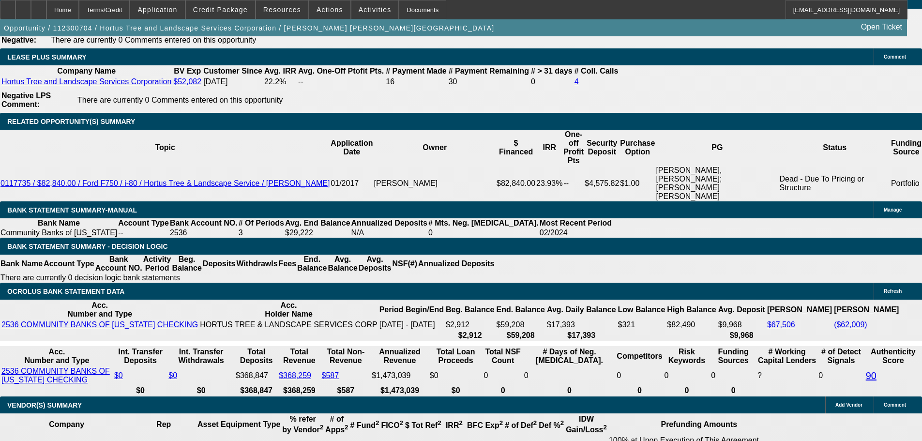
drag, startPoint x: 241, startPoint y: 143, endPoint x: 301, endPoint y: 183, distance: 71.7
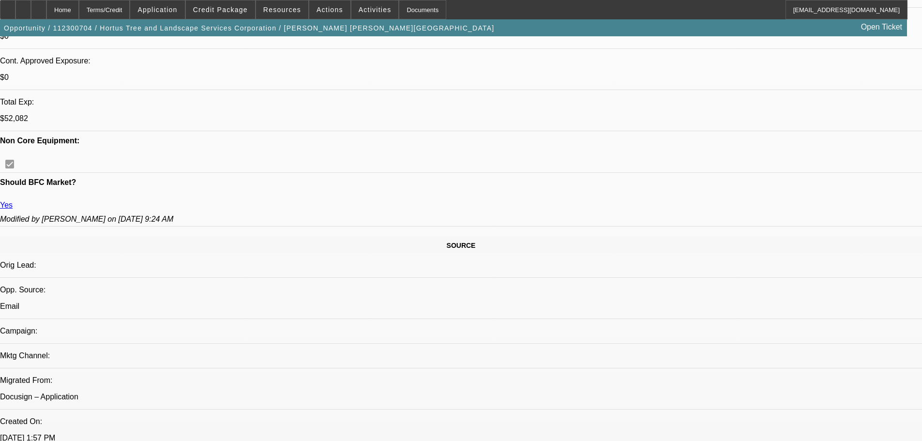
drag, startPoint x: 365, startPoint y: 260, endPoint x: 374, endPoint y: 127, distance: 133.0
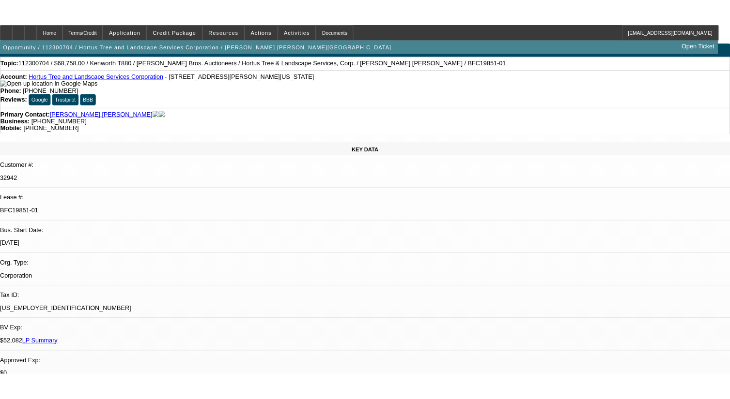
scroll to position [0, 0]
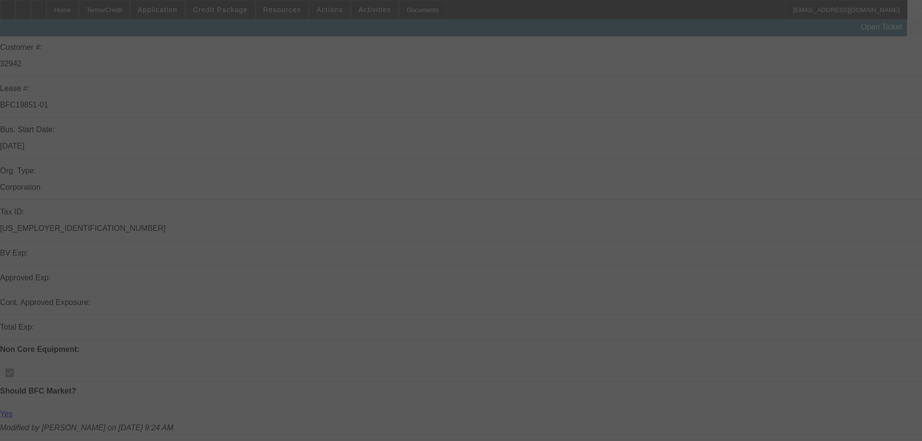
scroll to position [194, 0]
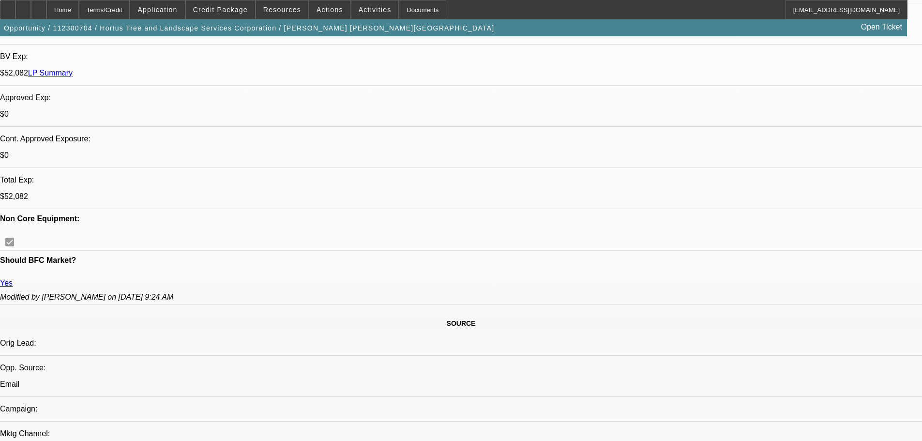
select select "0"
select select "2"
select select "0"
select select "6"
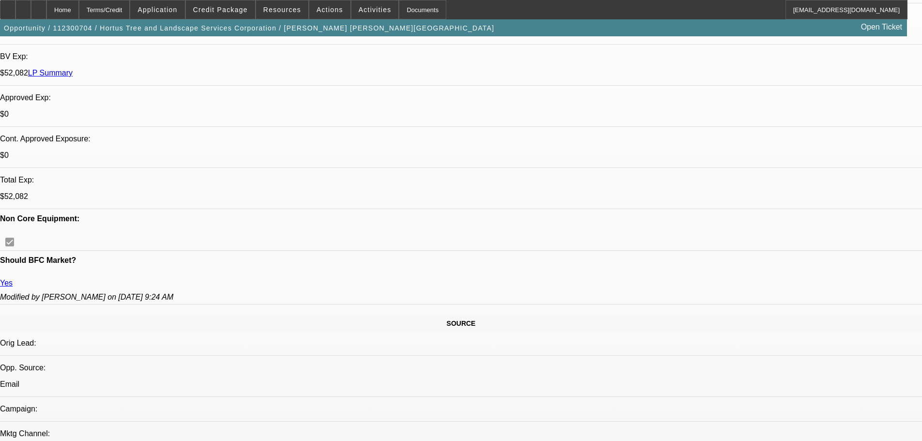
select select "0"
select select "6"
select select "0"
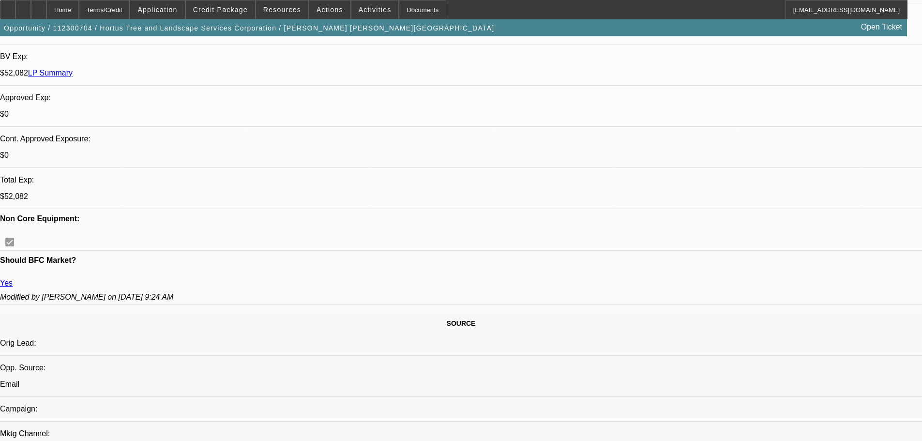
select select "2"
select select "0"
select select "6"
select select "0"
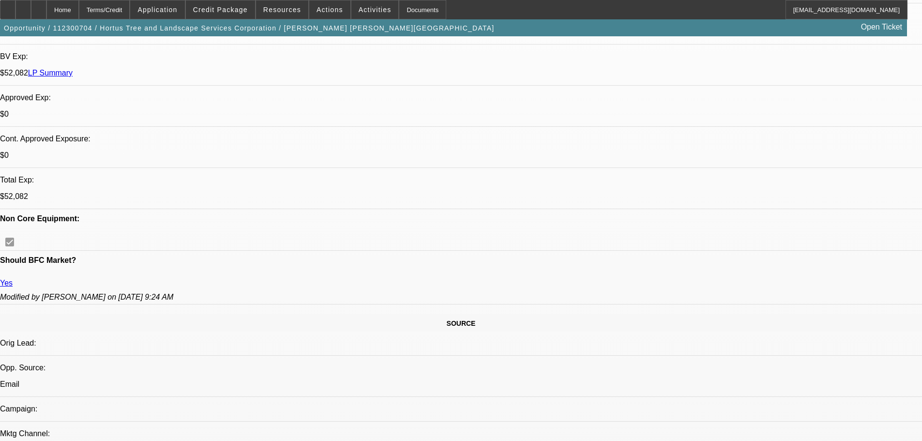
select select "2"
select select "0"
select select "6"
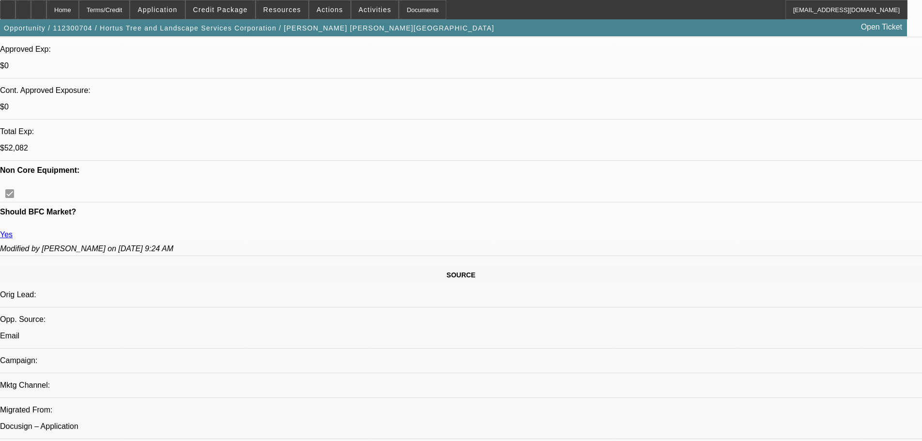
scroll to position [339, 0]
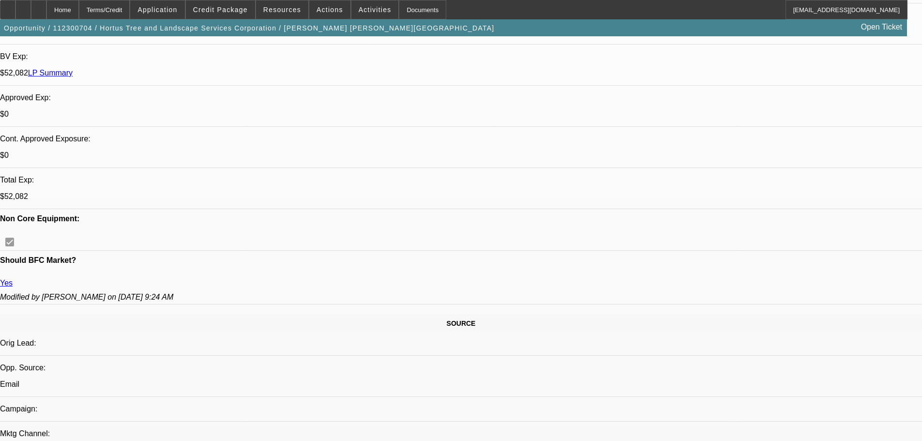
click at [227, 6] on span "Credit Package" at bounding box center [220, 10] width 55 height 8
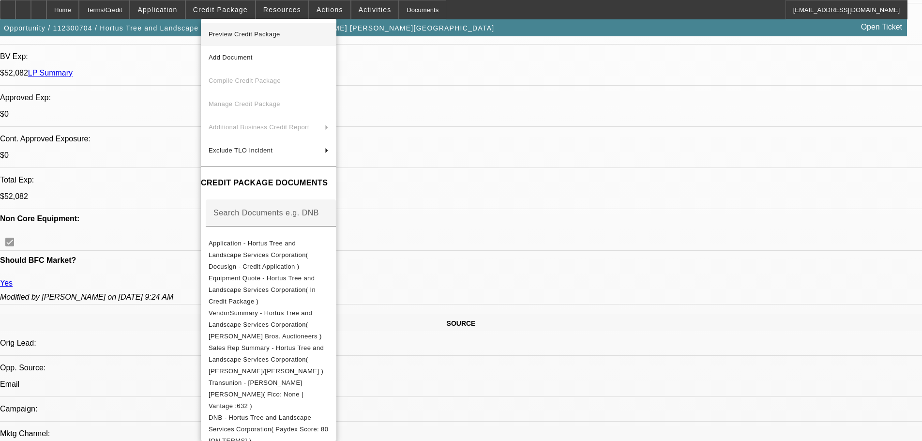
click at [298, 39] on span "Preview Credit Package" at bounding box center [269, 35] width 120 height 12
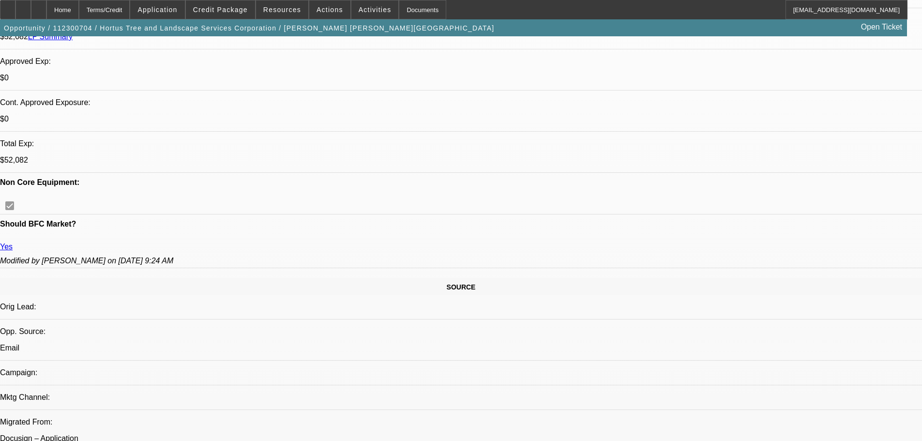
scroll to position [436, 0]
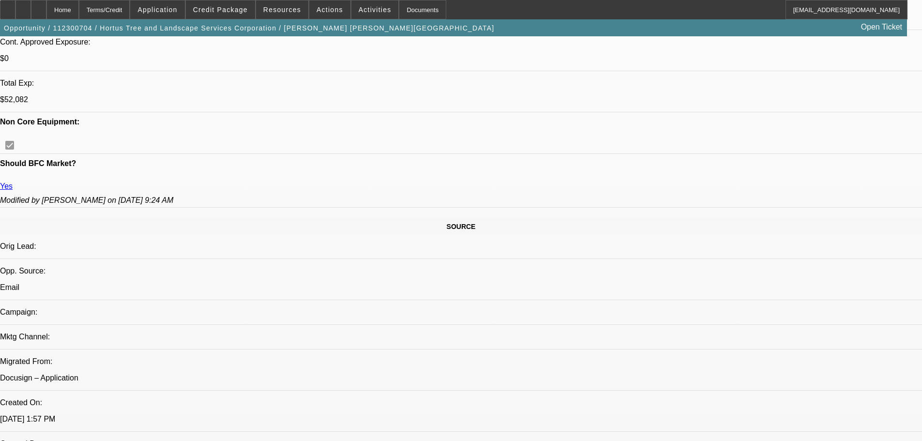
click at [233, 3] on span at bounding box center [220, 9] width 69 height 23
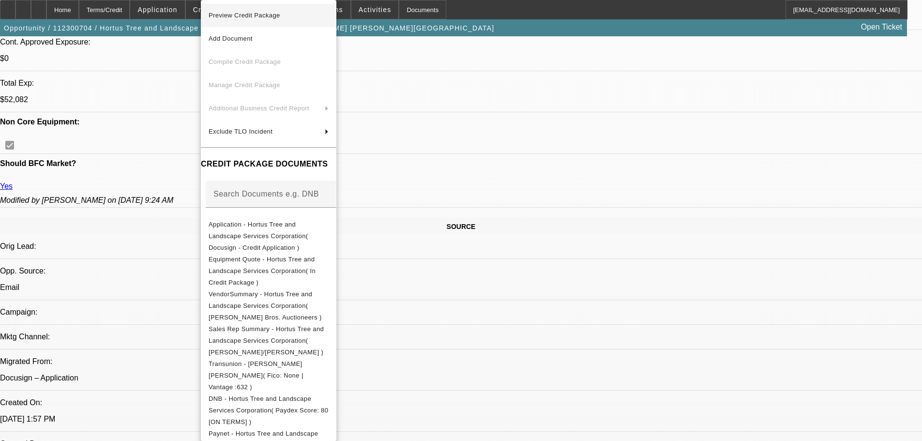
click at [329, 15] on span "Preview Credit Package" at bounding box center [269, 16] width 120 height 12
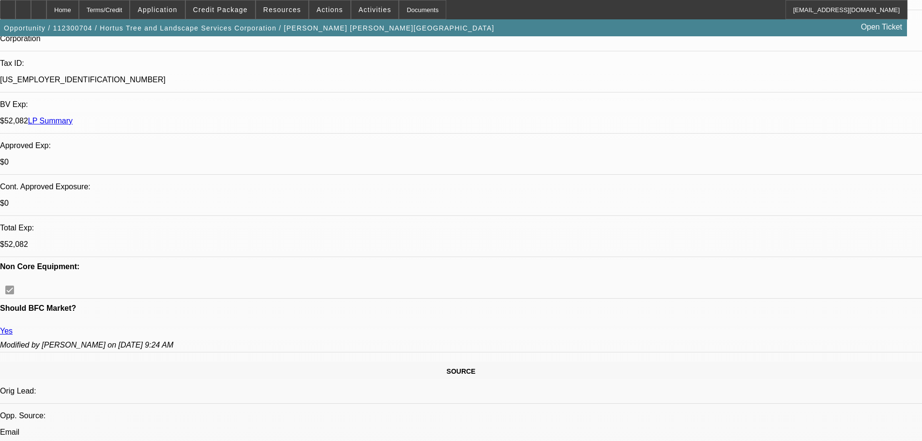
scroll to position [290, 0]
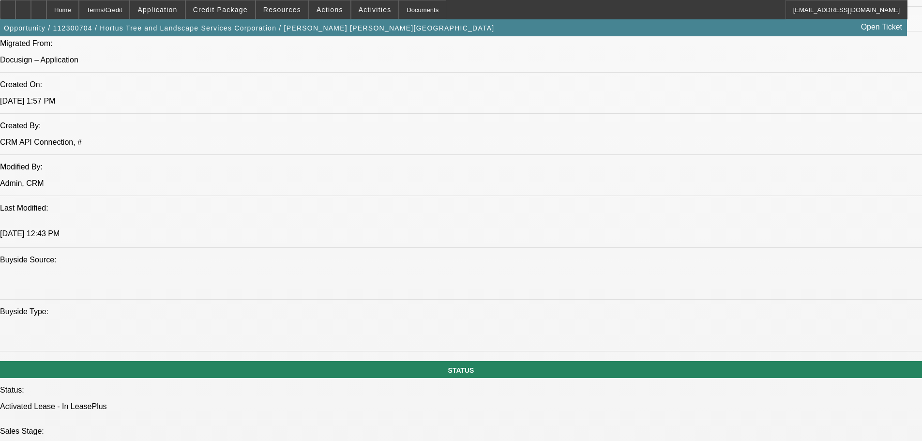
scroll to position [629, 0]
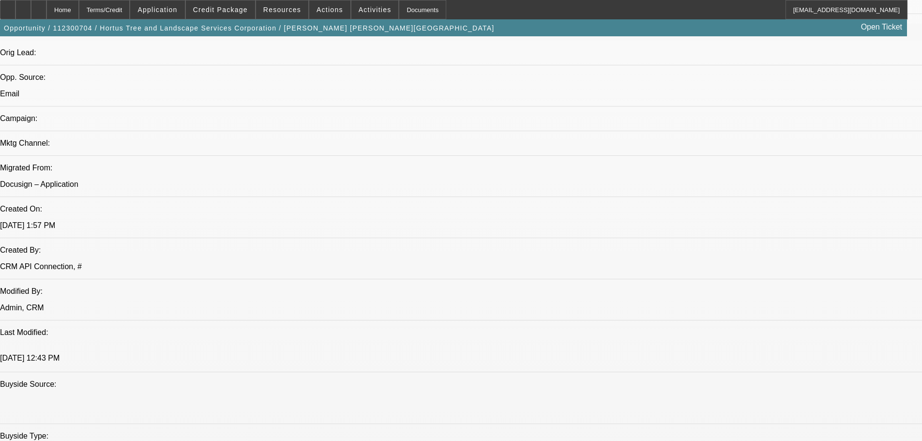
drag, startPoint x: 767, startPoint y: 154, endPoint x: 763, endPoint y: 145, distance: 10.2
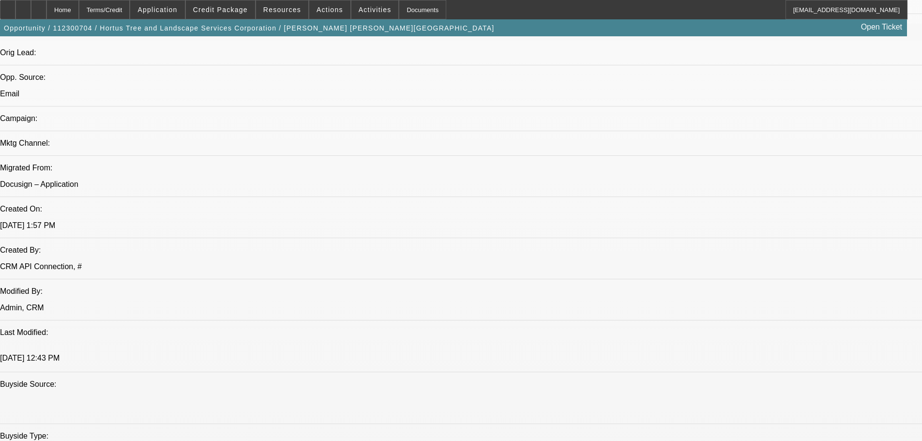
drag, startPoint x: 749, startPoint y: 148, endPoint x: 748, endPoint y: 137, distance: 11.7
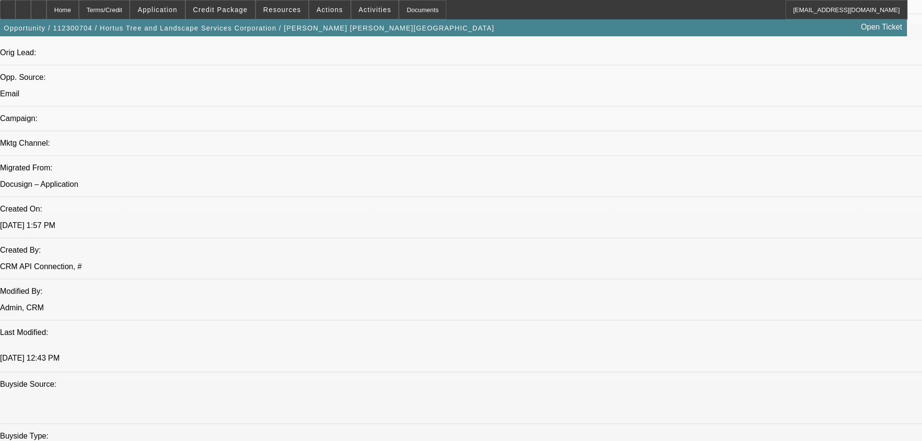
drag, startPoint x: 758, startPoint y: 153, endPoint x: 750, endPoint y: 119, distance: 34.8
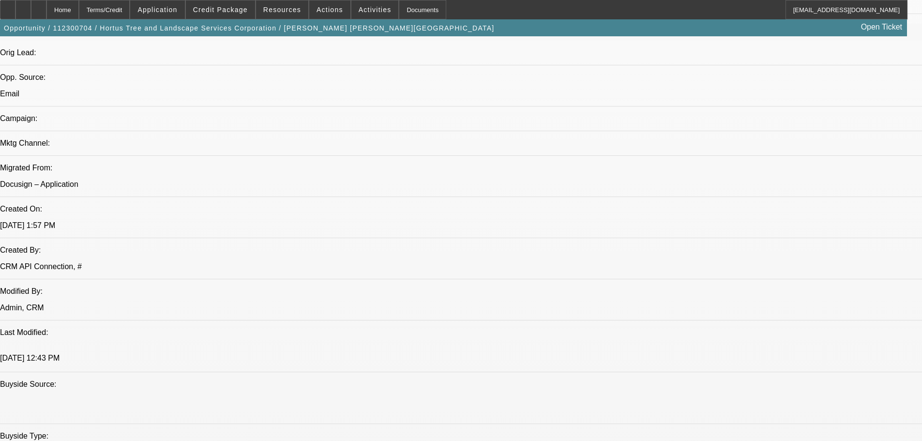
drag, startPoint x: 763, startPoint y: 247, endPoint x: 750, endPoint y: 204, distance: 44.9
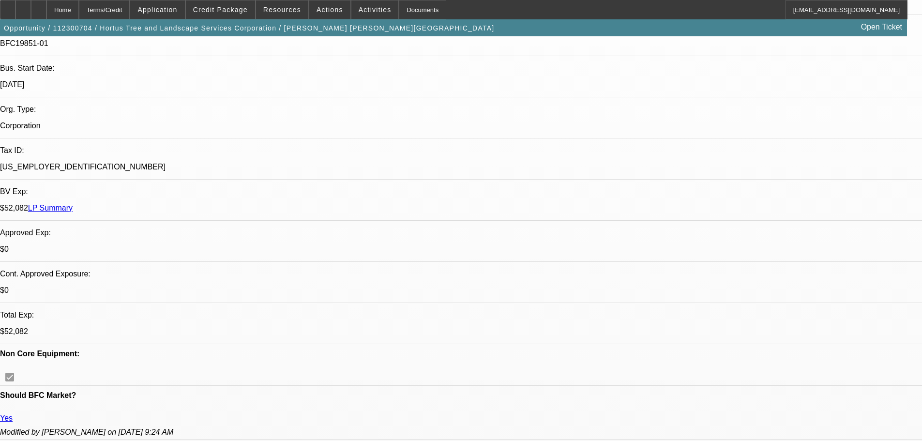
scroll to position [0, 0]
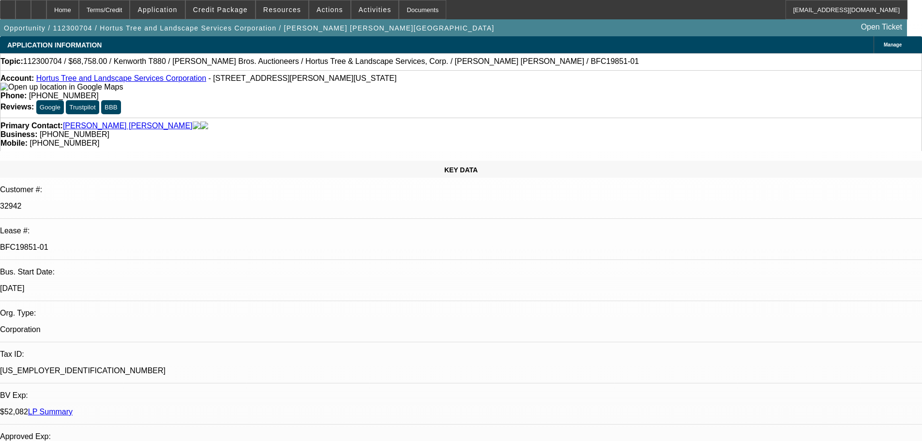
drag, startPoint x: 377, startPoint y: 264, endPoint x: 393, endPoint y: 132, distance: 133.2
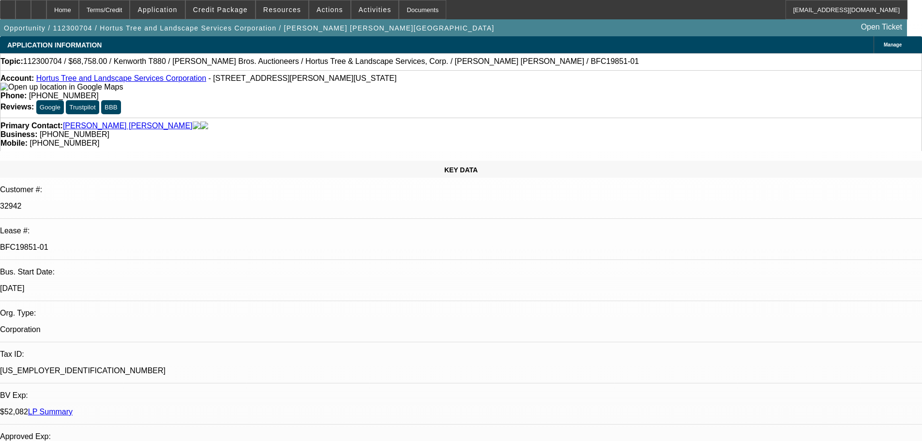
select select "0"
select select "2"
select select "0"
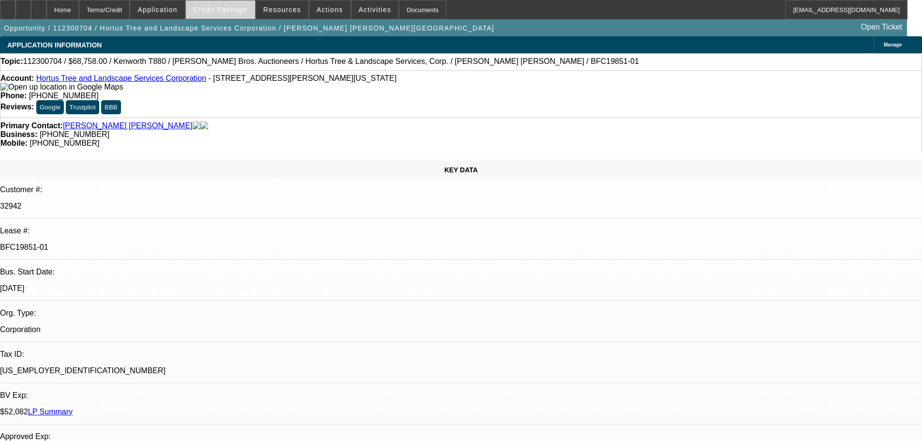
select select "6"
select select "0"
select select "6"
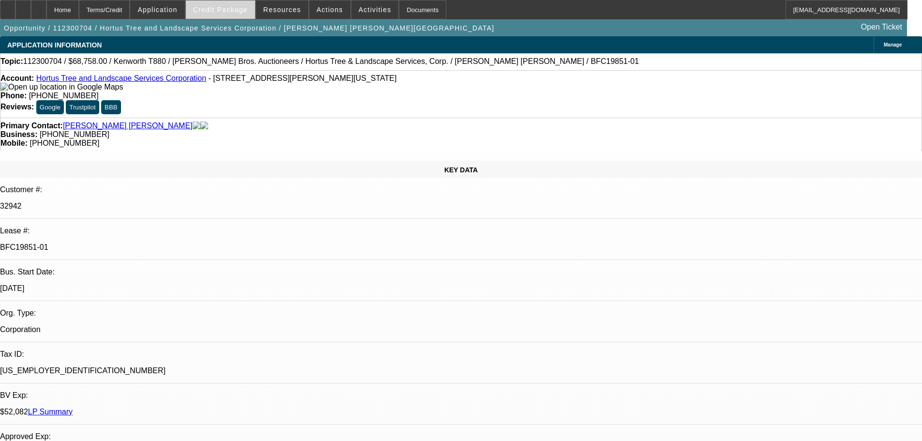
select select "0"
select select "2"
select select "0"
select select "6"
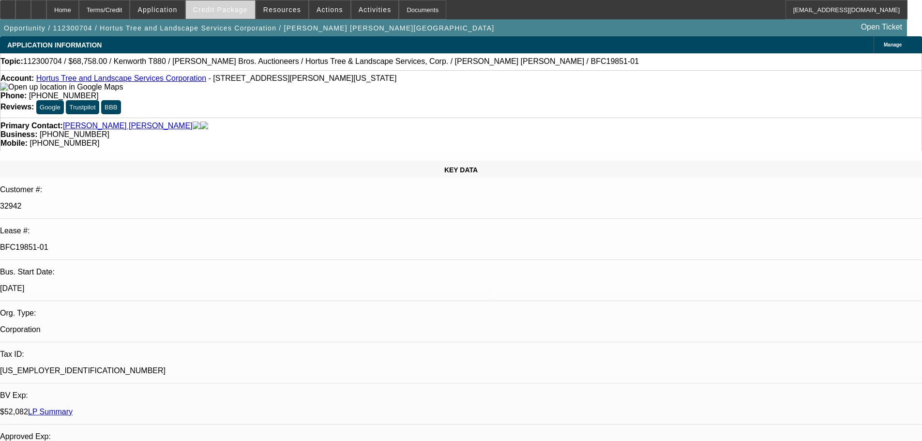
select select "0"
select select "2"
select select "0"
select select "6"
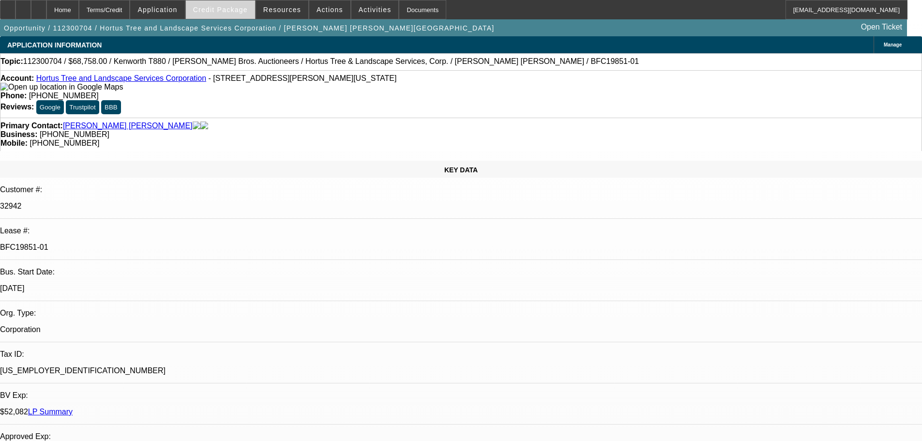
click at [234, 9] on span "Credit Package" at bounding box center [220, 10] width 55 height 8
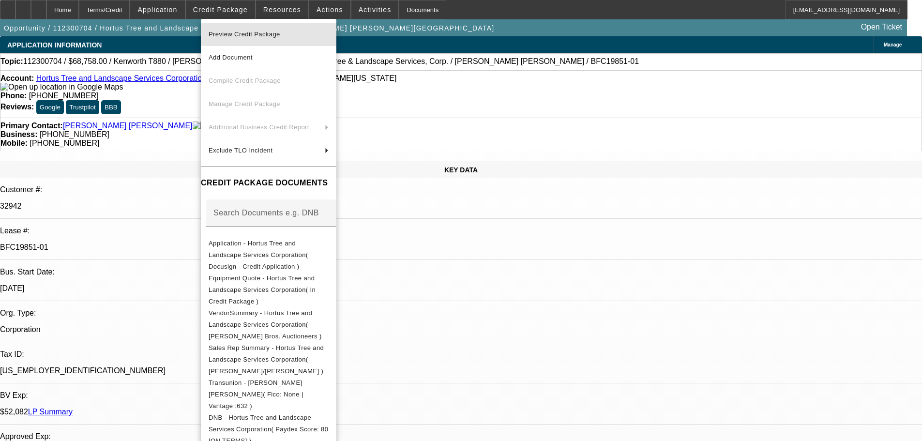
click at [272, 35] on span "Preview Credit Package" at bounding box center [245, 34] width 72 height 7
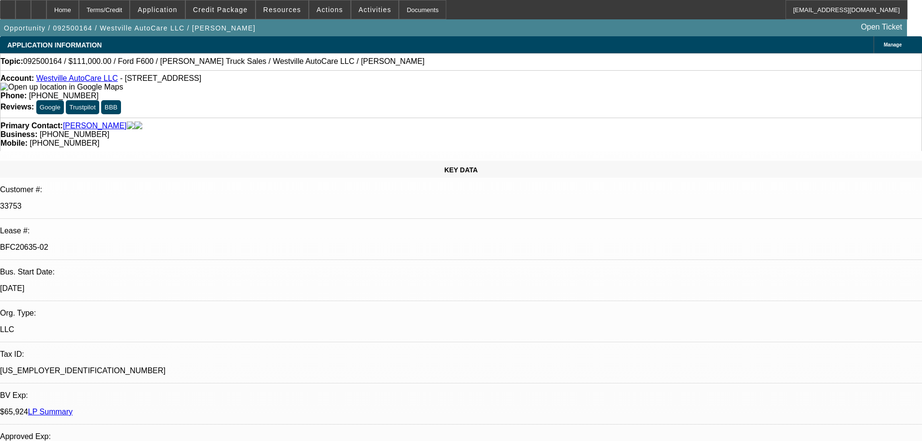
select select "0"
select select "2"
select select "0"
select select "6"
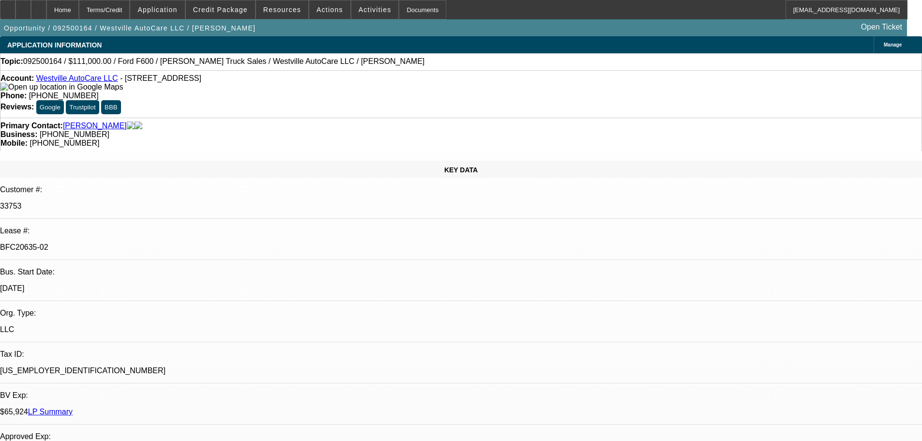
select select "0"
select select "2"
select select "0"
select select "6"
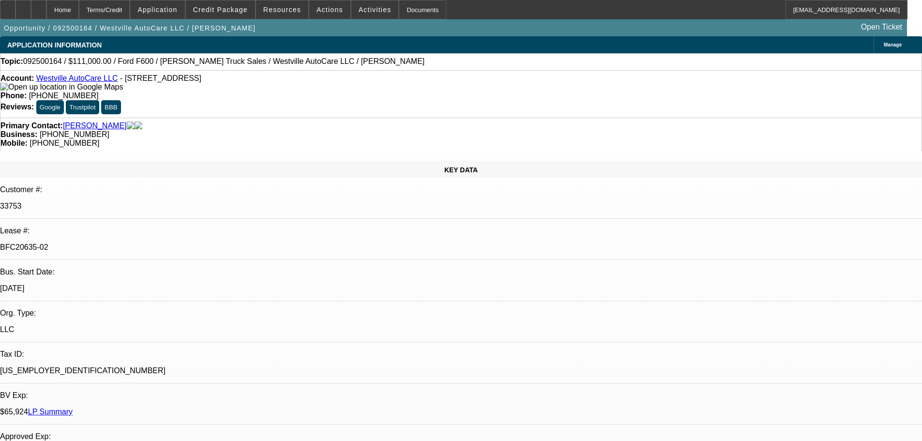
select select "0"
select select "2"
select select "0"
select select "6"
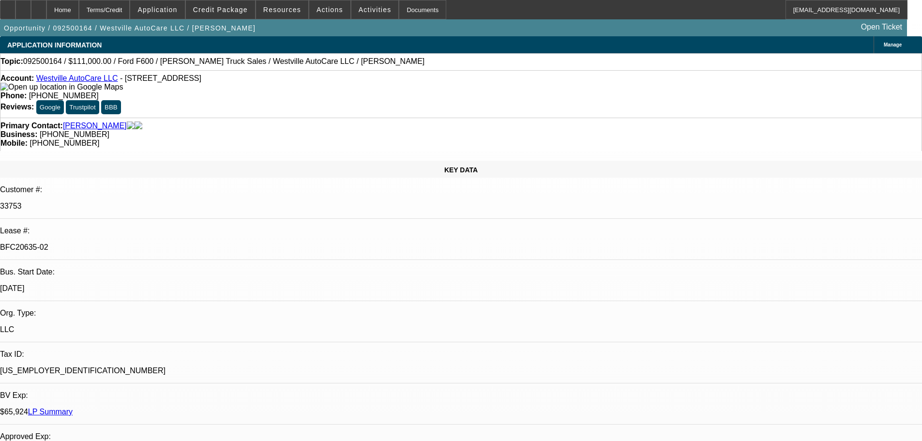
select select "0"
select select "2"
select select "0"
select select "6"
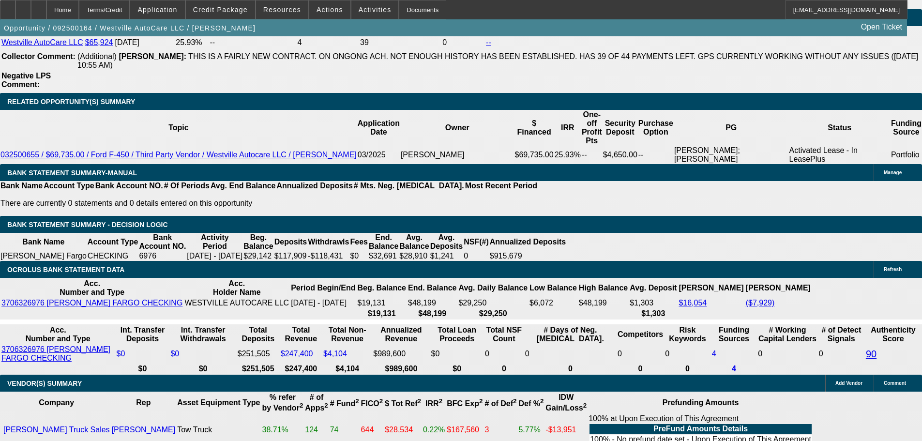
drag, startPoint x: 332, startPoint y: 257, endPoint x: 346, endPoint y: 330, distance: 74.4
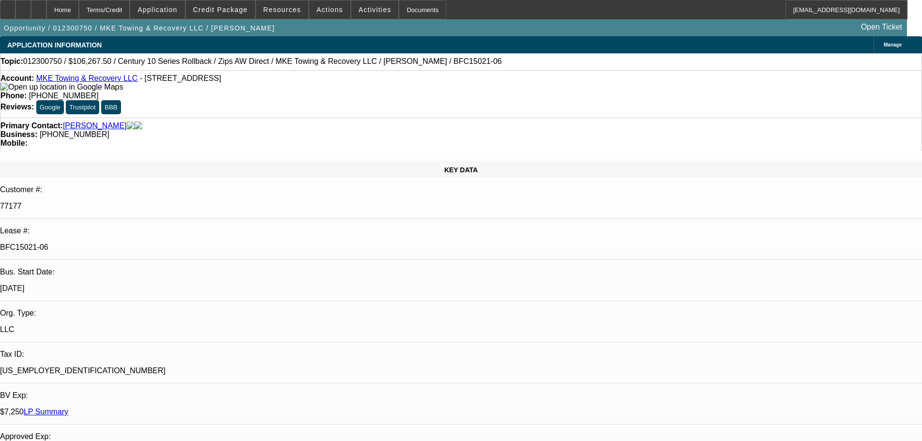
select select "0"
select select "2"
select select "0"
select select "6"
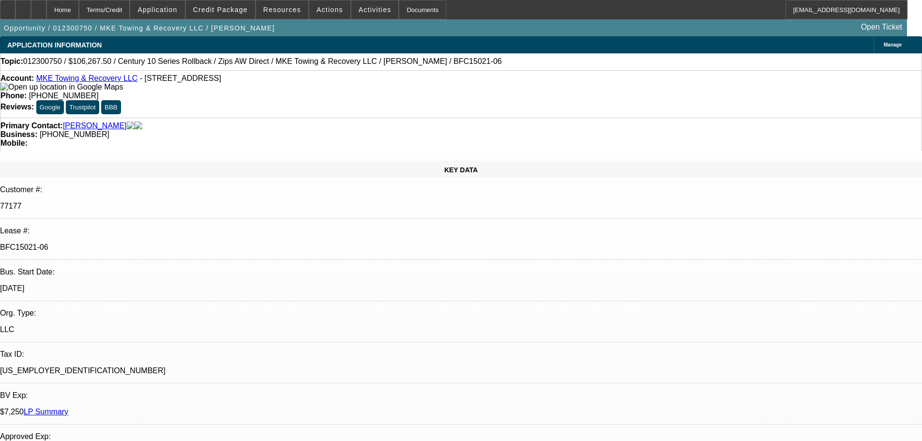
select select "0.1"
select select "0"
select select "2"
select select "0"
select select "6"
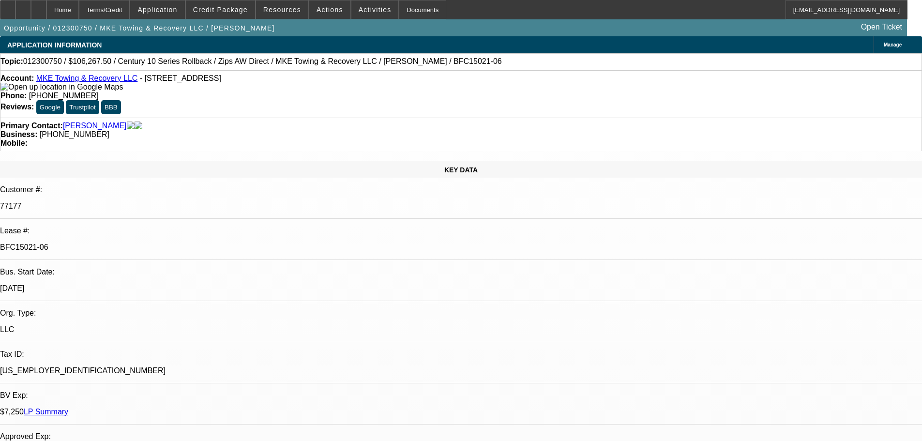
select select "0"
select select "2"
select select "0"
select select "6"
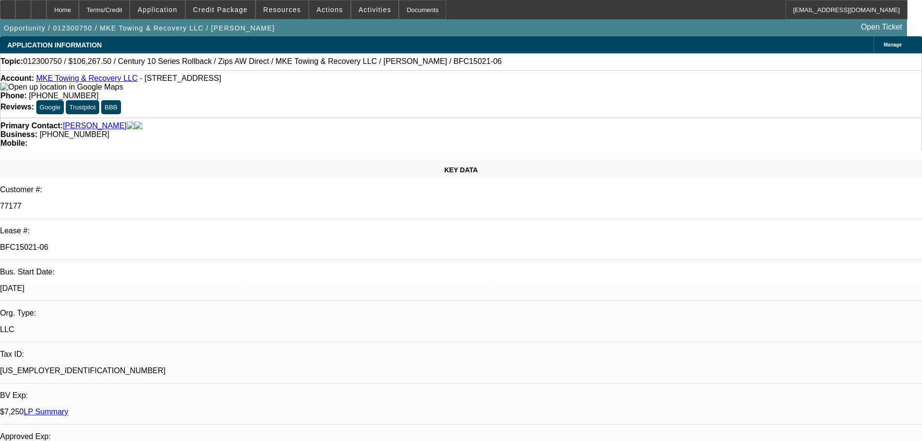
select select "0"
select select "2"
select select "0"
select select "6"
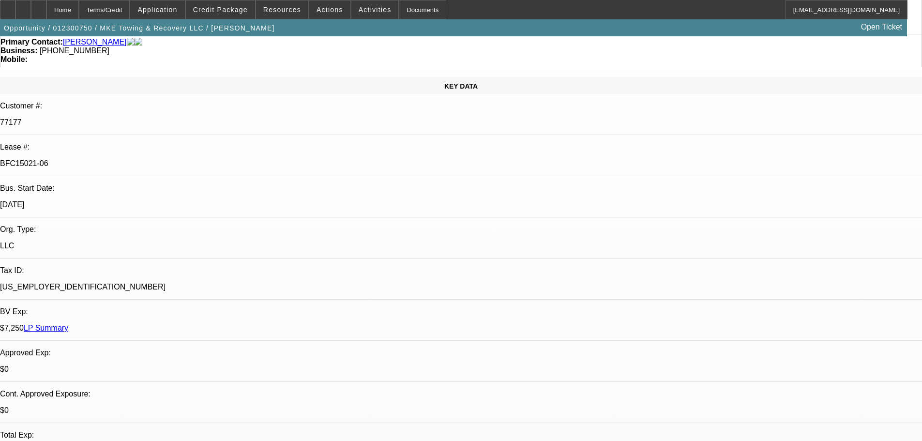
drag, startPoint x: 336, startPoint y: 231, endPoint x: 333, endPoint y: 253, distance: 22.0
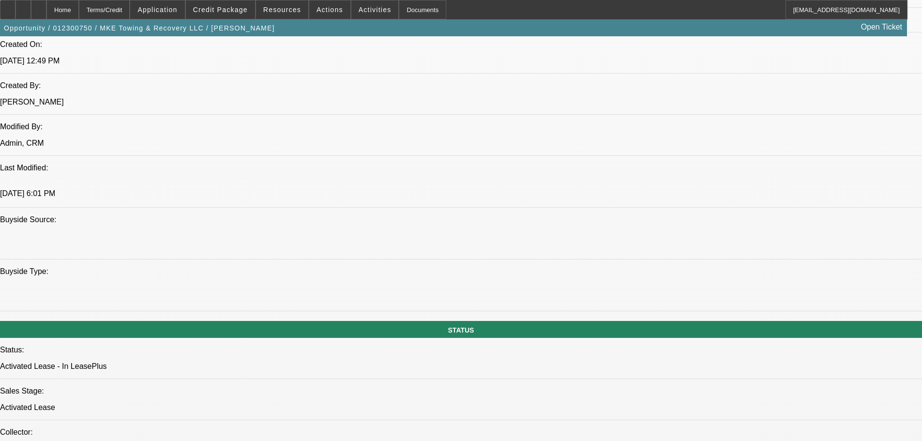
drag, startPoint x: 382, startPoint y: 198, endPoint x: 415, endPoint y: 295, distance: 102.9
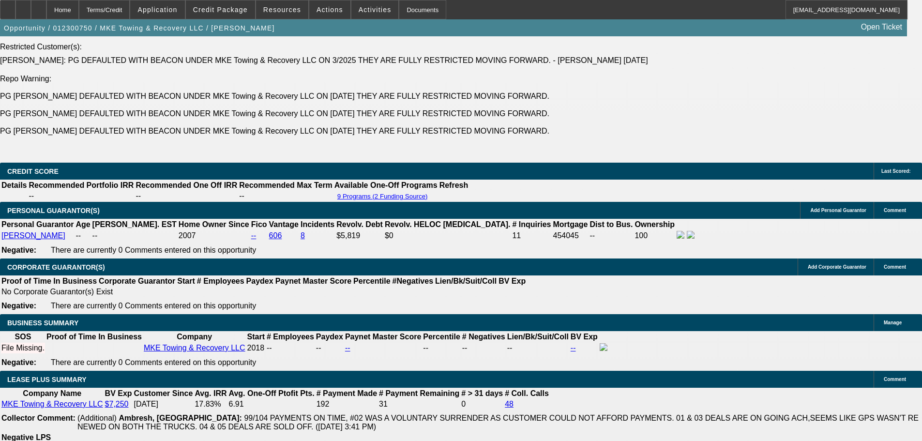
drag, startPoint x: 387, startPoint y: 176, endPoint x: 406, endPoint y: 291, distance: 117.3
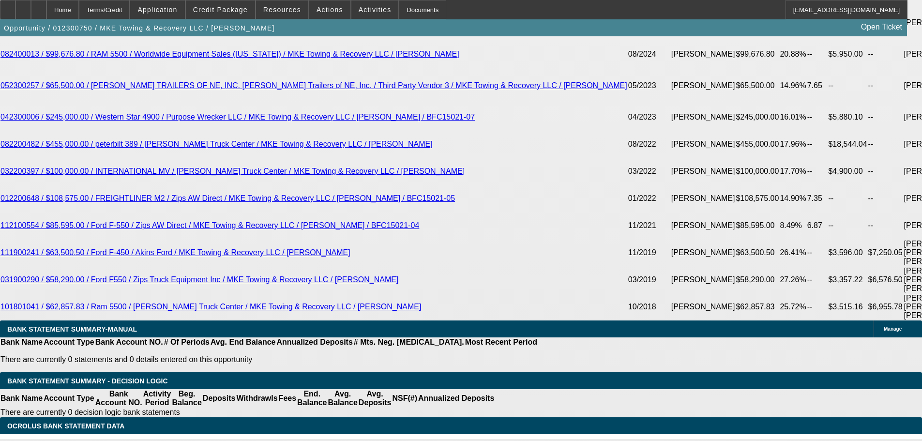
drag, startPoint x: 381, startPoint y: 168, endPoint x: 381, endPoint y: 226, distance: 58.1
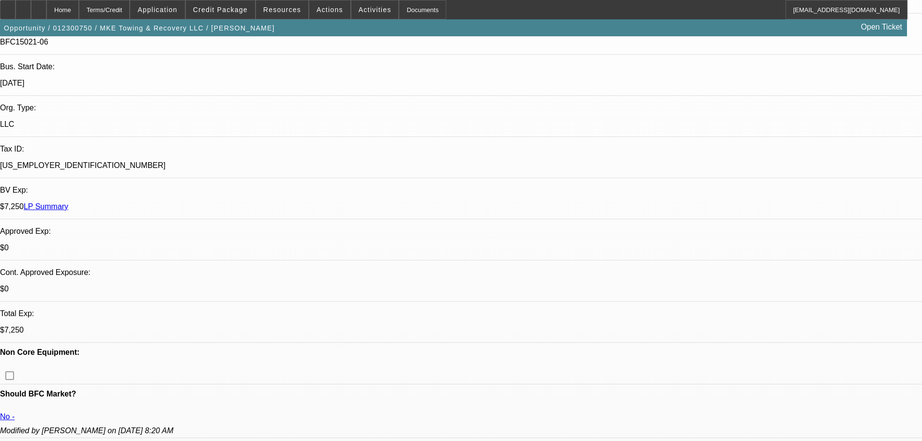
scroll to position [27, 0]
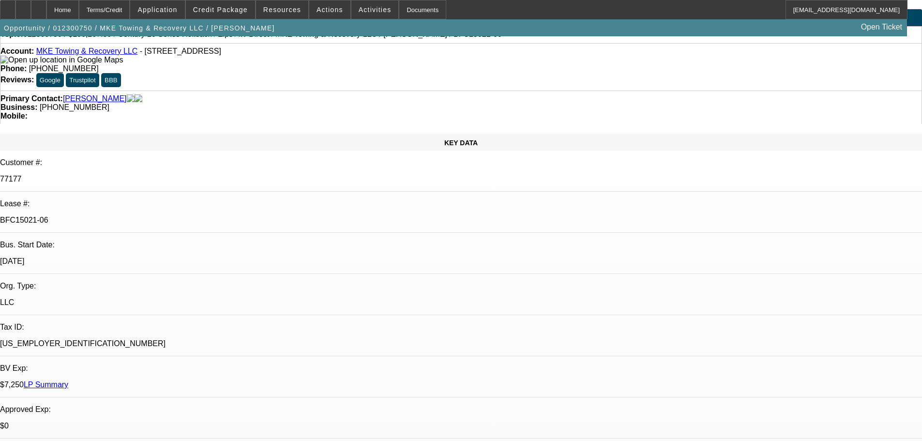
drag, startPoint x: 551, startPoint y: 153, endPoint x: 547, endPoint y: 117, distance: 36.2
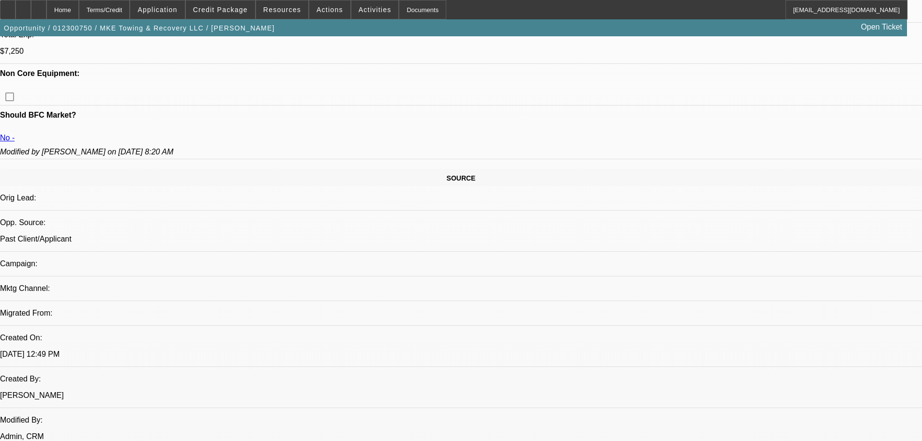
scroll to position [339, 0]
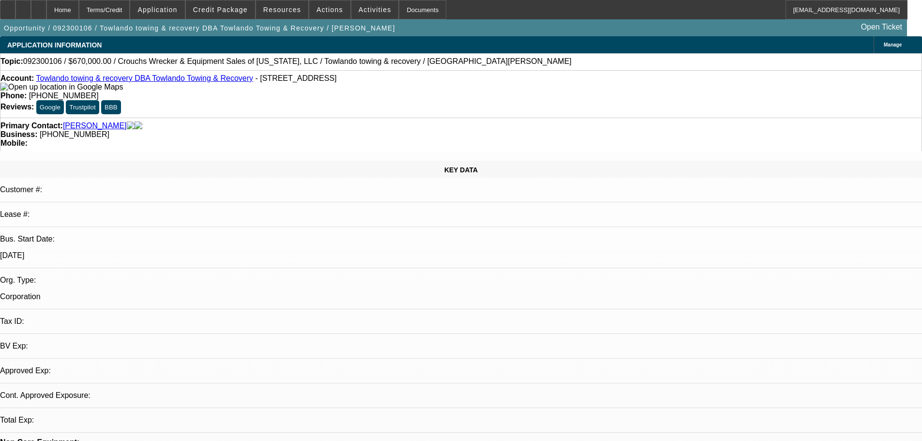
select select "0"
select select "2"
select select "0.1"
select select "4"
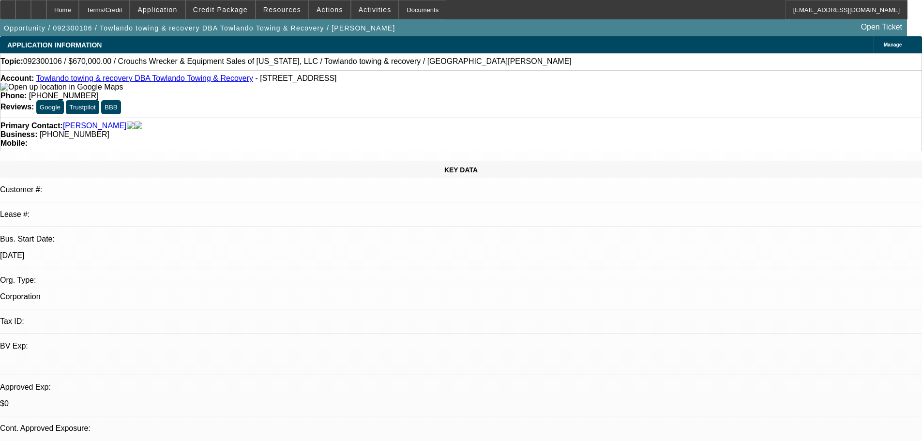
scroll to position [97, 0]
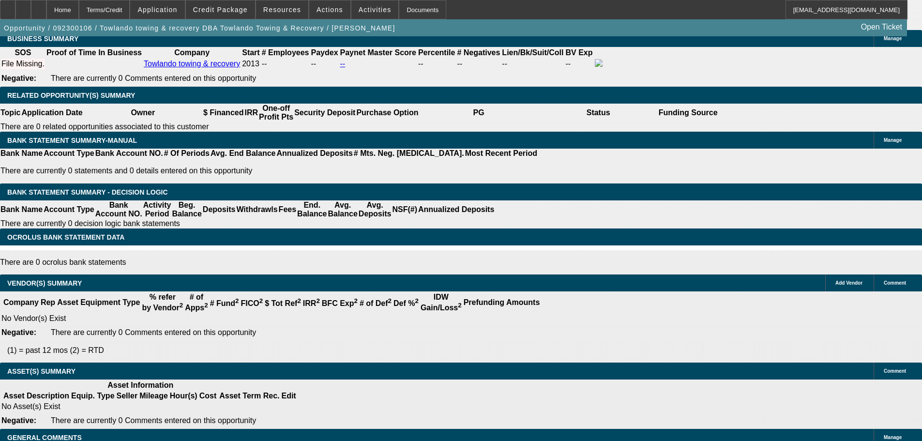
drag, startPoint x: 316, startPoint y: 274, endPoint x: 332, endPoint y: 403, distance: 130.3
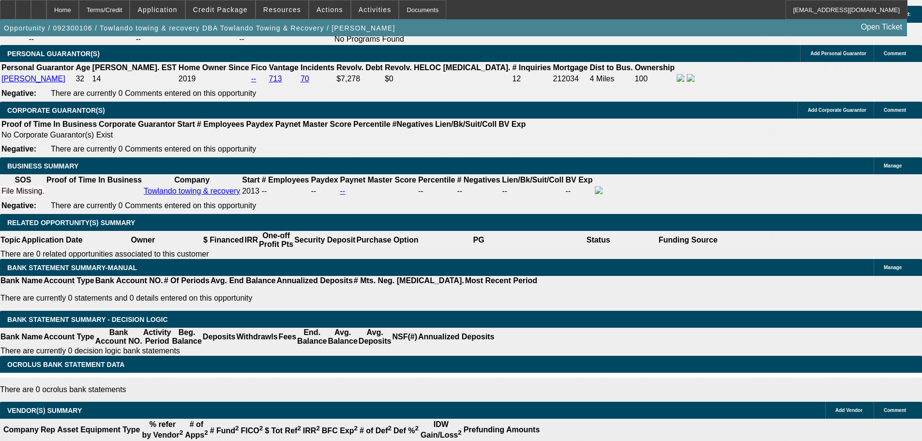
drag, startPoint x: 342, startPoint y: 367, endPoint x: 342, endPoint y: 256, distance: 111.4
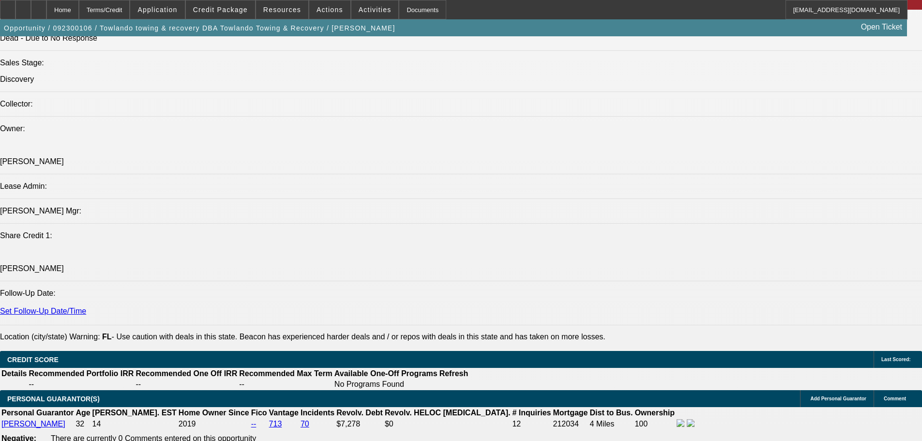
drag, startPoint x: 337, startPoint y: 262, endPoint x: 349, endPoint y: 348, distance: 86.0
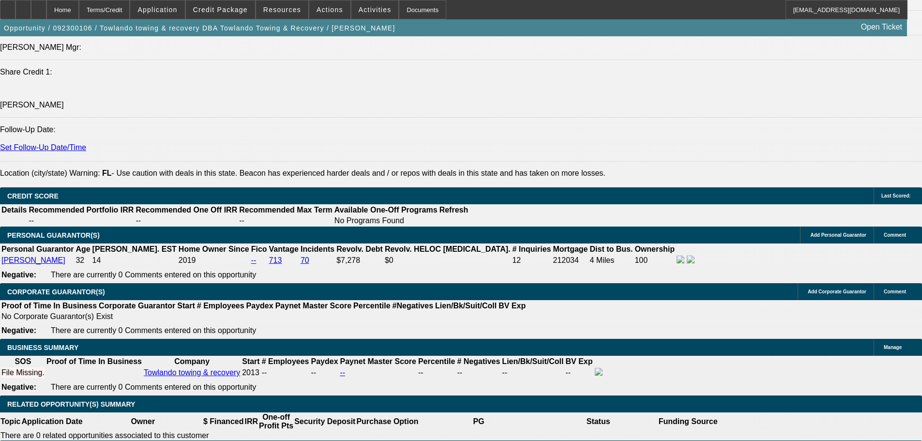
drag, startPoint x: 358, startPoint y: 319, endPoint x: 378, endPoint y: 377, distance: 61.9
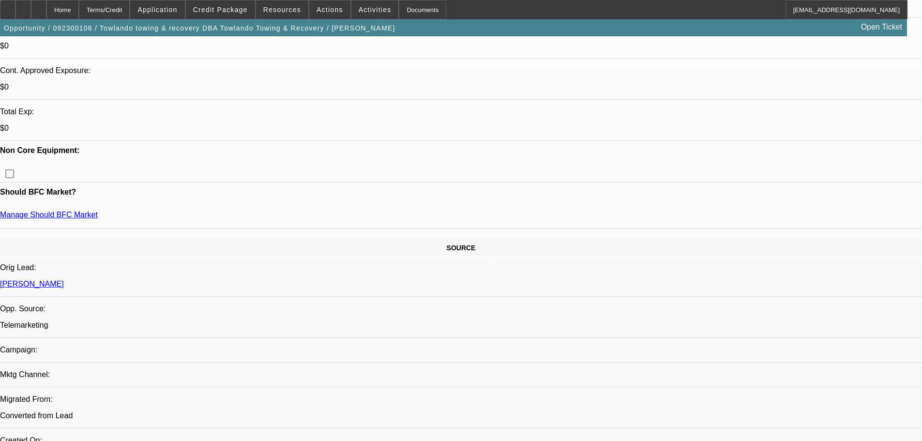
scroll to position [348, 0]
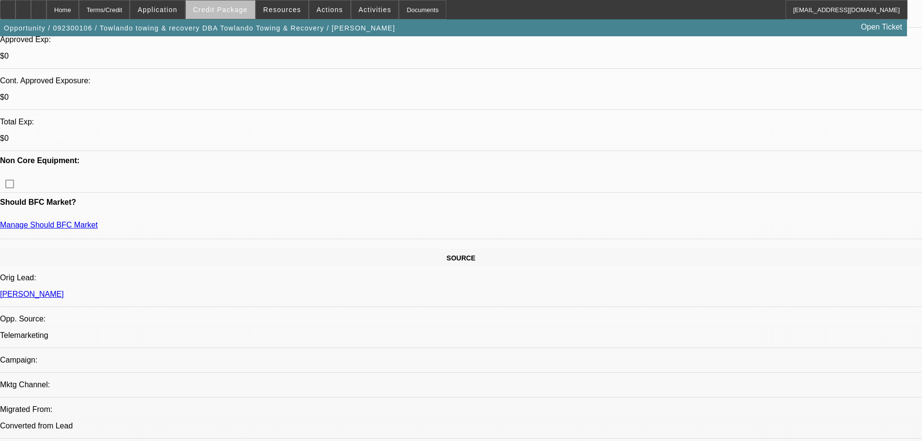
click at [237, 12] on span "Credit Package" at bounding box center [220, 10] width 55 height 8
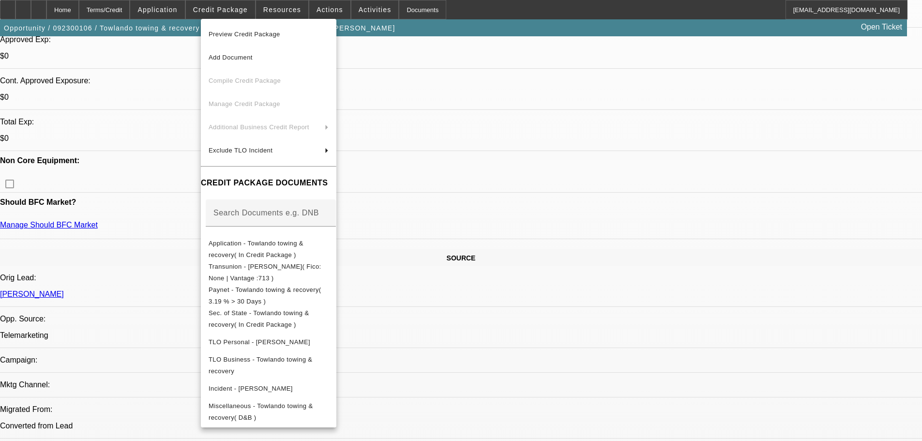
click at [300, 39] on span "Preview Credit Package" at bounding box center [269, 35] width 120 height 12
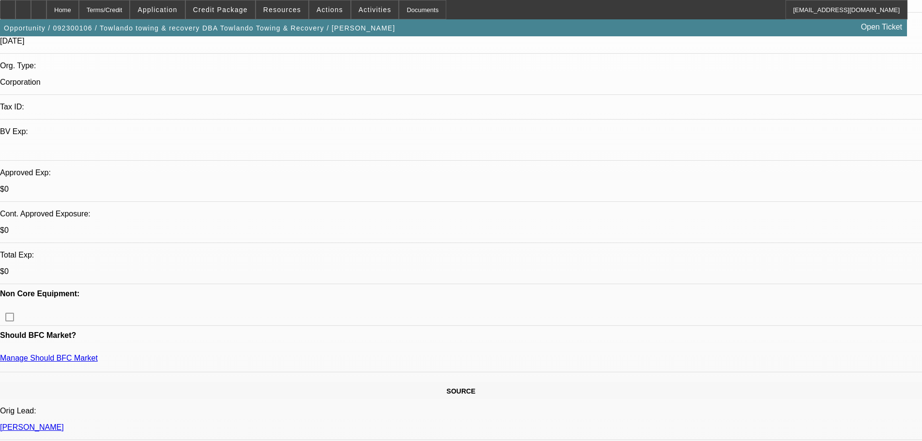
scroll to position [22, 0]
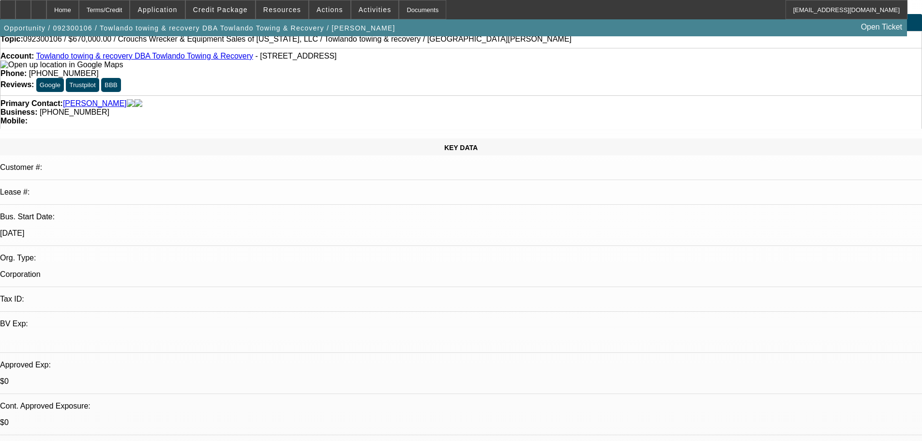
drag, startPoint x: 393, startPoint y: 214, endPoint x: 388, endPoint y: 115, distance: 99.4
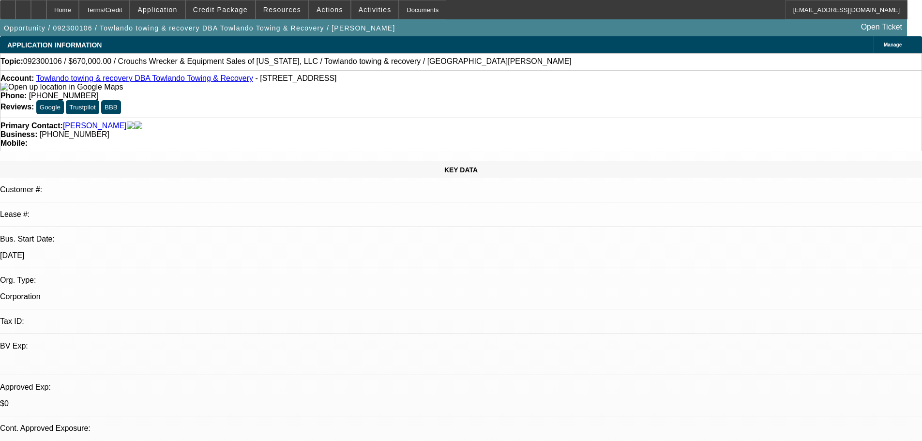
select select "0"
select select "2"
select select "0.1"
select select "4"
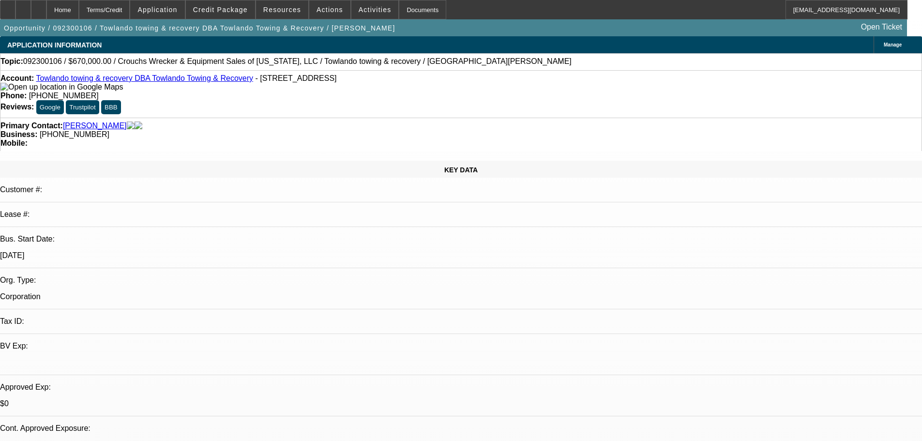
scroll to position [120, 0]
drag, startPoint x: 752, startPoint y: 196, endPoint x: 770, endPoint y: 203, distance: 18.9
select select "0"
select select "2"
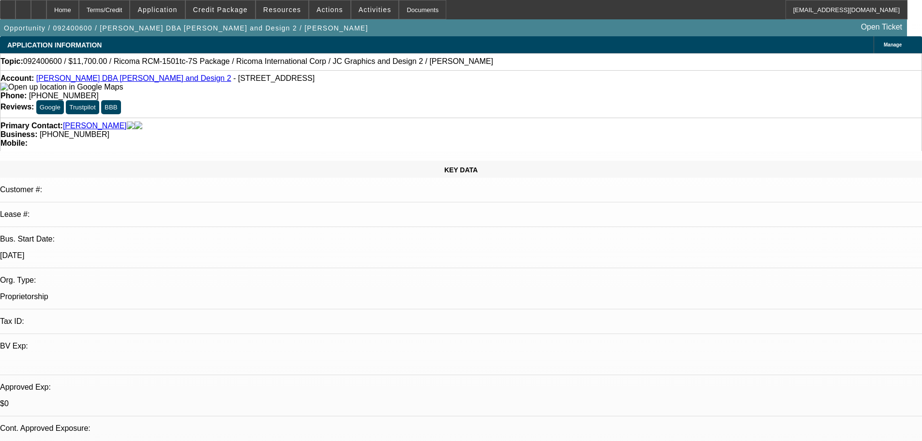
select select "2"
select select "0.1"
select select "4"
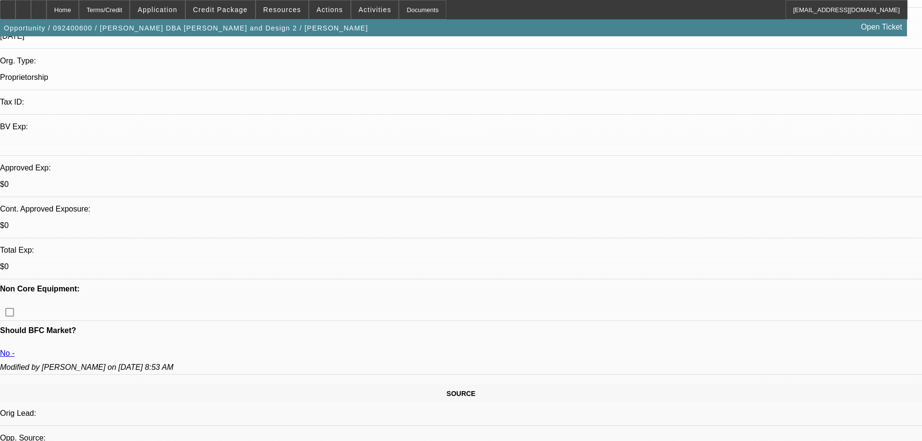
drag, startPoint x: 365, startPoint y: 316, endPoint x: 364, endPoint y: 283, distance: 33.4
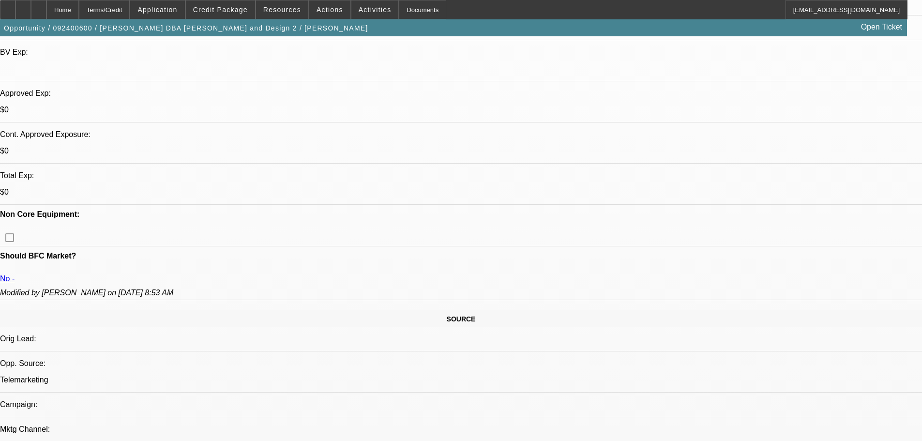
scroll to position [536, 0]
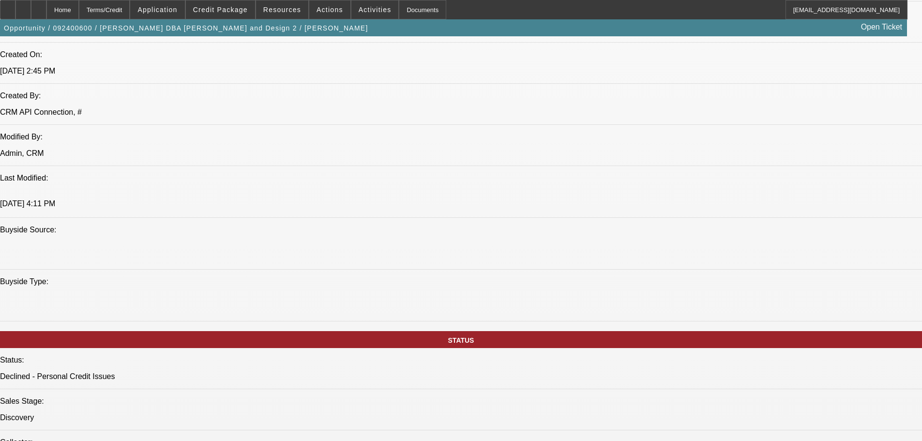
drag, startPoint x: 423, startPoint y: 319, endPoint x: 422, endPoint y: 366, distance: 47.0
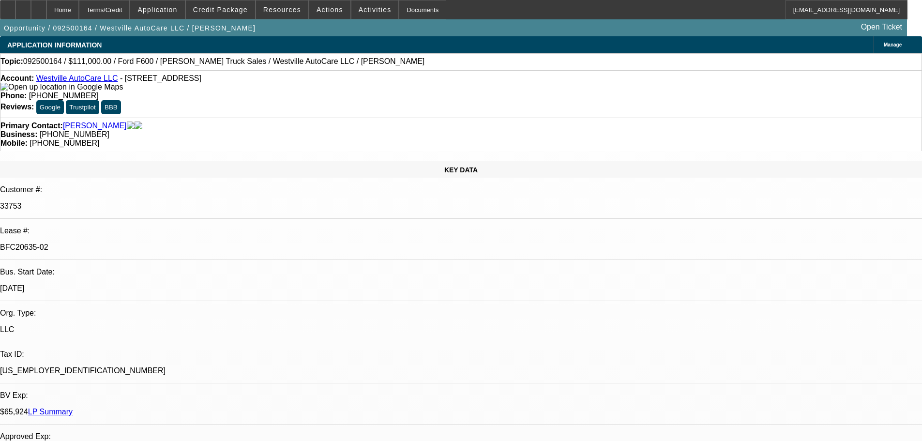
select select "0"
select select "2"
select select "0"
select select "6"
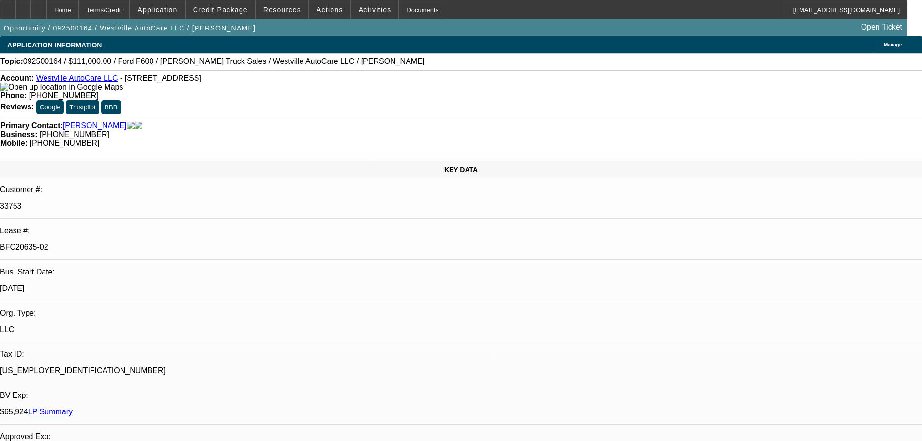
select select "0"
select select "2"
select select "0"
select select "6"
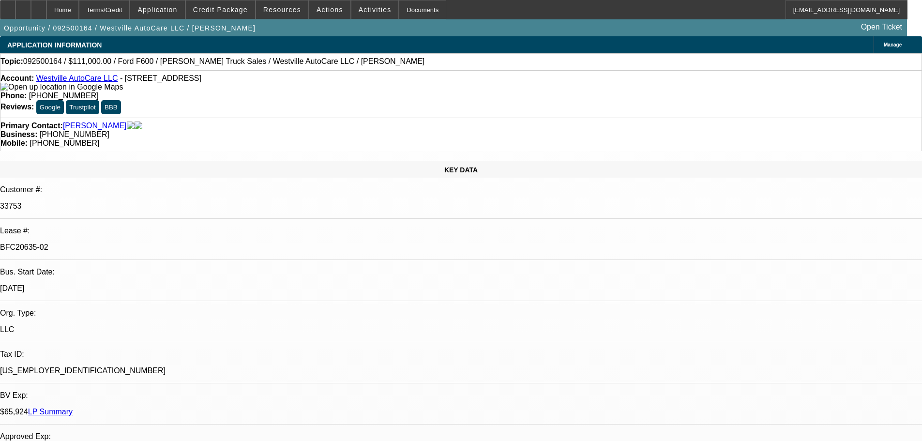
select select "0"
select select "2"
select select "0"
select select "6"
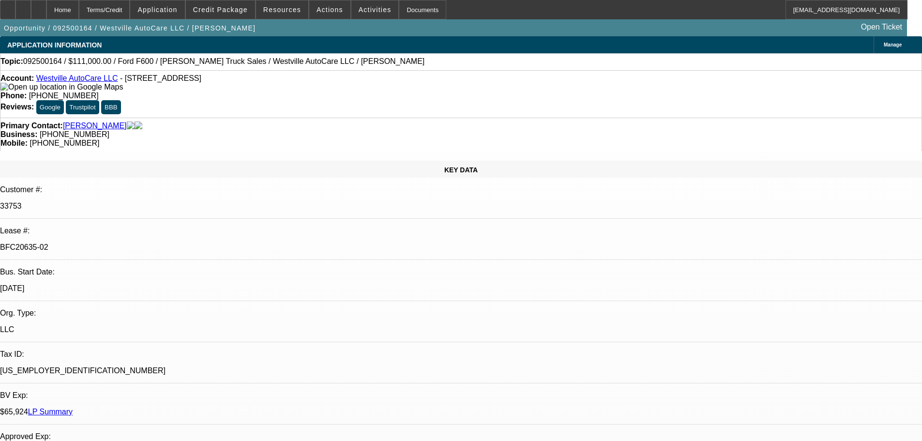
select select "0"
select select "2"
select select "0"
select select "6"
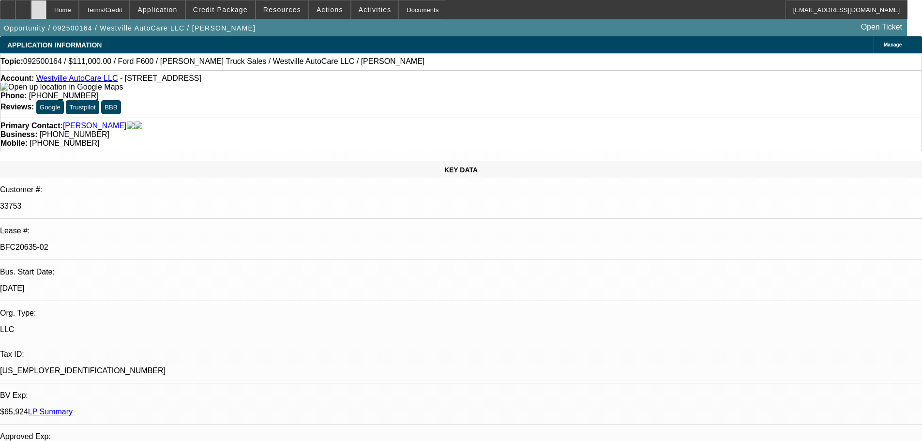
scroll to position [1709, 0]
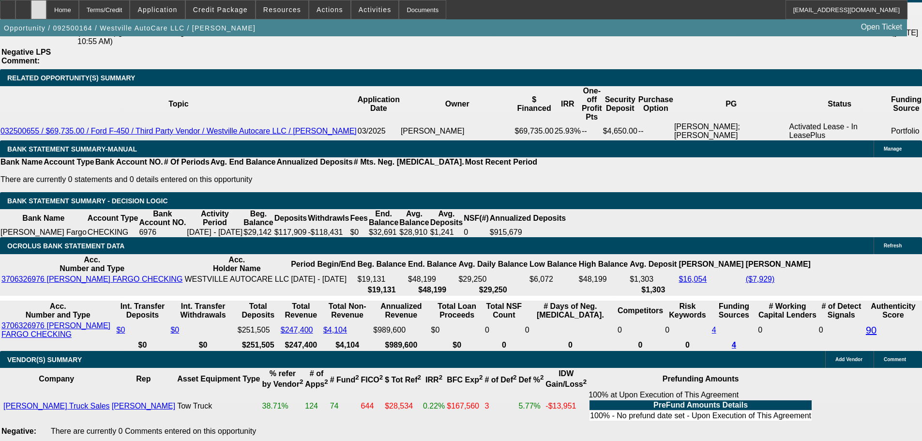
click at [39, 6] on icon at bounding box center [39, 6] width 0 height 0
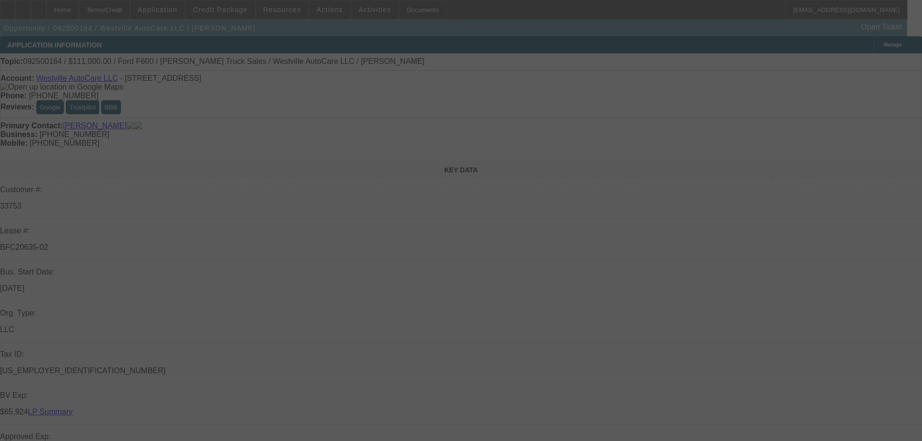
select select "0"
select select "2"
select select "0"
select select "6"
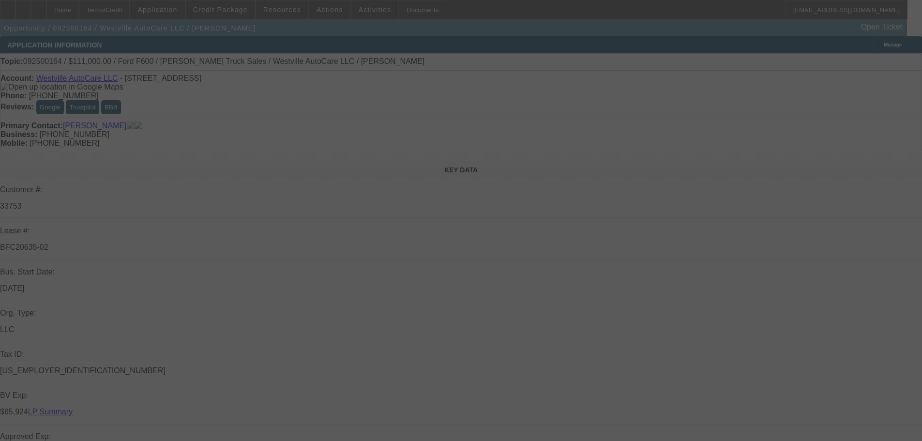
select select "0"
select select "2"
select select "0"
select select "6"
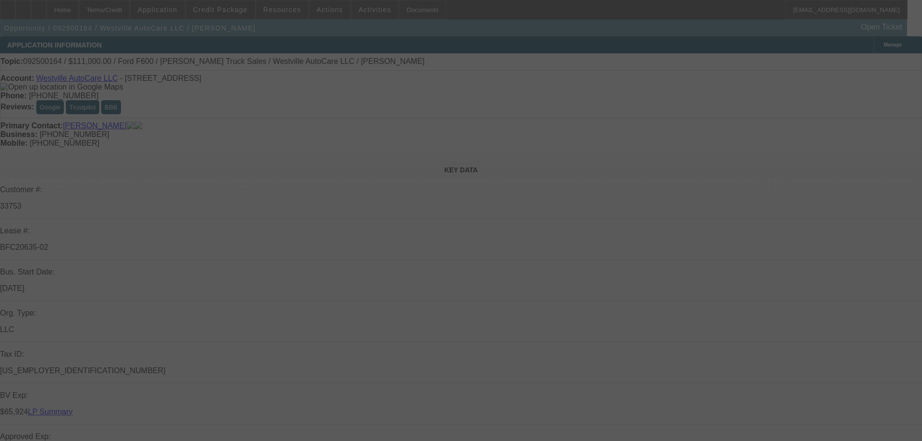
select select "0"
select select "2"
select select "0"
select select "6"
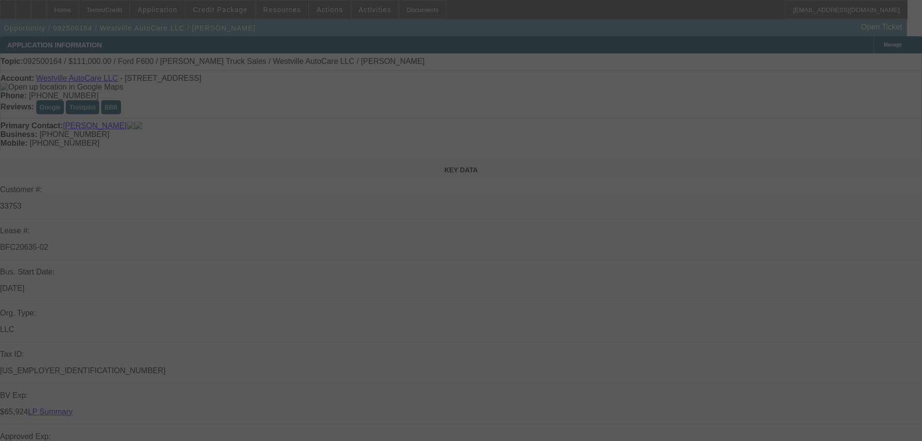
select select "0"
select select "2"
select select "0"
select select "6"
